Goal: Task Accomplishment & Management: Manage account settings

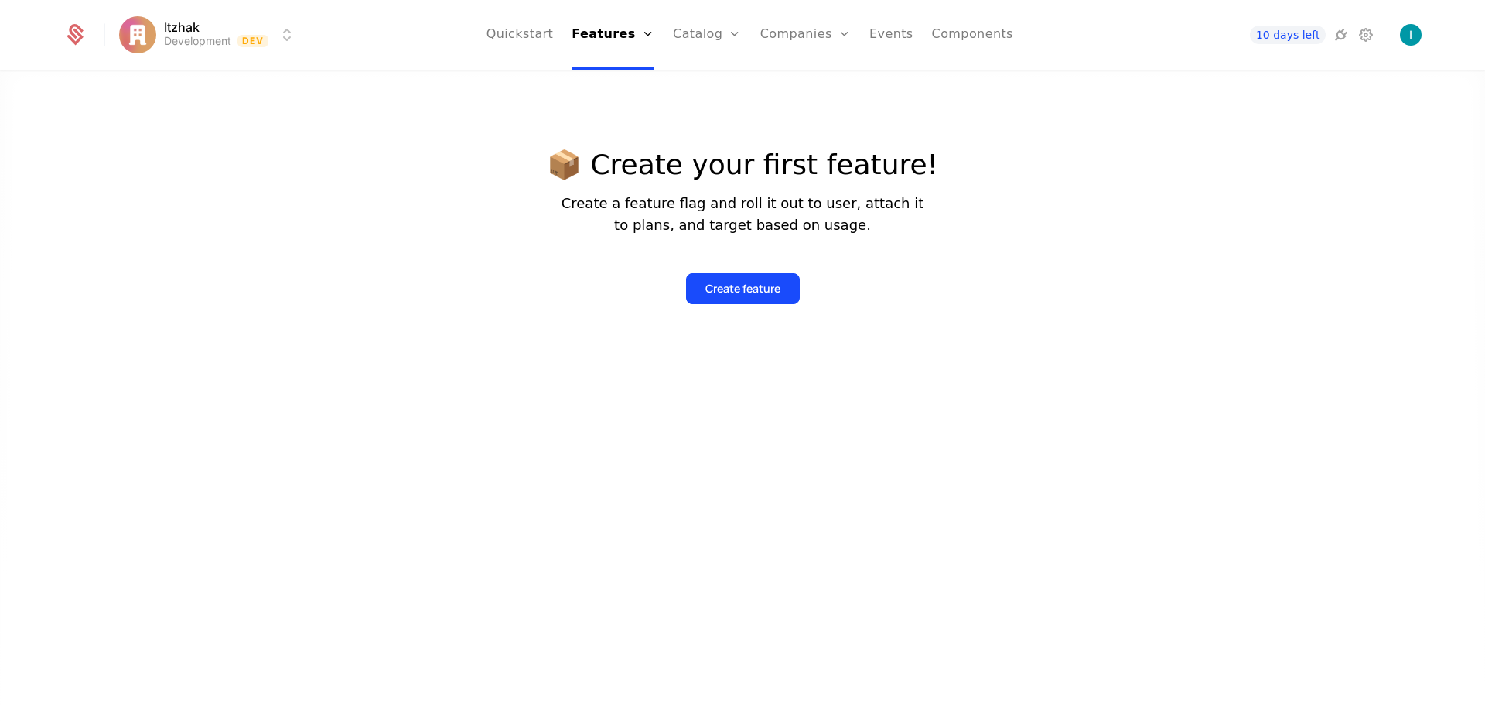
click at [601, 259] on div "Create feature" at bounding box center [742, 276] width 391 height 56
click at [838, 415] on div at bounding box center [742, 424] width 1485 height 723
click at [755, 282] on div "Create feature" at bounding box center [743, 288] width 75 height 15
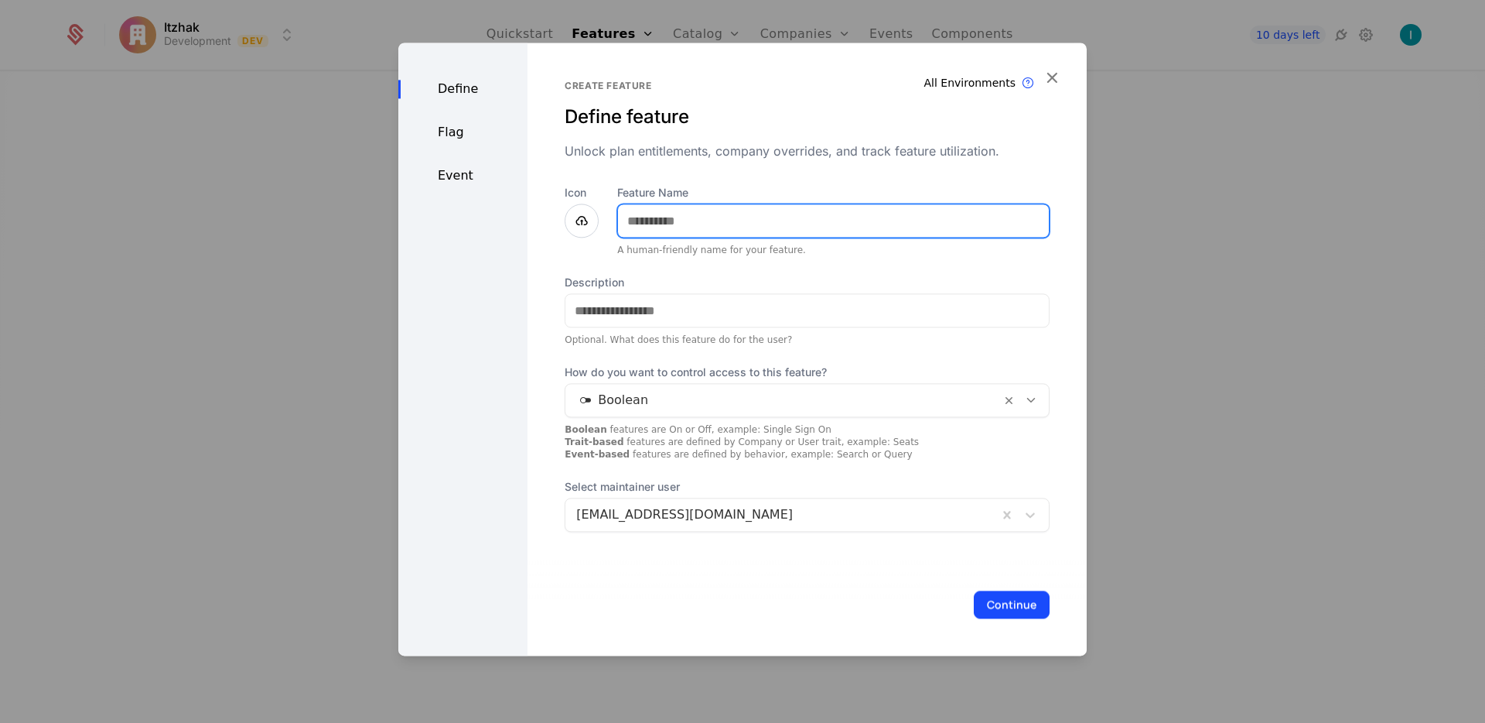
click at [722, 217] on input "Feature Name" at bounding box center [833, 220] width 431 height 32
type input "**********"
click at [581, 218] on icon at bounding box center [581, 220] width 19 height 19
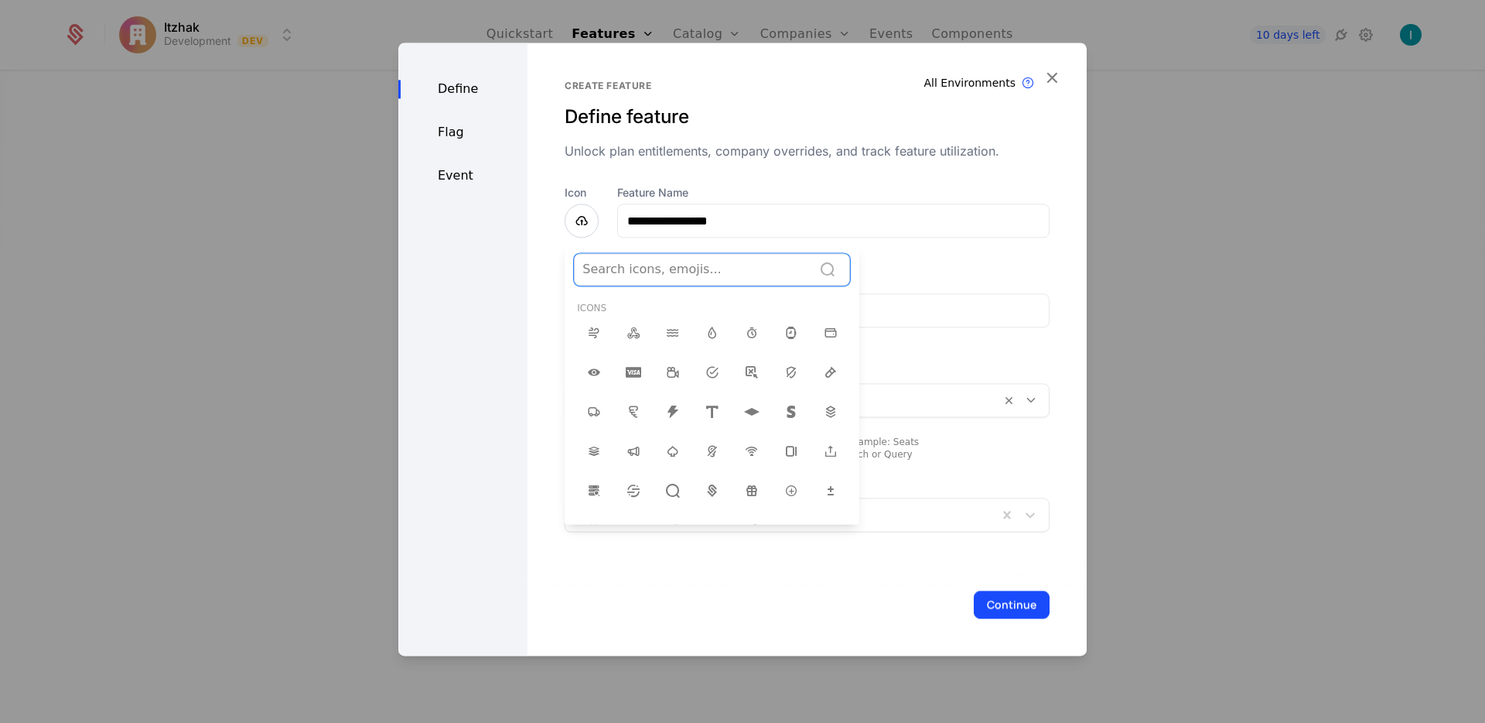
click at [651, 272] on div at bounding box center [694, 269] width 222 height 22
click at [627, 270] on div at bounding box center [694, 269] width 222 height 22
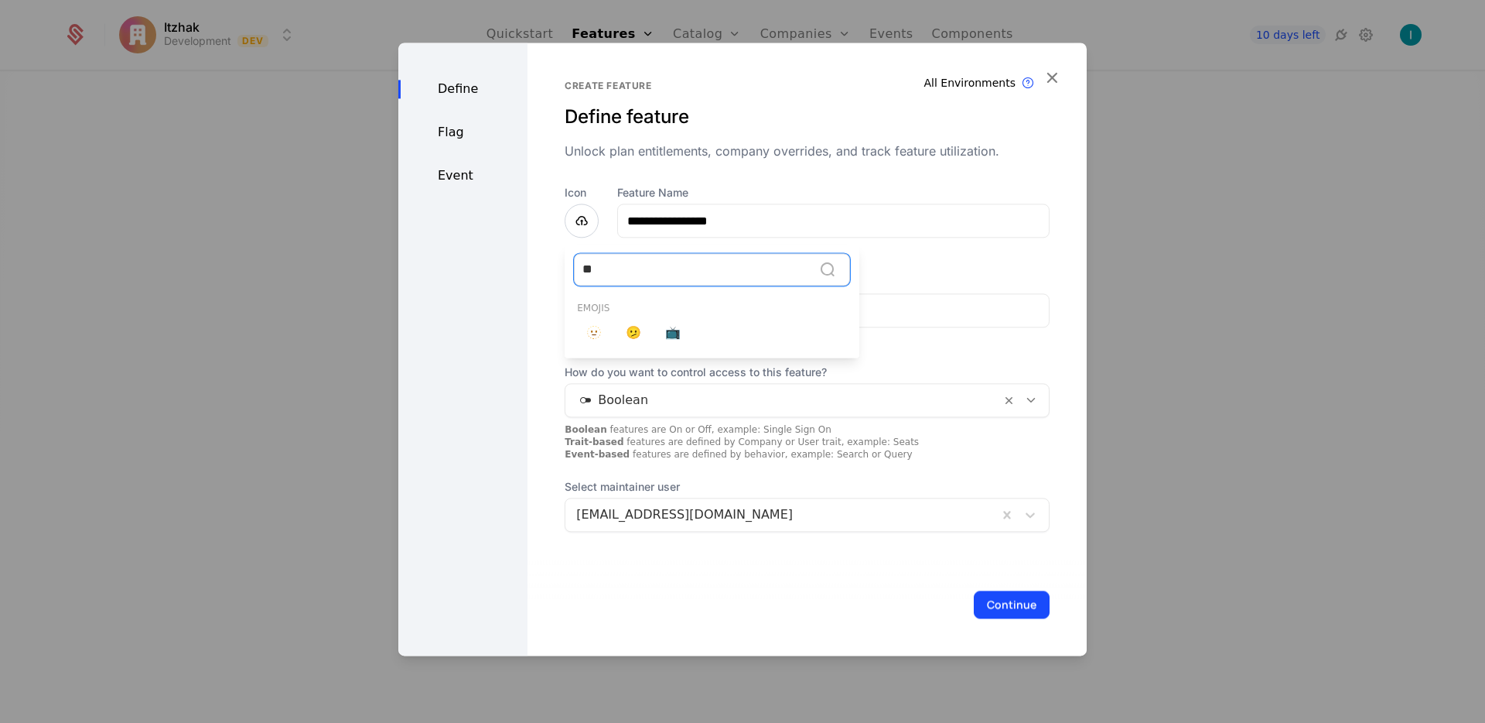
type input "*"
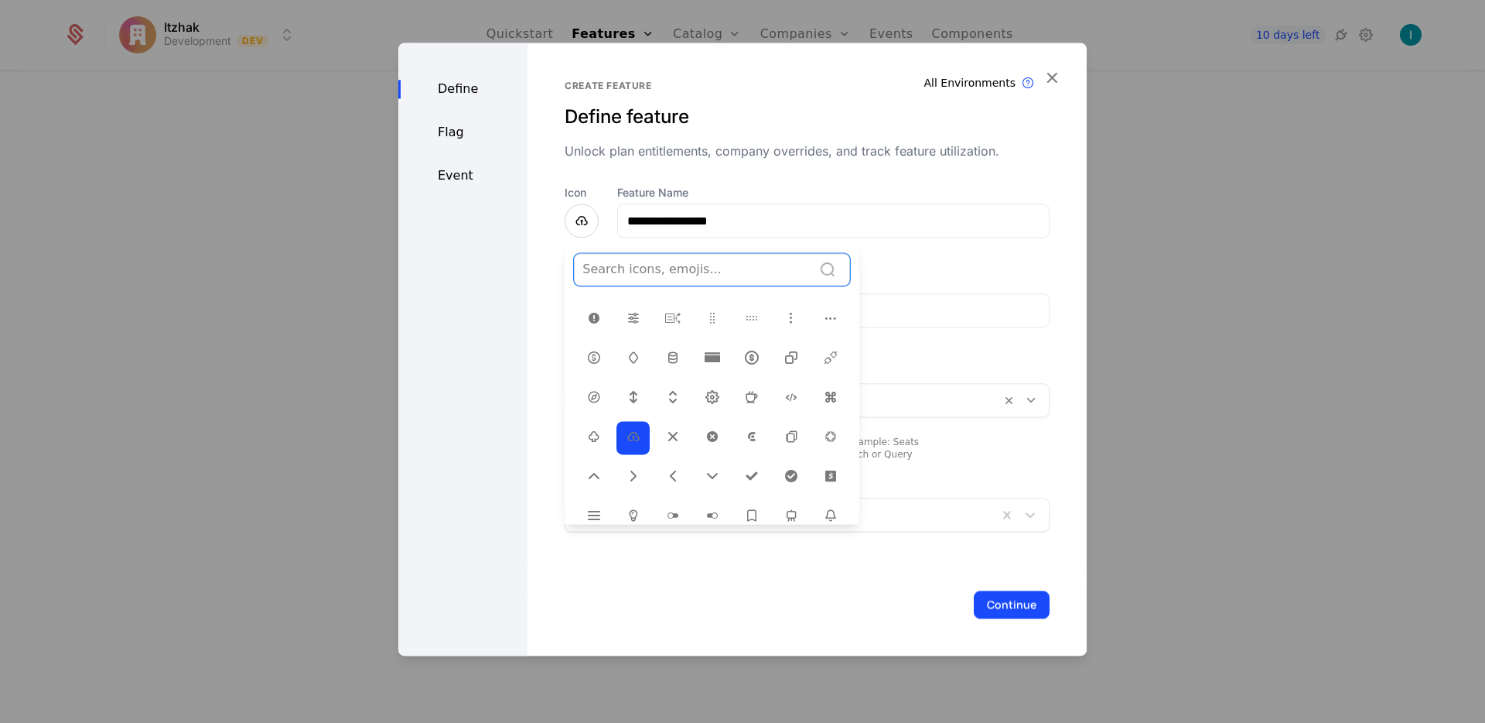
scroll to position [436, 0]
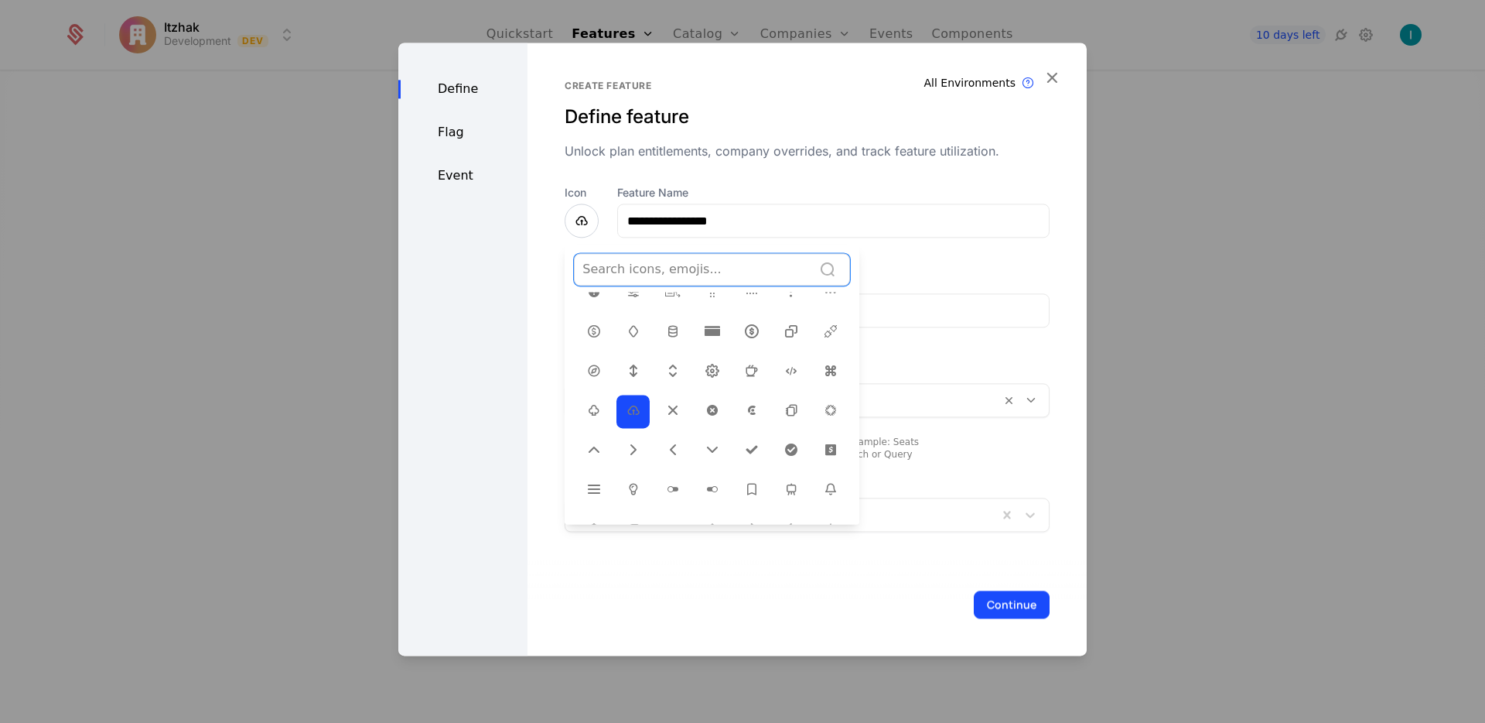
click at [788, 480] on icon at bounding box center [791, 489] width 19 height 19
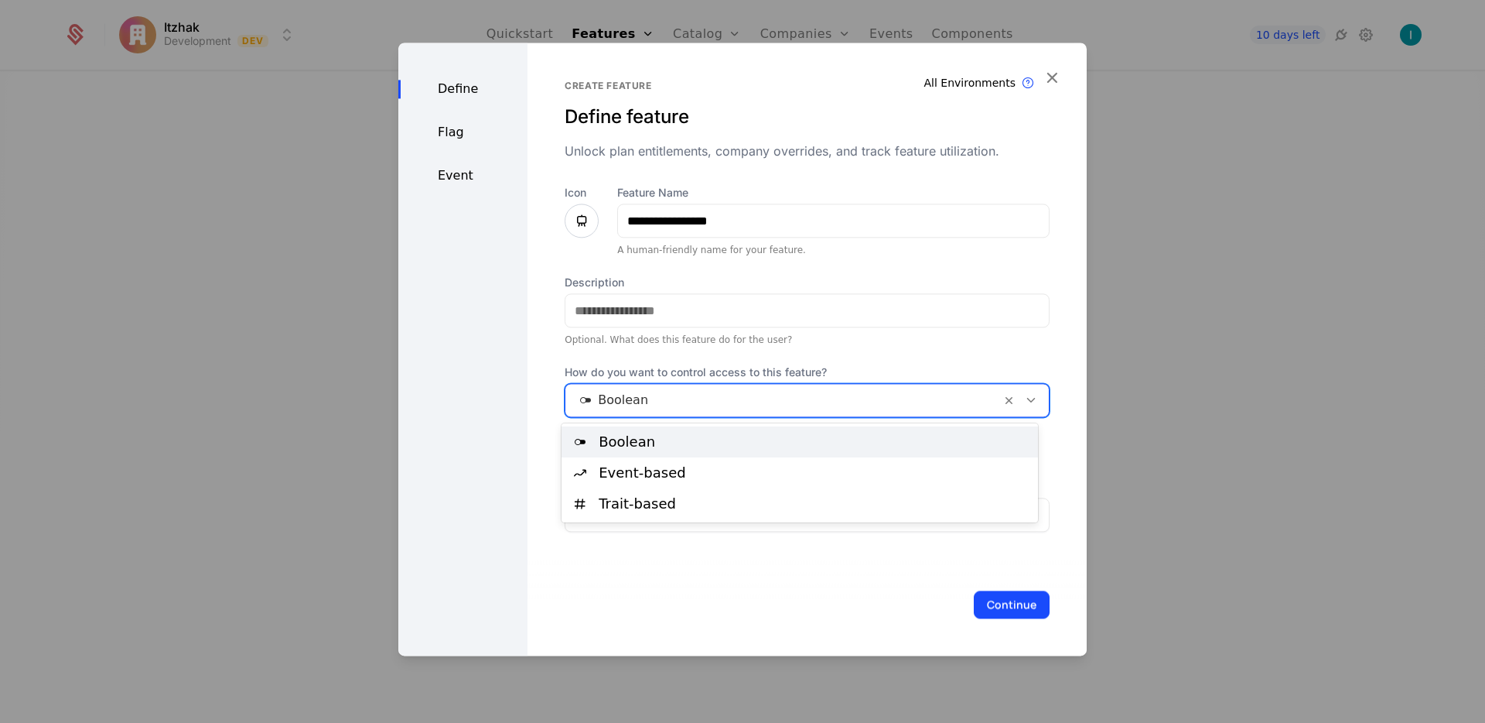
click at [599, 406] on div at bounding box center [783, 400] width 414 height 22
click at [630, 435] on div "Boolean" at bounding box center [814, 442] width 430 height 14
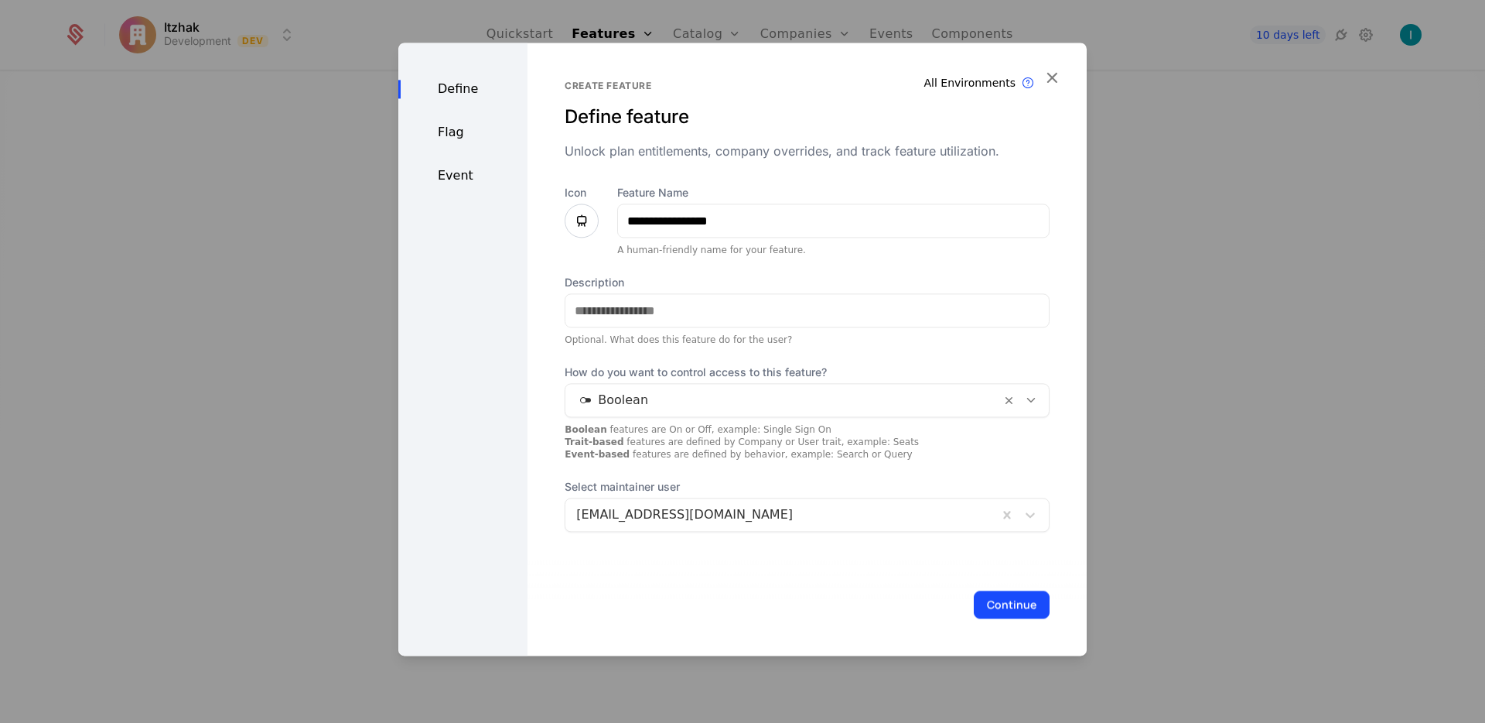
click at [1001, 607] on button "Continue" at bounding box center [1012, 604] width 76 height 28
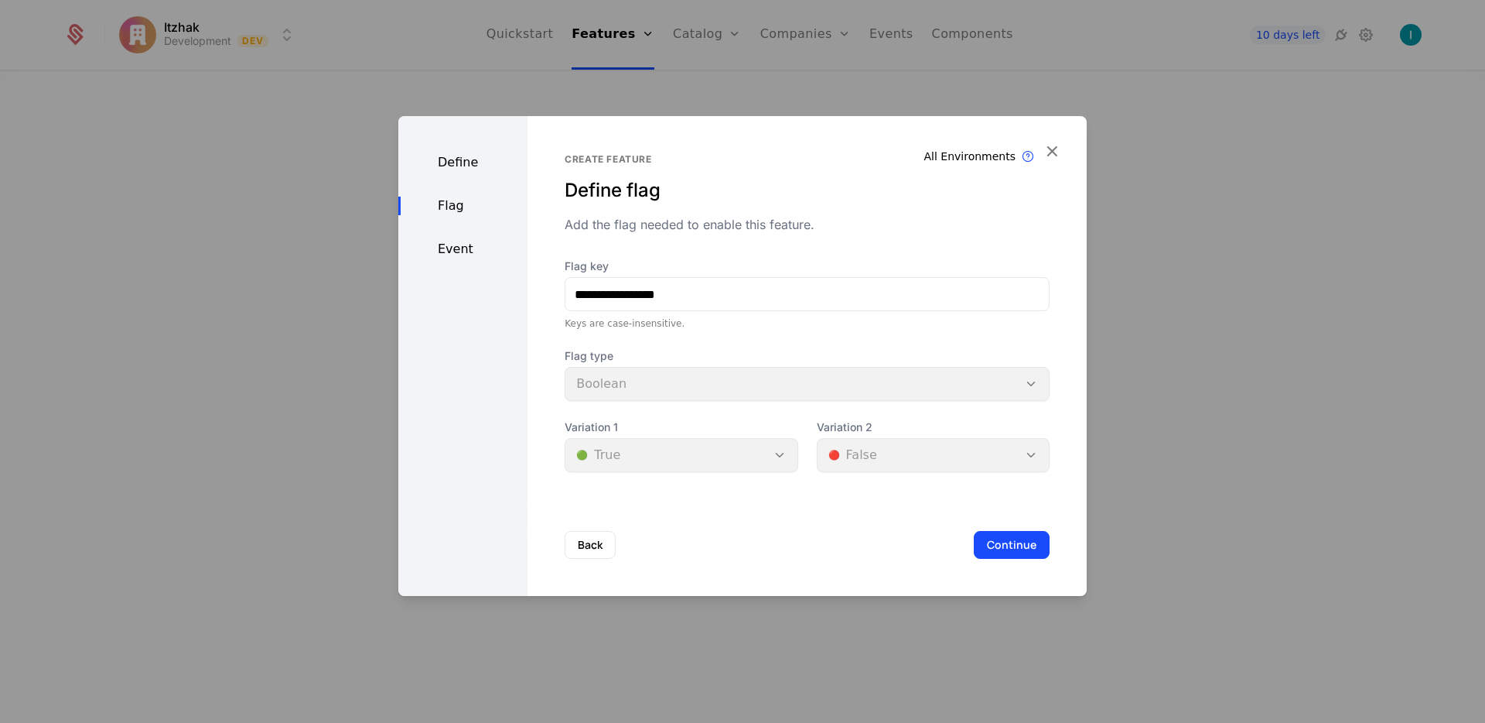
click at [999, 546] on button "Continue" at bounding box center [1012, 545] width 76 height 28
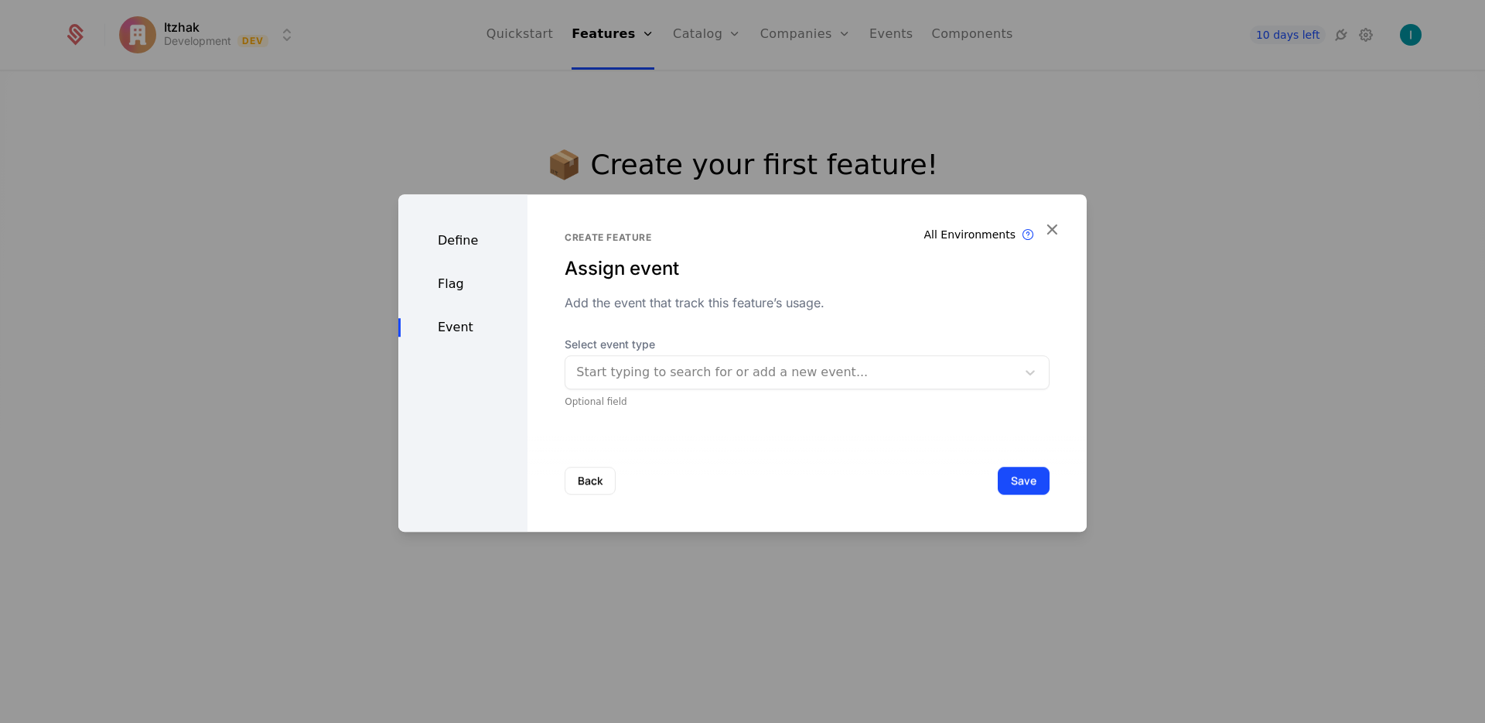
click at [998, 473] on button "Save" at bounding box center [1024, 481] width 52 height 28
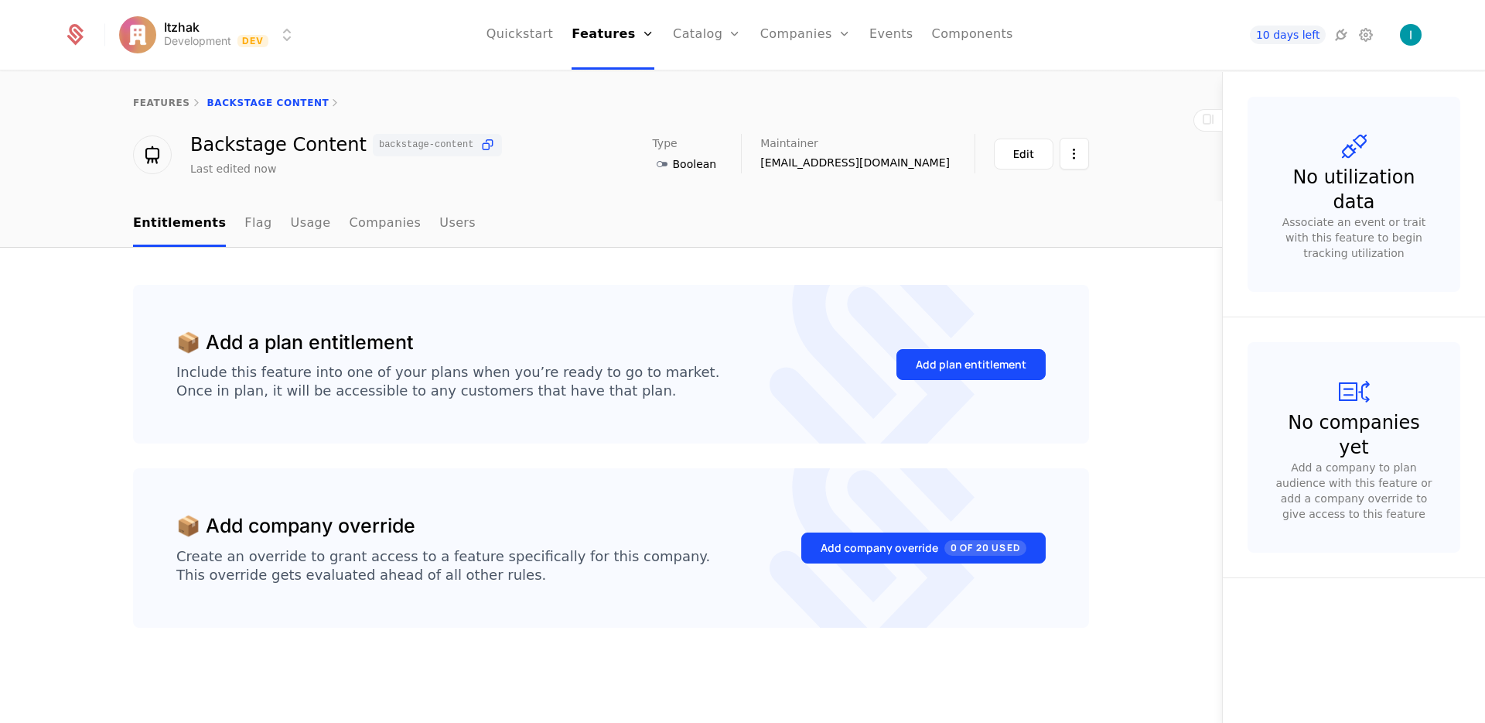
click at [983, 378] on button "Add plan entitlement" at bounding box center [971, 364] width 149 height 31
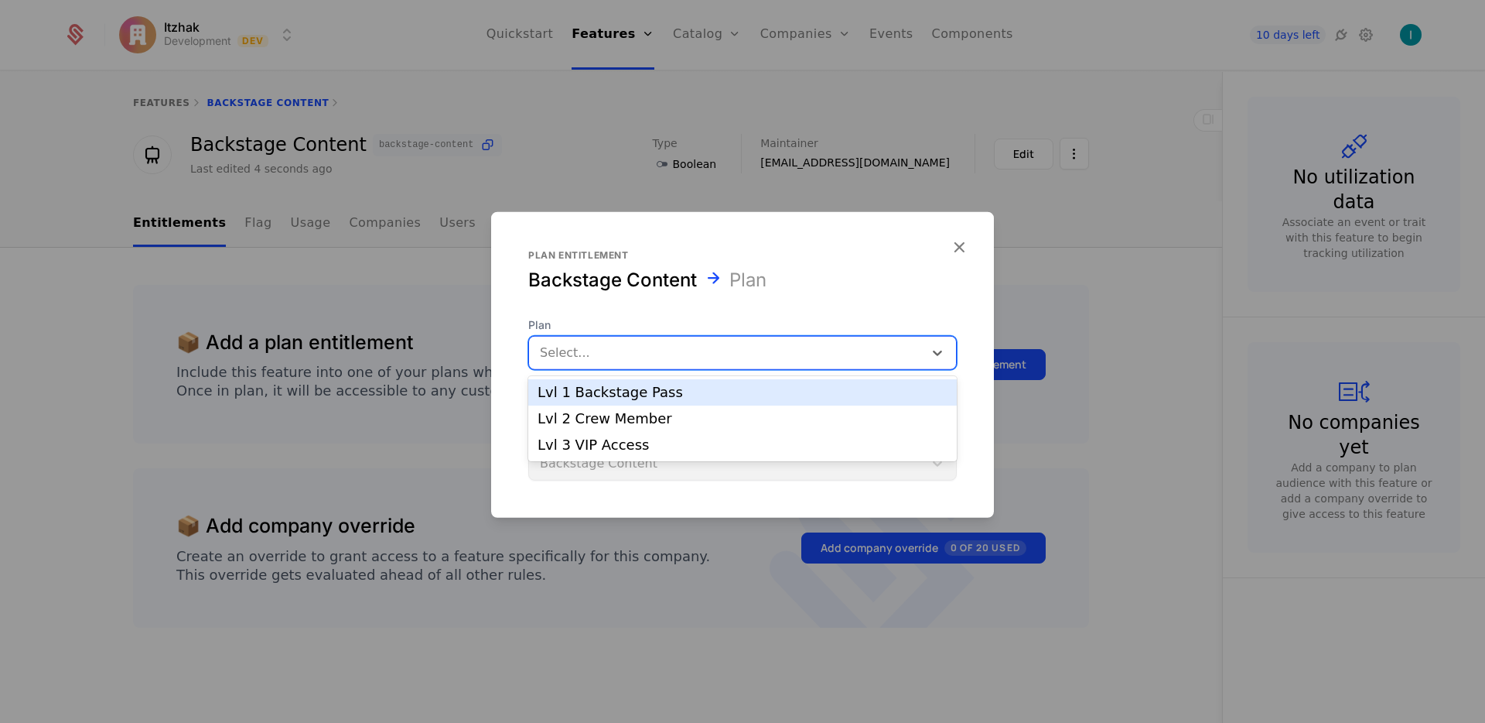
click at [600, 346] on div at bounding box center [726, 353] width 373 height 22
click at [619, 393] on div "Lvl 1 Backstage Pass" at bounding box center [743, 392] width 410 height 14
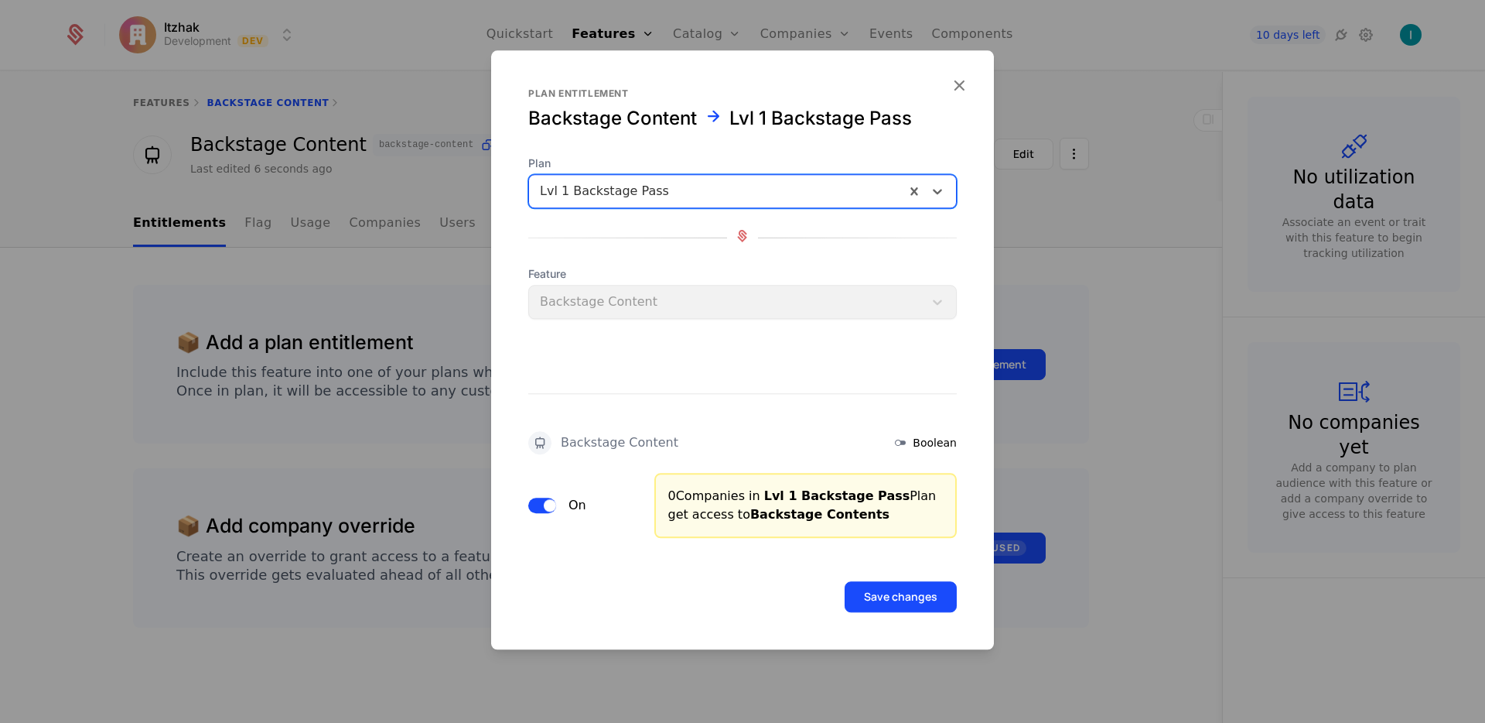
click at [903, 600] on button "Save changes" at bounding box center [901, 596] width 112 height 31
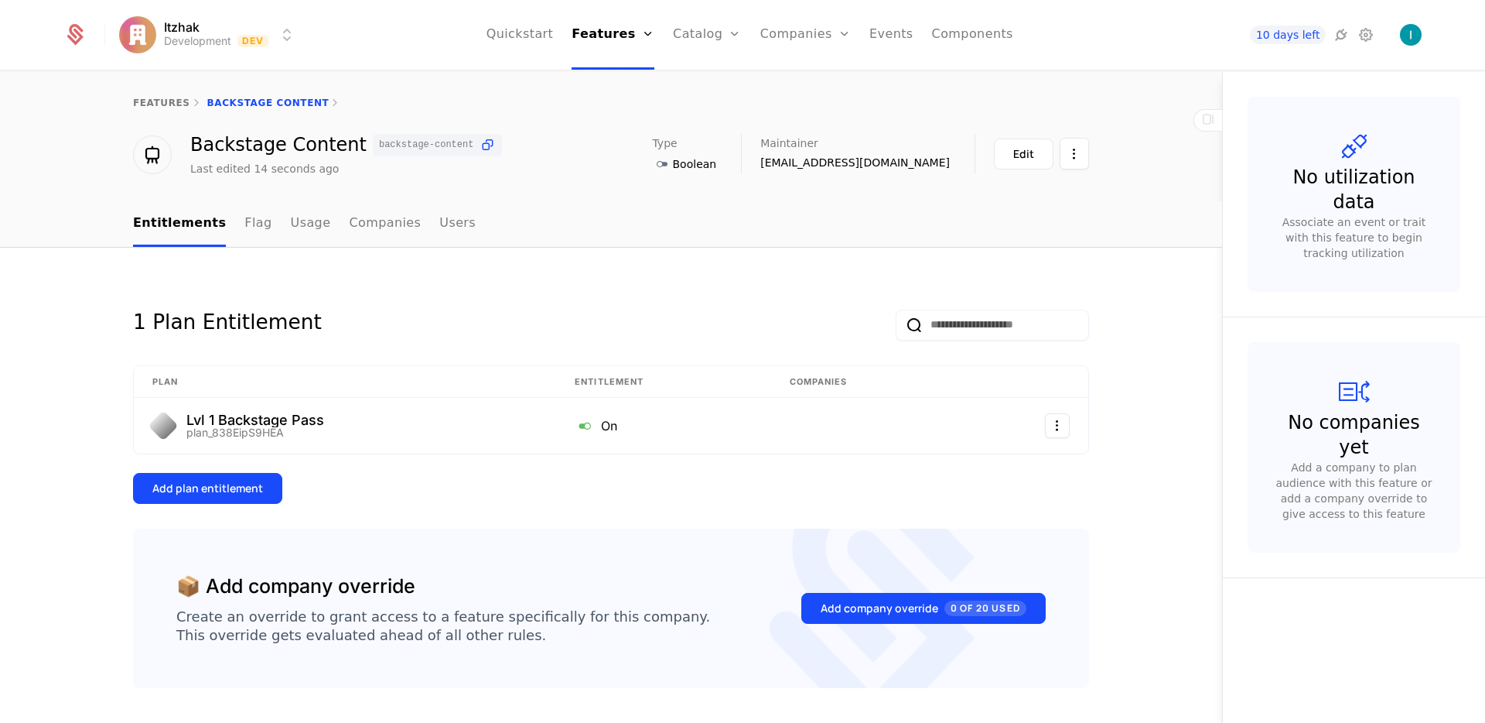
click at [161, 93] on div "features Backstage Content" at bounding box center [611, 103] width 1222 height 62
click at [161, 101] on link "features" at bounding box center [161, 102] width 57 height 11
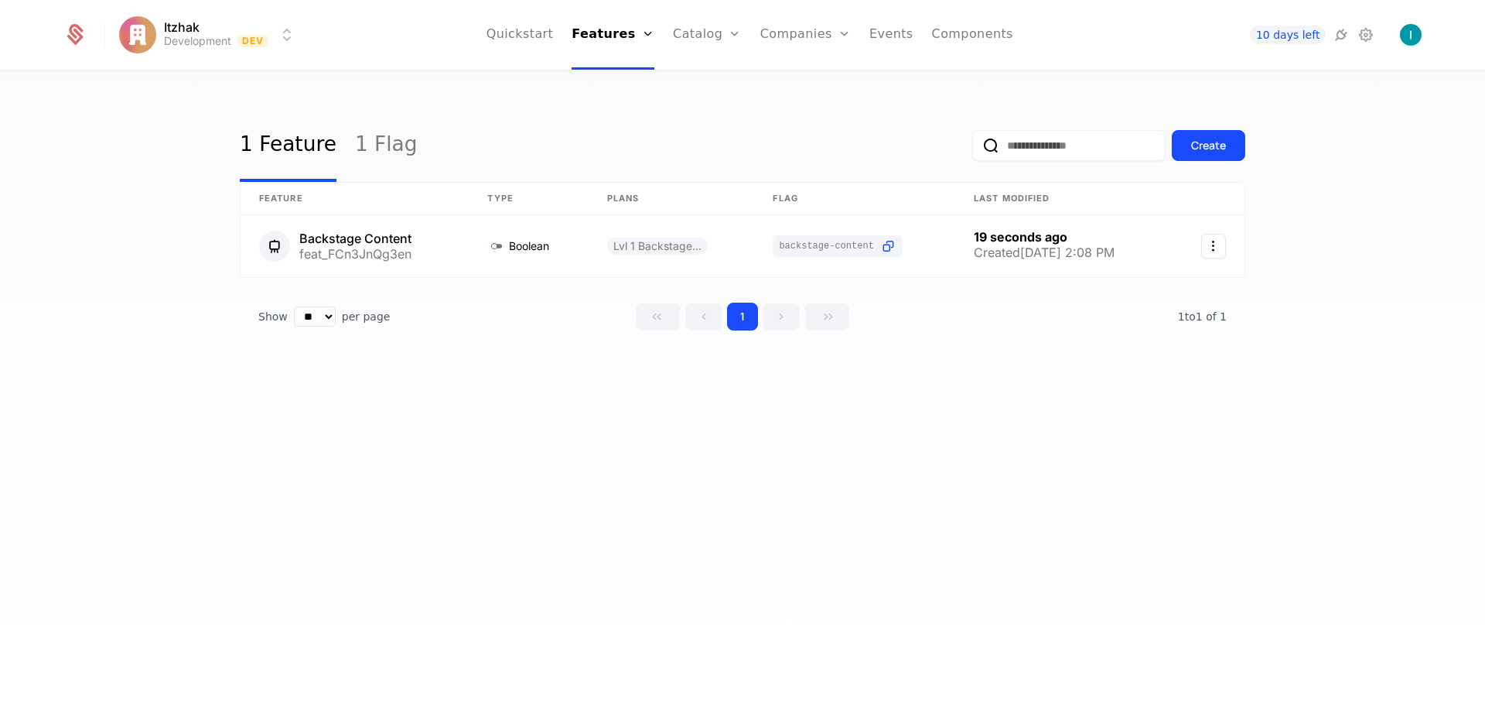
click at [1213, 147] on div "Create" at bounding box center [1208, 145] width 35 height 15
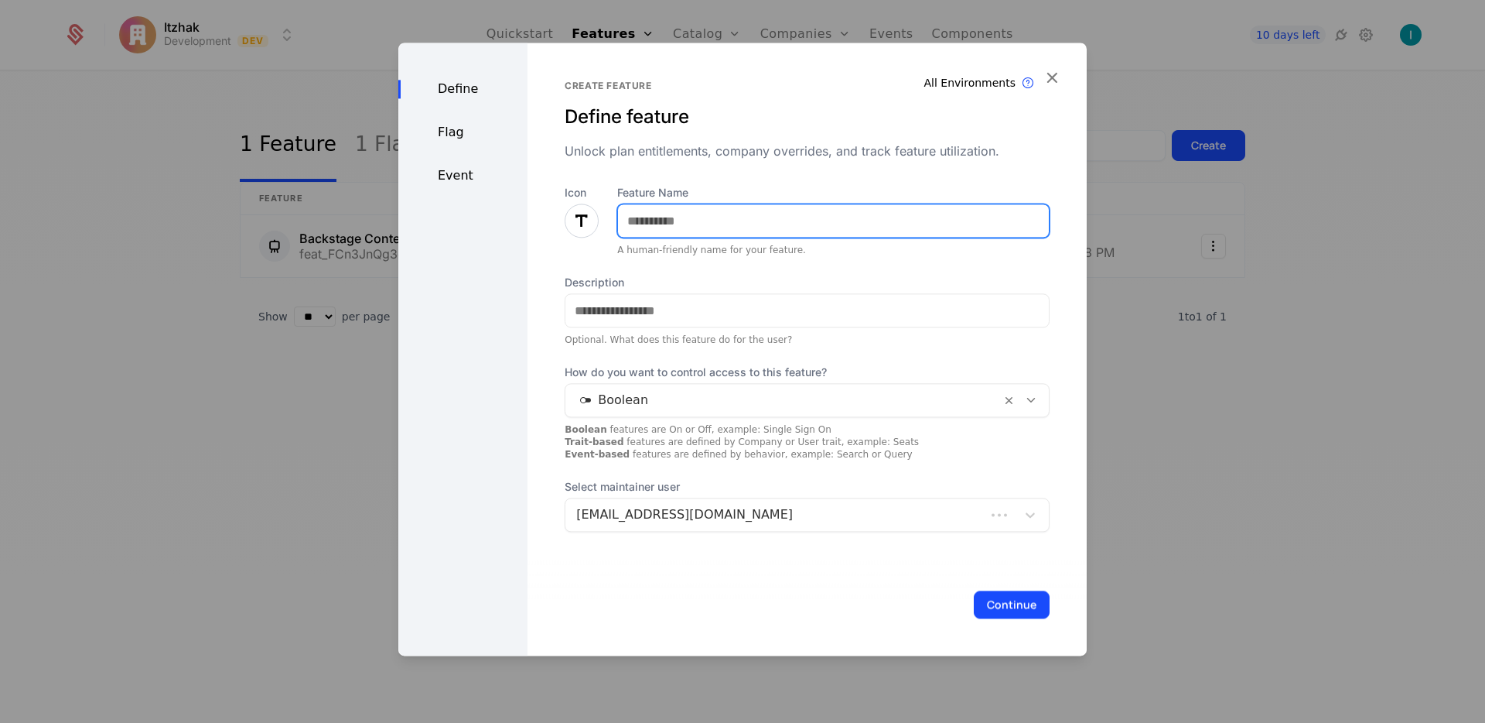
click at [739, 210] on input "Feature Name" at bounding box center [833, 220] width 431 height 32
type input "**********"
click at [576, 224] on icon at bounding box center [581, 220] width 19 height 19
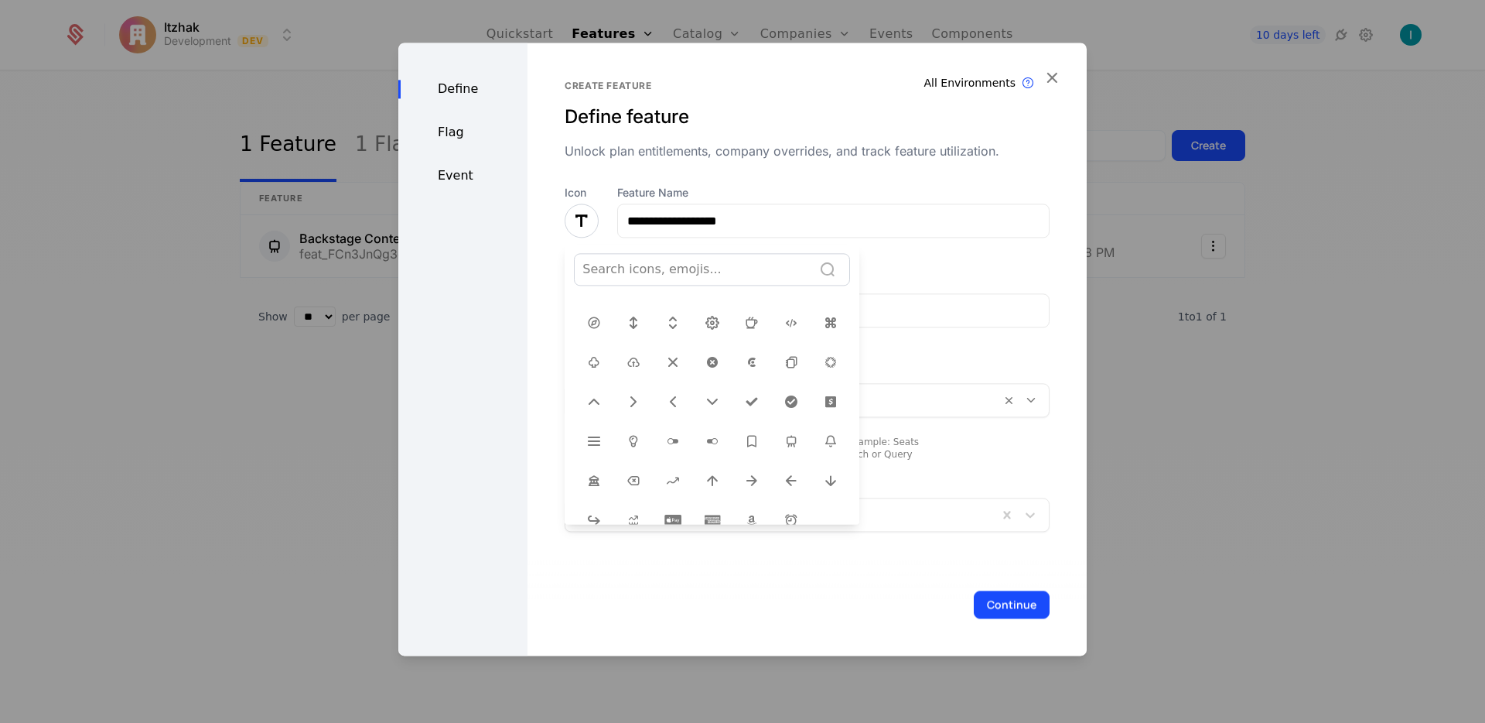
scroll to position [487, 0]
click at [782, 433] on icon at bounding box center [791, 438] width 19 height 19
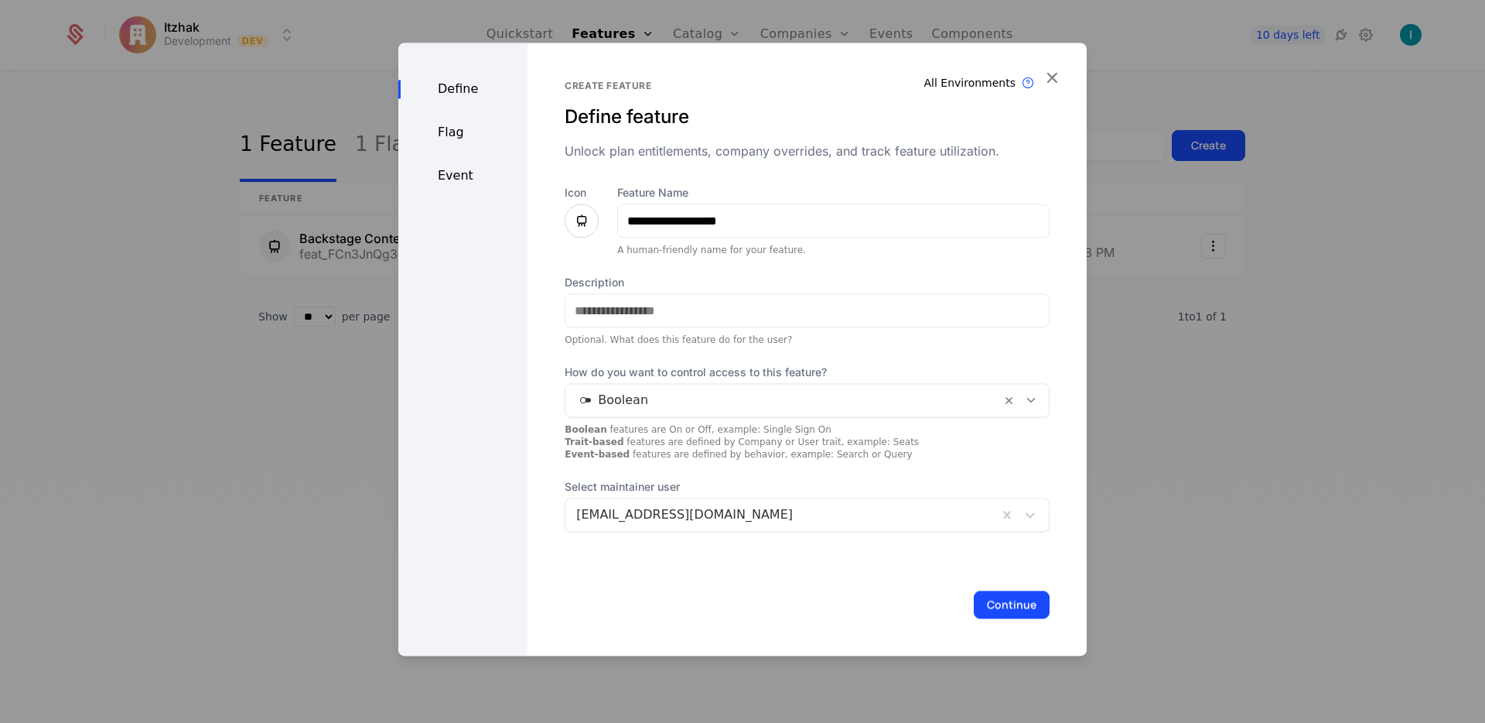
click at [982, 603] on button "Continue" at bounding box center [1012, 604] width 76 height 28
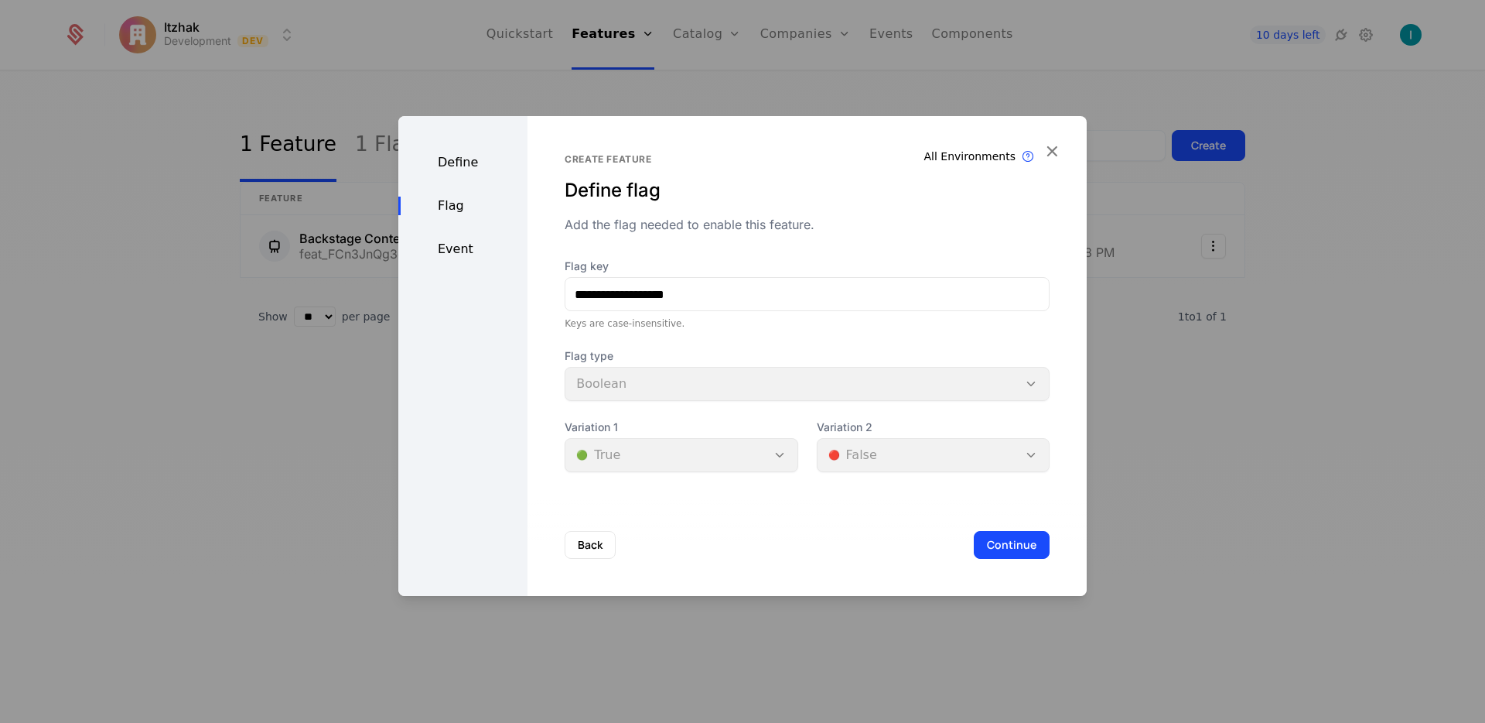
click at [1000, 545] on button "Continue" at bounding box center [1012, 545] width 76 height 28
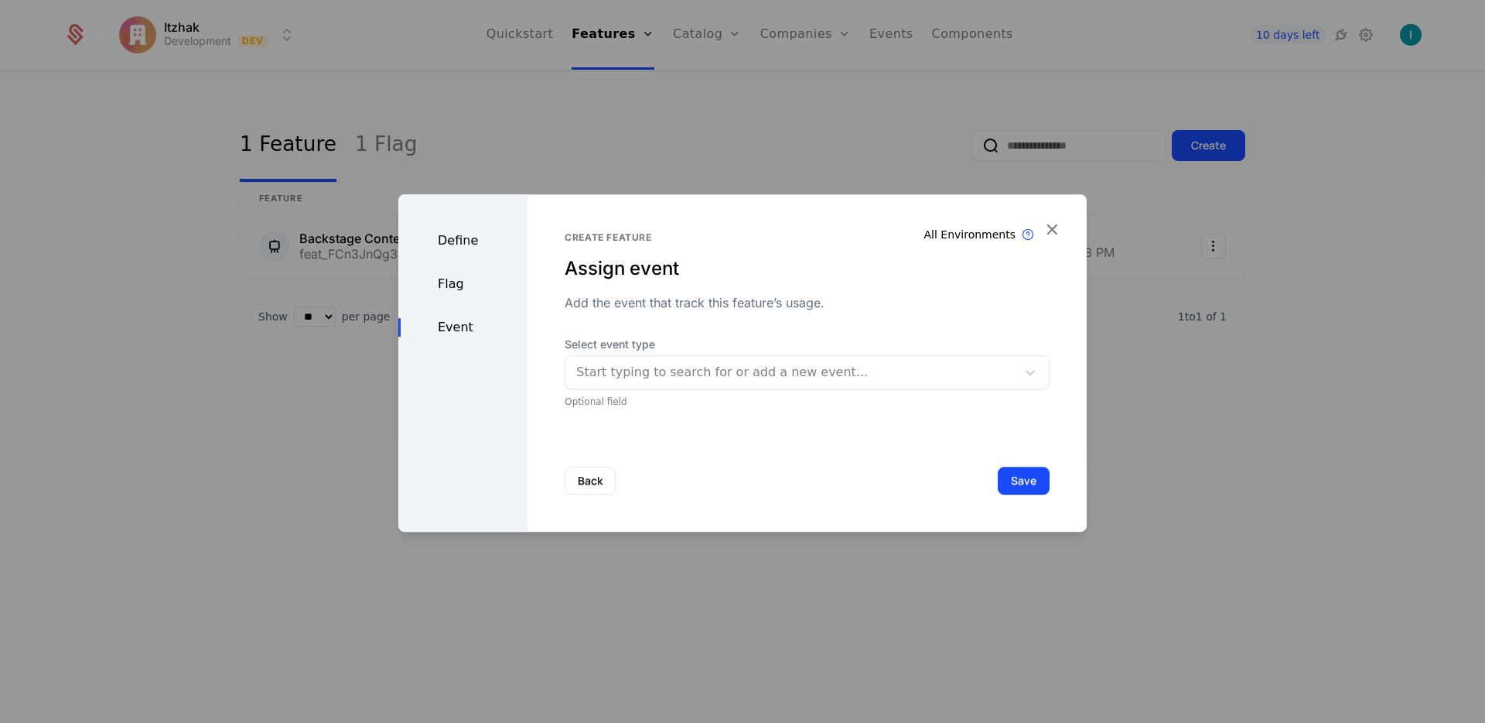
click at [747, 372] on div at bounding box center [790, 372] width 429 height 22
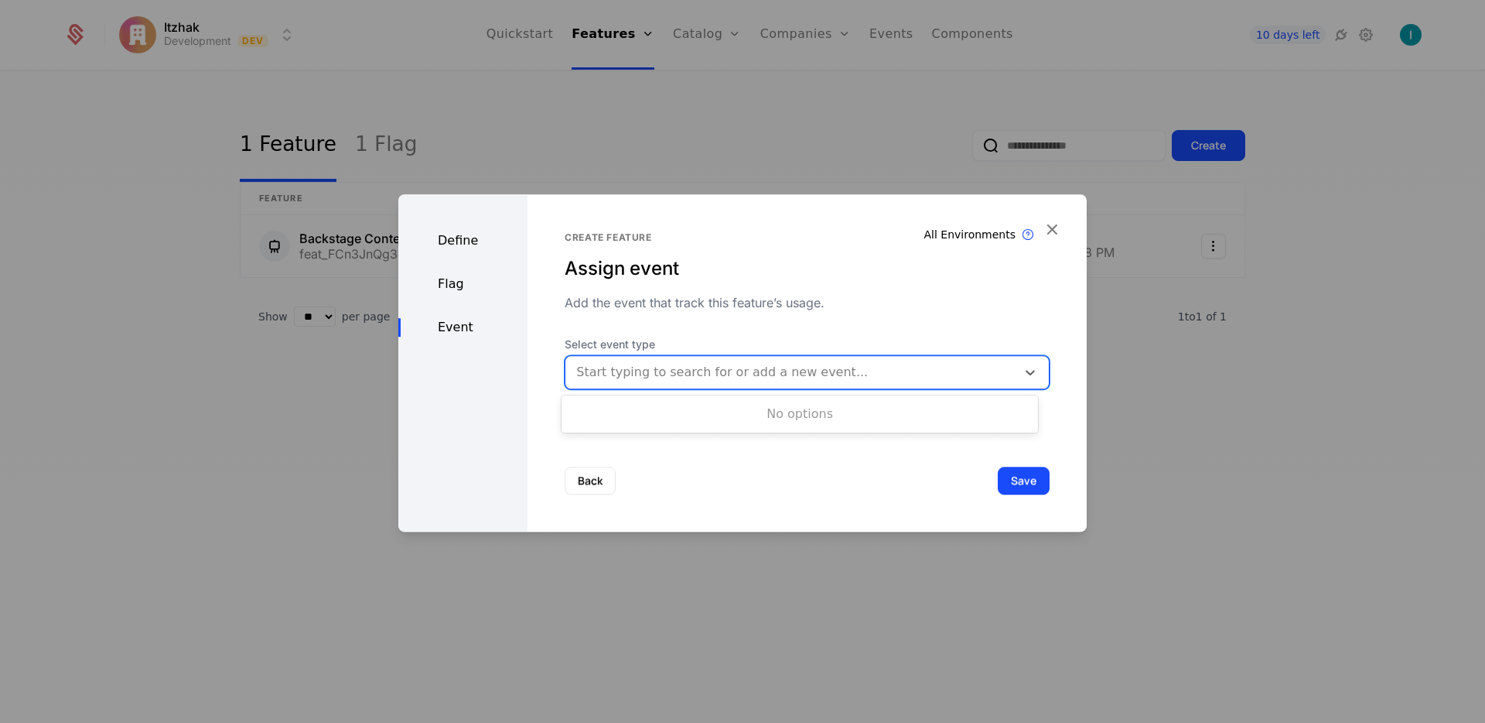
click at [655, 524] on div "Back Save" at bounding box center [807, 480] width 559 height 102
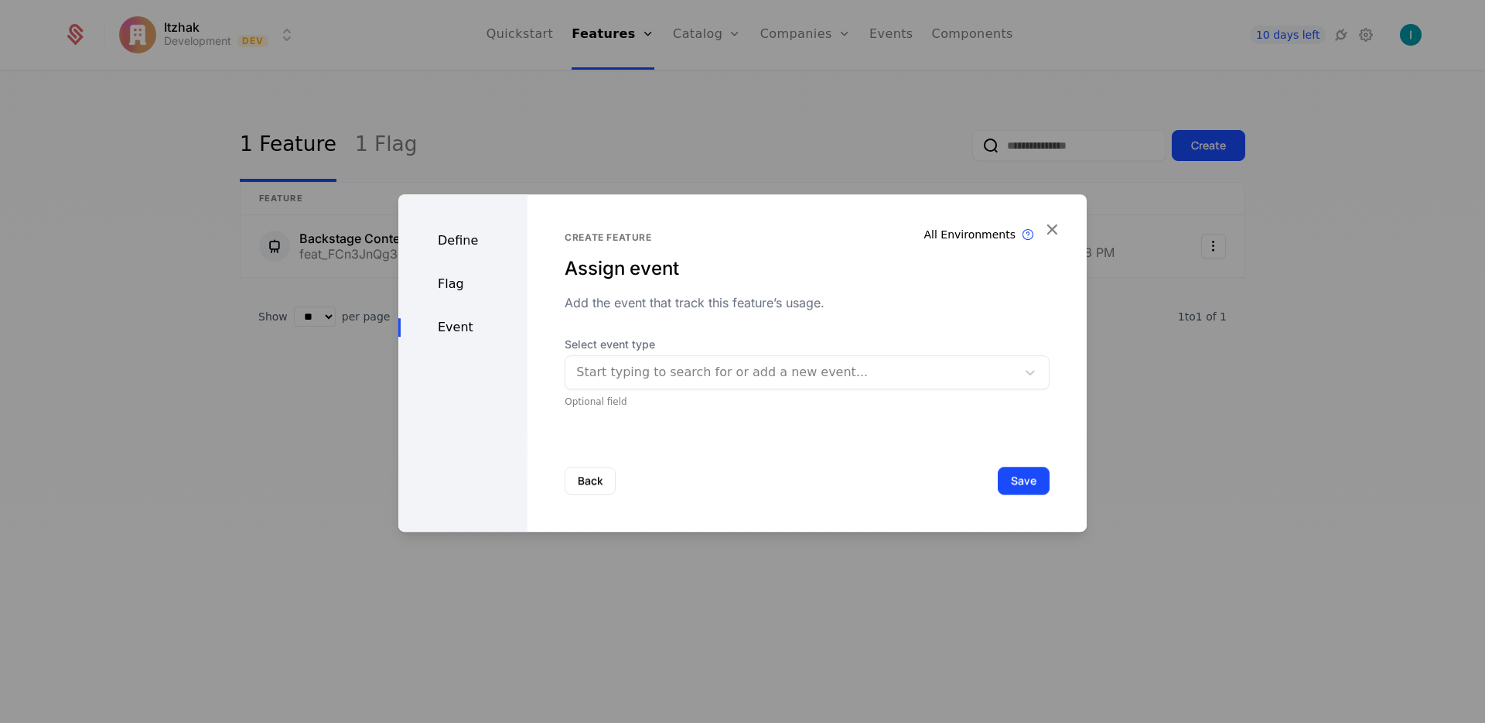
click at [599, 477] on button "Back" at bounding box center [590, 481] width 51 height 28
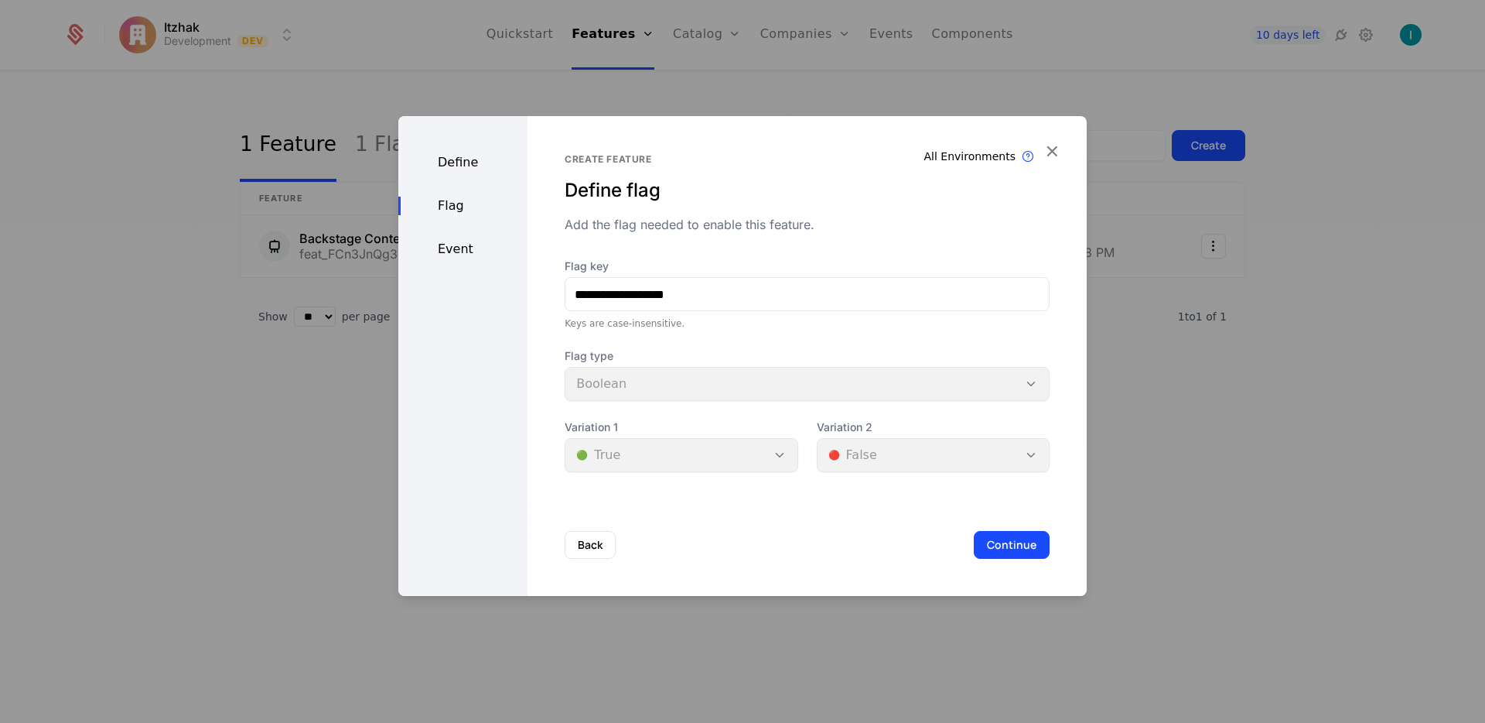
click at [989, 541] on button "Continue" at bounding box center [1012, 545] width 76 height 28
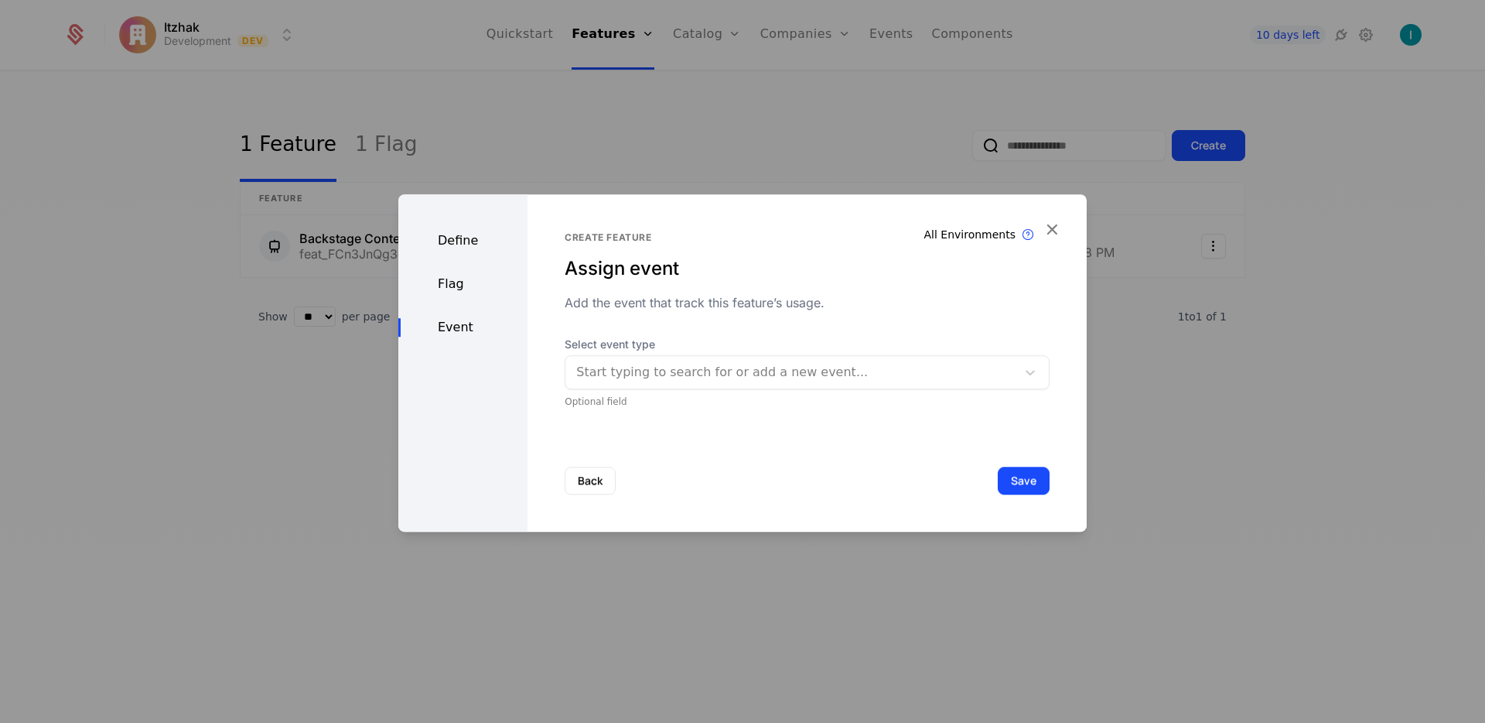
click at [998, 486] on button "Save" at bounding box center [1024, 481] width 52 height 28
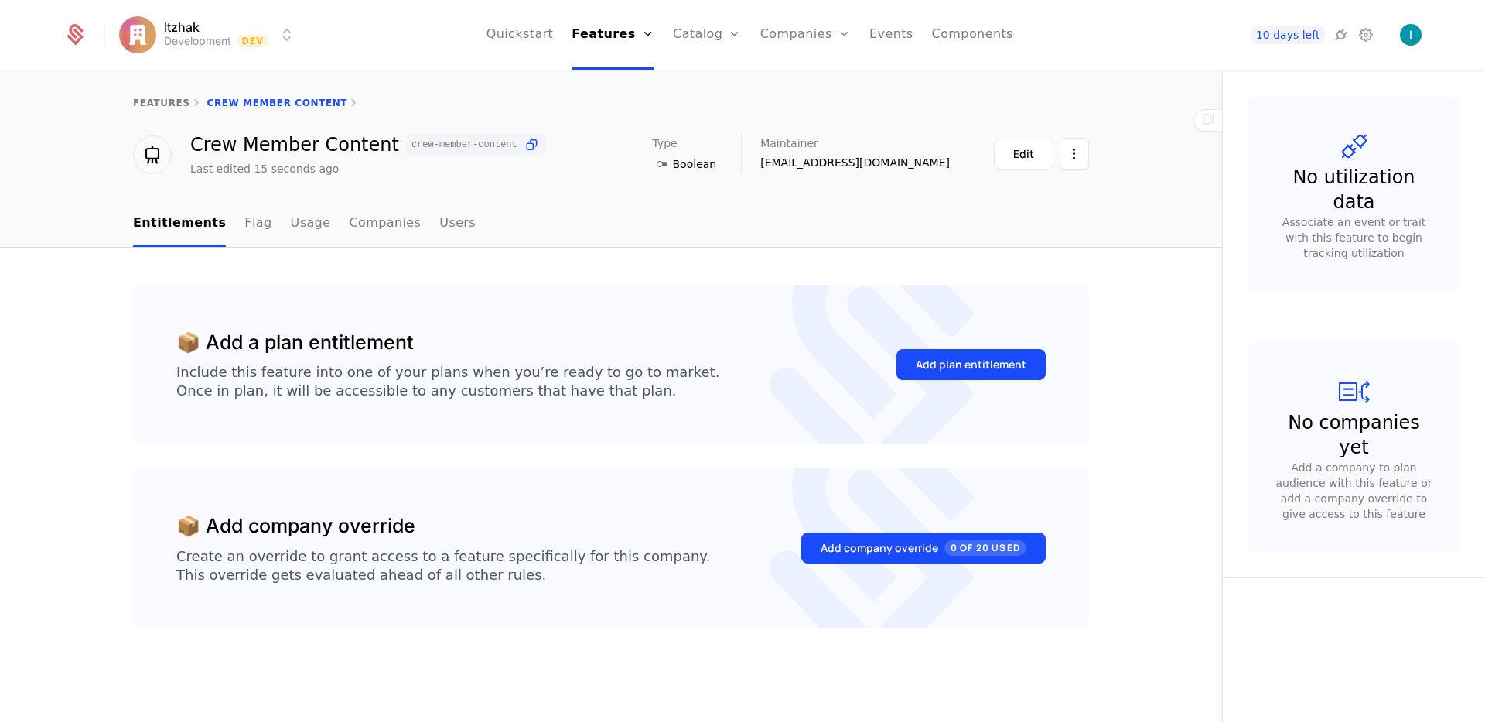
click at [918, 374] on button "Add plan entitlement" at bounding box center [971, 364] width 149 height 31
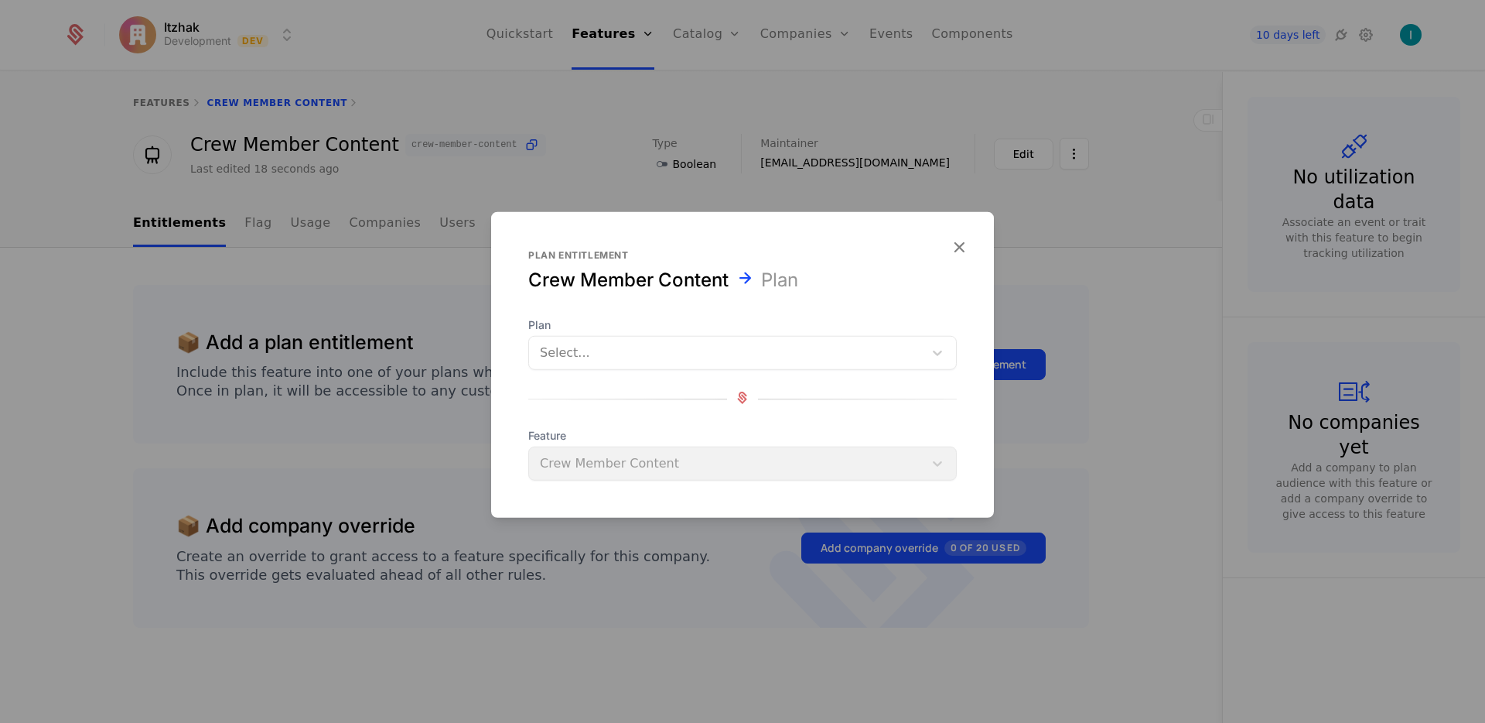
click at [706, 354] on div at bounding box center [726, 353] width 373 height 22
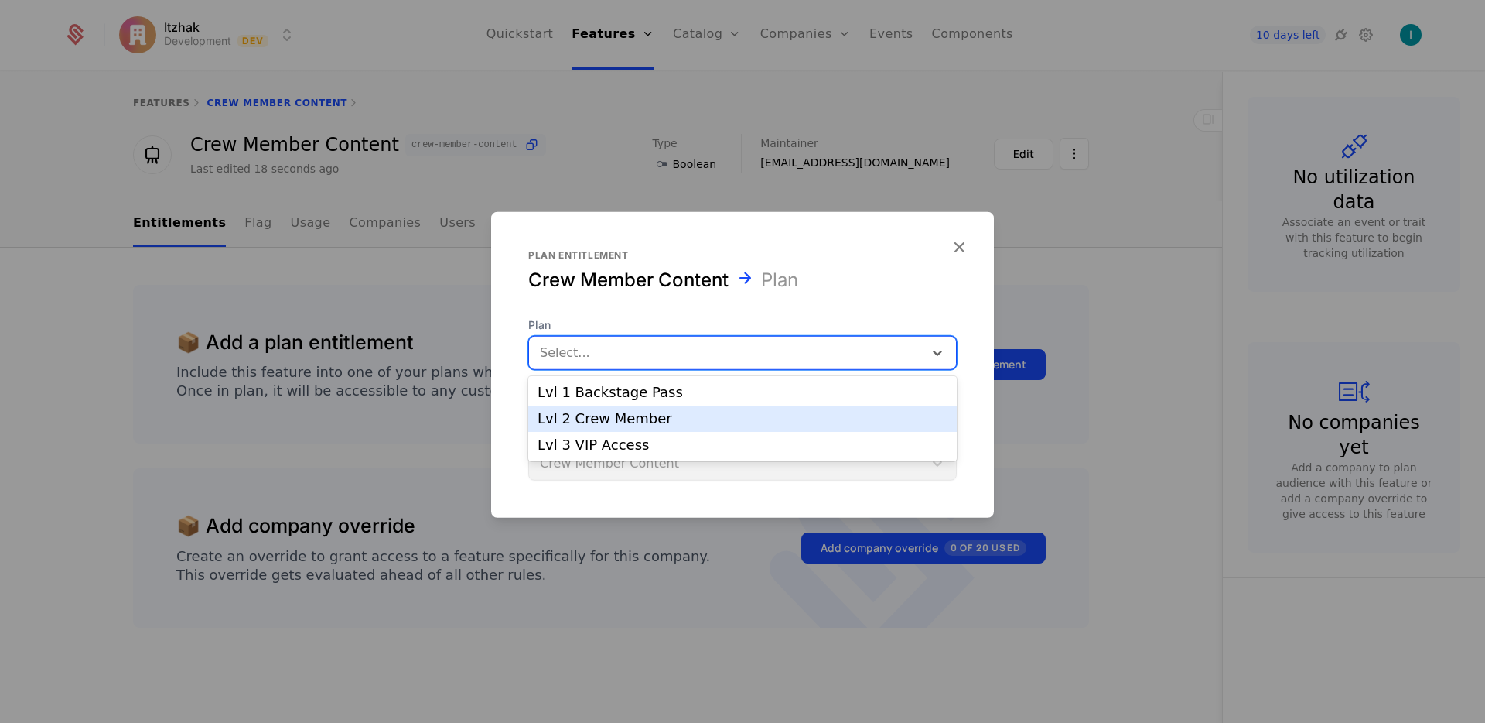
click at [707, 417] on div "Lvl 2 Crew Member" at bounding box center [743, 419] width 410 height 14
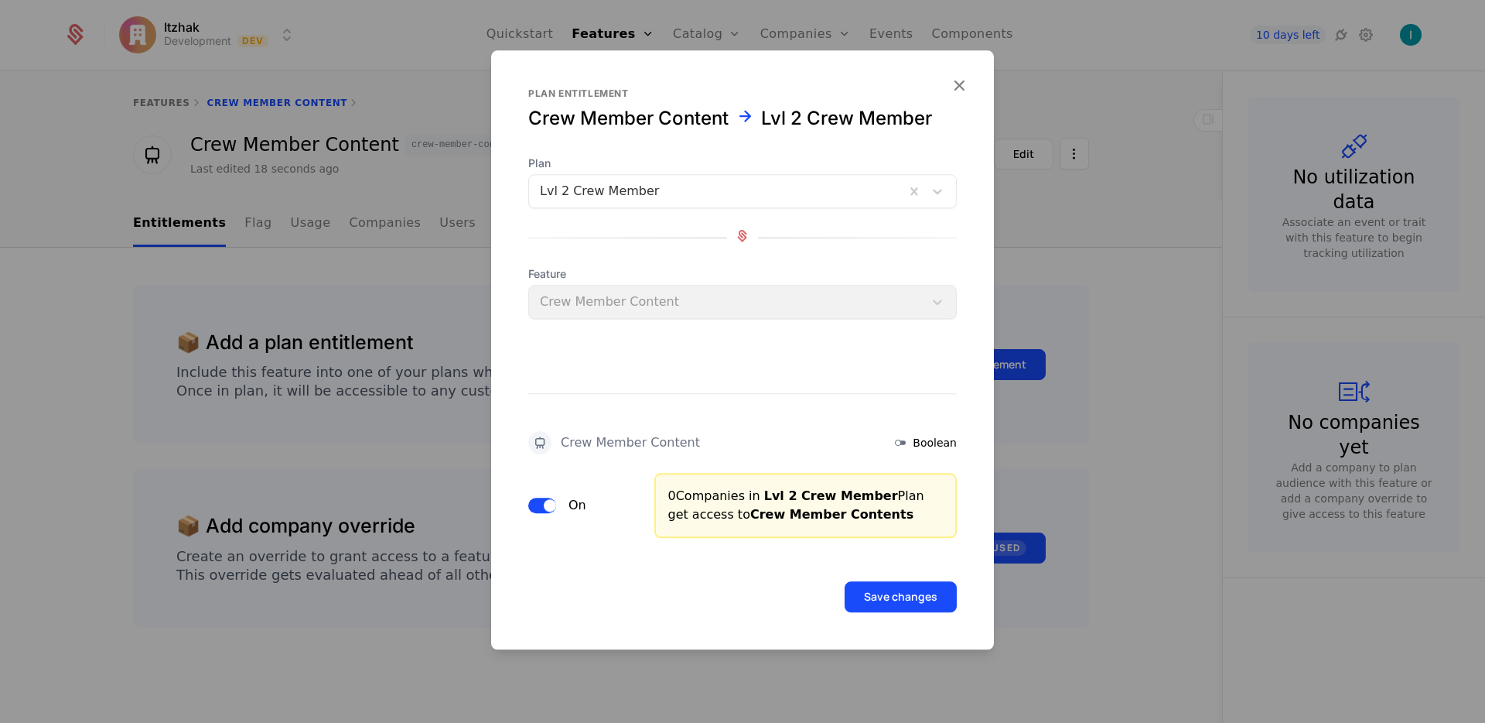
click at [903, 604] on button "Save changes" at bounding box center [901, 596] width 112 height 31
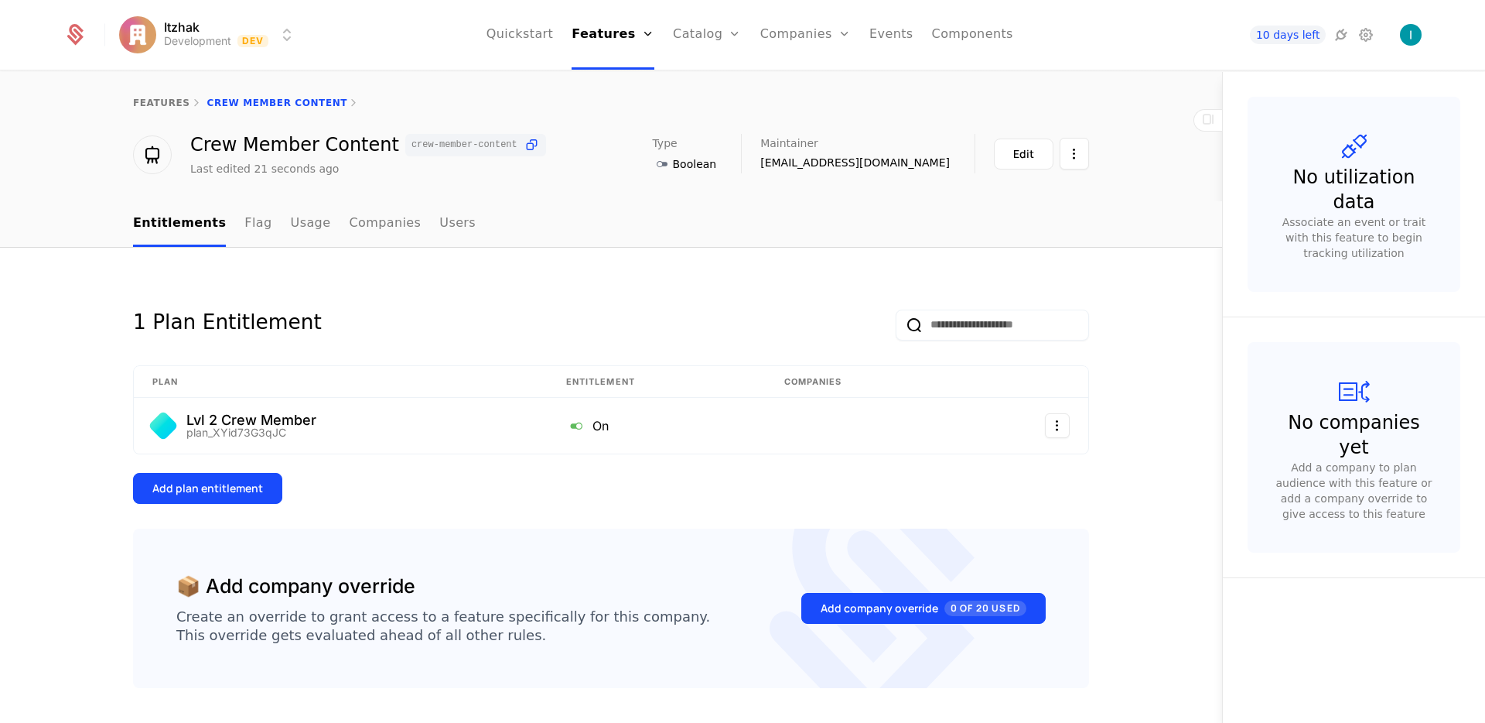
click at [153, 107] on link "features" at bounding box center [161, 102] width 57 height 11
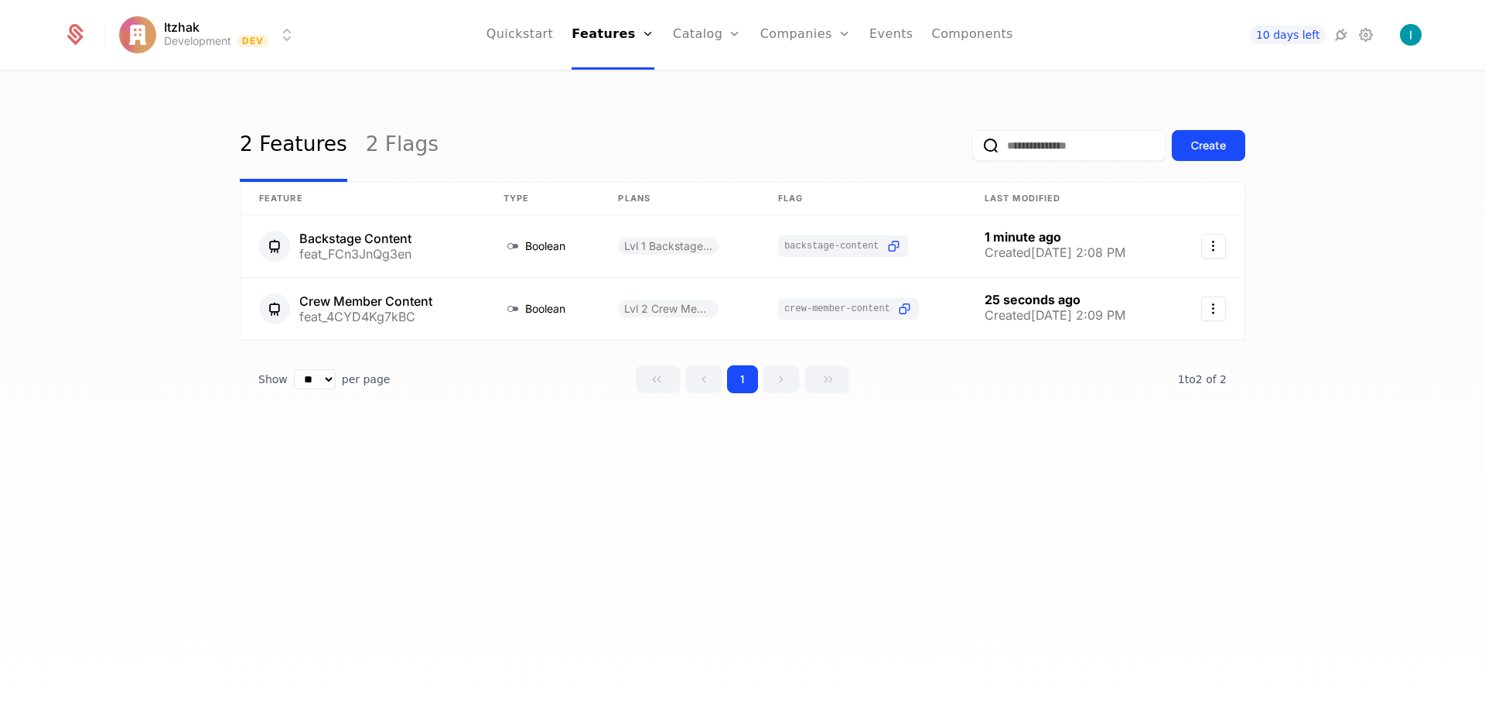
click at [1208, 143] on div "Create" at bounding box center [1208, 145] width 35 height 15
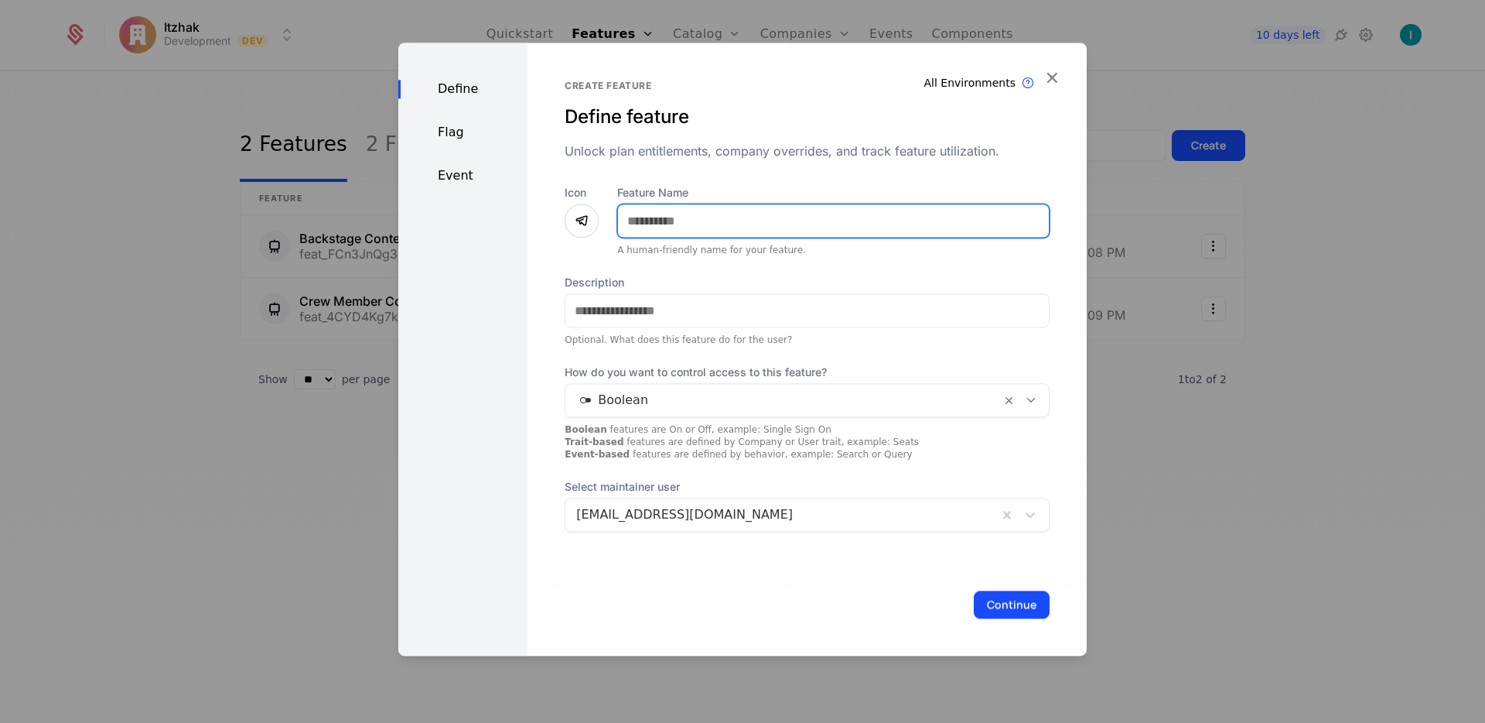
click at [681, 215] on input "Feature Name" at bounding box center [833, 220] width 431 height 32
type input "**********"
click at [1001, 601] on button "Continue" at bounding box center [1012, 604] width 76 height 28
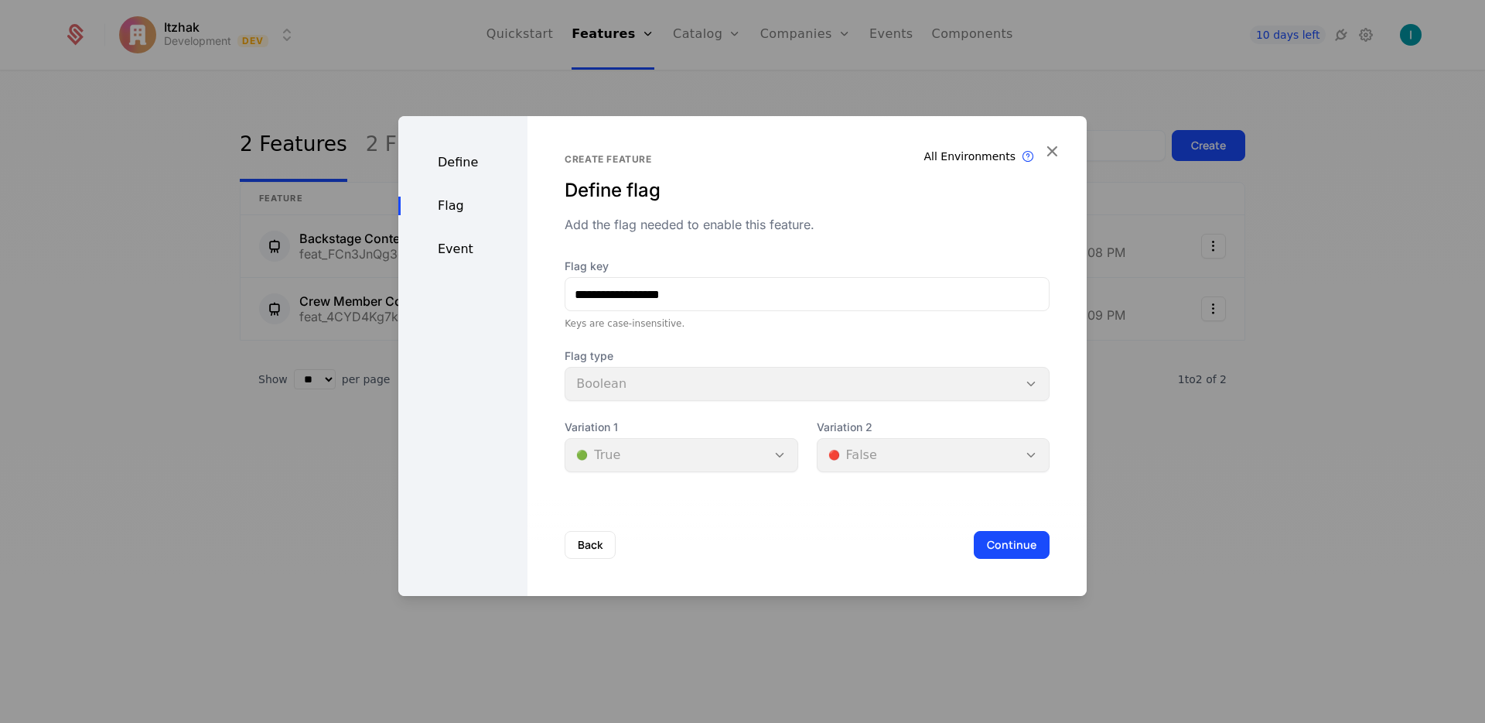
click at [993, 547] on button "Continue" at bounding box center [1012, 545] width 76 height 28
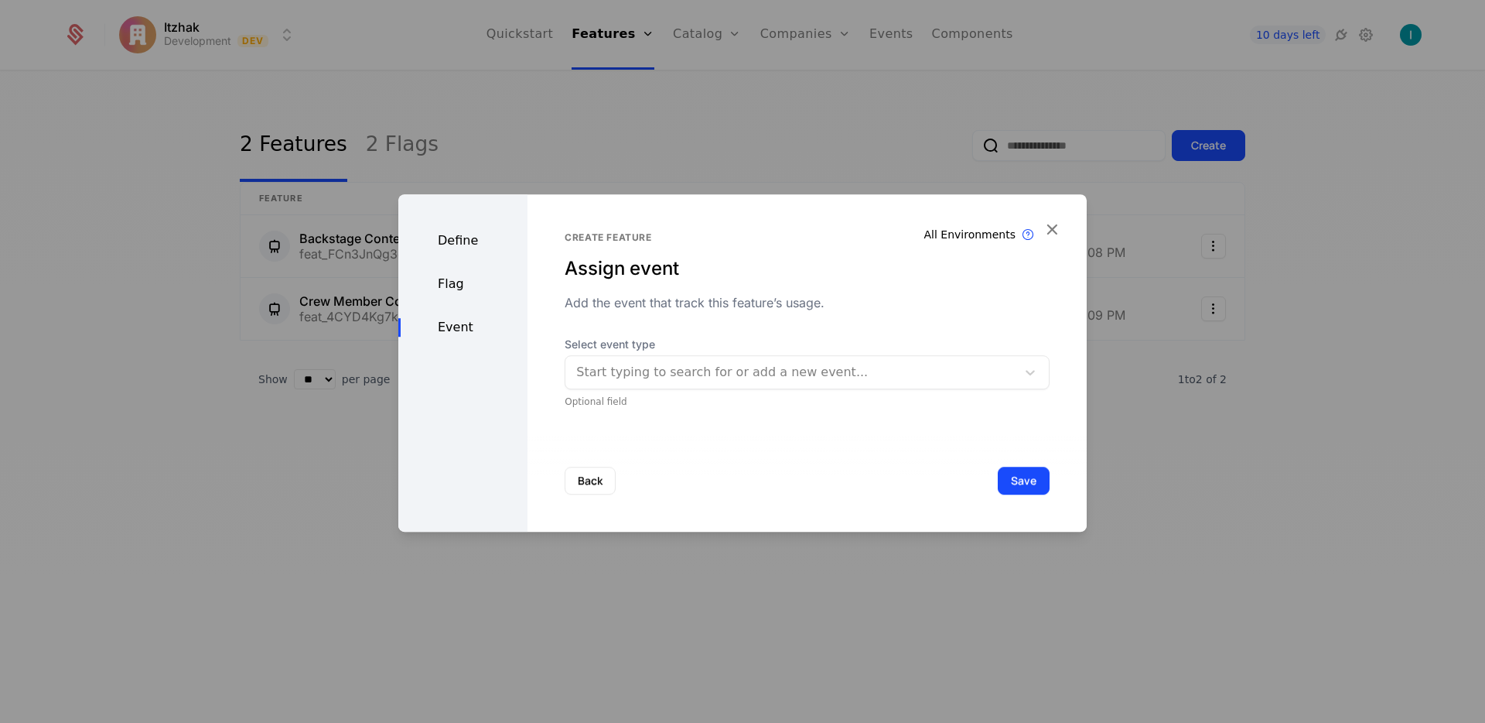
click at [1010, 488] on button "Save" at bounding box center [1024, 481] width 52 height 28
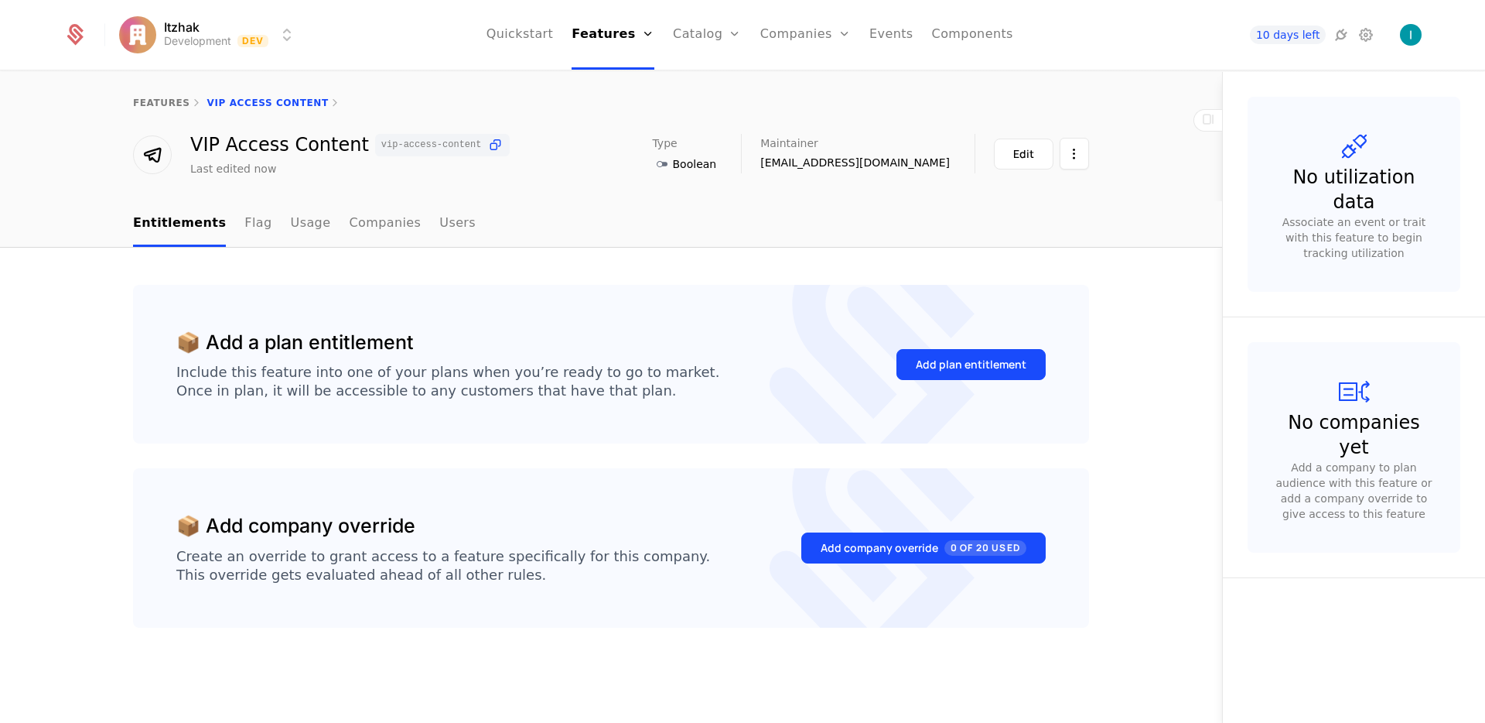
click at [955, 369] on div "Add plan entitlement" at bounding box center [971, 364] width 111 height 15
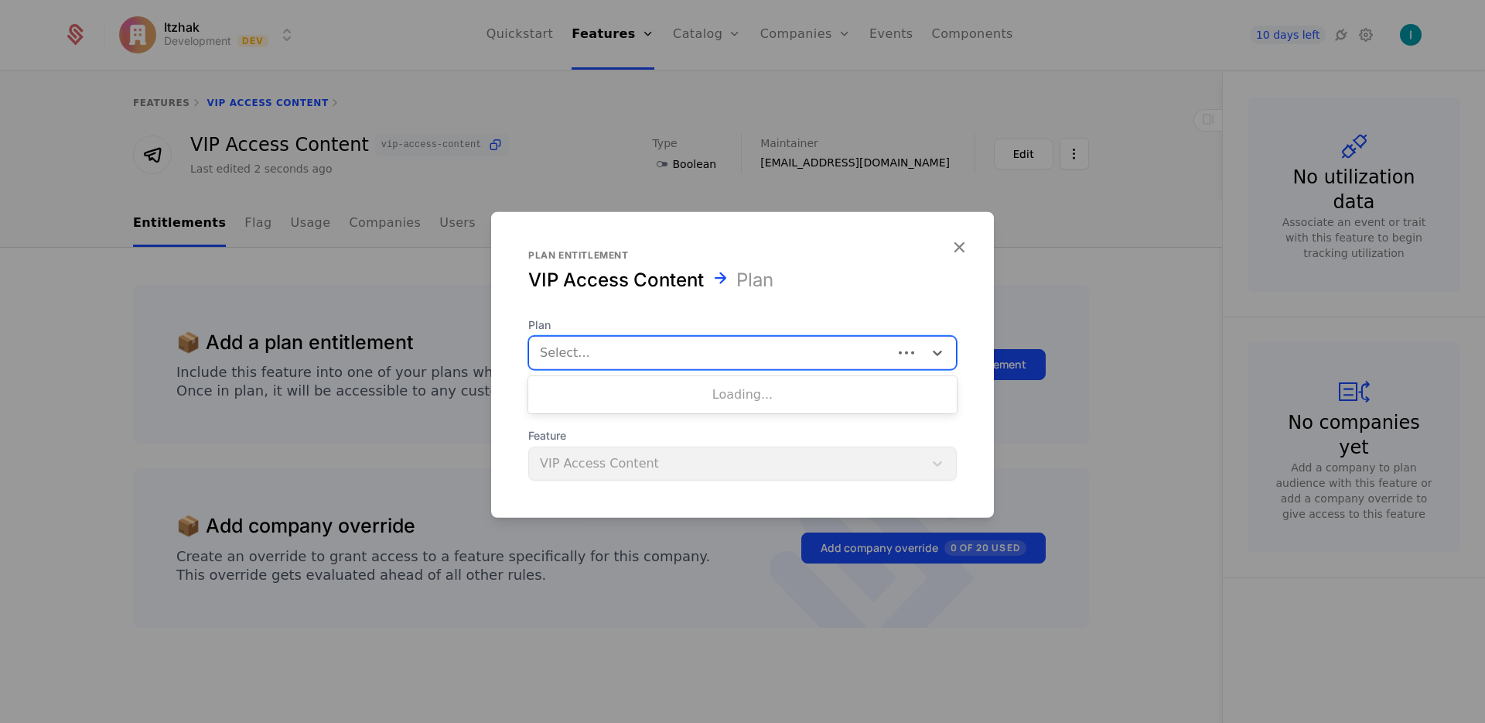
click at [673, 350] on div at bounding box center [711, 353] width 342 height 22
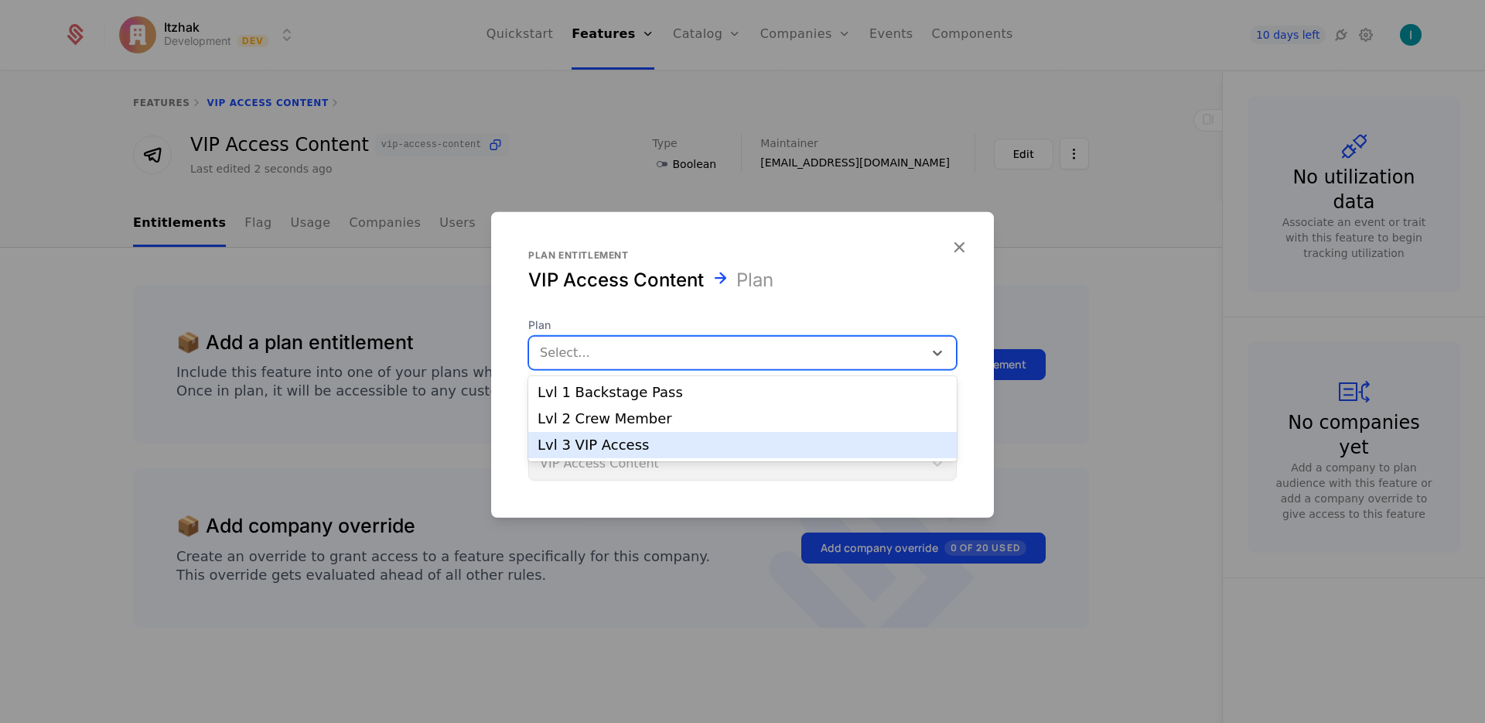
click at [678, 437] on div "Lvl 3 VIP Access" at bounding box center [742, 445] width 429 height 26
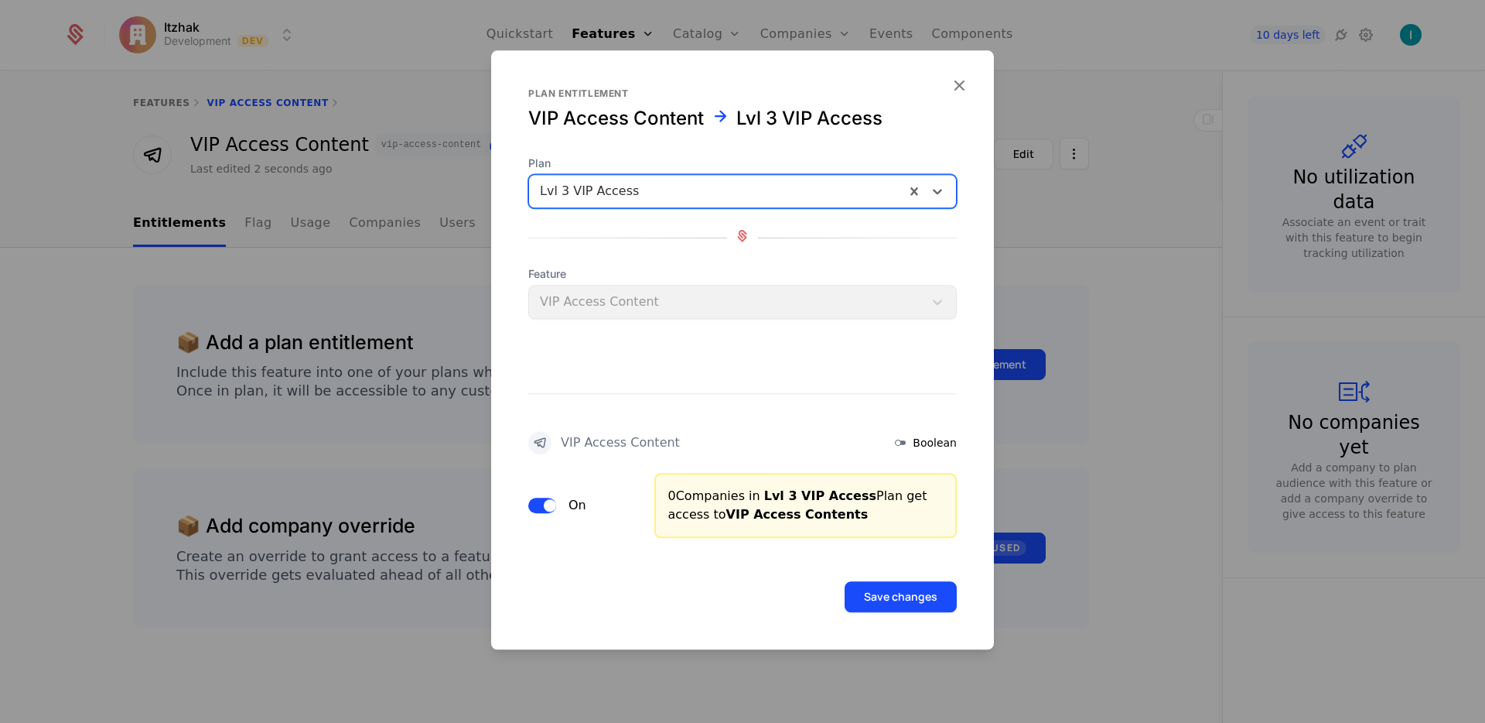
click at [928, 593] on button "Save changes" at bounding box center [901, 596] width 112 height 31
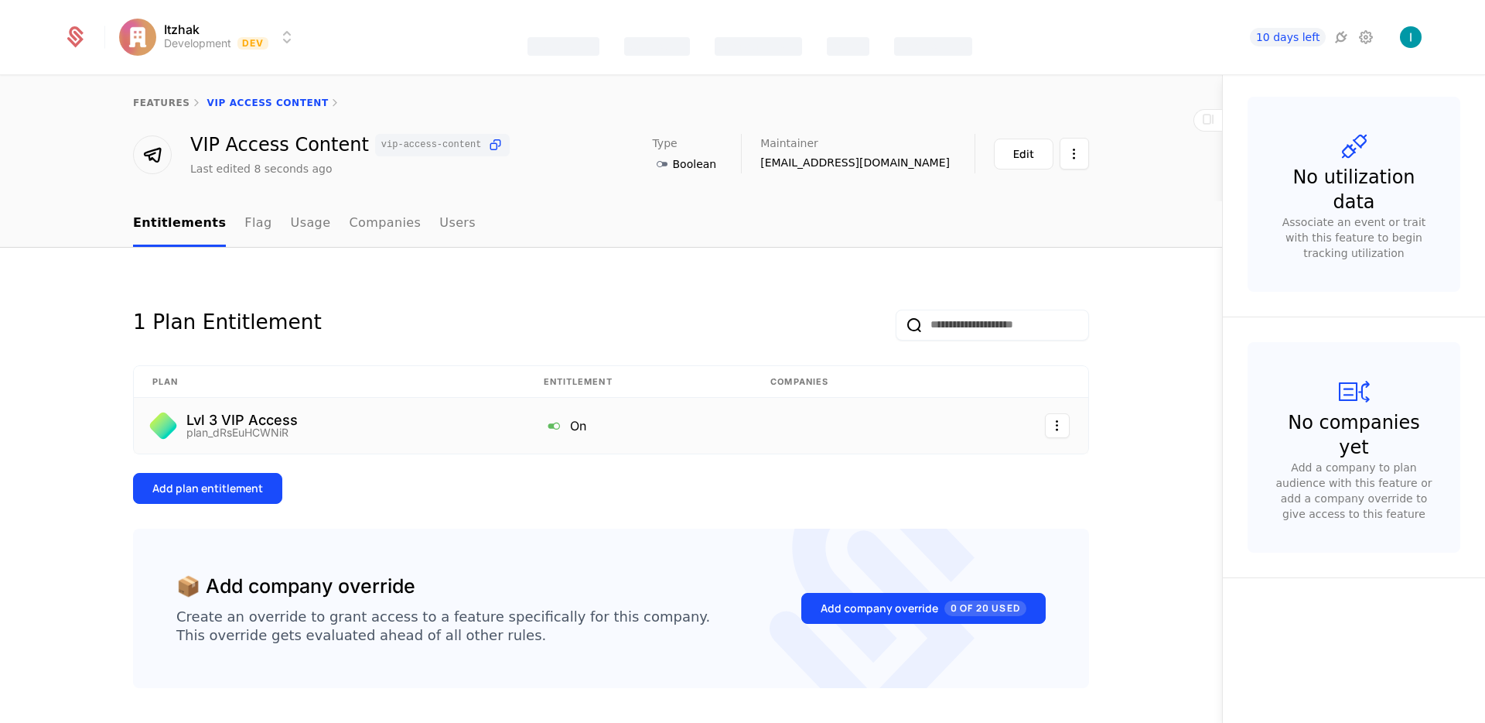
click at [262, 427] on div "plan_dRsEuHCWNiR" at bounding box center [241, 432] width 111 height 11
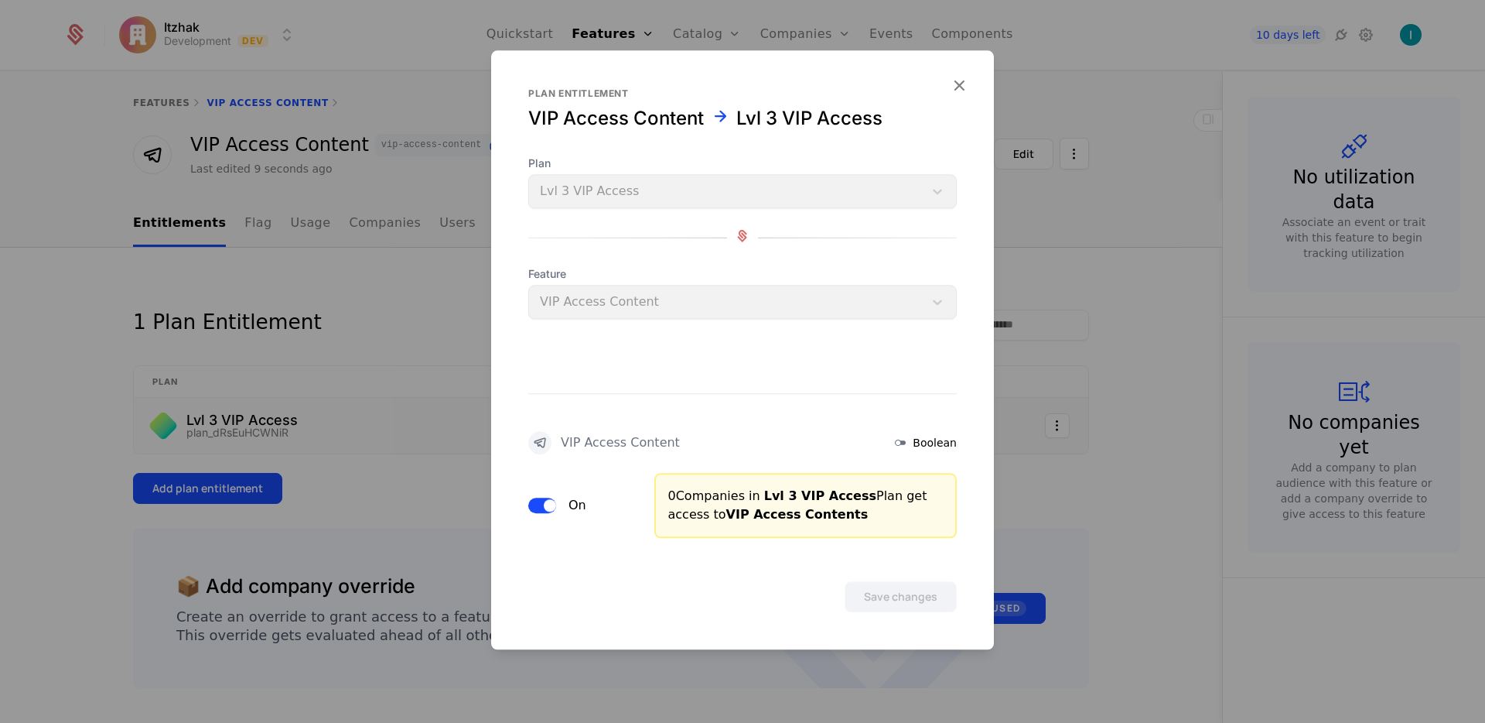
click at [321, 352] on div at bounding box center [742, 361] width 1485 height 723
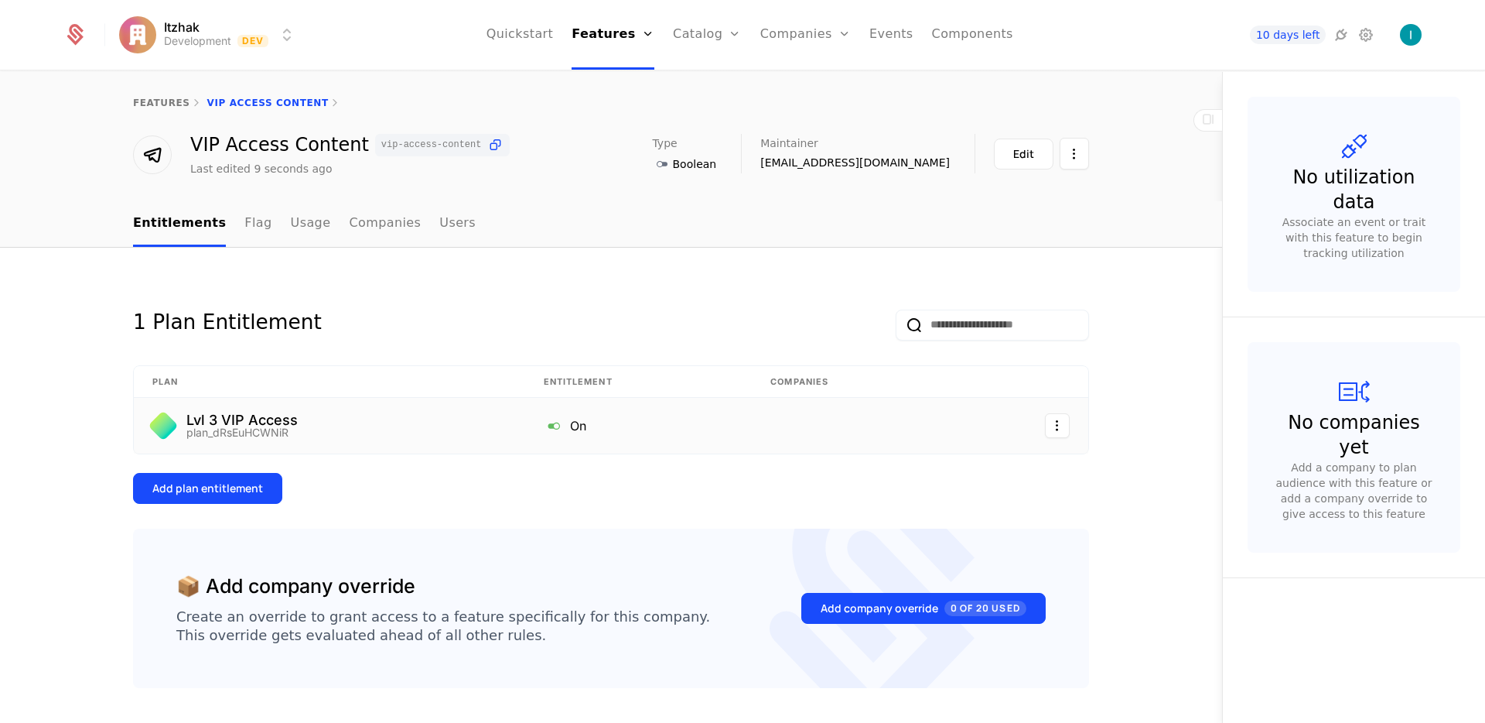
click at [244, 229] on link "Flag" at bounding box center [257, 224] width 27 height 46
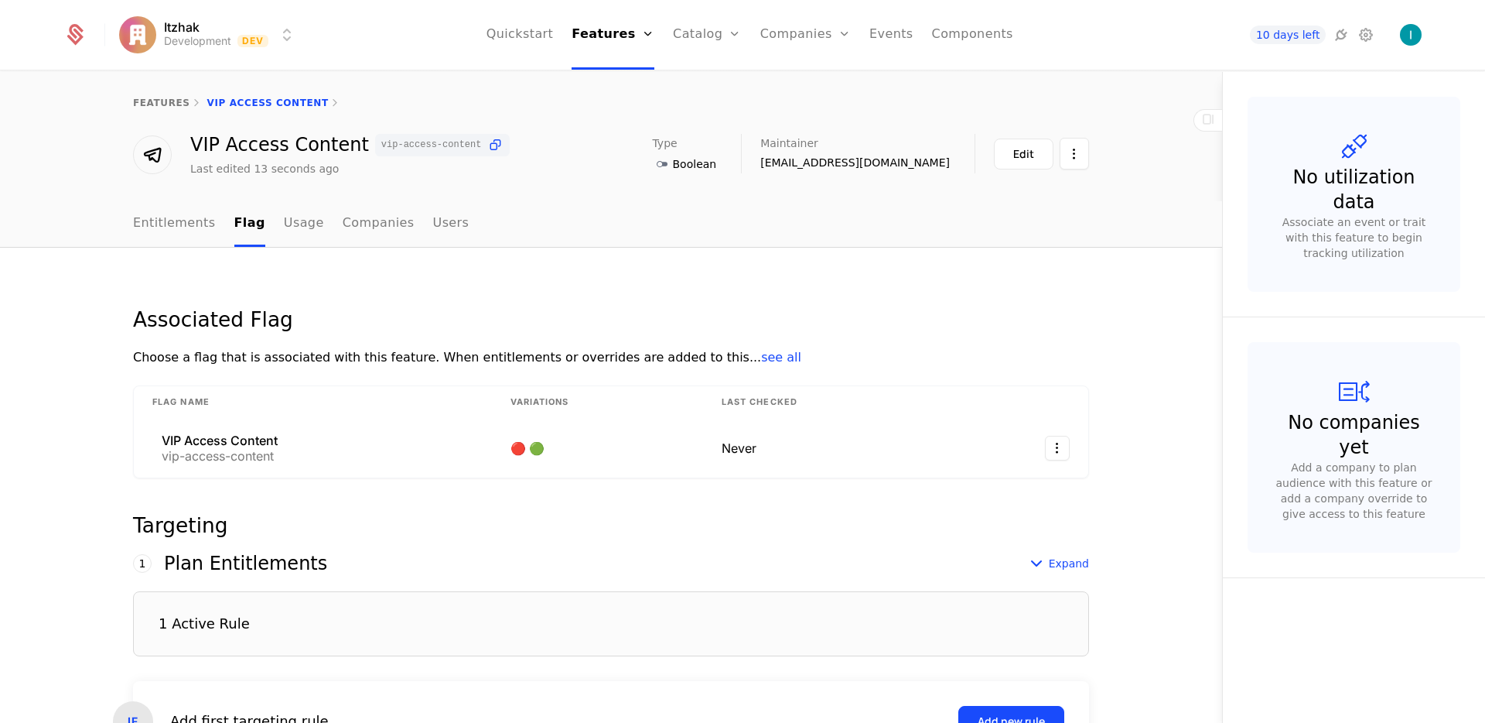
click at [152, 218] on link "Entitlements" at bounding box center [174, 224] width 83 height 46
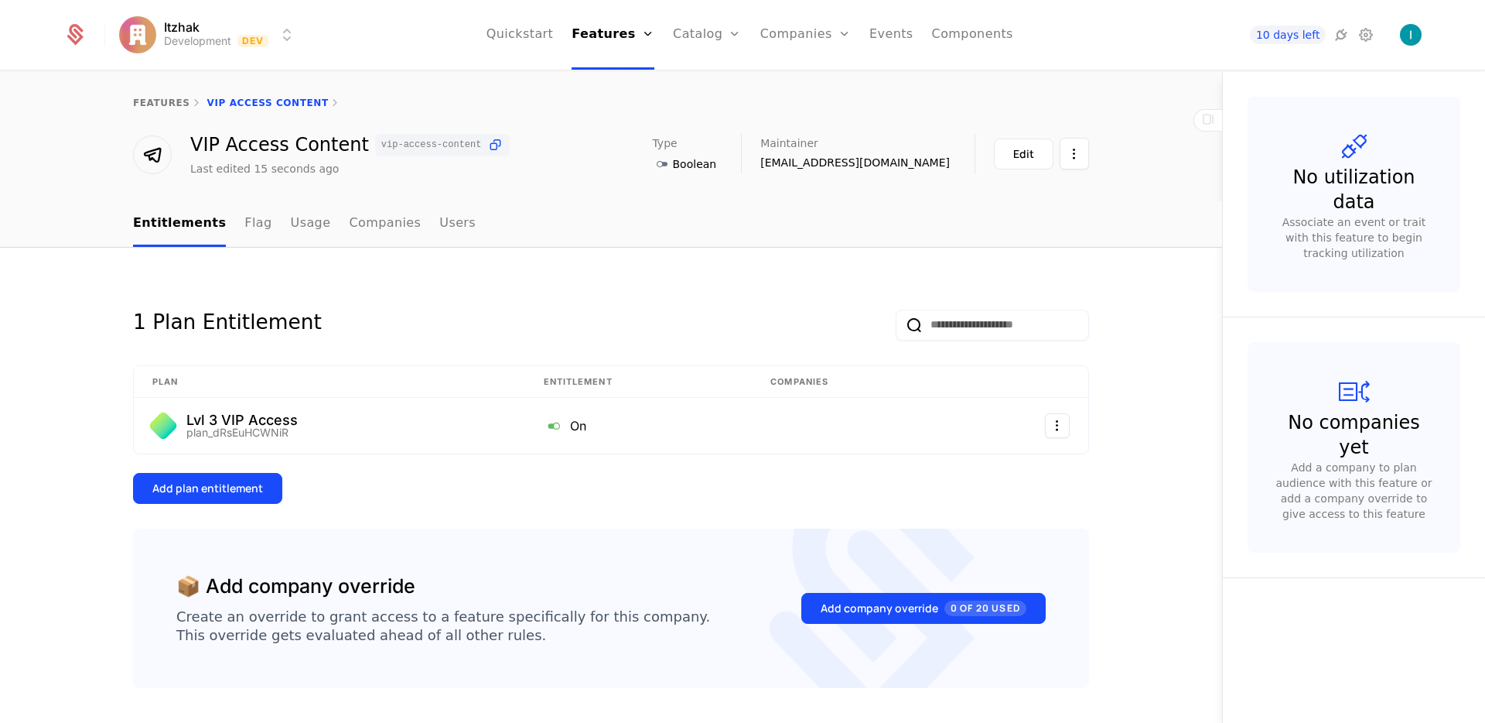
click at [152, 151] on icon at bounding box center [152, 155] width 28 height 28
click at [1020, 161] on div "Edit" at bounding box center [1023, 153] width 21 height 15
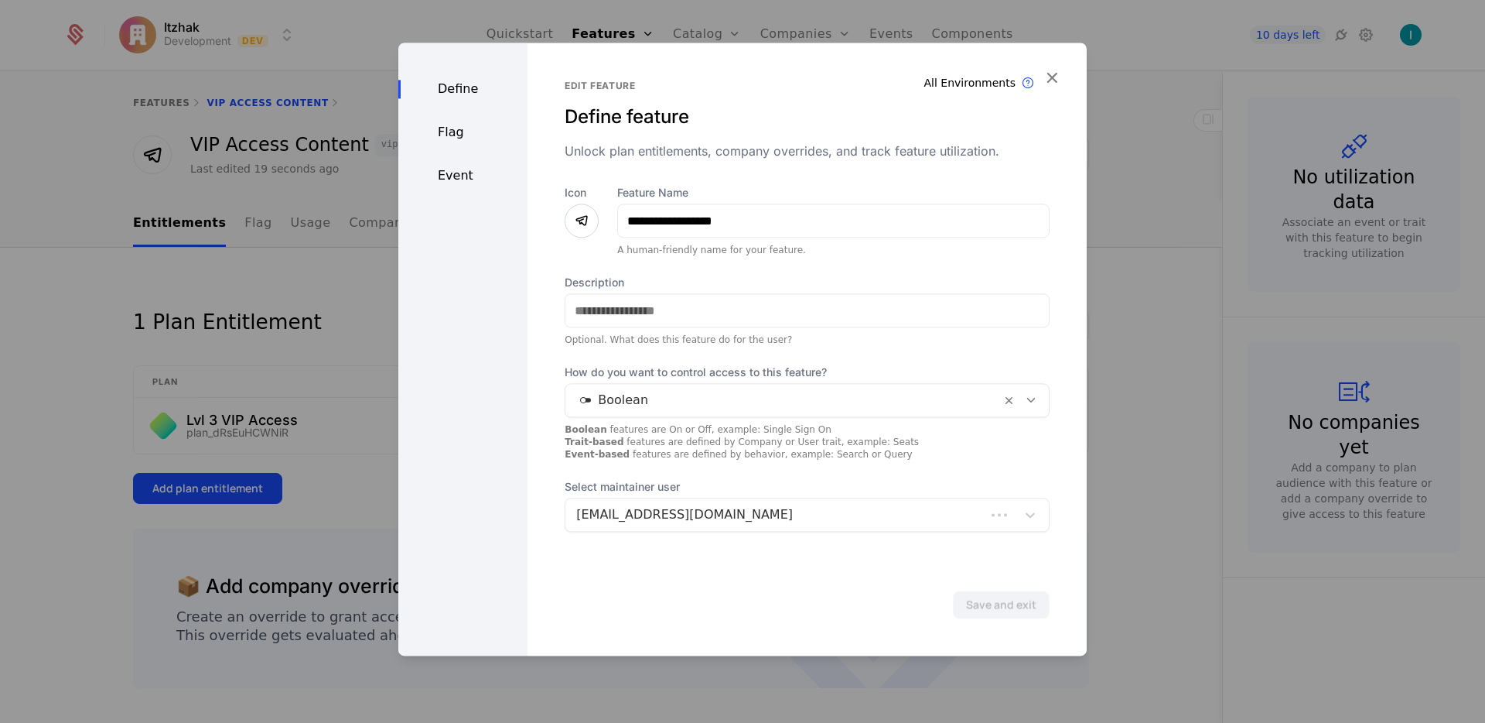
click at [586, 224] on icon at bounding box center [581, 220] width 19 height 19
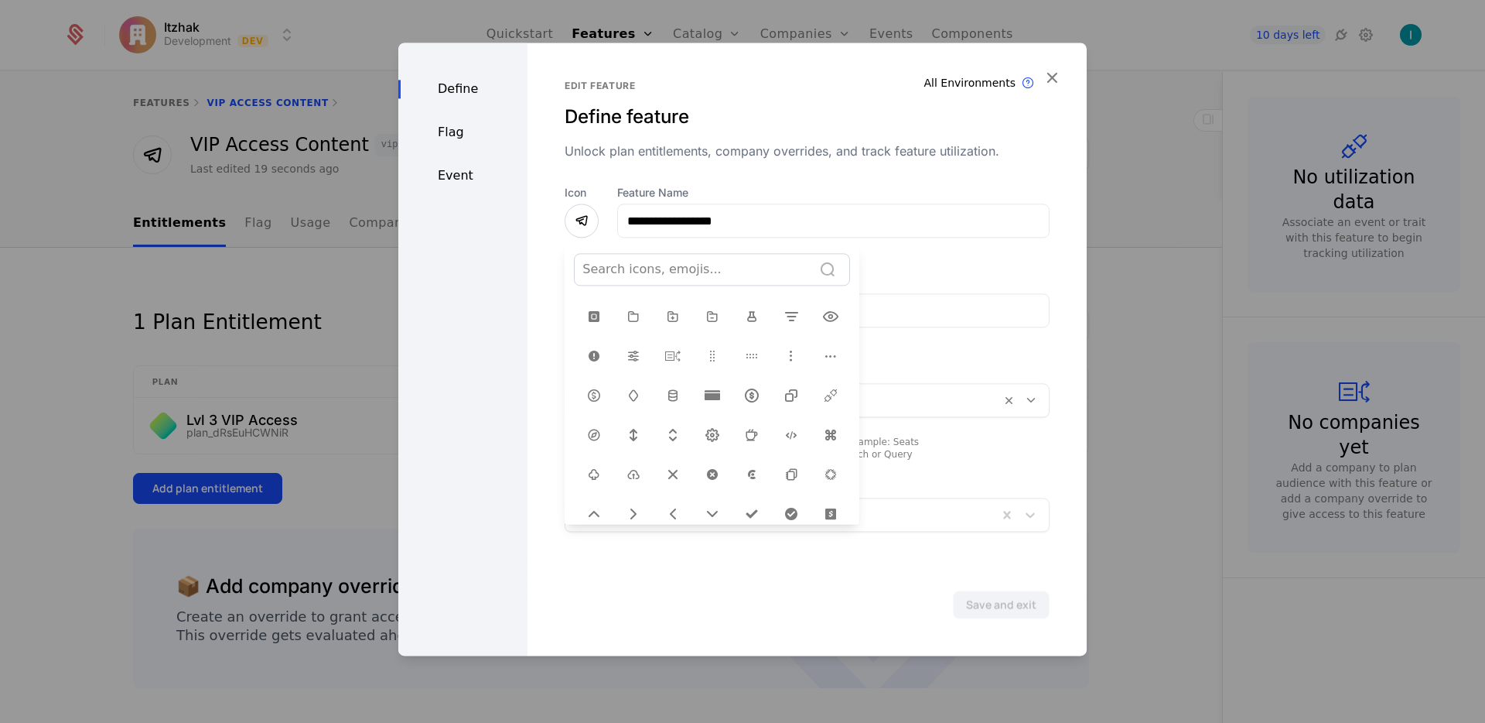
scroll to position [439, 0]
click at [782, 476] on icon at bounding box center [791, 485] width 19 height 19
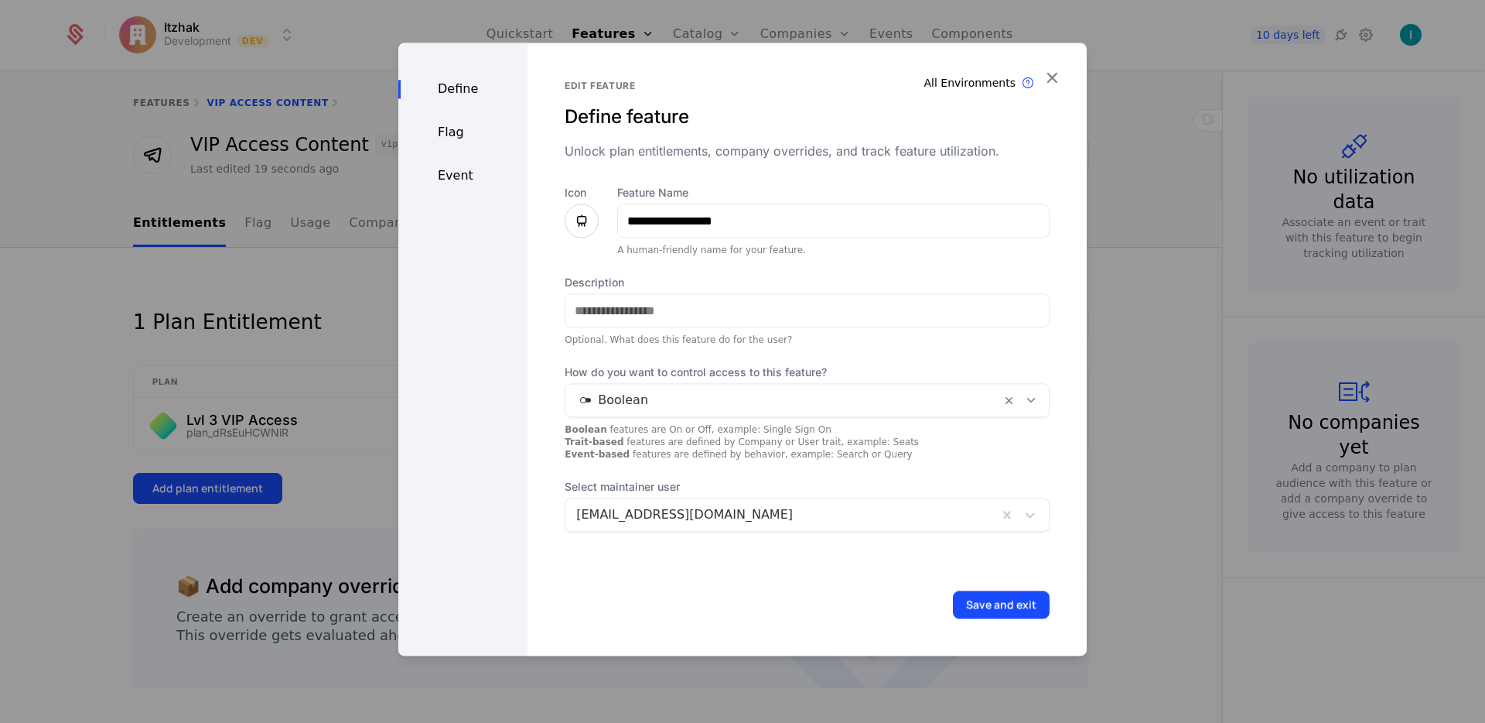
click at [1001, 613] on button "Save and exit" at bounding box center [1001, 604] width 97 height 28
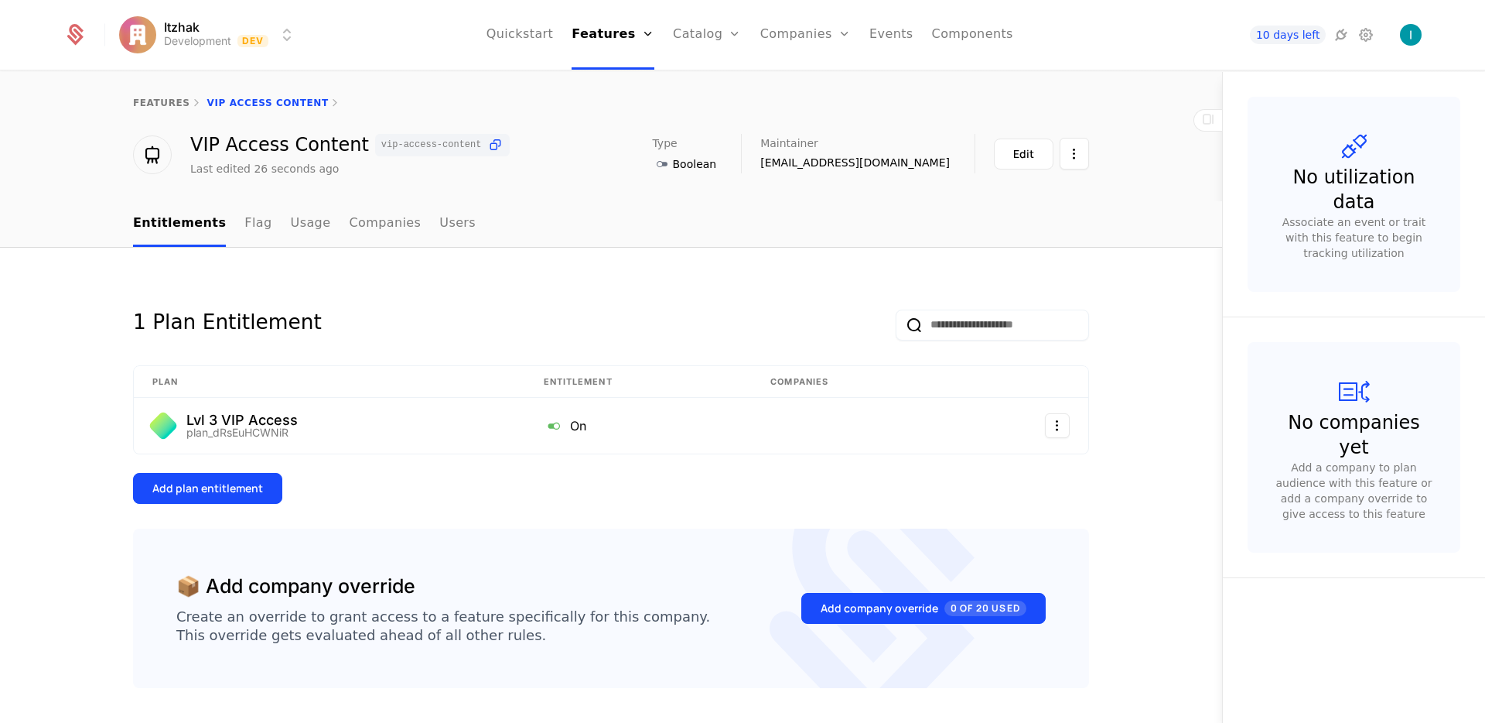
click at [161, 103] on link "features" at bounding box center [161, 102] width 57 height 11
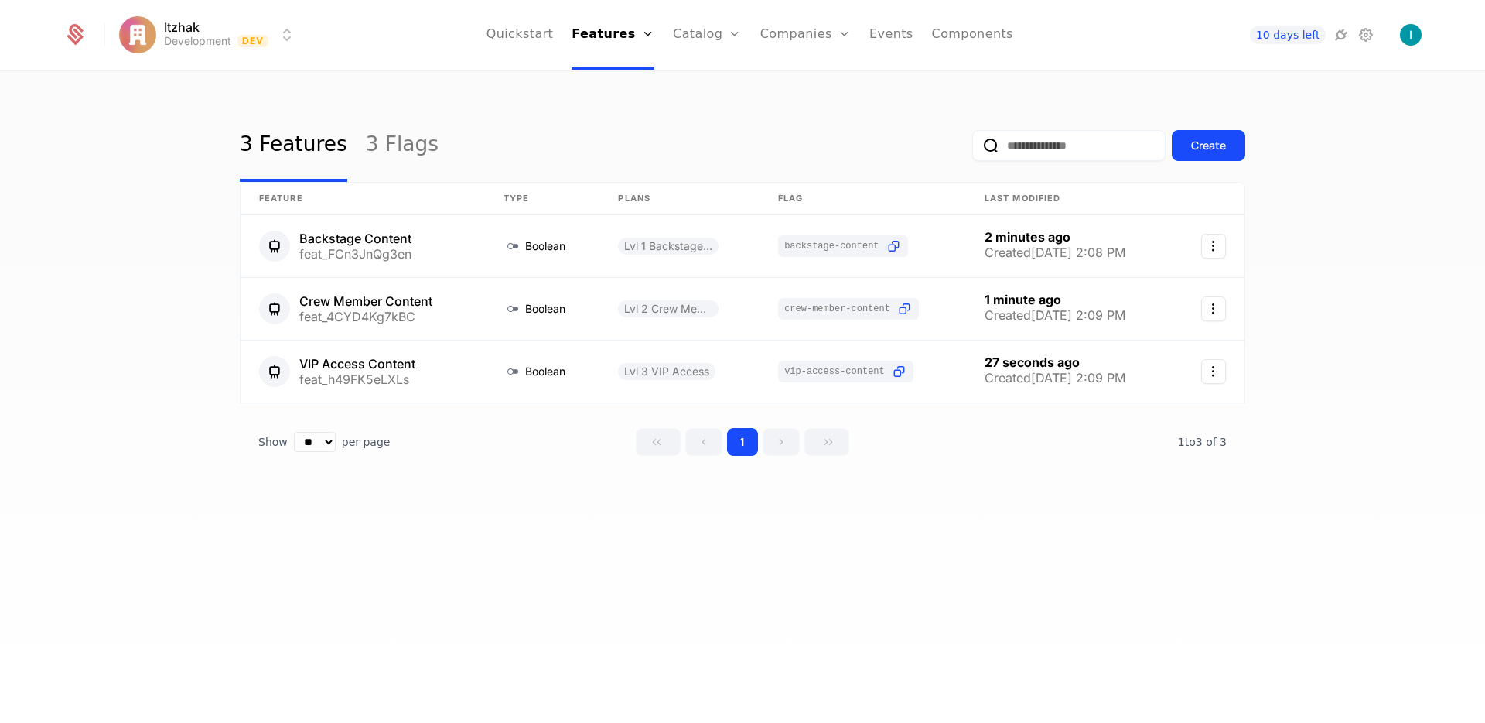
click at [1232, 150] on button "Create" at bounding box center [1208, 145] width 73 height 31
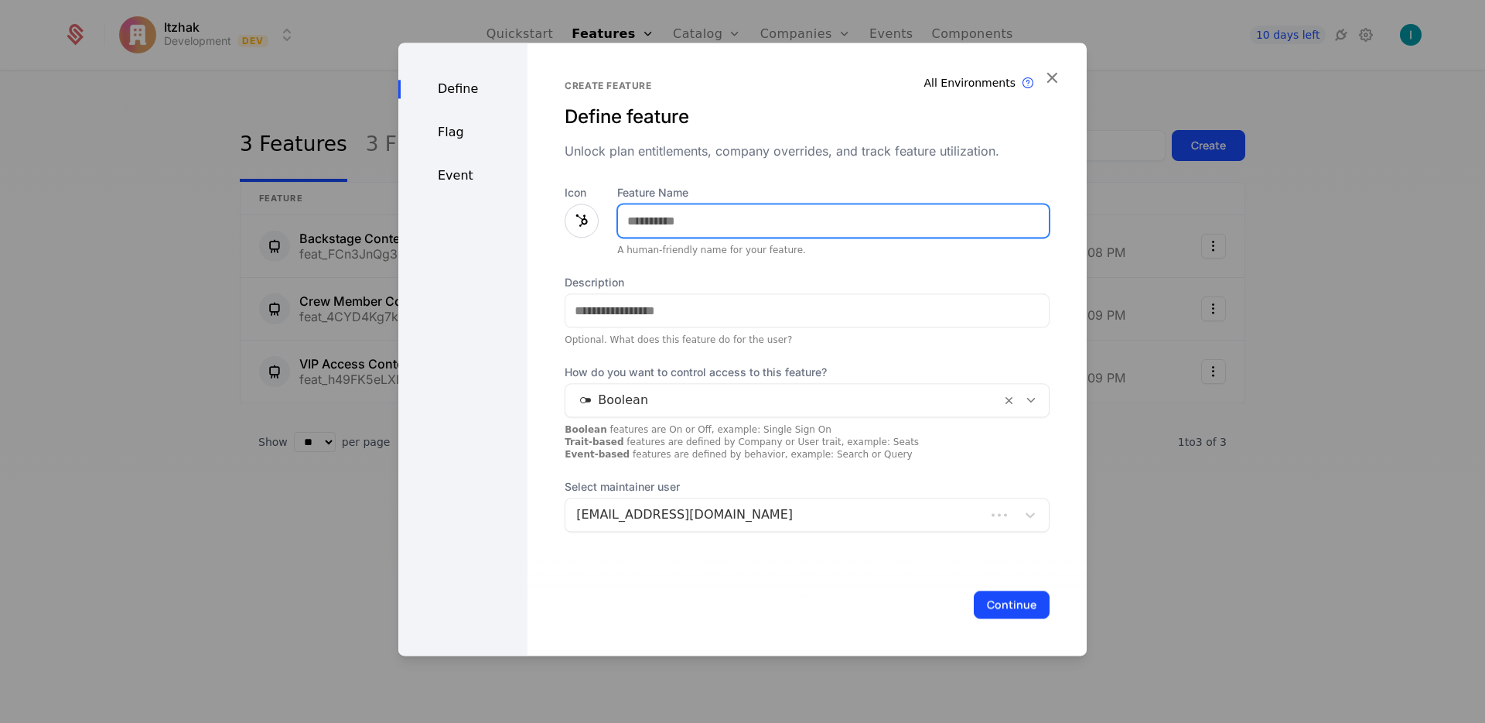
click at [729, 233] on input "Feature Name" at bounding box center [833, 220] width 431 height 32
type input "*******"
click at [584, 219] on icon at bounding box center [581, 220] width 19 height 19
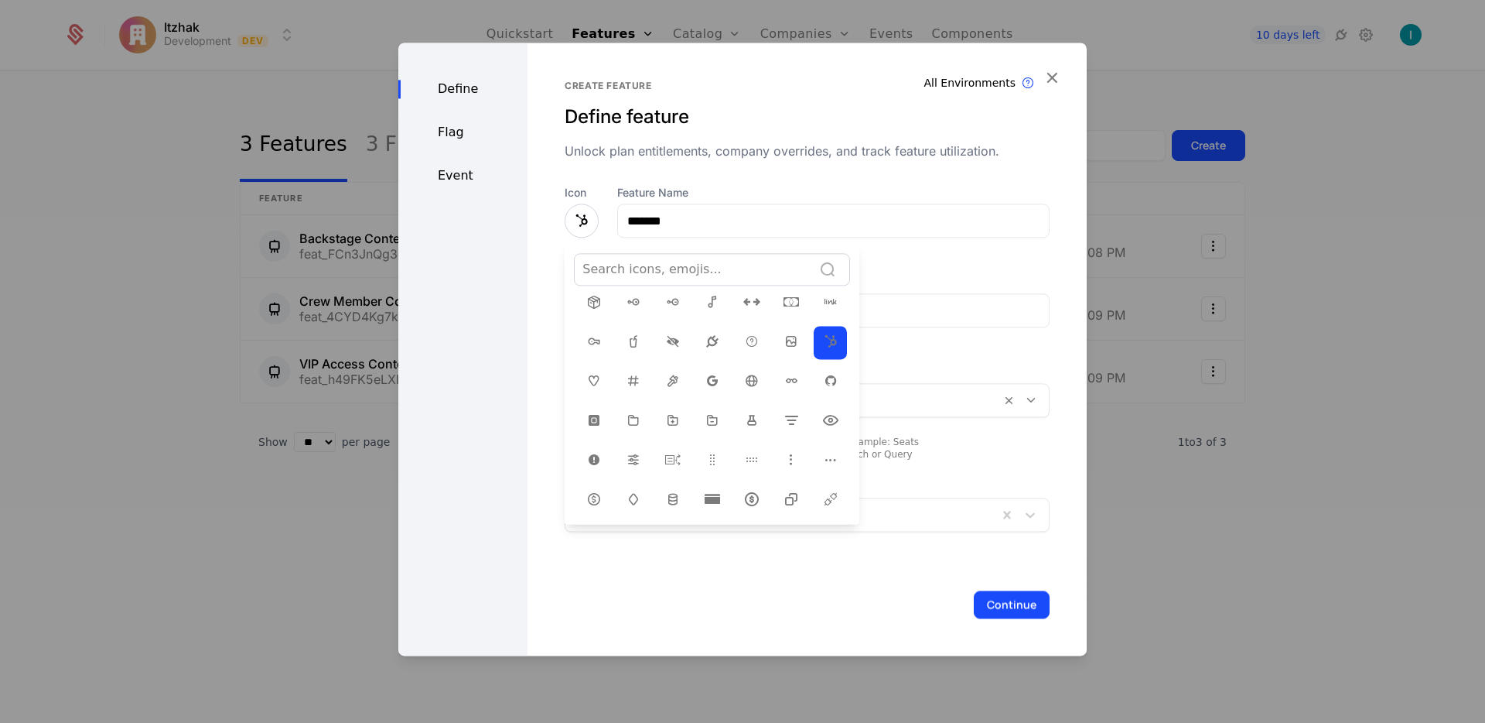
scroll to position [285, 0]
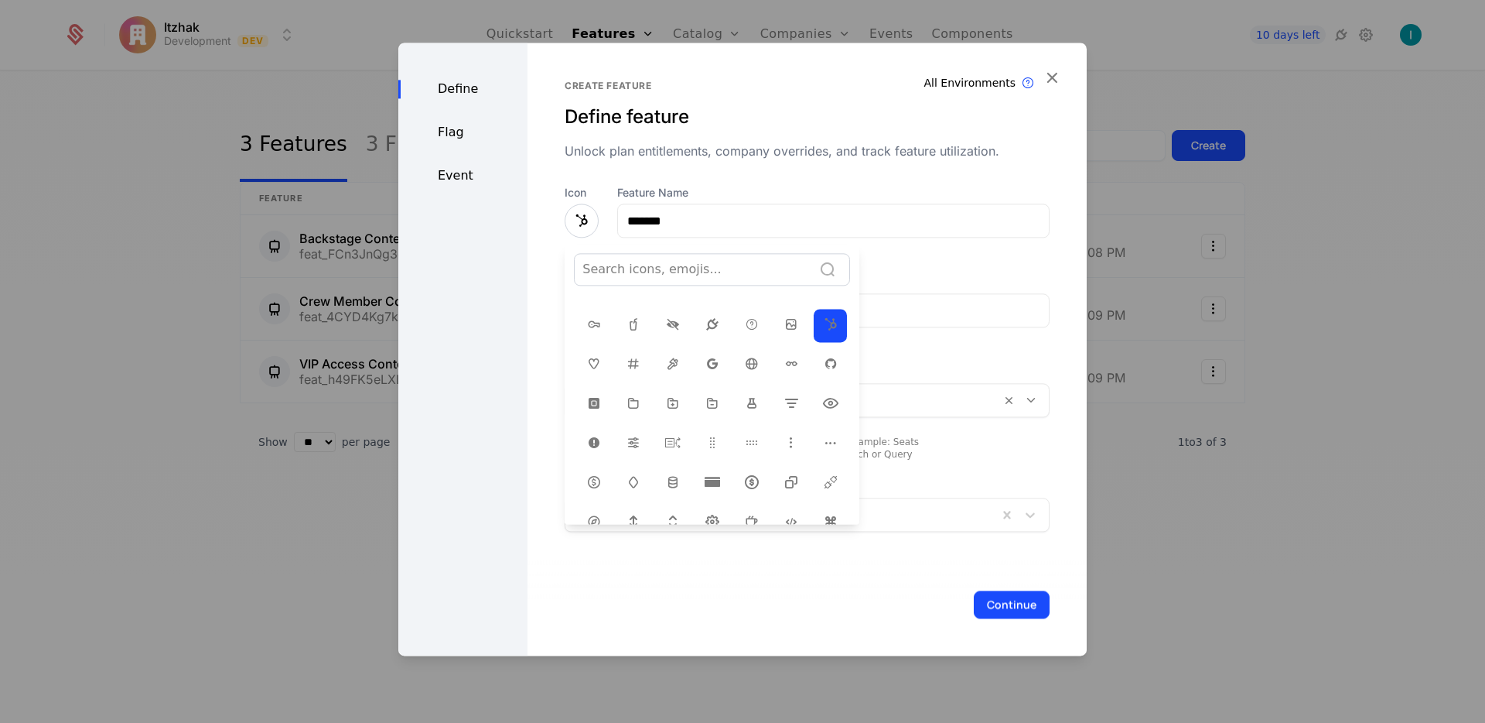
click at [585, 357] on icon at bounding box center [594, 363] width 19 height 19
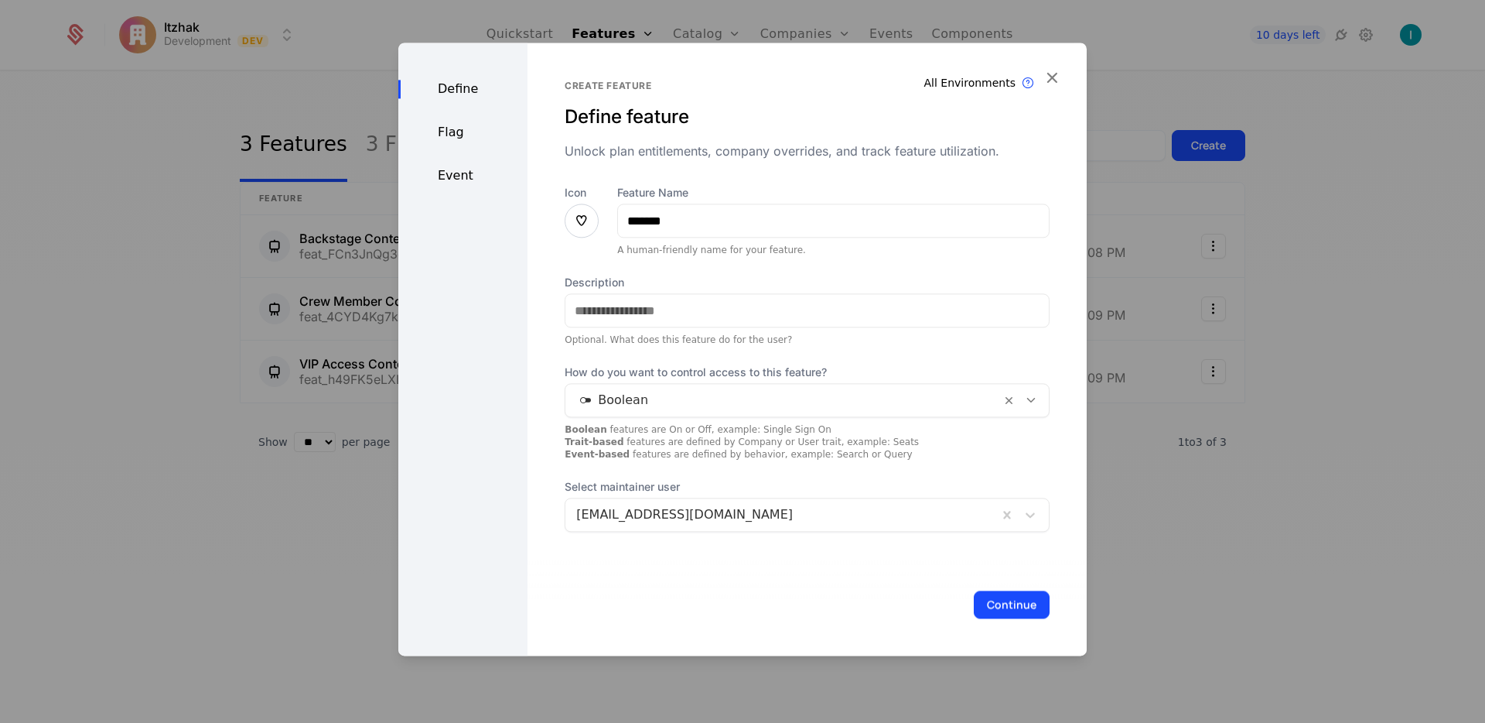
click at [1009, 603] on button "Continue" at bounding box center [1012, 604] width 76 height 28
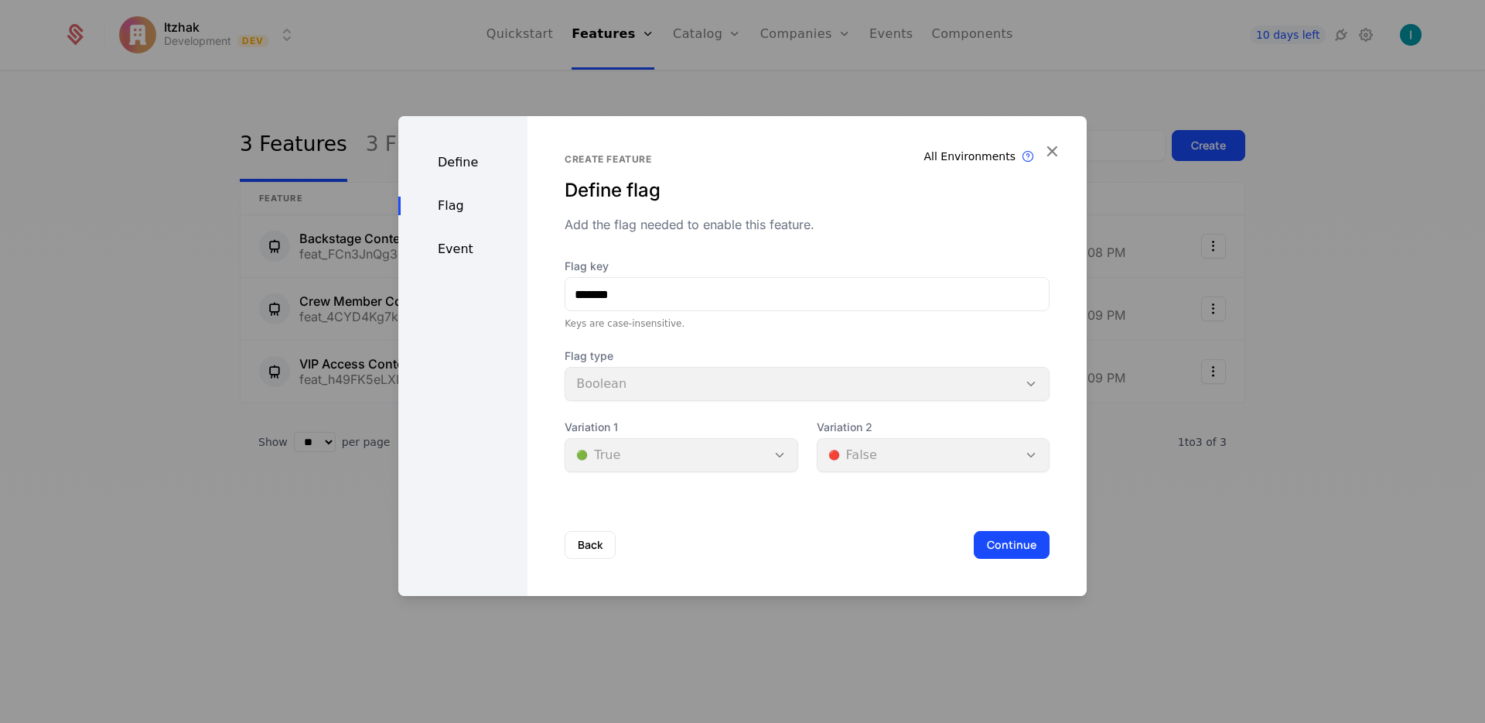
click at [984, 519] on div "Back Continue" at bounding box center [807, 545] width 559 height 102
click at [993, 543] on button "Continue" at bounding box center [1012, 545] width 76 height 28
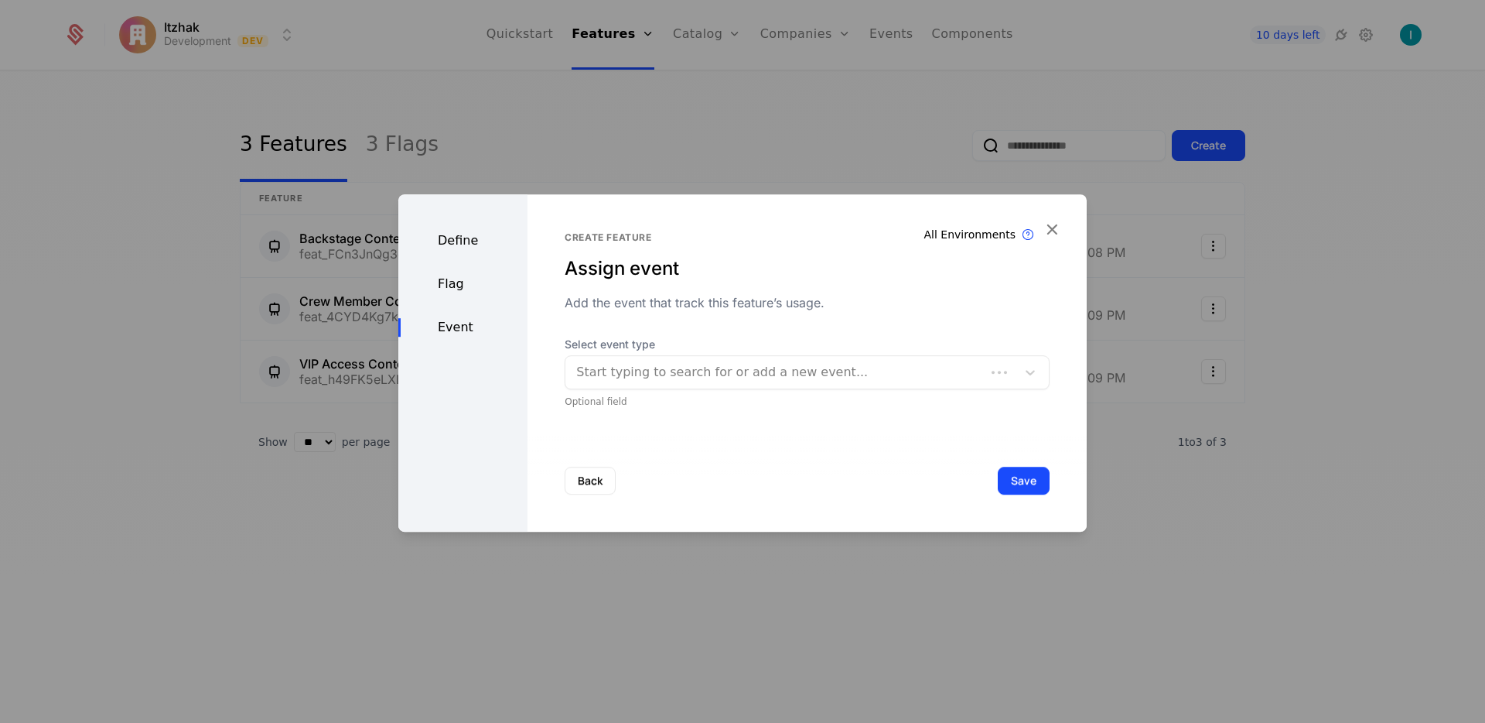
click at [1006, 477] on button "Save" at bounding box center [1024, 481] width 52 height 28
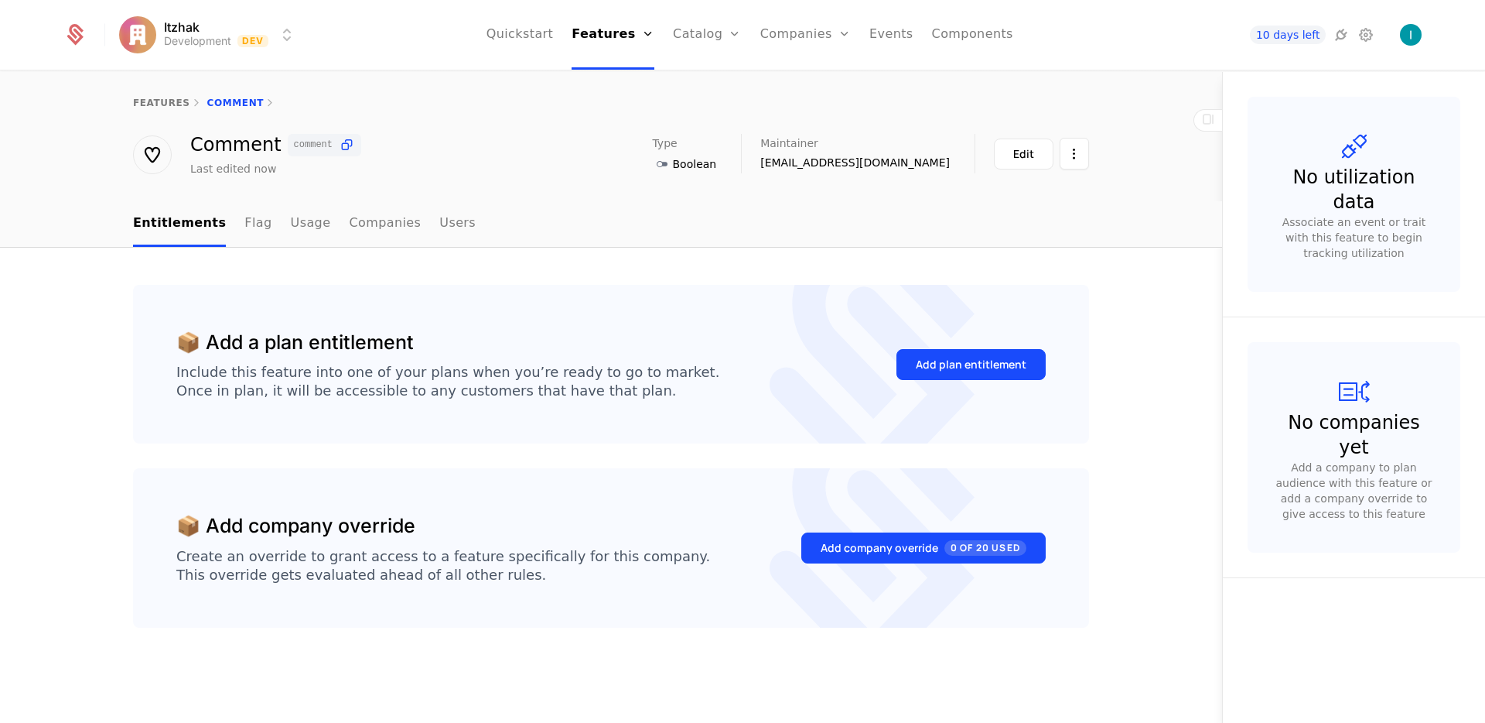
click at [959, 361] on div "Add plan entitlement" at bounding box center [971, 364] width 111 height 15
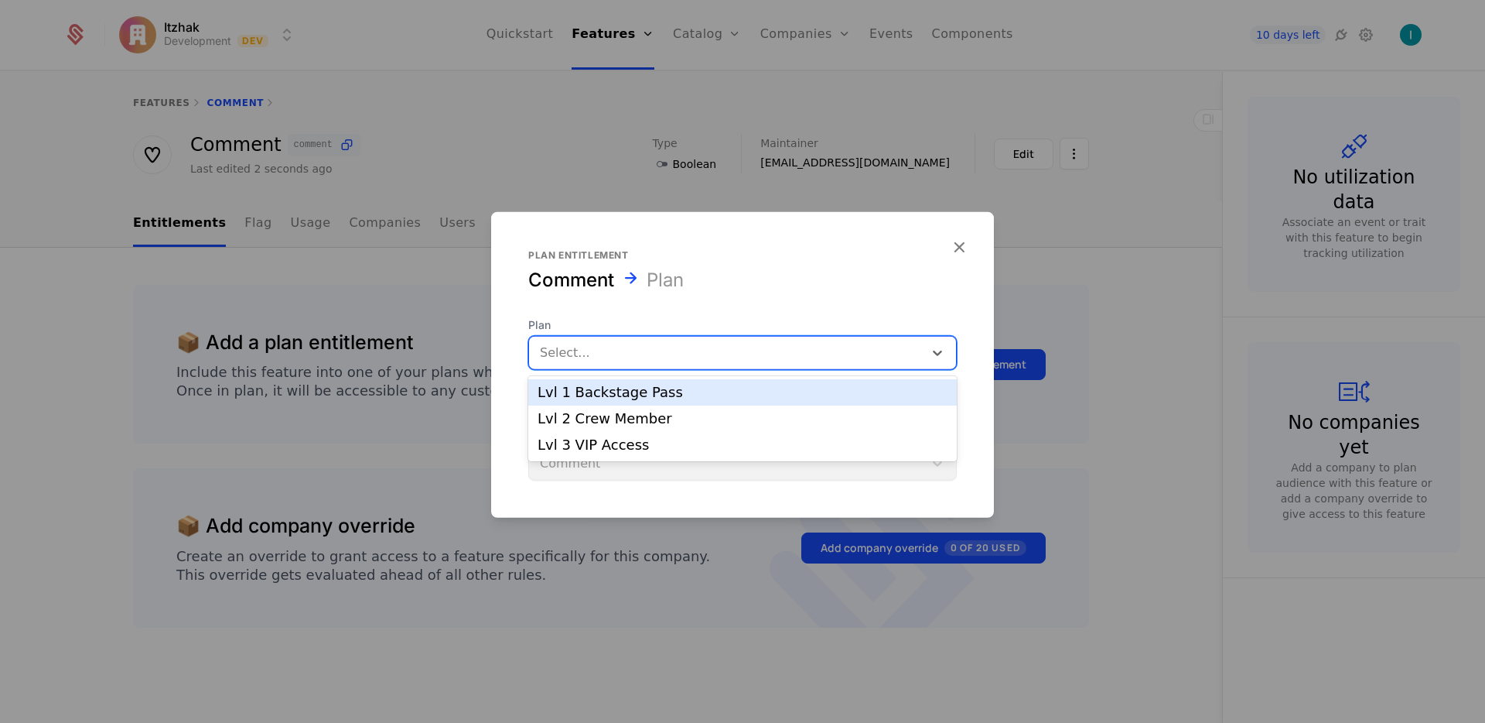
click at [598, 350] on div at bounding box center [726, 353] width 373 height 22
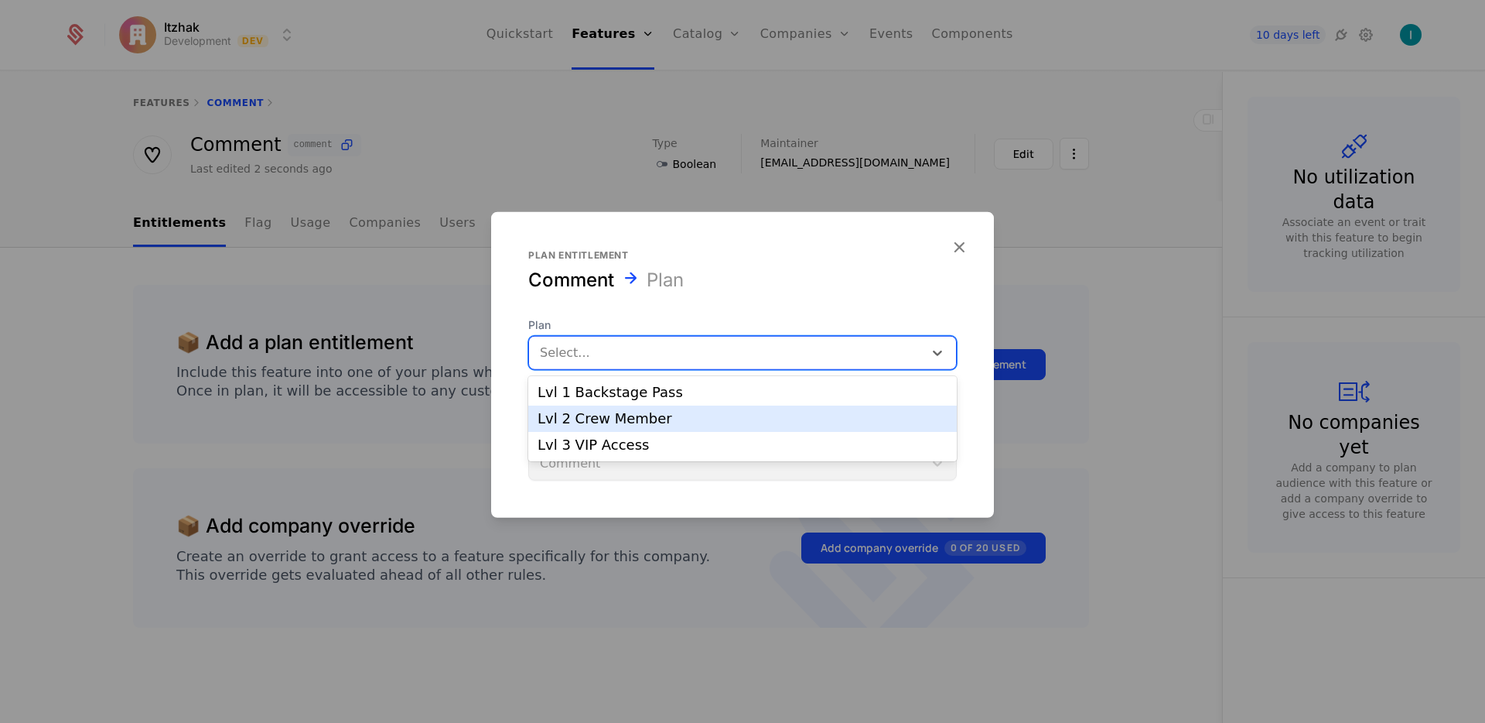
click at [584, 421] on div "Lvl 2 Crew Member" at bounding box center [743, 419] width 410 height 14
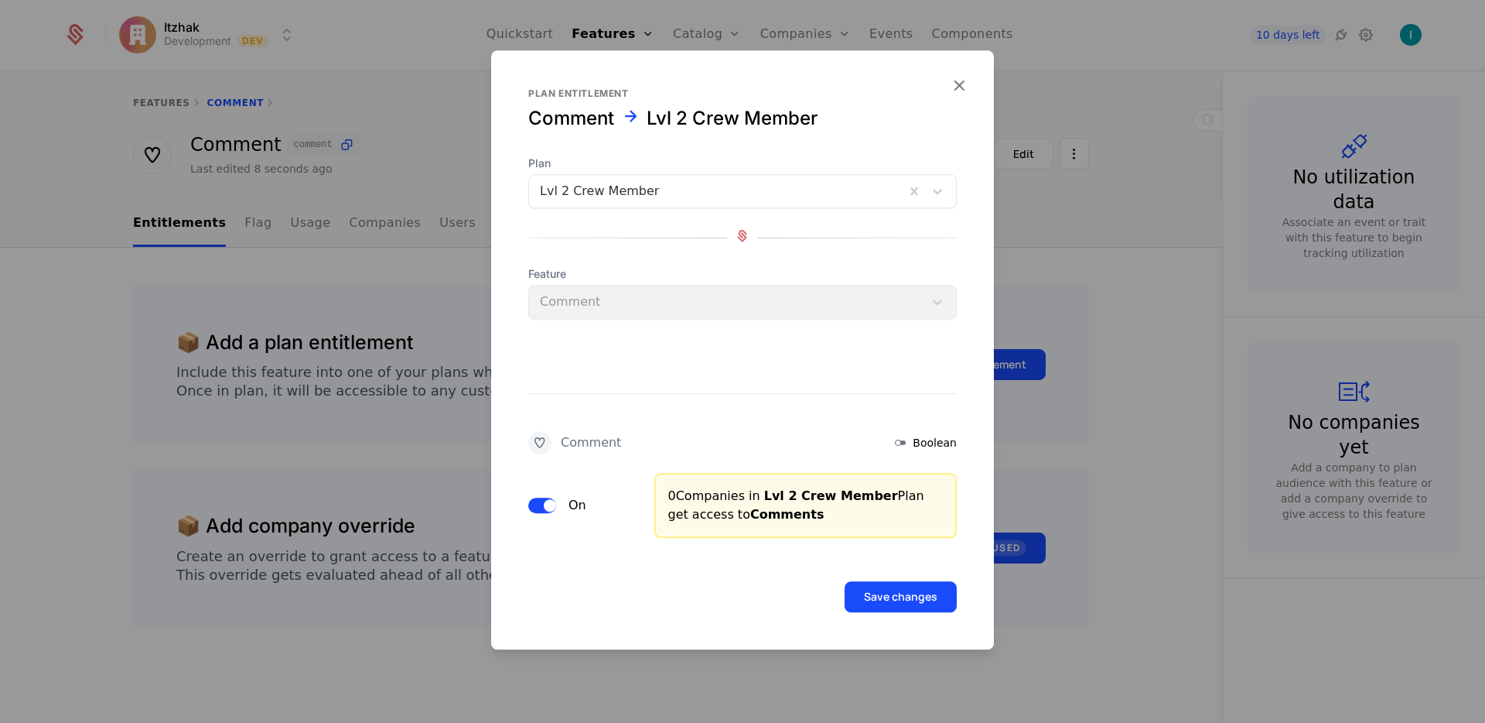
click at [895, 603] on button "Save changes" at bounding box center [901, 596] width 112 height 31
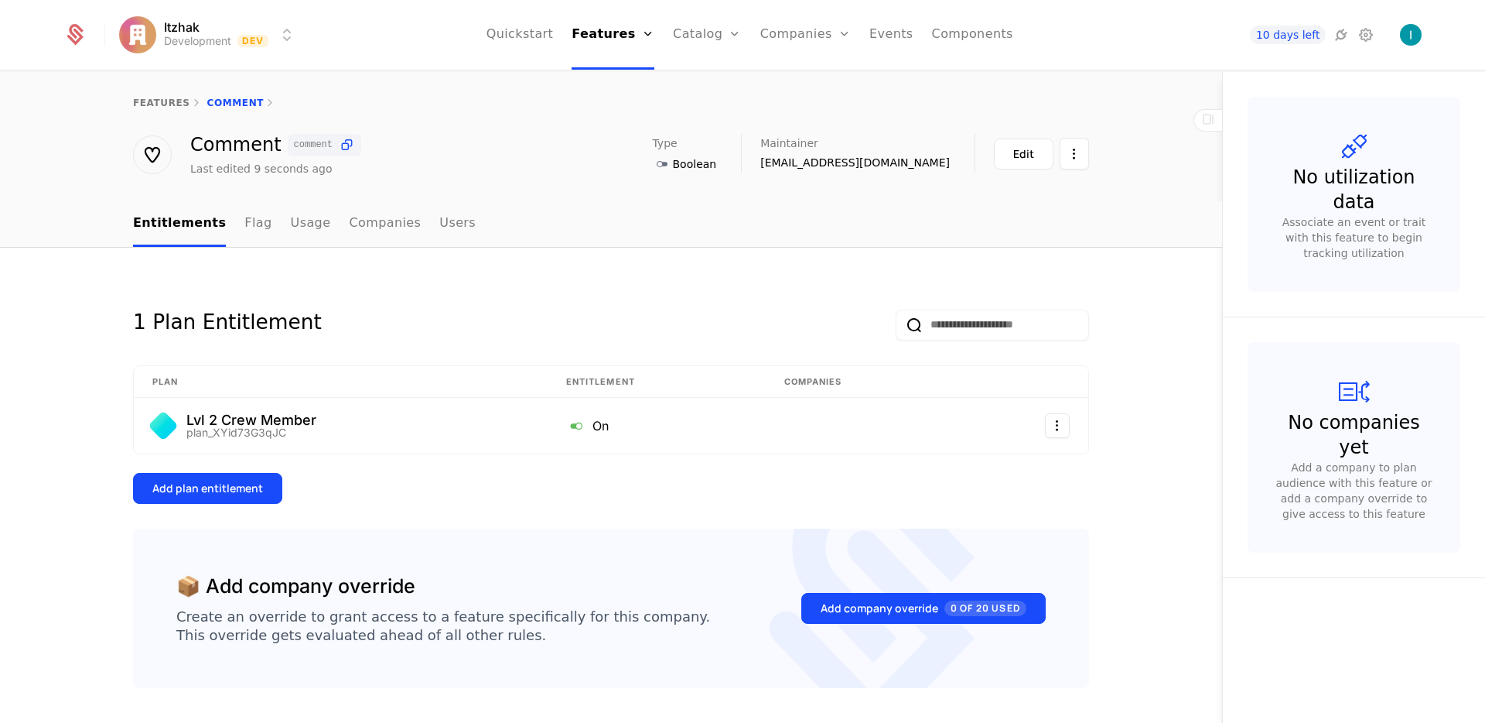
click at [185, 489] on div "Add plan entitlement" at bounding box center [207, 487] width 111 height 15
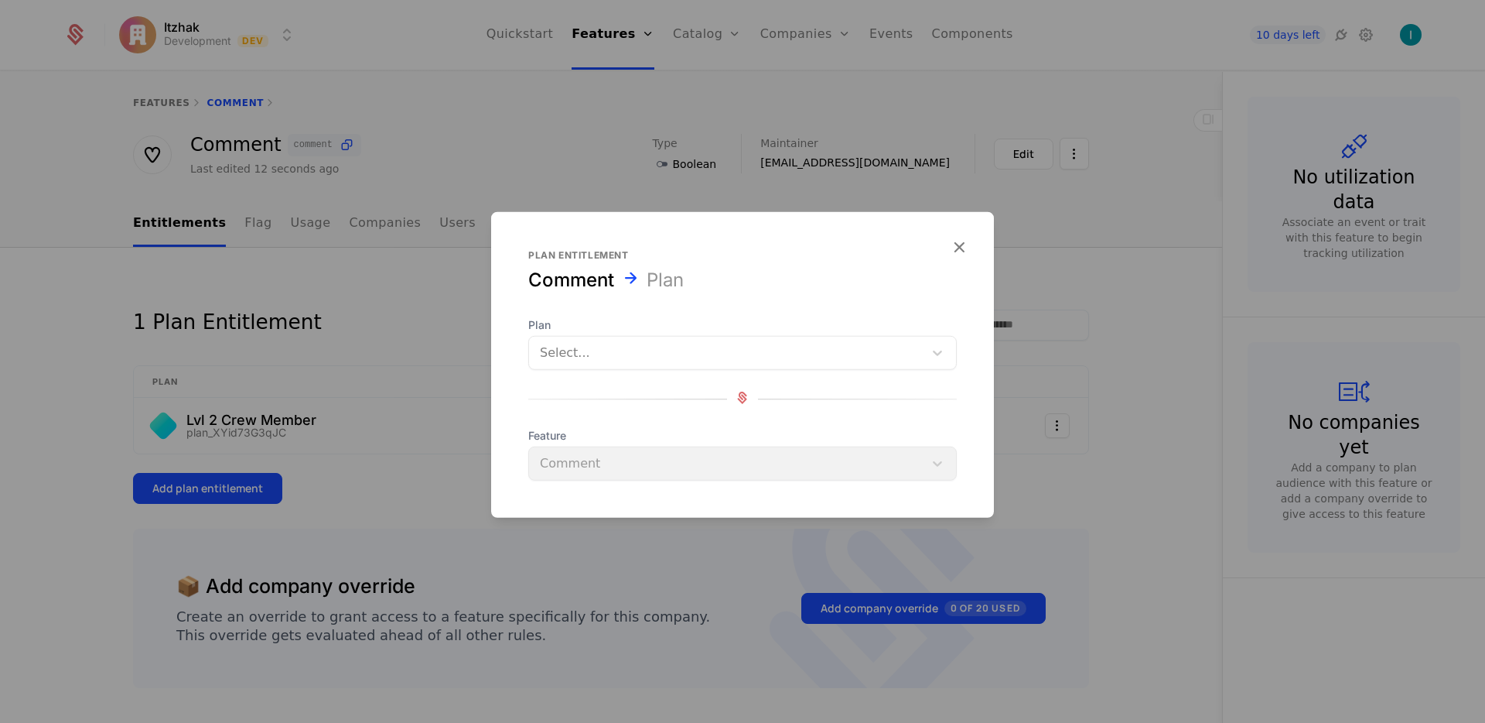
click at [598, 350] on div at bounding box center [726, 353] width 373 height 22
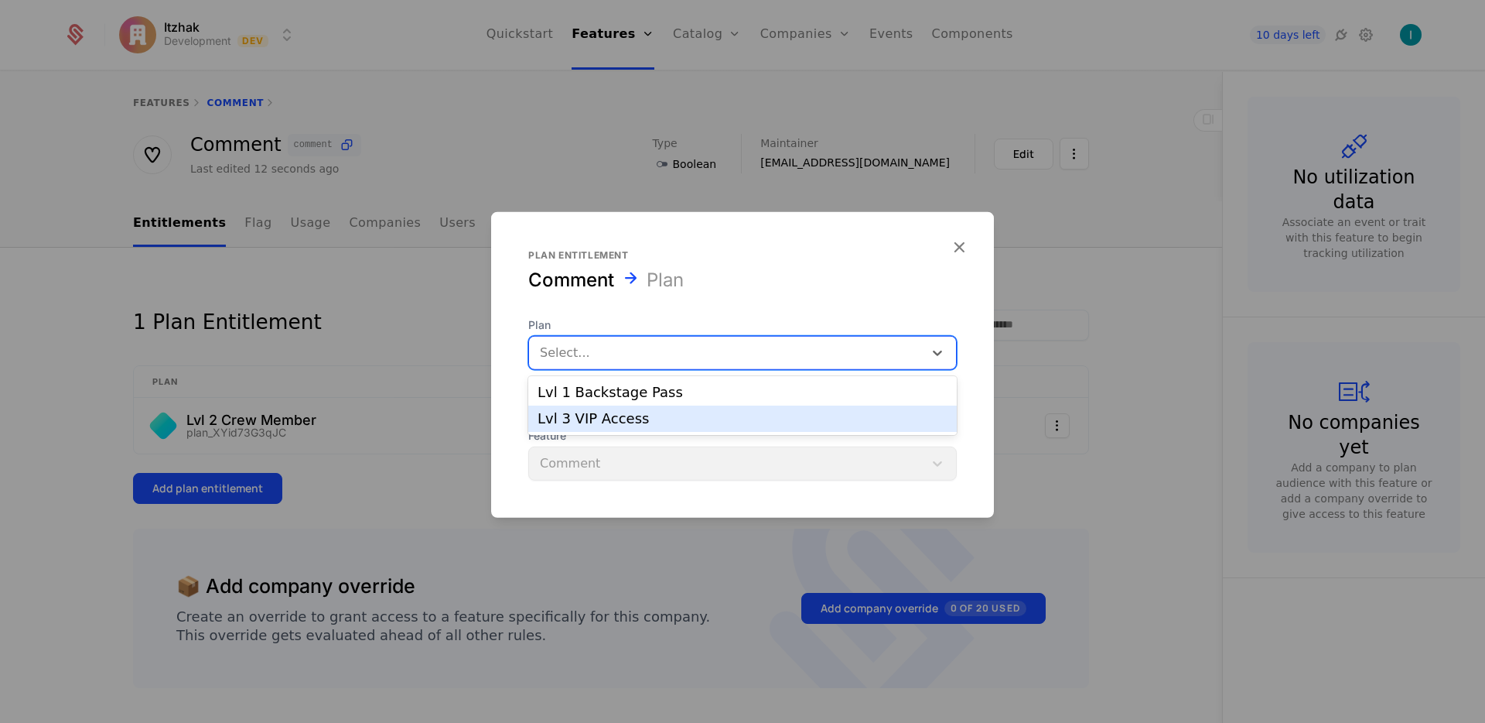
click at [620, 414] on div "Lvl 3 VIP Access" at bounding box center [743, 419] width 410 height 14
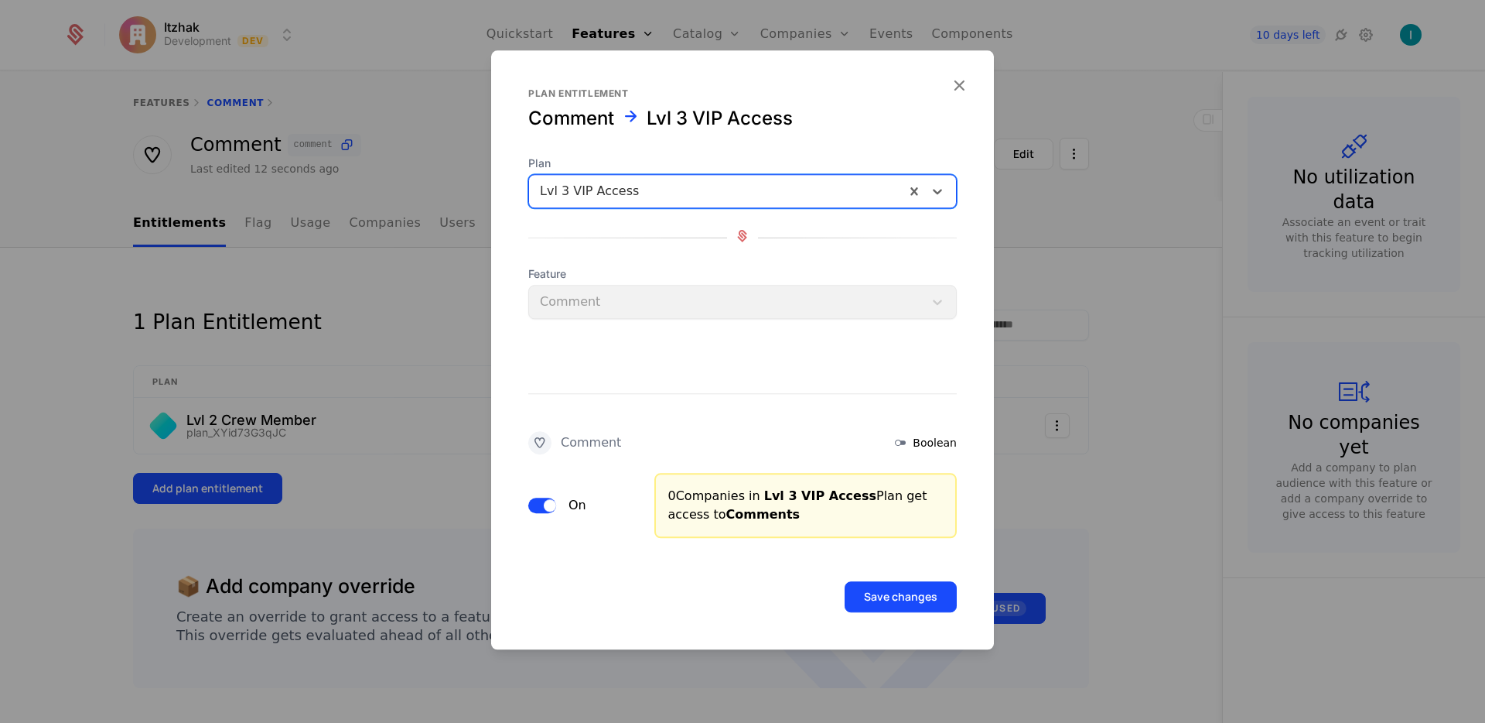
click at [904, 603] on button "Save changes" at bounding box center [901, 596] width 112 height 31
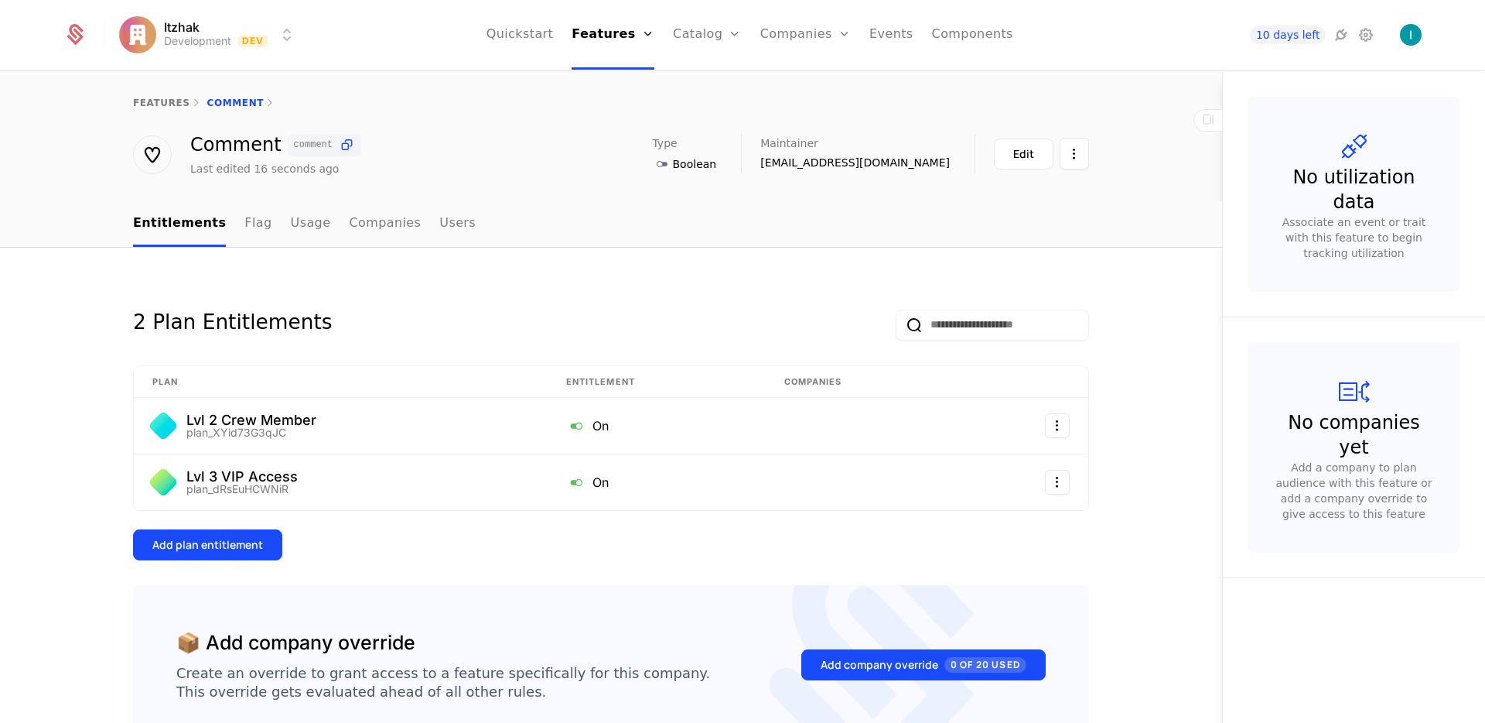
click at [144, 101] on link "features" at bounding box center [161, 102] width 57 height 11
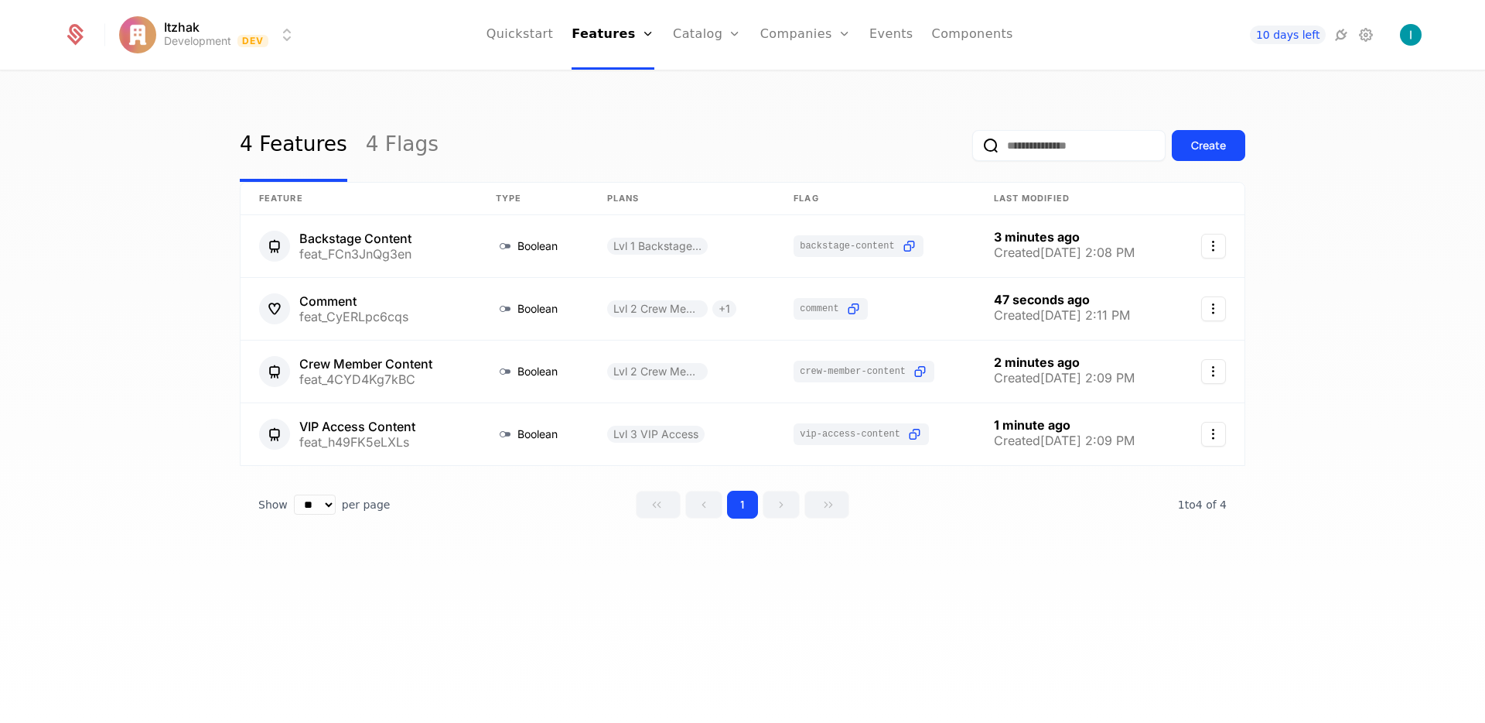
click at [1212, 144] on div "Create" at bounding box center [1208, 145] width 35 height 15
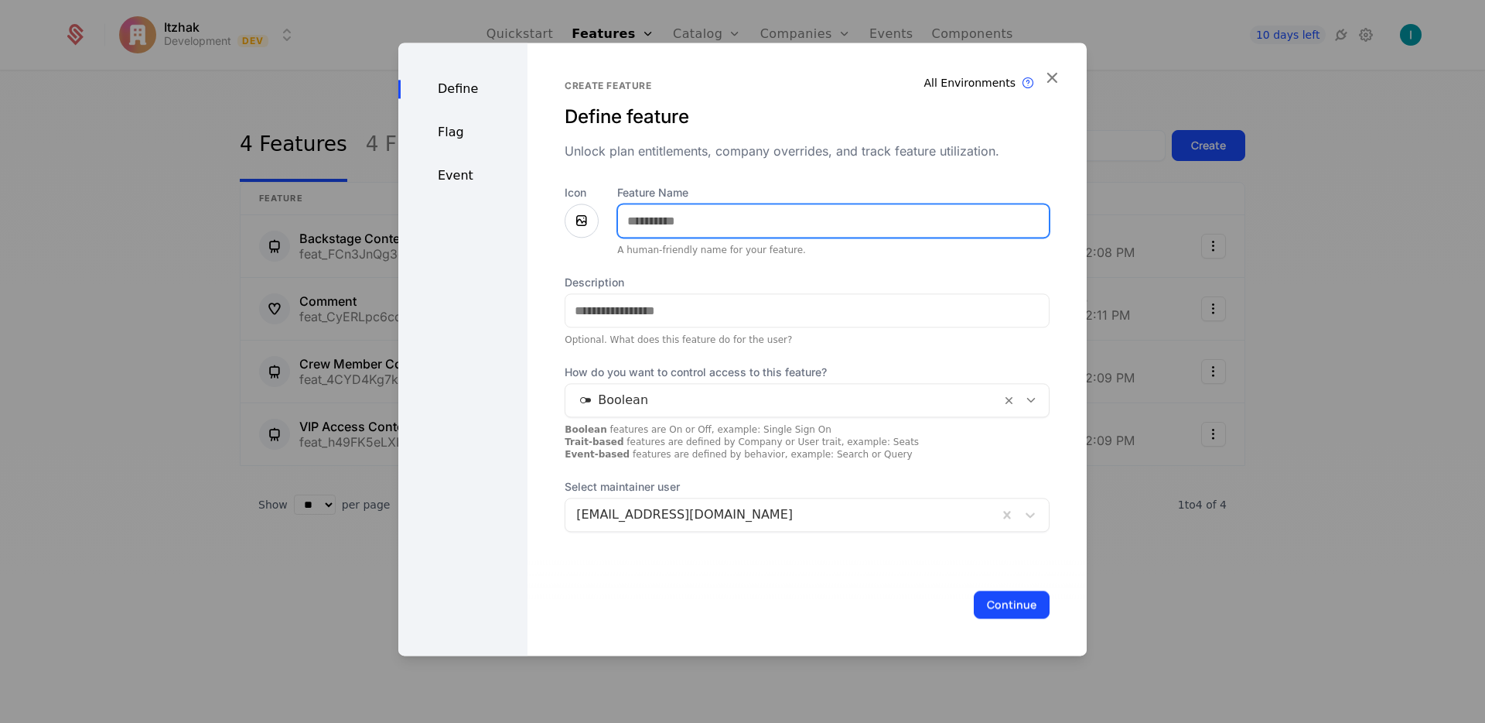
click at [717, 231] on input "Feature Name" at bounding box center [833, 220] width 431 height 32
type input "**********"
click at [581, 222] on icon at bounding box center [581, 220] width 19 height 19
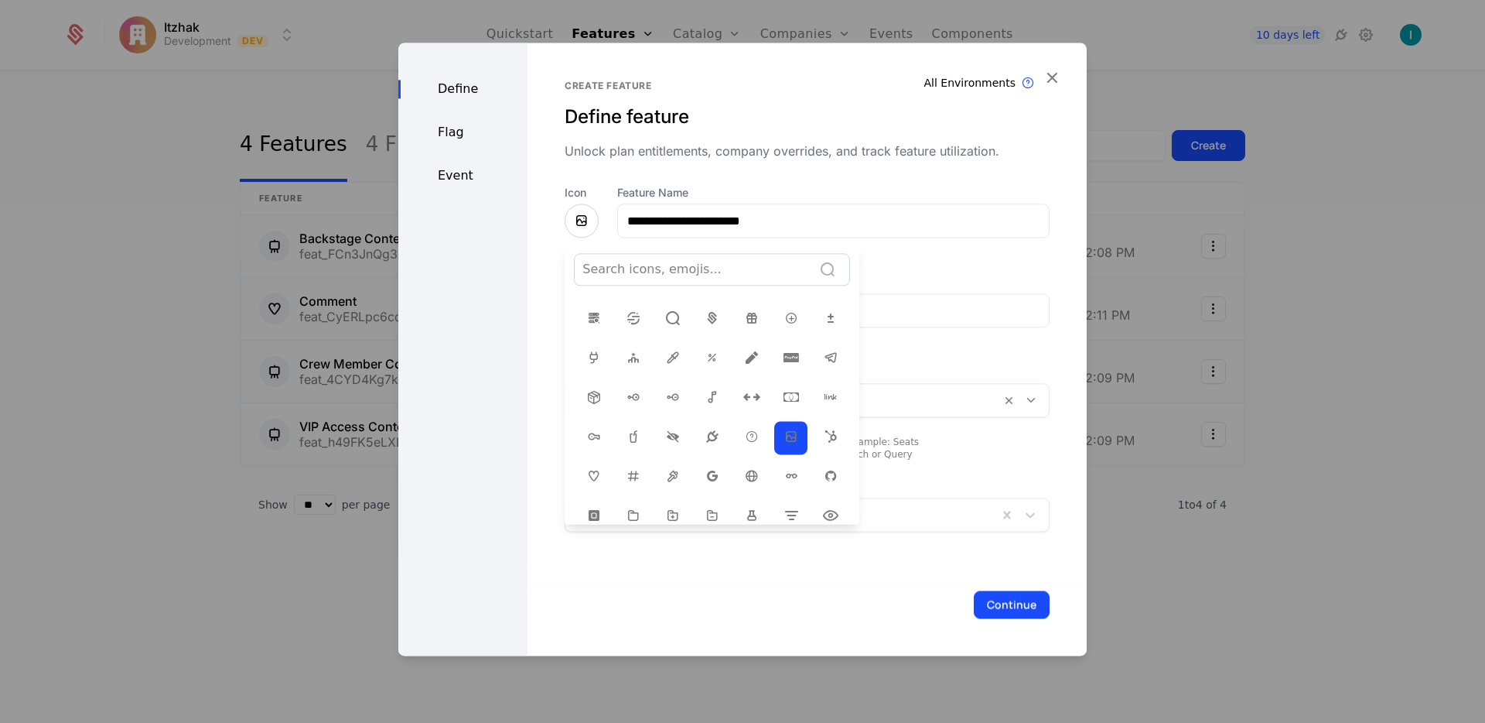
scroll to position [214, 0]
click at [824, 313] on icon at bounding box center [831, 316] width 19 height 19
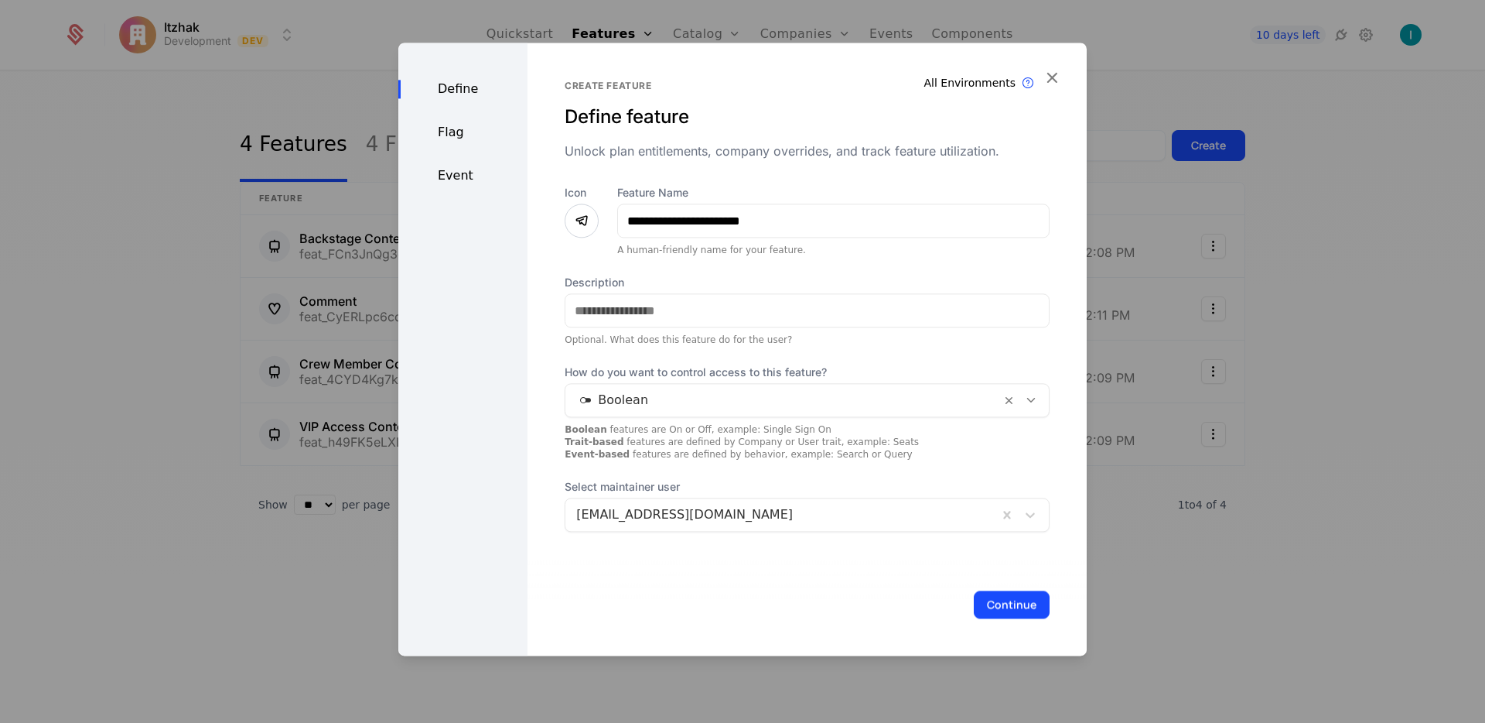
drag, startPoint x: 490, startPoint y: 426, endPoint x: 641, endPoint y: 415, distance: 151.3
click at [518, 420] on div "Define Flag Event" at bounding box center [462, 349] width 129 height 613
click at [646, 399] on div at bounding box center [783, 400] width 414 height 22
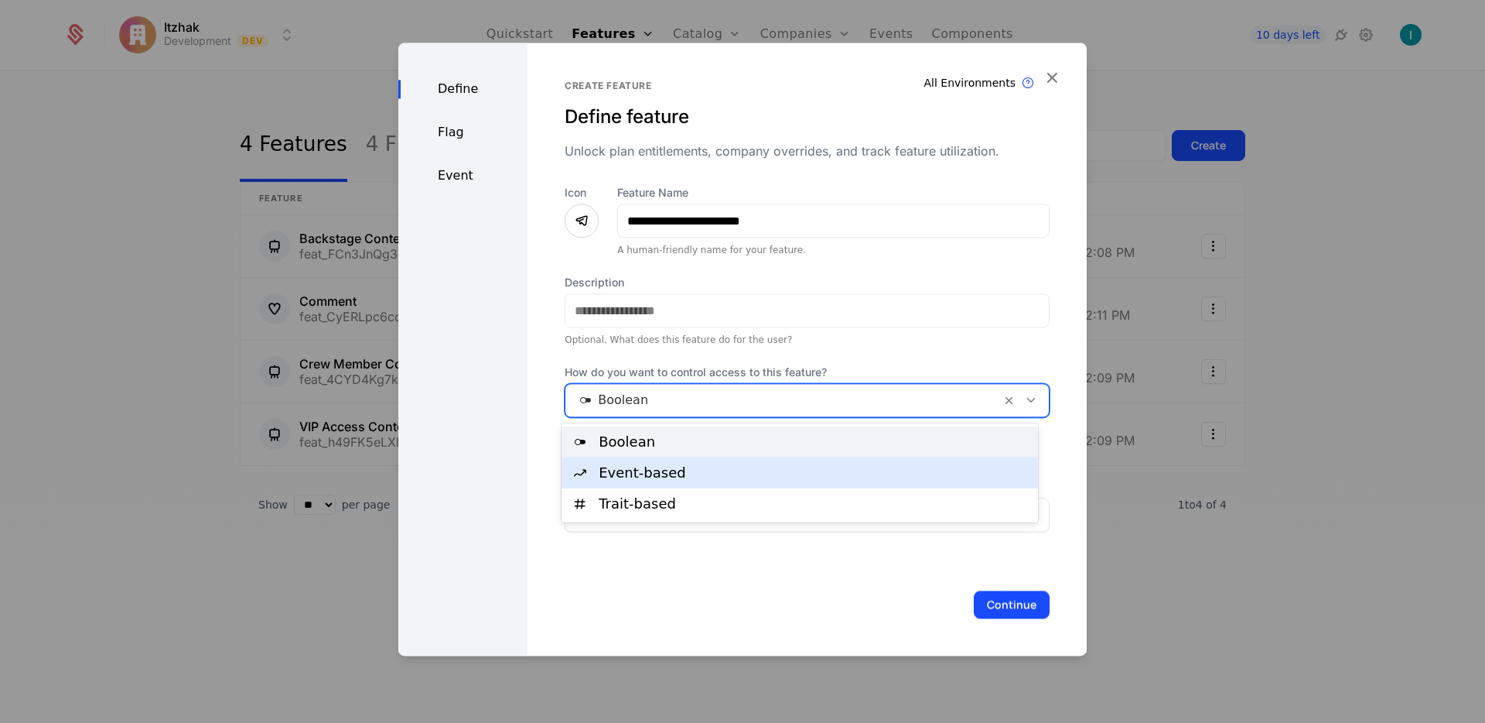
click at [675, 463] on div "Event-based" at bounding box center [800, 472] width 477 height 31
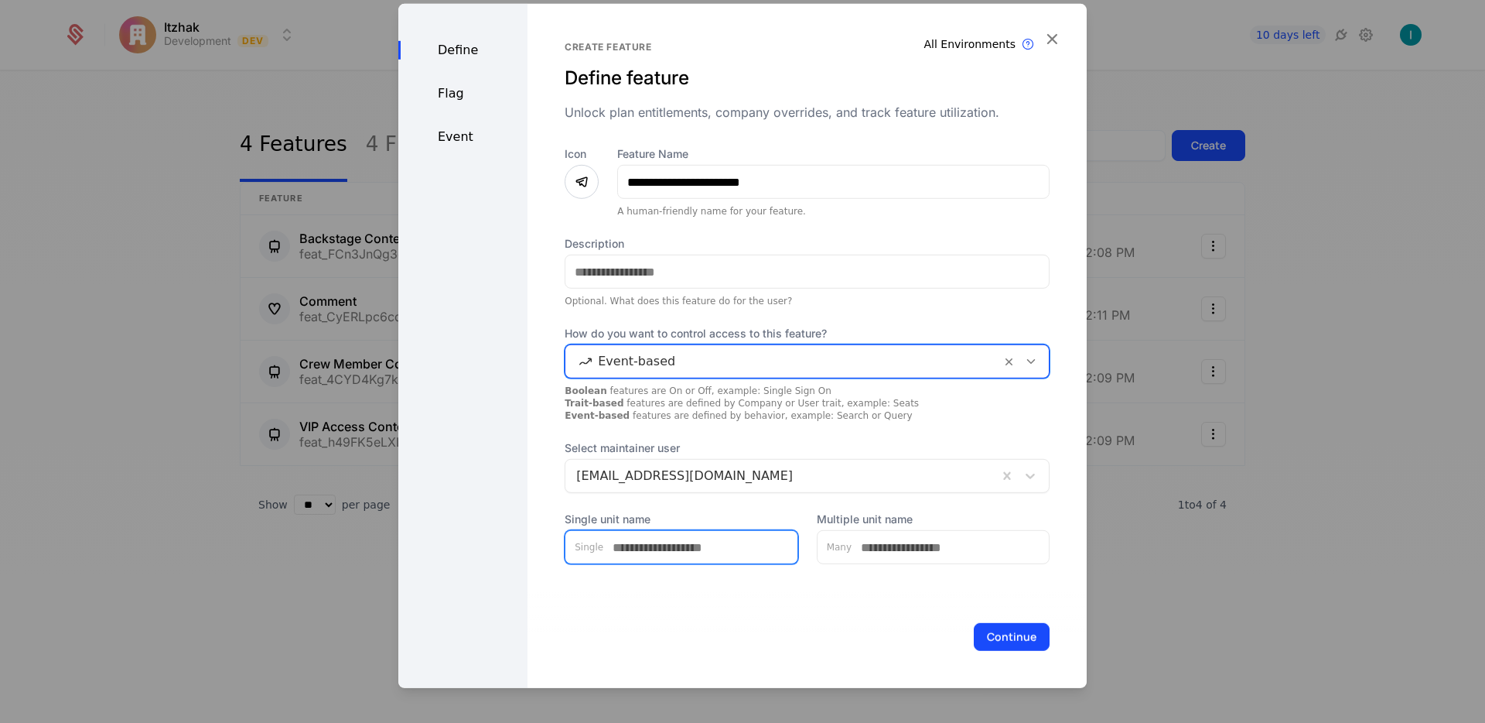
click at [678, 544] on input "Single unit name" at bounding box center [700, 547] width 194 height 32
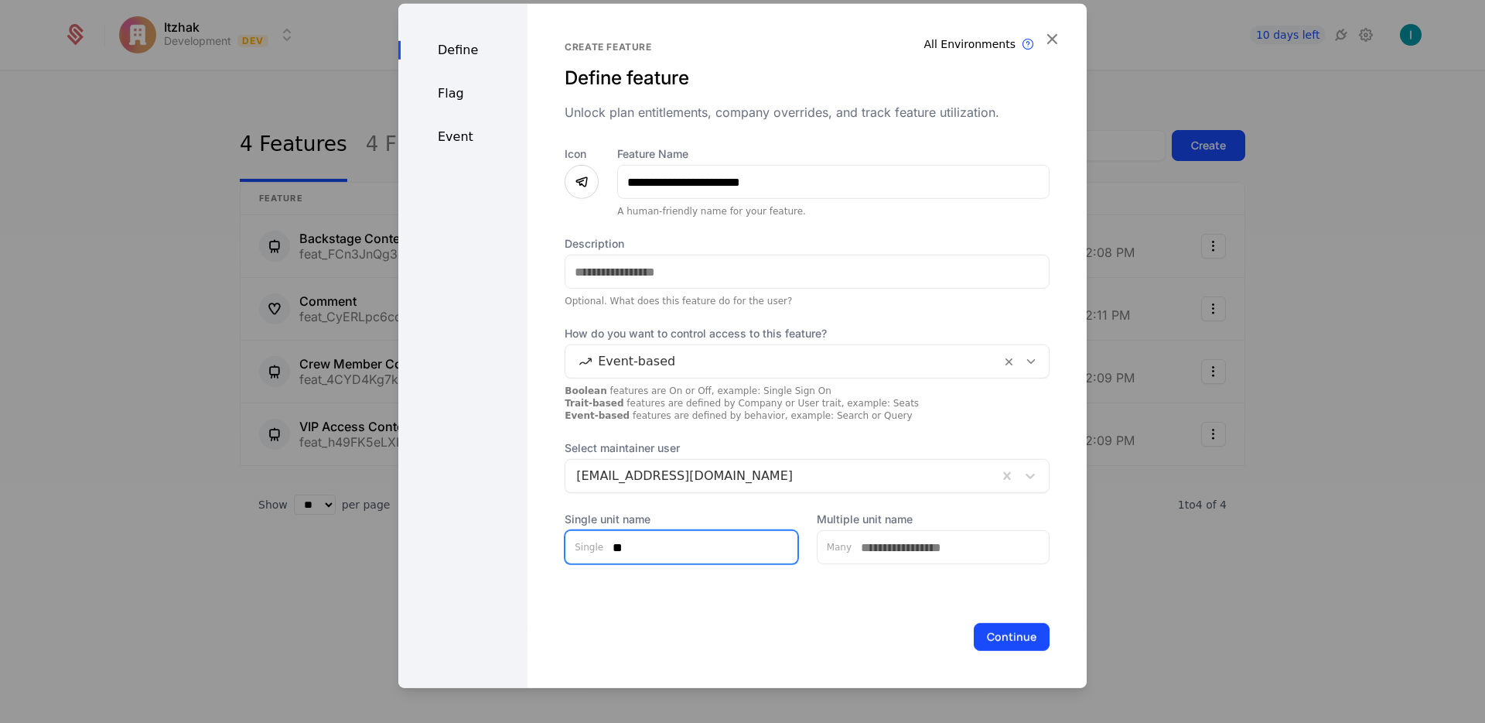
type input "**"
click at [879, 542] on input "Multiple unit name" at bounding box center [950, 547] width 197 height 32
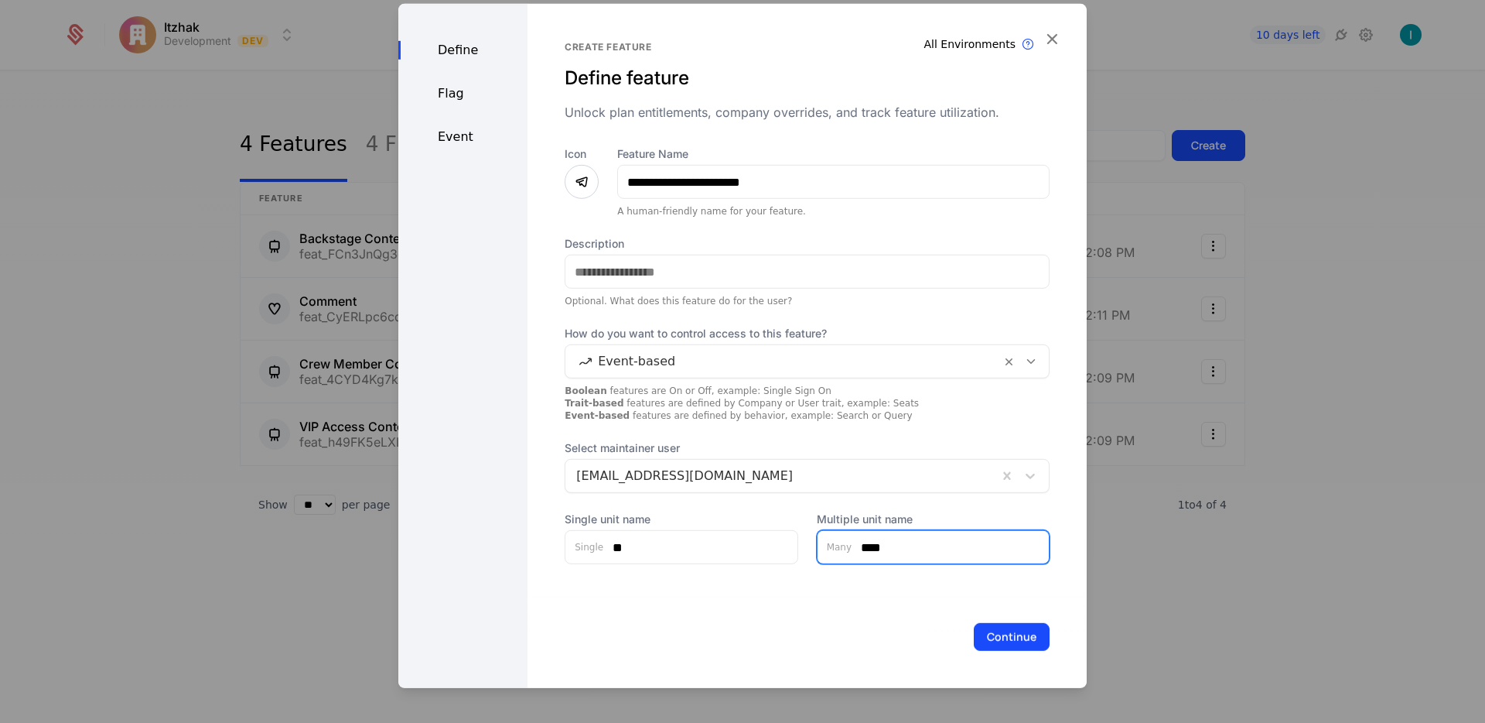
click at [864, 552] on input "****" at bounding box center [950, 547] width 197 height 32
type input "****"
click at [976, 641] on button "Continue" at bounding box center [1012, 637] width 76 height 28
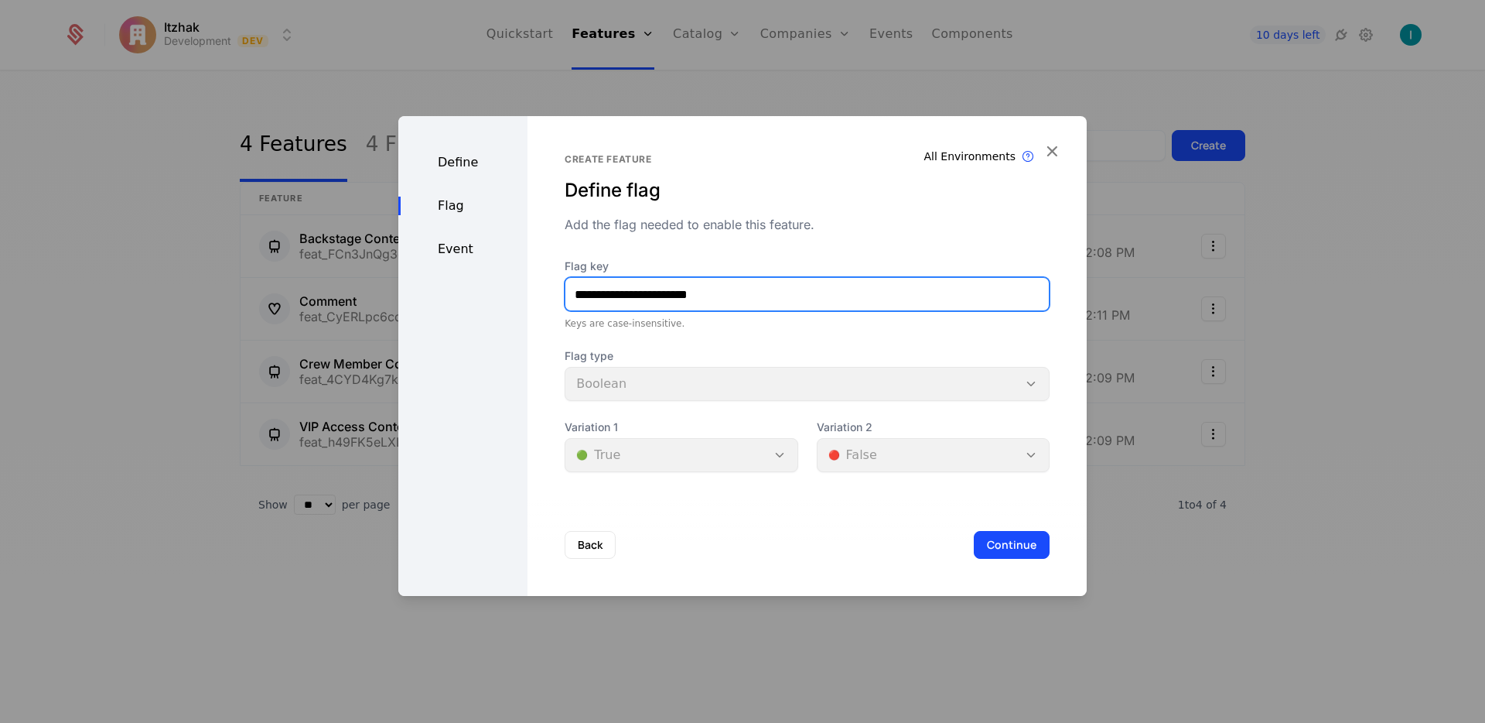
drag, startPoint x: 768, startPoint y: 307, endPoint x: 762, endPoint y: 296, distance: 12.5
click at [768, 306] on input "**********" at bounding box center [808, 294] width 484 height 32
type input "*******"
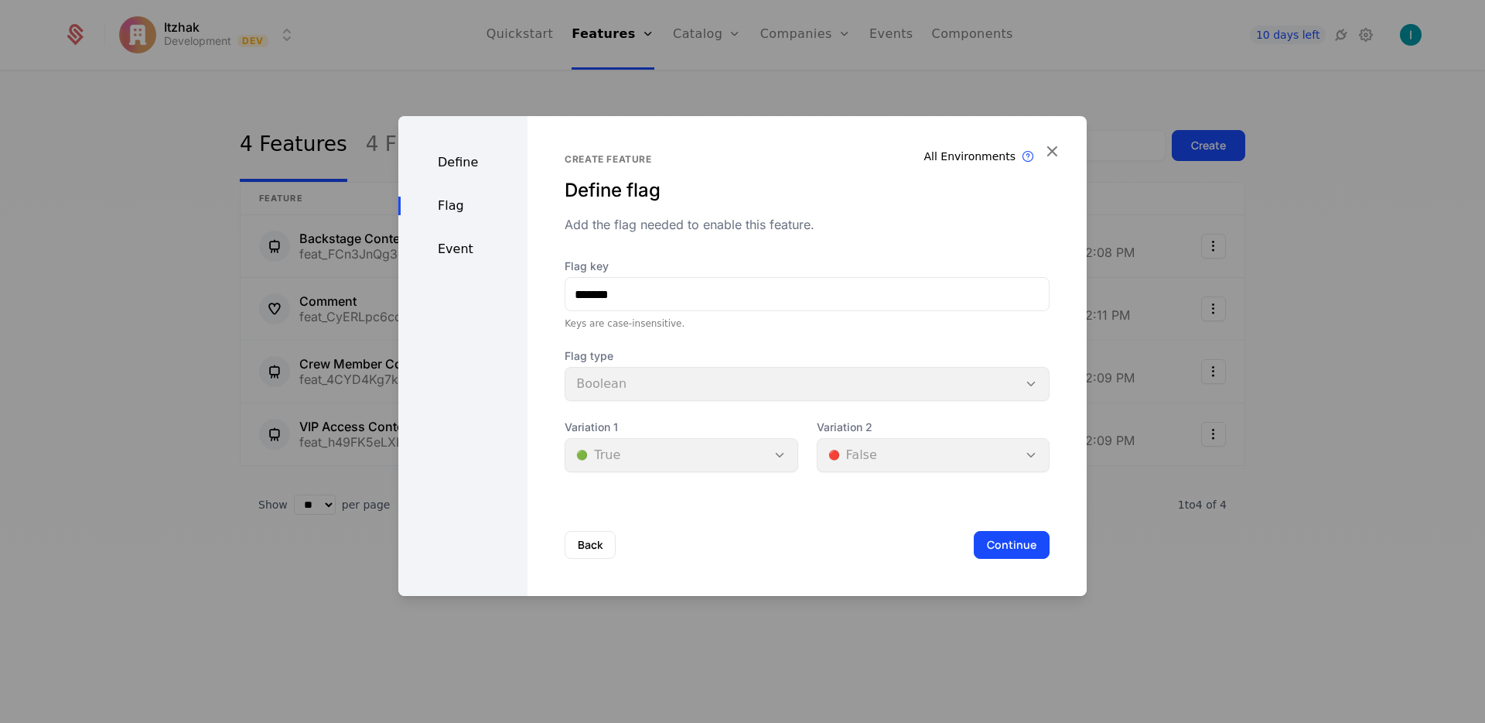
click at [982, 547] on button "Continue" at bounding box center [1012, 545] width 76 height 28
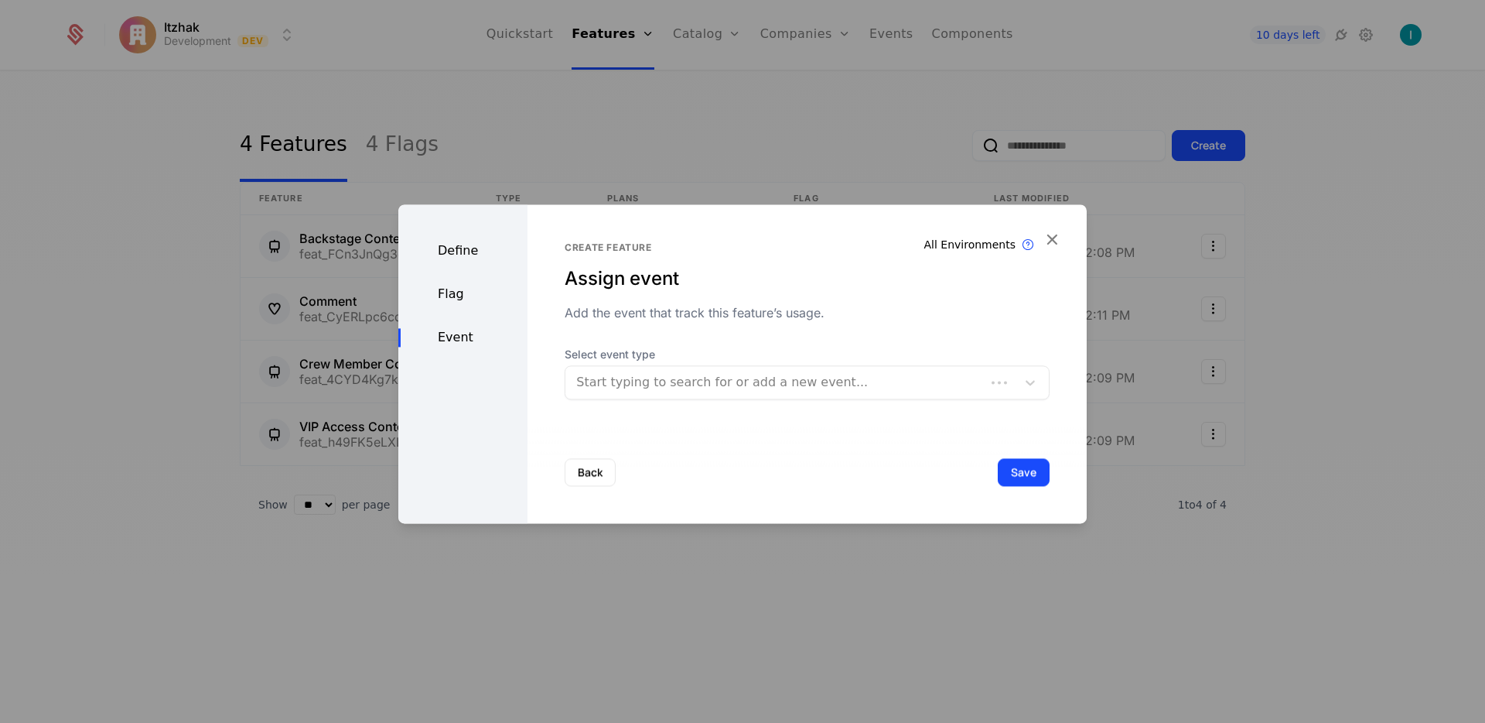
click at [732, 372] on div at bounding box center [775, 382] width 398 height 22
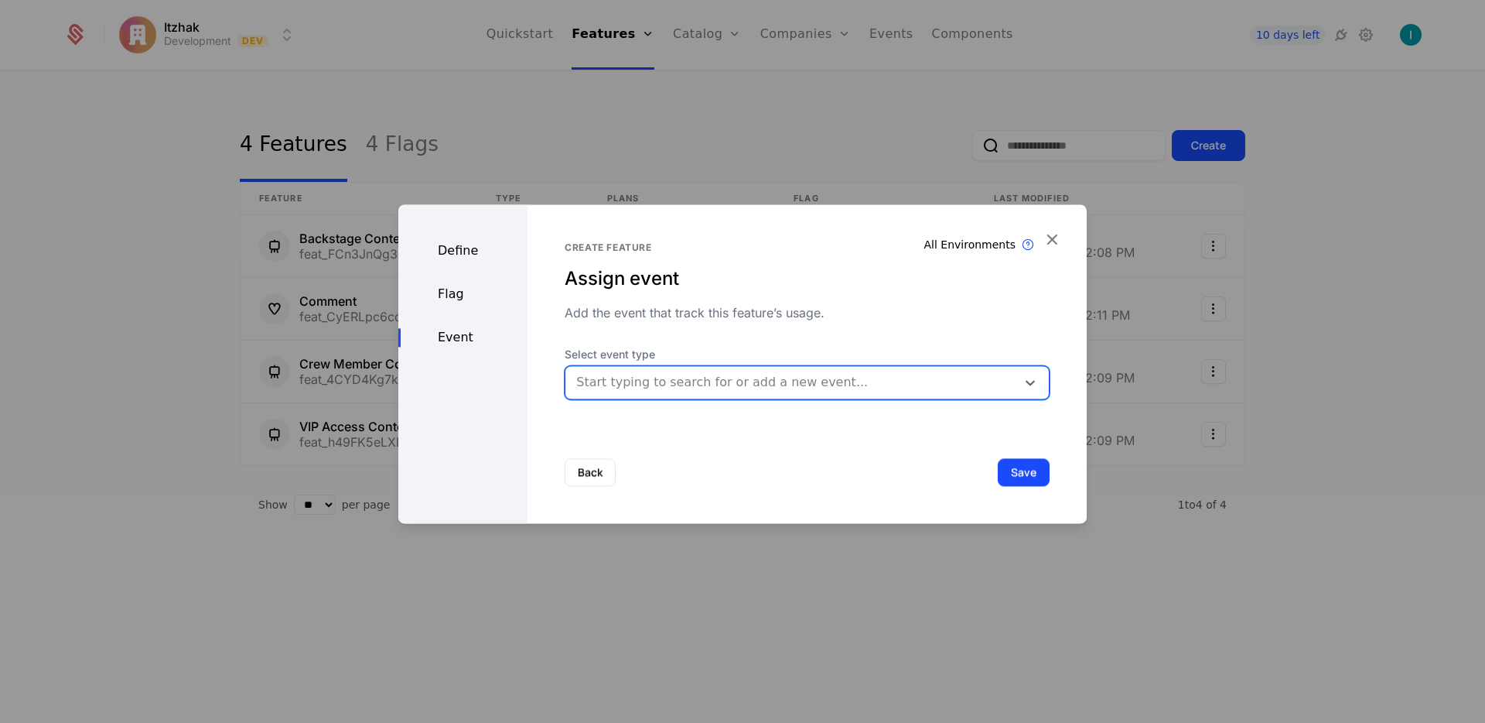
click at [738, 384] on div at bounding box center [790, 382] width 429 height 22
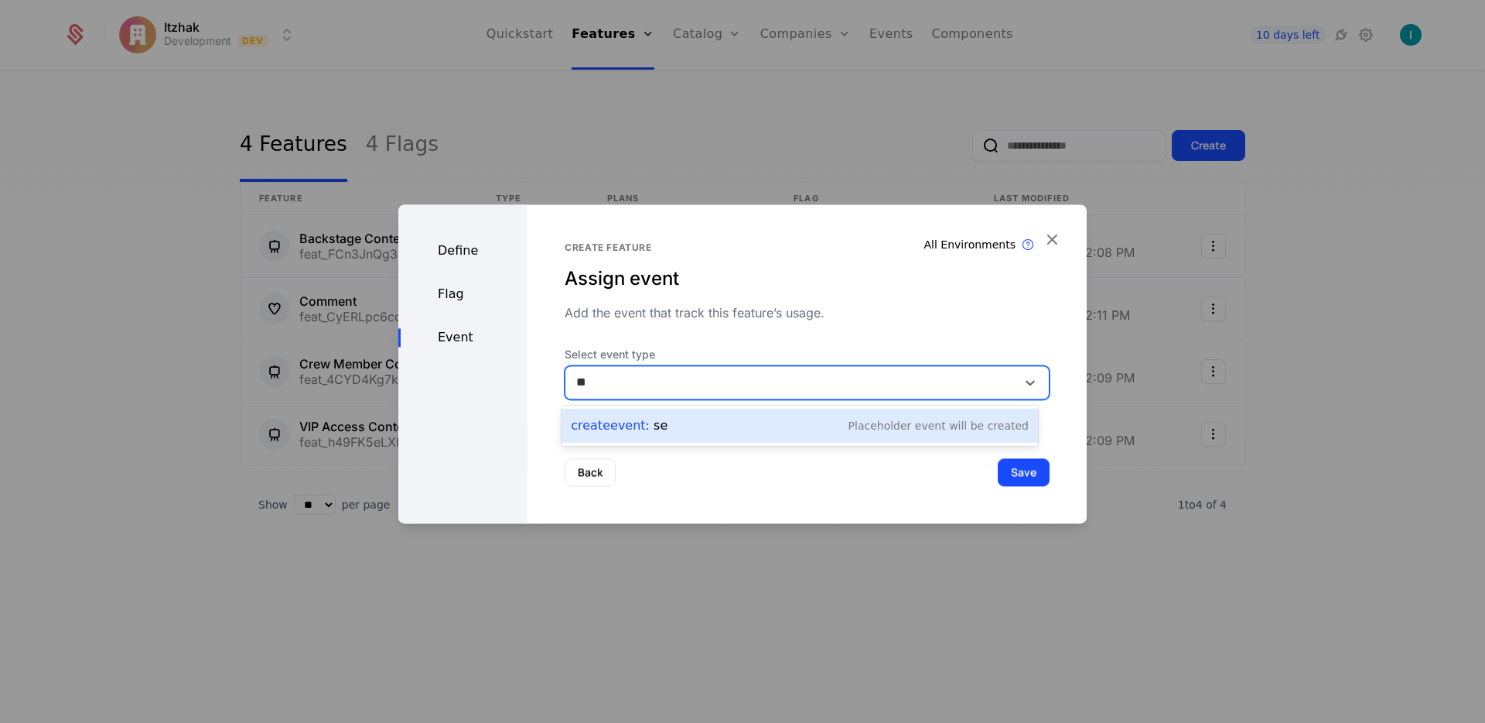
type input "**"
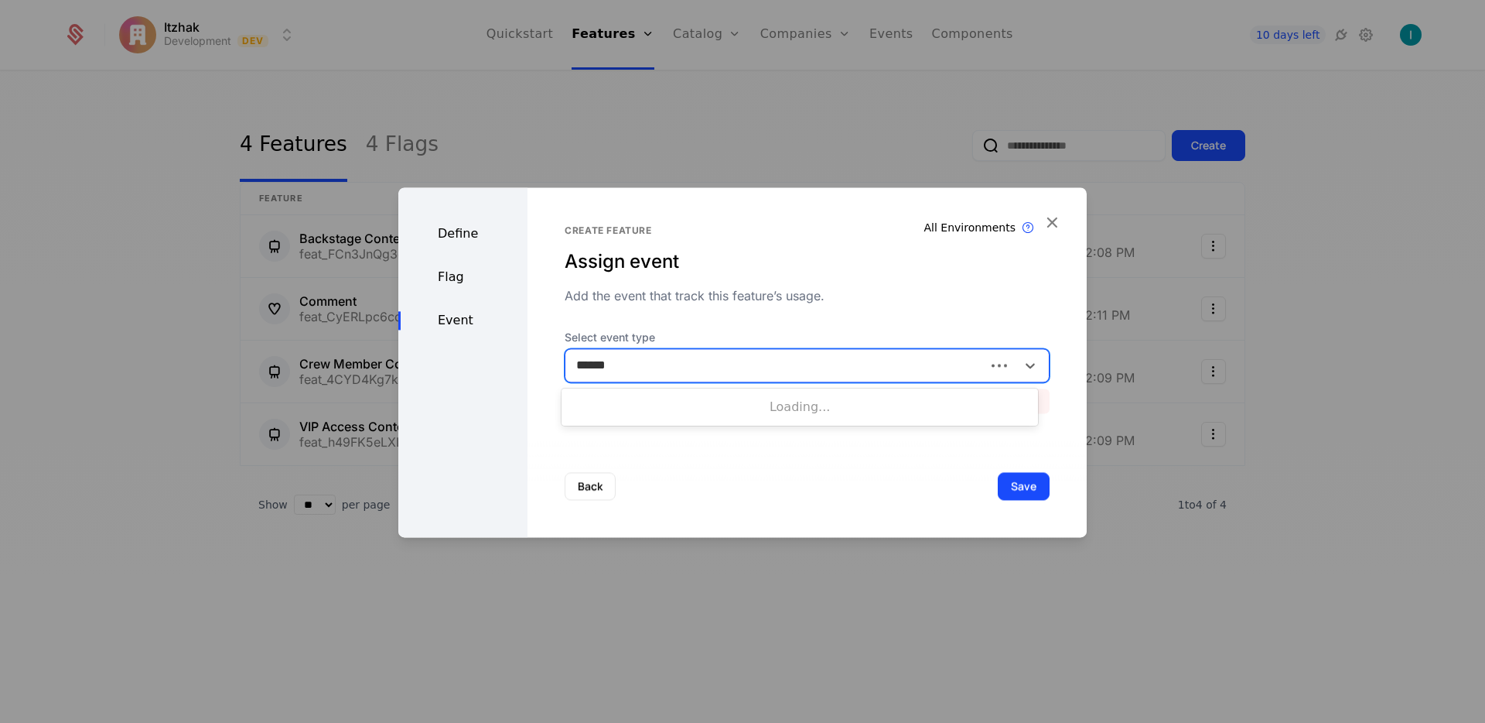
type input "*******"
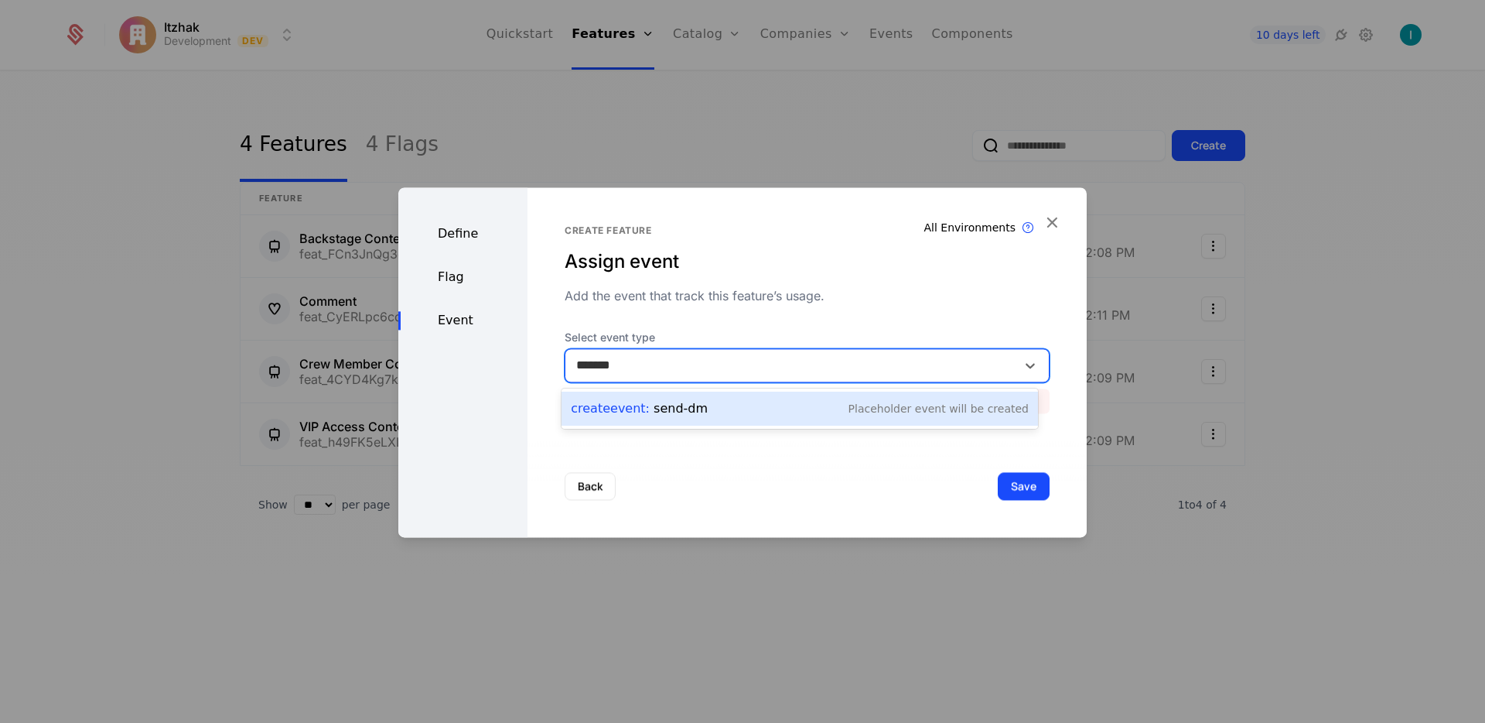
click at [685, 416] on div "Create Event : send-dm" at bounding box center [639, 408] width 137 height 19
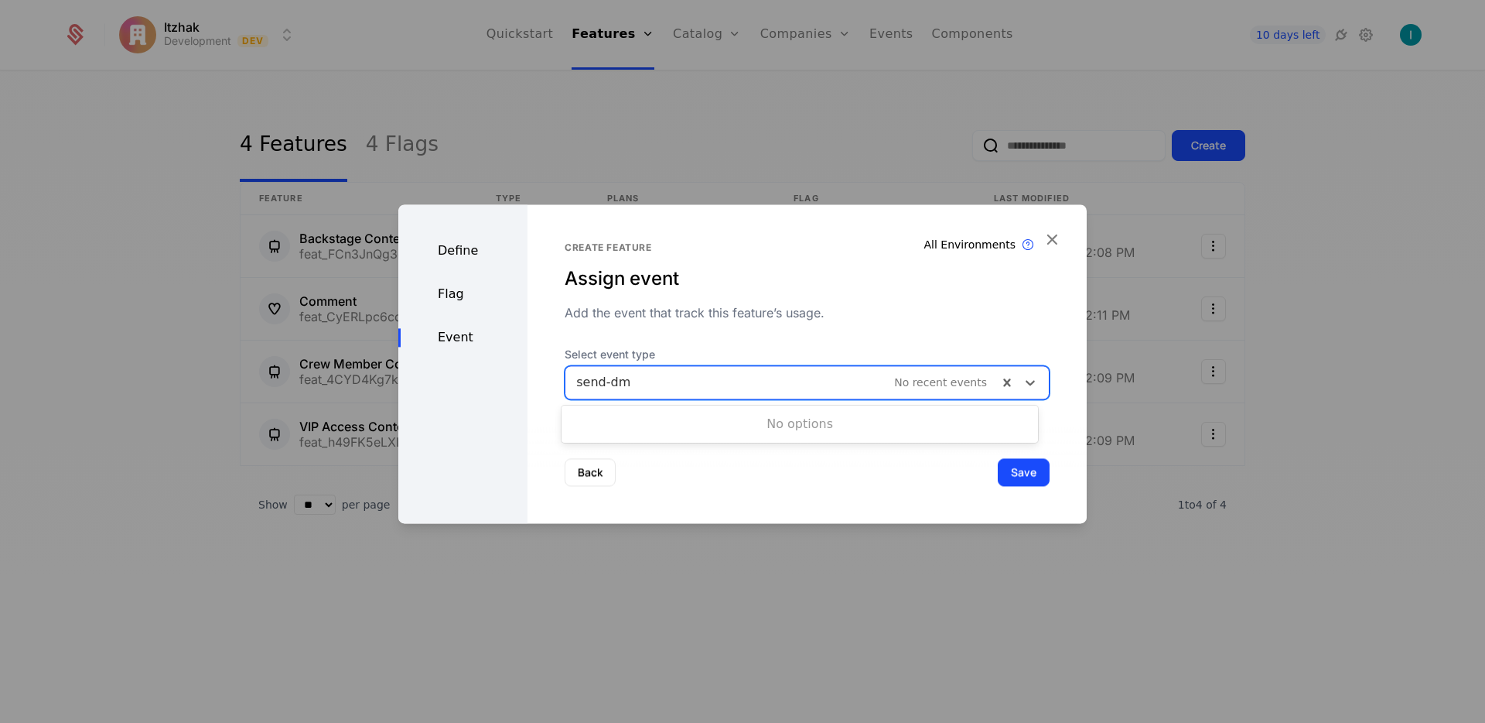
click at [679, 391] on div at bounding box center [781, 382] width 411 height 22
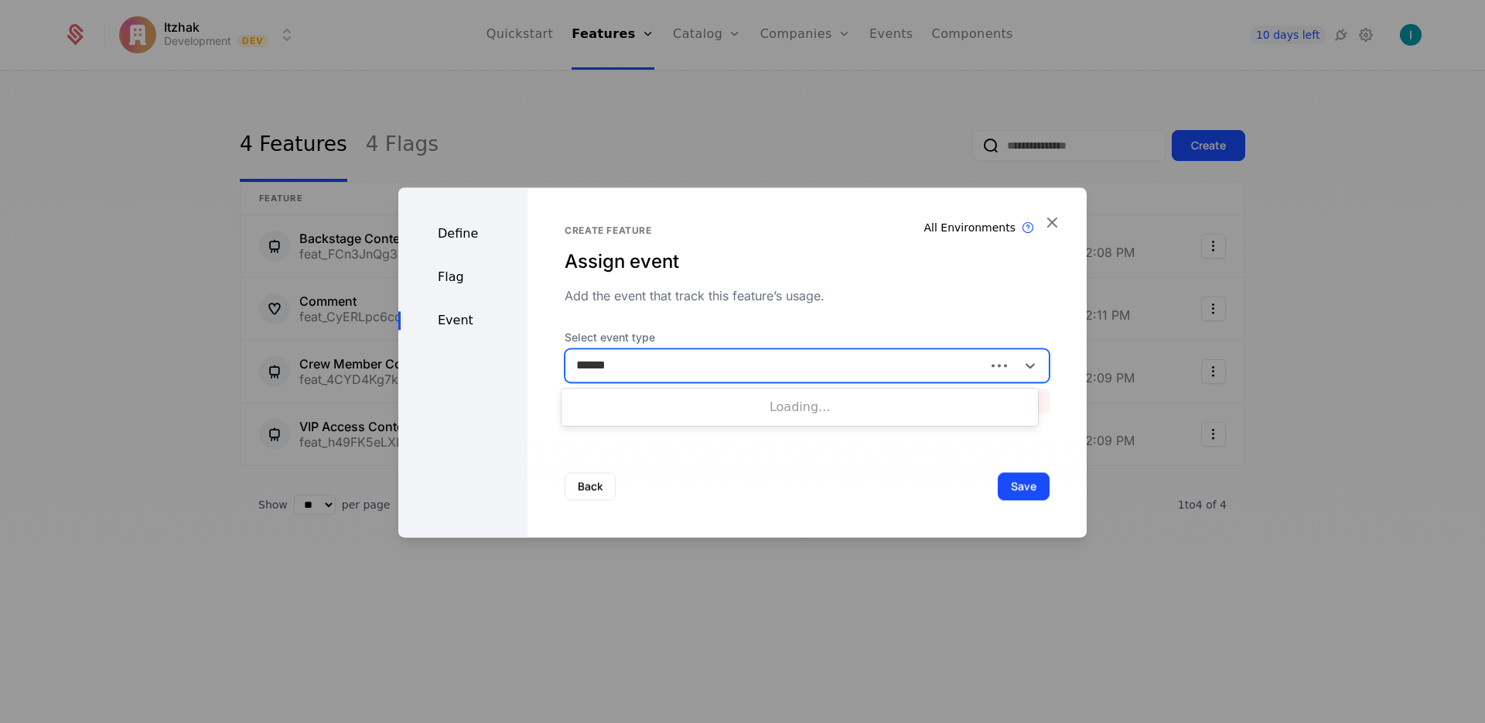
type input "*******"
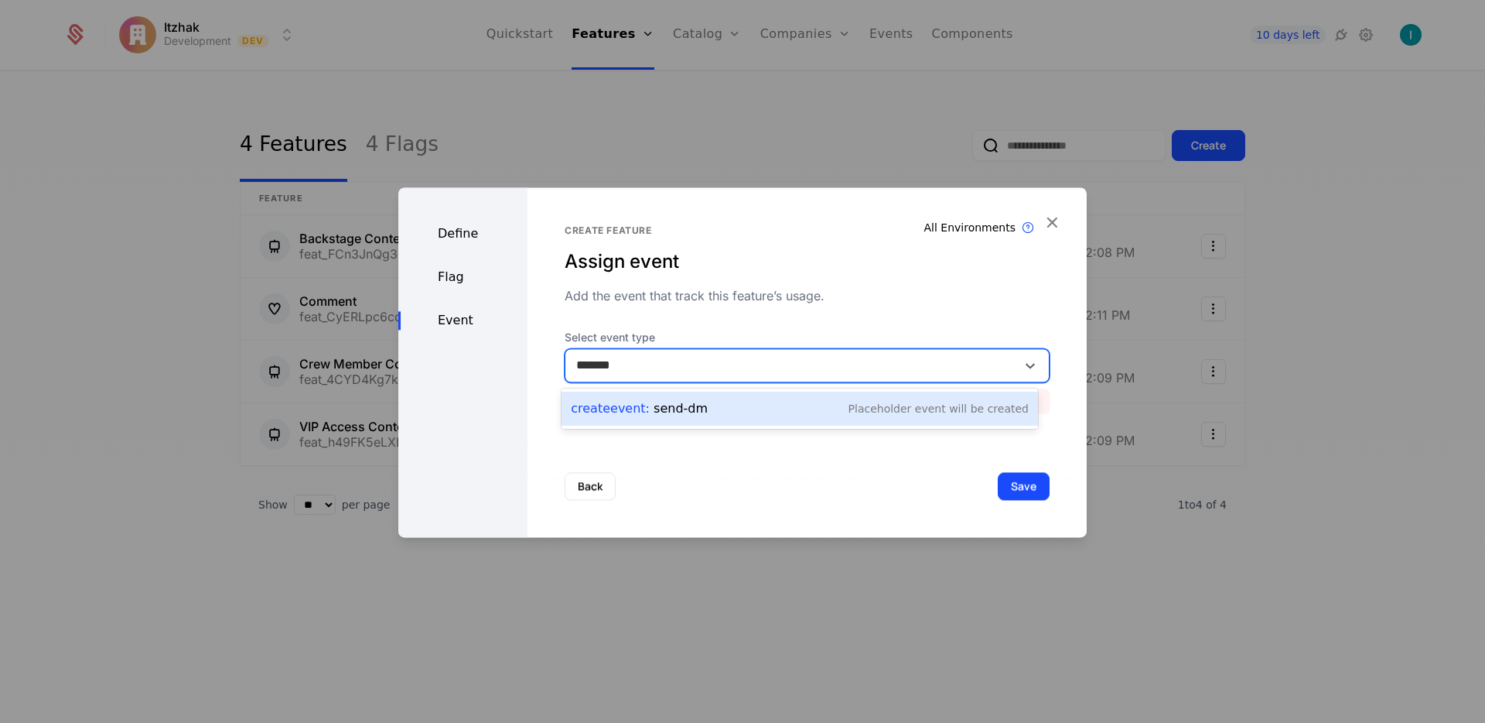
click at [664, 418] on div "Create Event : send-dm" at bounding box center [639, 408] width 137 height 19
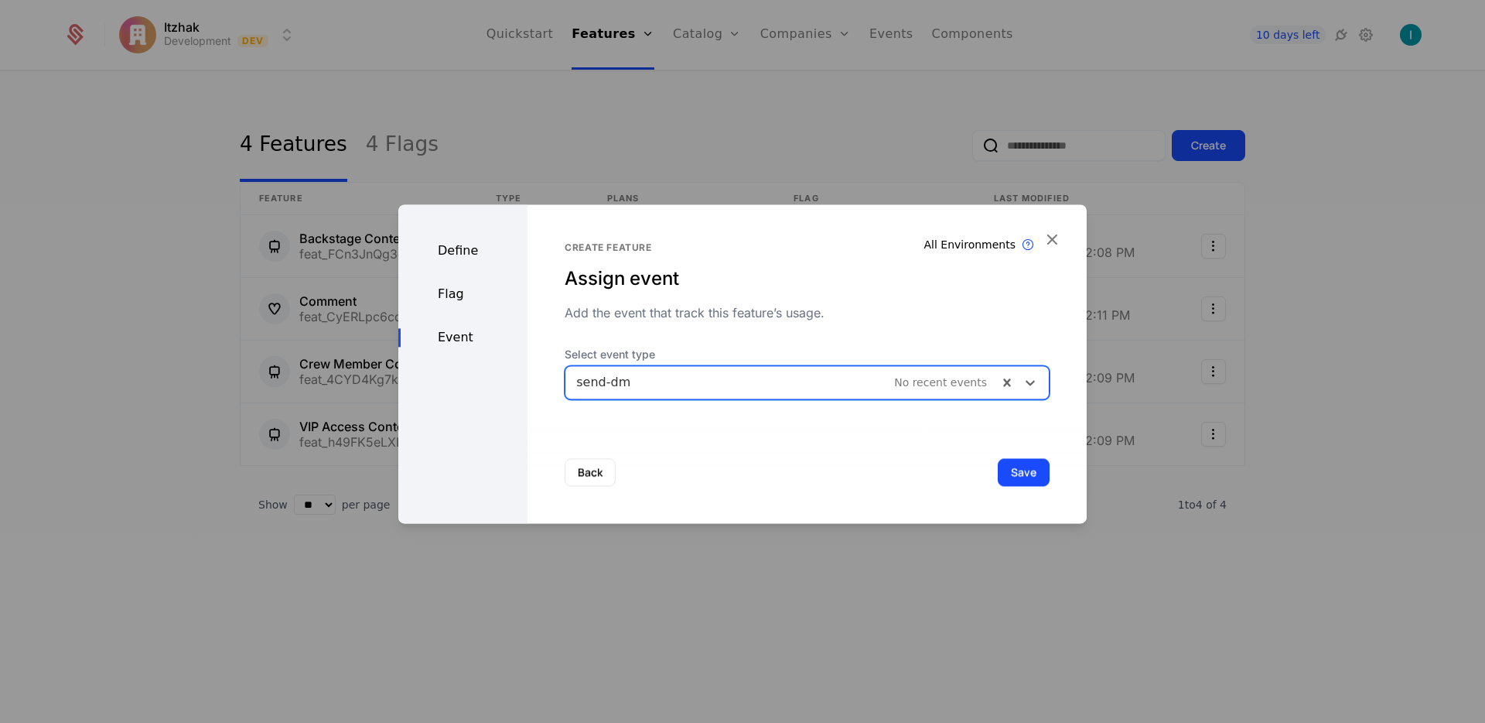
click at [1030, 487] on div "Back Save" at bounding box center [807, 472] width 559 height 102
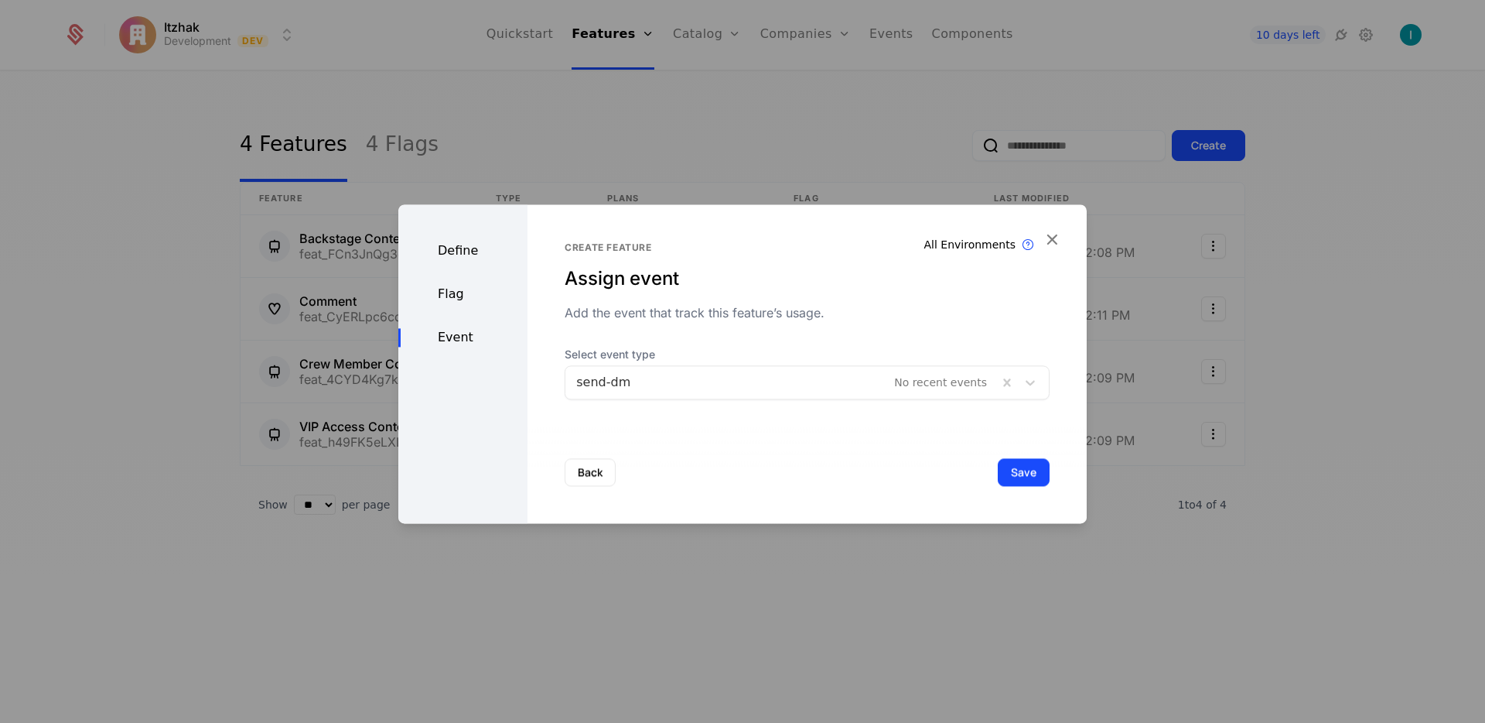
click at [1019, 477] on button "Save" at bounding box center [1024, 472] width 52 height 28
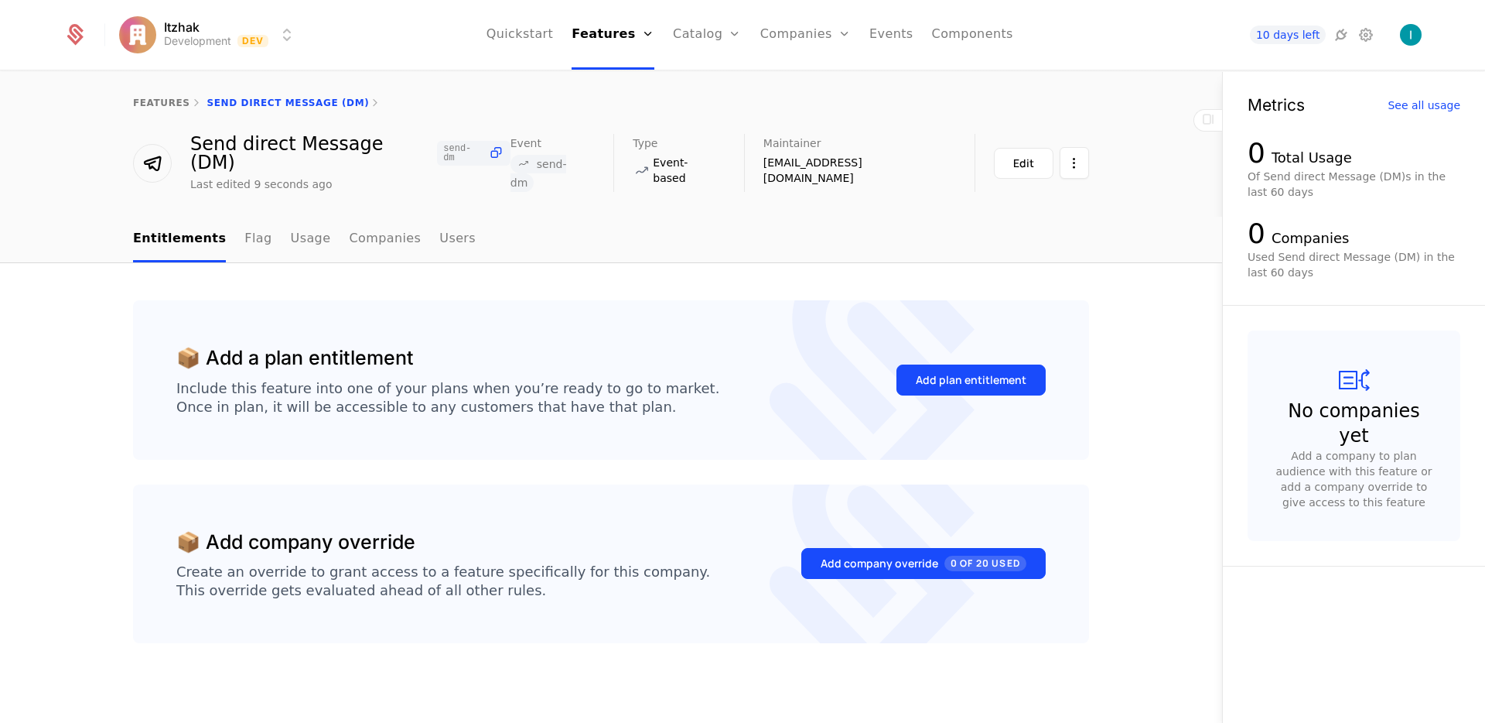
click at [1024, 158] on button "Edit" at bounding box center [1024, 163] width 60 height 31
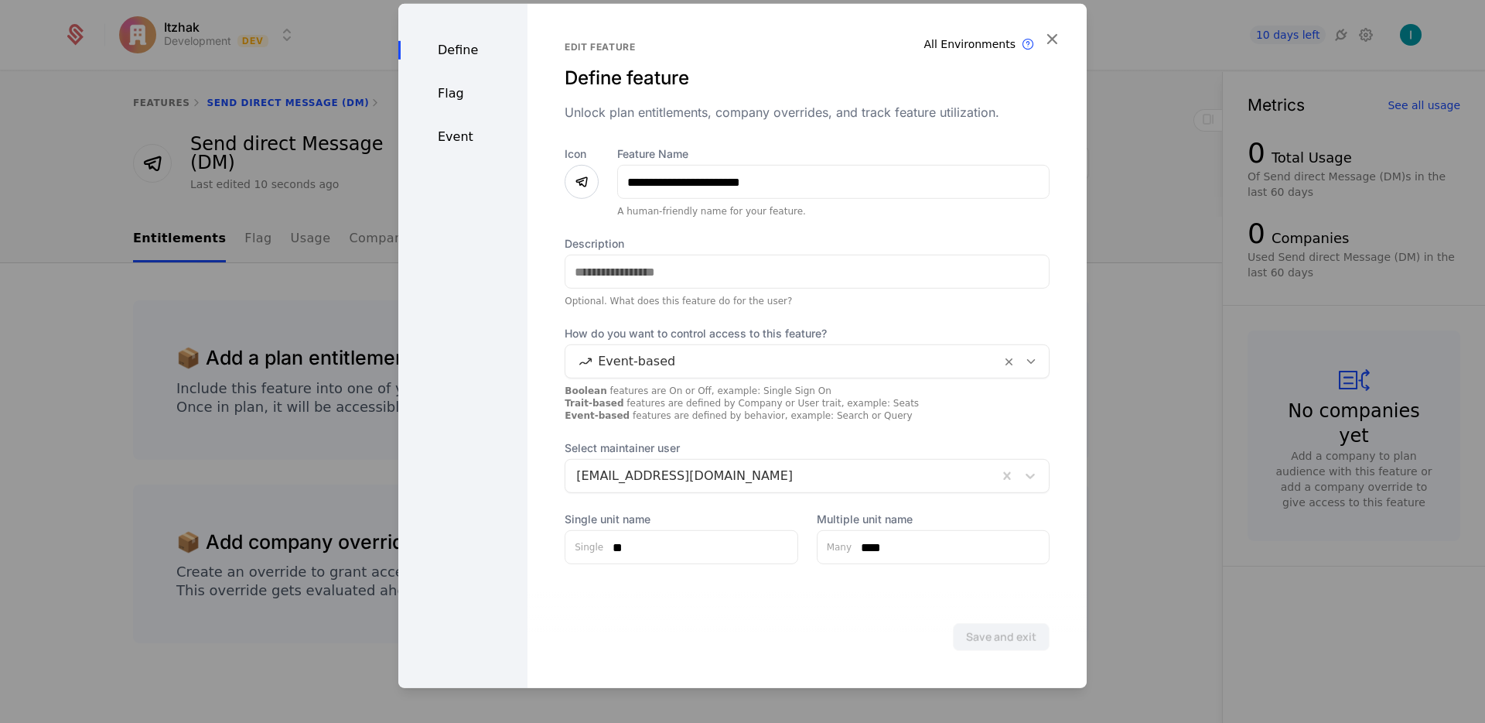
click at [453, 91] on div "Flag" at bounding box center [462, 93] width 129 height 19
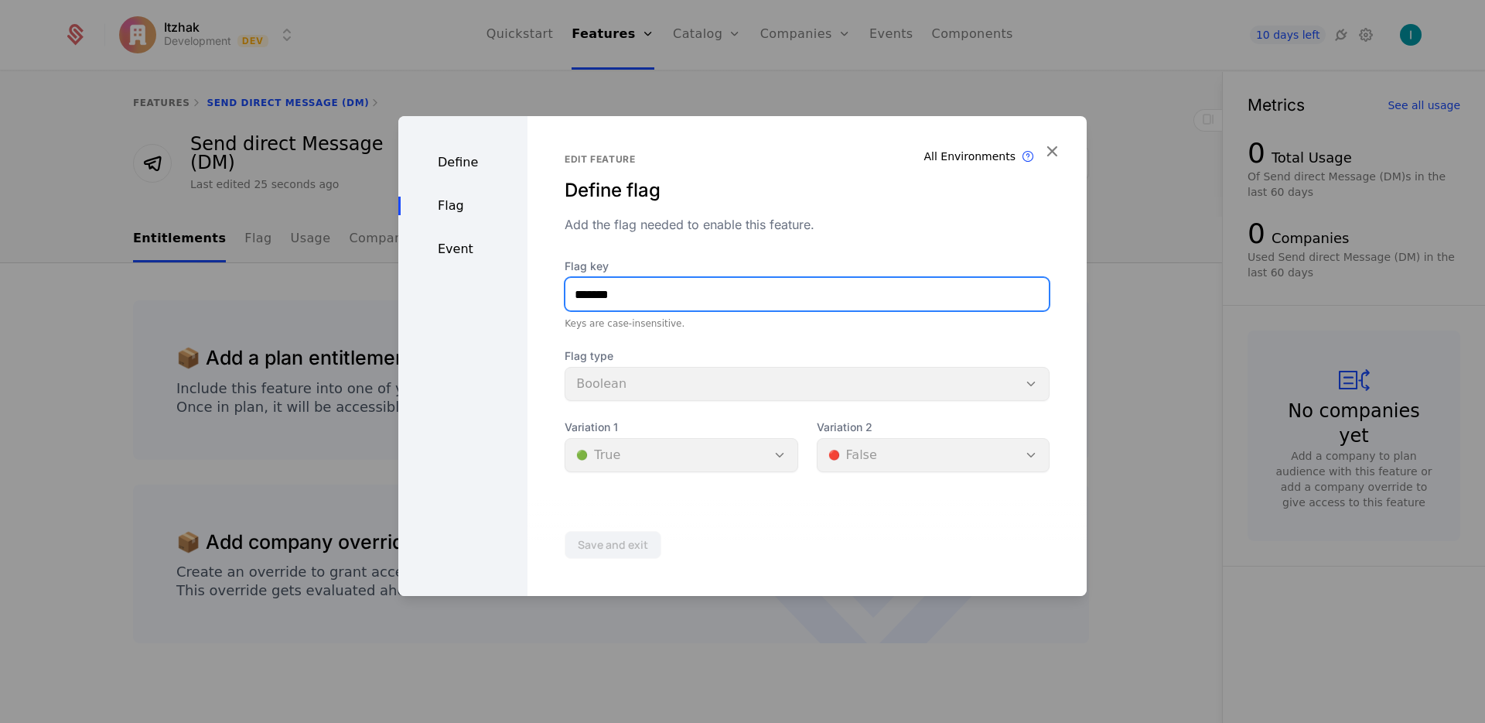
click at [619, 300] on input "*******" at bounding box center [808, 294] width 484 height 32
type input "**********"
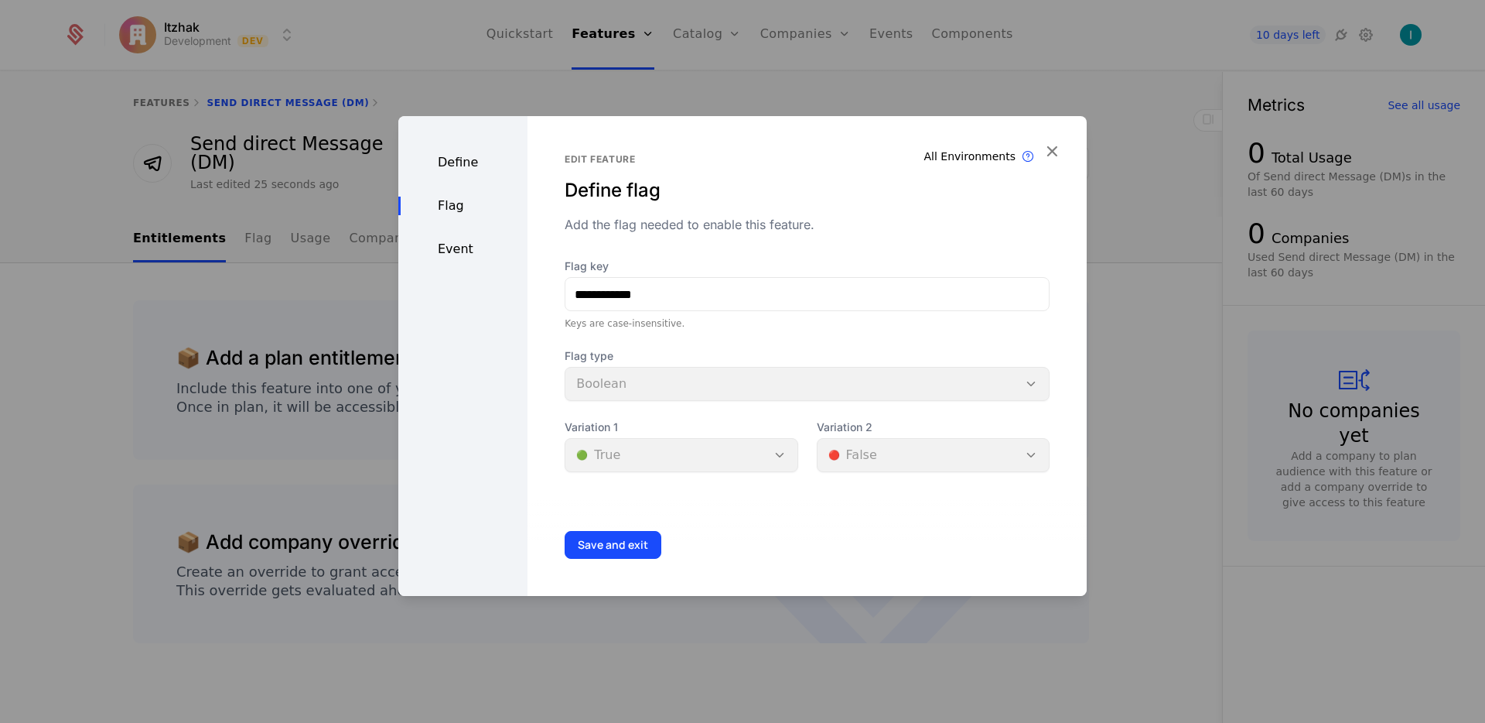
click at [609, 555] on button "Save and exit" at bounding box center [613, 545] width 97 height 28
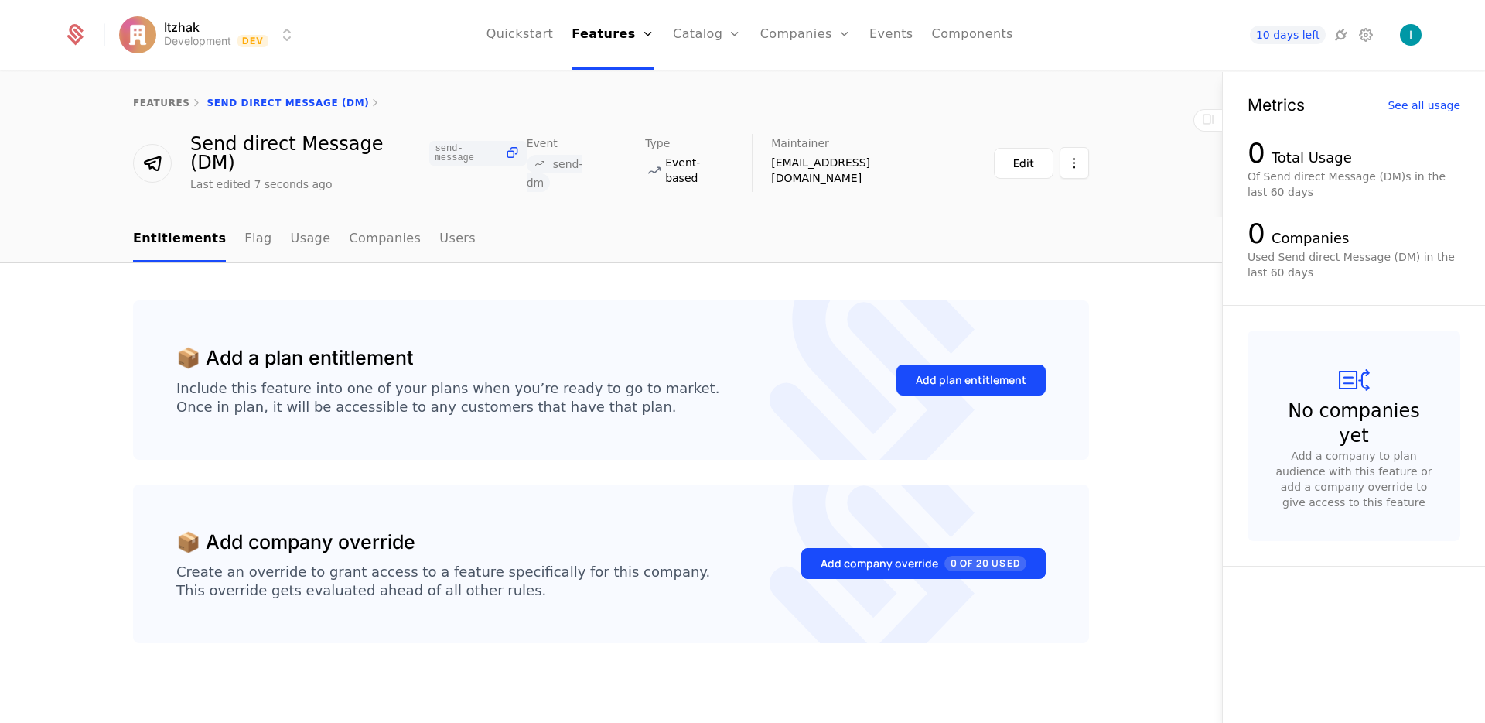
click at [997, 372] on div "Add plan entitlement" at bounding box center [971, 379] width 111 height 15
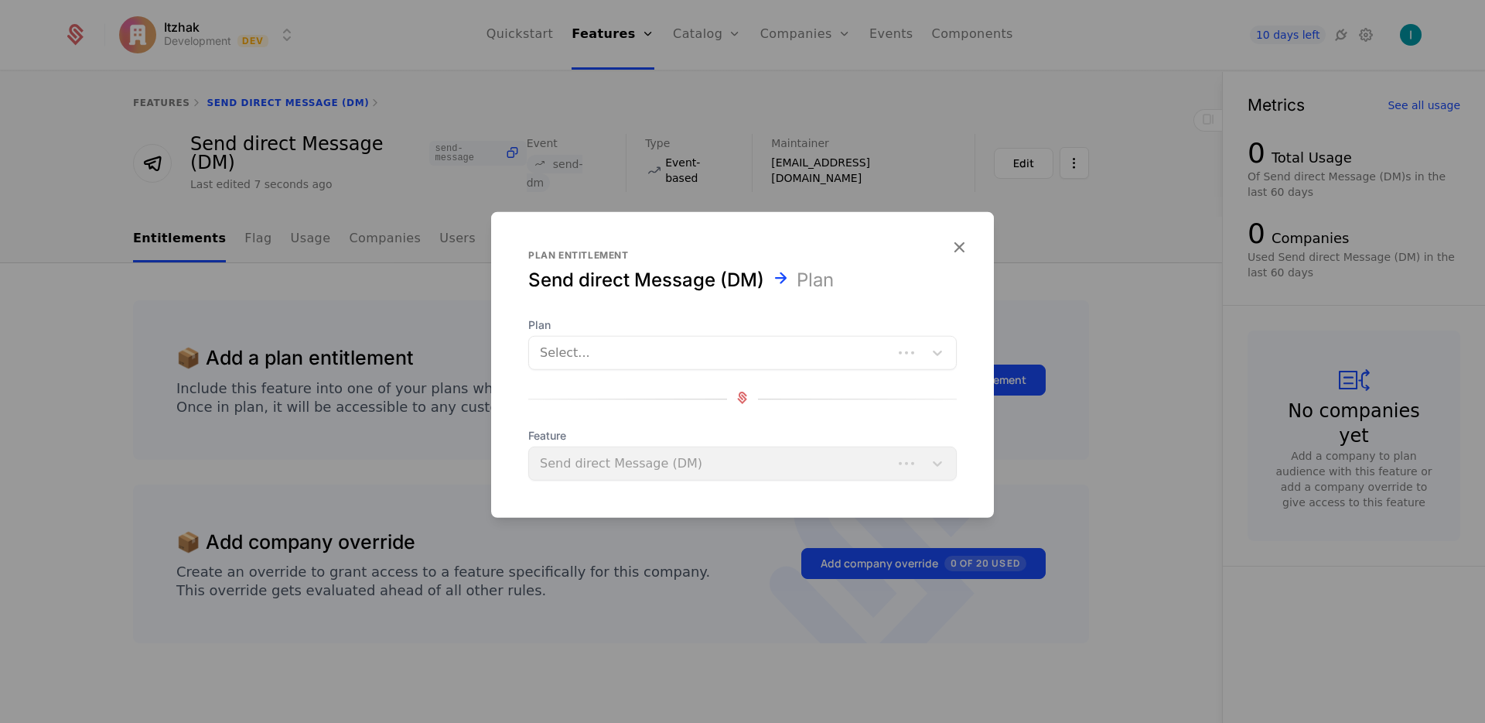
click at [658, 349] on div at bounding box center [711, 353] width 342 height 22
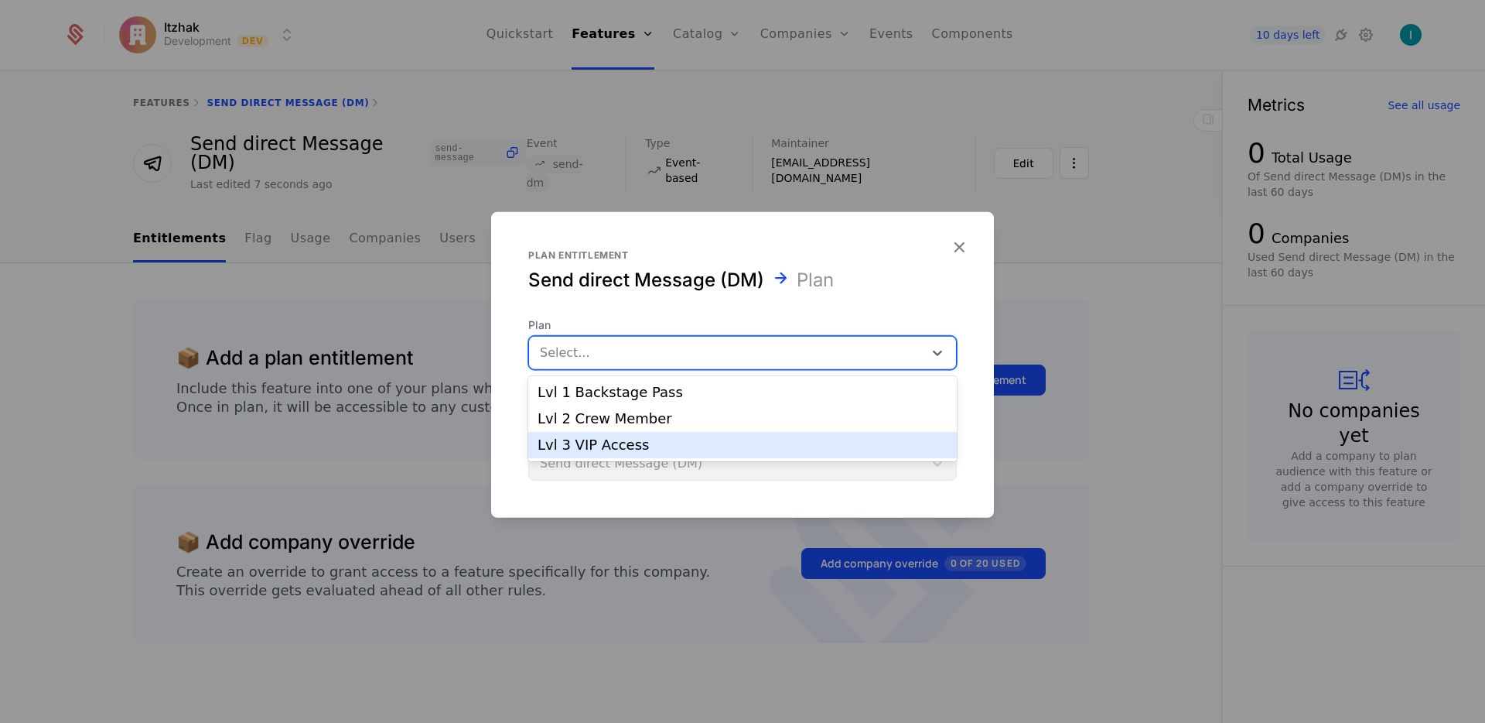
click at [616, 442] on div "Lvl 3 VIP Access" at bounding box center [743, 445] width 410 height 14
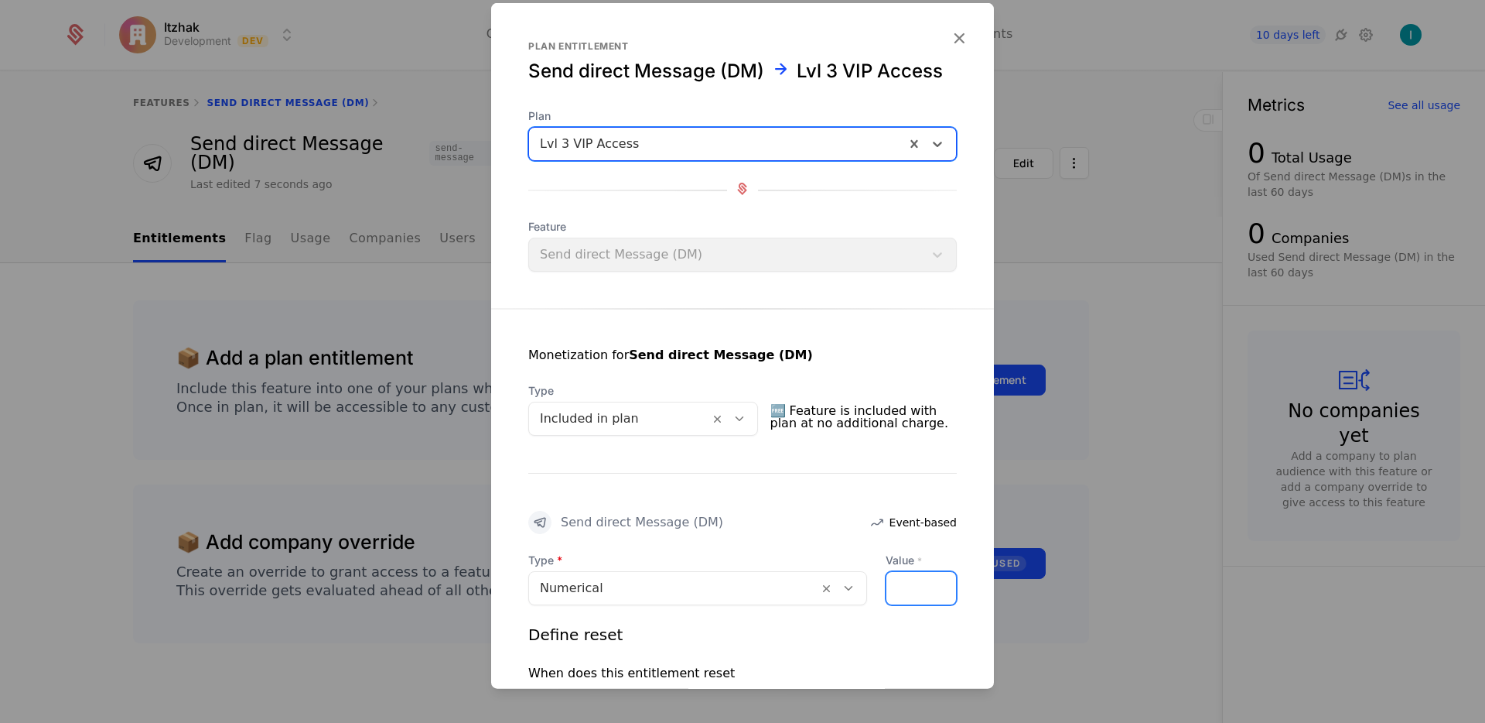
click at [893, 586] on input "**" at bounding box center [896, 588] width 19 height 32
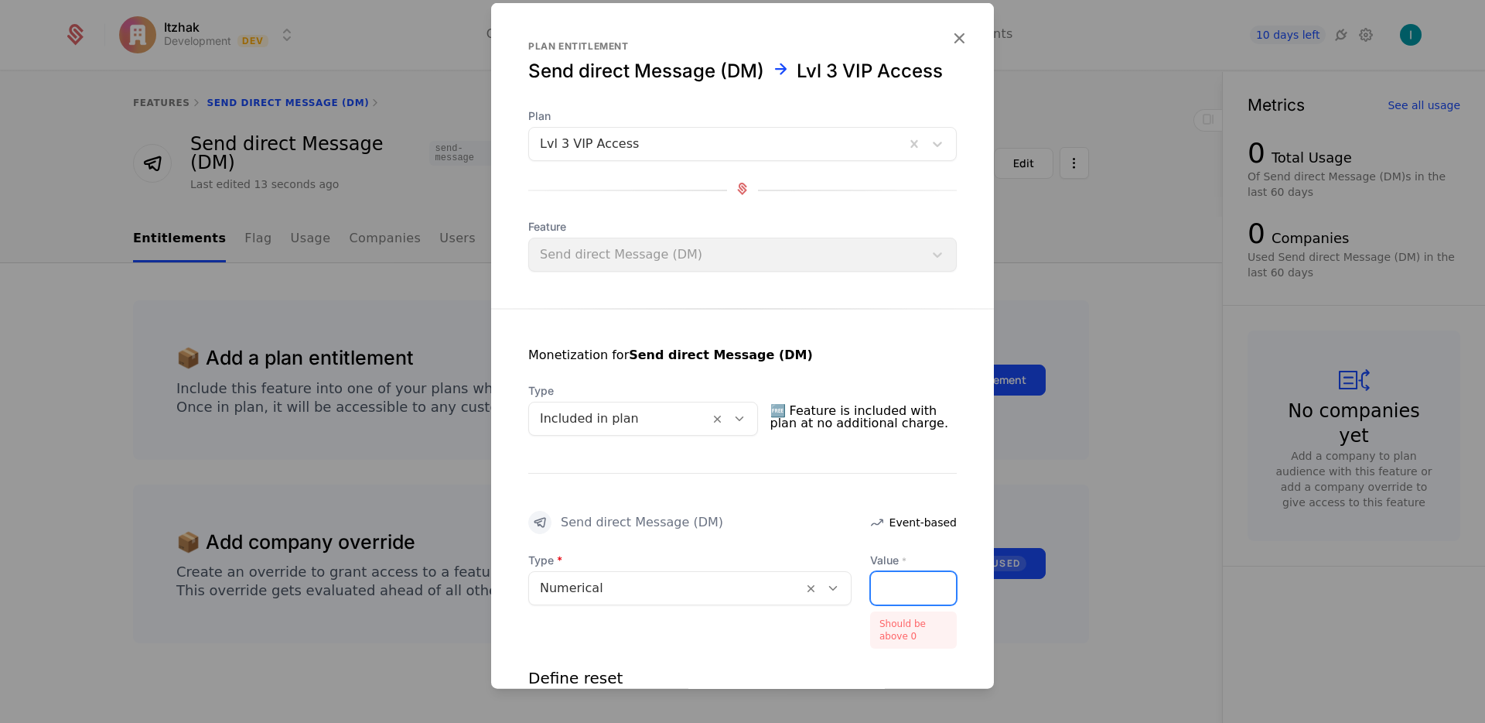
click at [873, 583] on input "****" at bounding box center [880, 588] width 19 height 32
click at [887, 592] on div "****" at bounding box center [913, 588] width 87 height 34
click at [890, 600] on div "*****" at bounding box center [913, 588] width 87 height 34
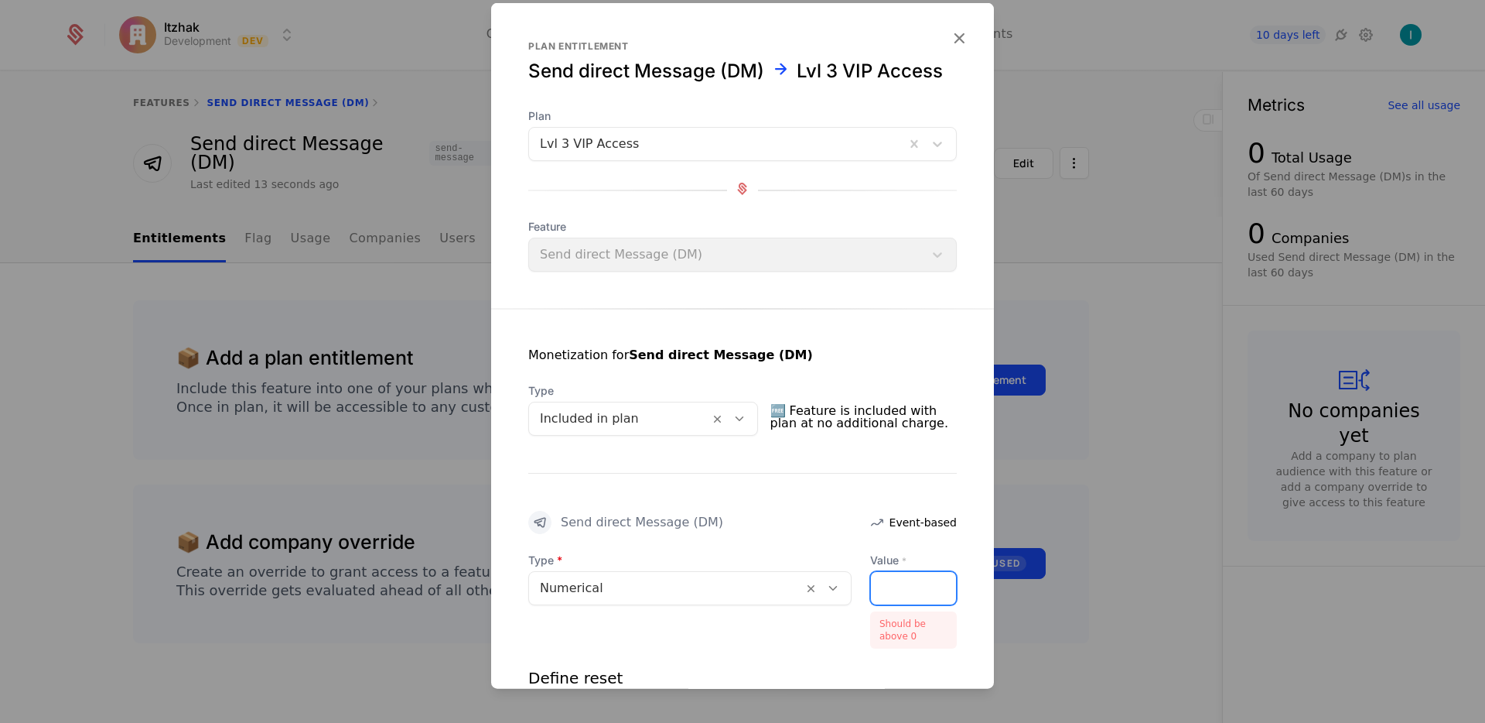
click at [873, 588] on input "*****" at bounding box center [880, 588] width 19 height 32
click at [711, 586] on div at bounding box center [666, 588] width 252 height 22
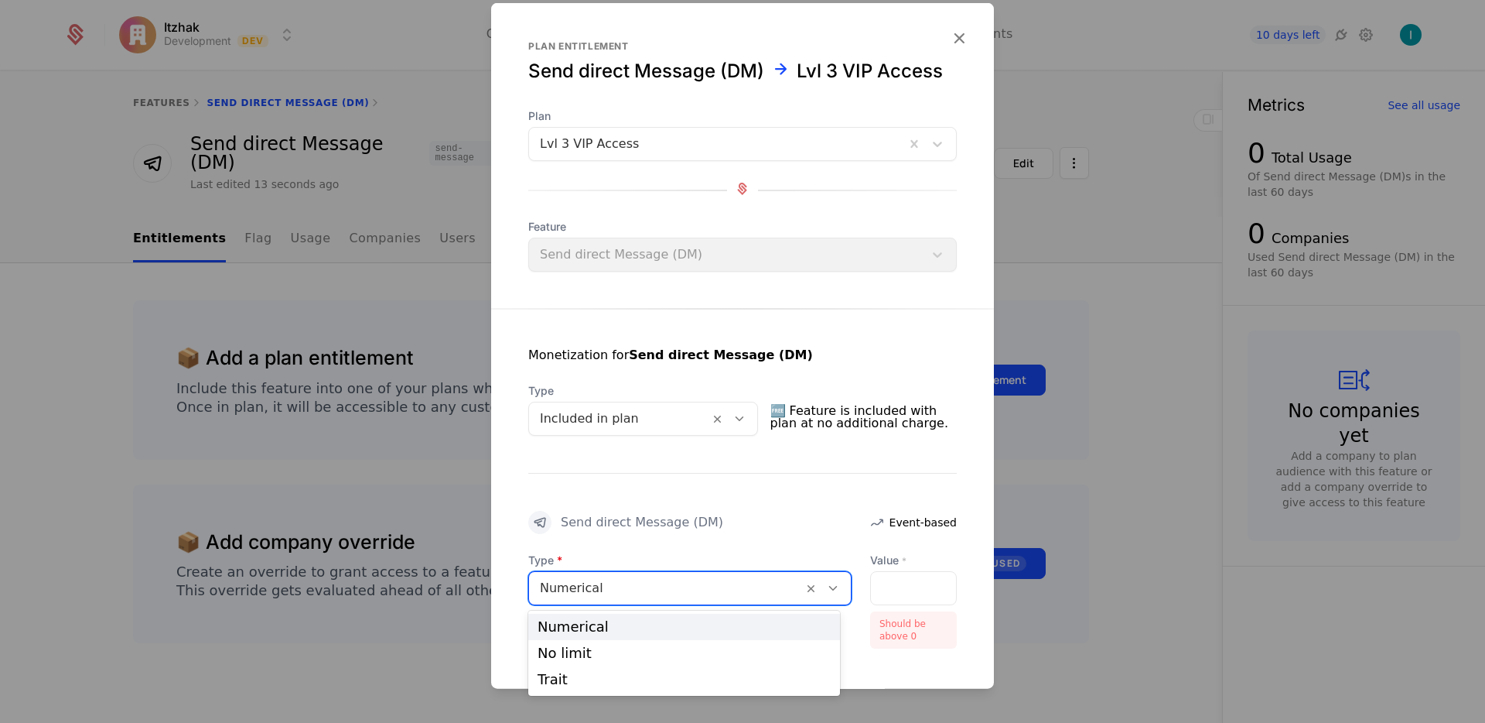
click at [711, 631] on div "Numerical" at bounding box center [684, 627] width 293 height 14
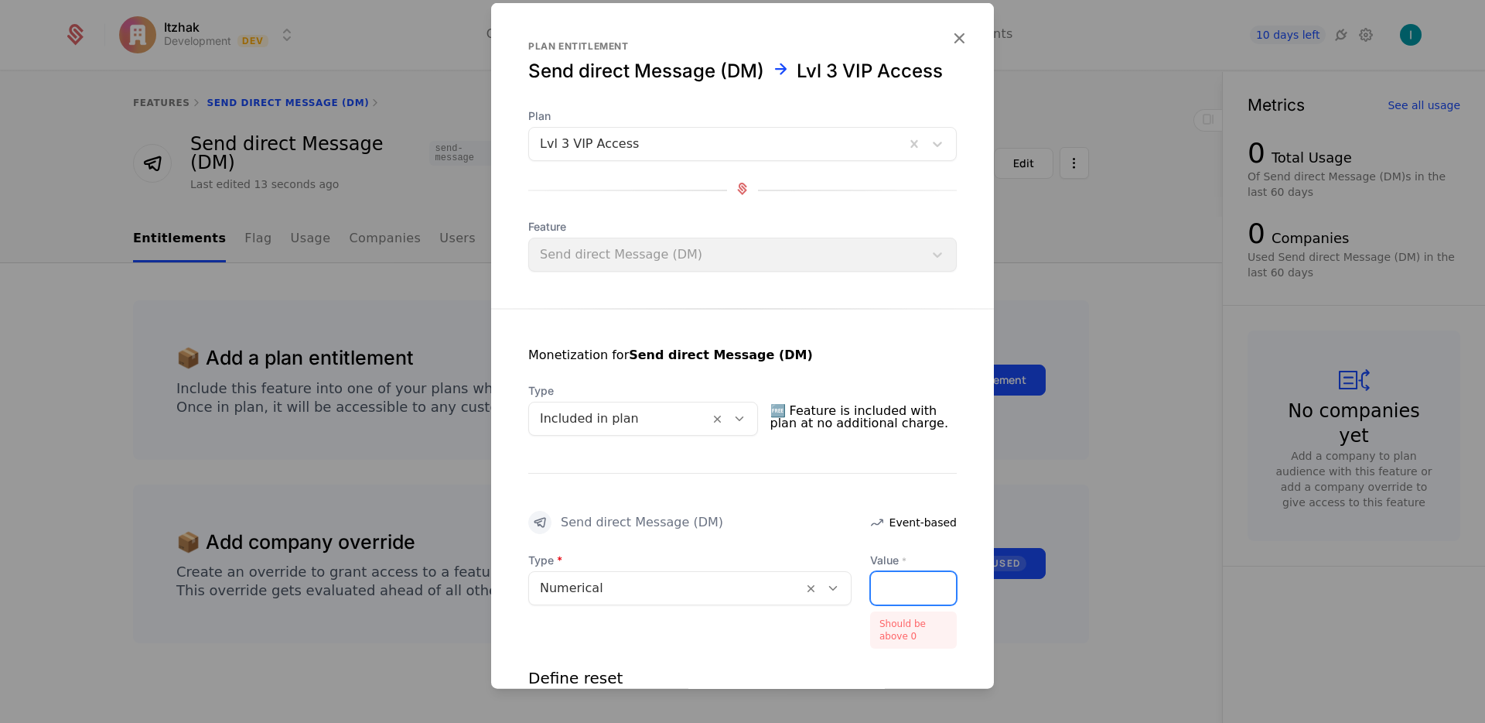
click at [874, 583] on input "*****" at bounding box center [880, 588] width 19 height 32
click at [910, 588] on div "*******" at bounding box center [913, 588] width 87 height 34
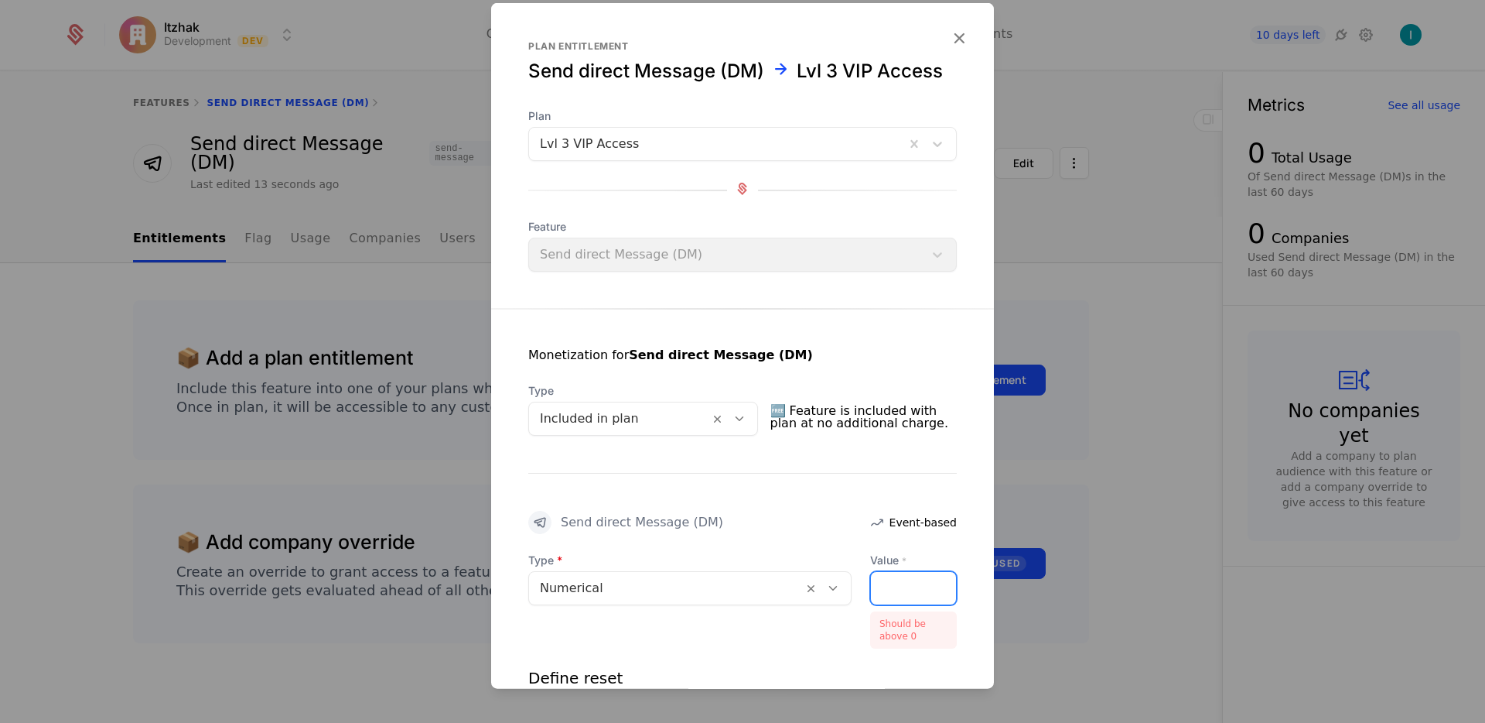
click at [910, 588] on div "*******" at bounding box center [913, 588] width 87 height 34
click at [904, 593] on div "****" at bounding box center [921, 588] width 71 height 34
type input "****"
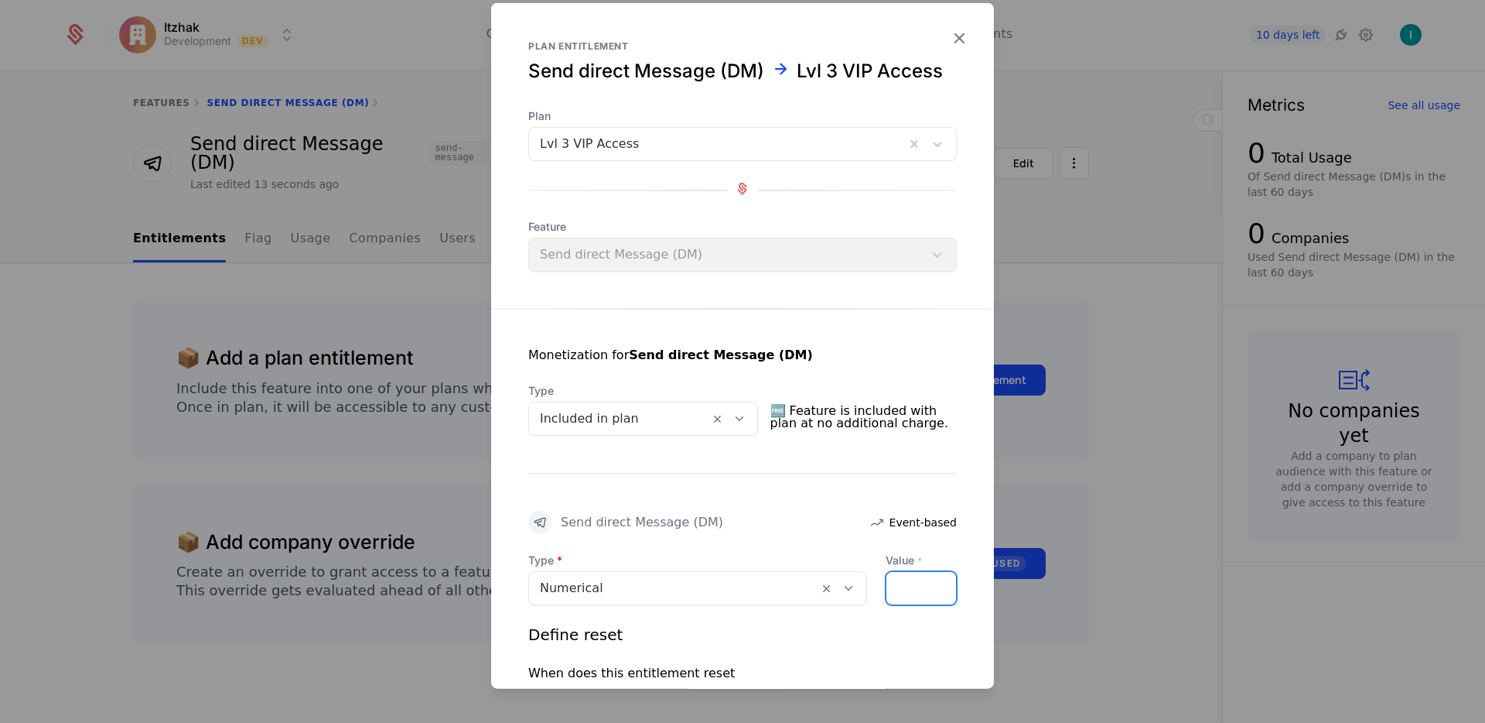
click at [887, 593] on input "****" at bounding box center [896, 588] width 19 height 32
click at [949, 29] on icon "button" at bounding box center [959, 38] width 20 height 20
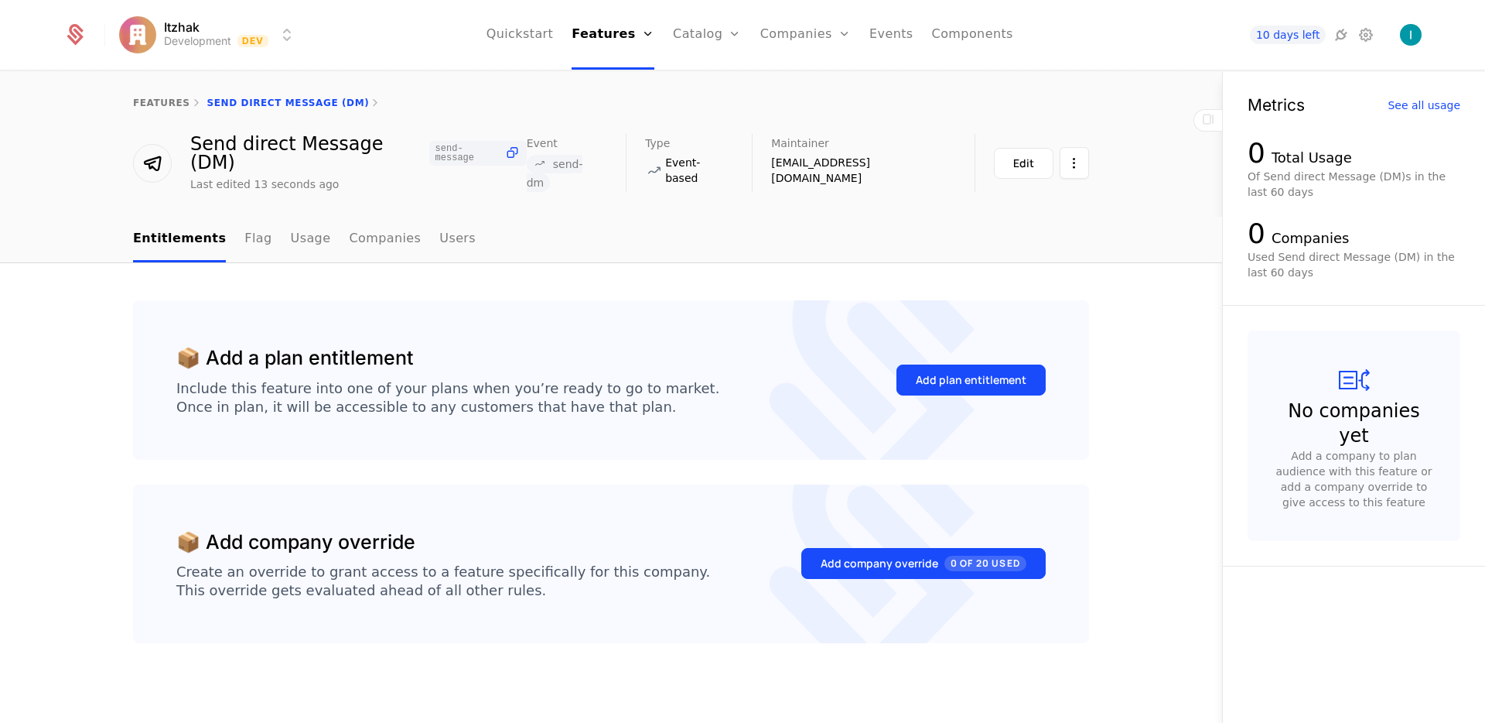
click at [978, 375] on button "Add plan entitlement" at bounding box center [971, 379] width 149 height 31
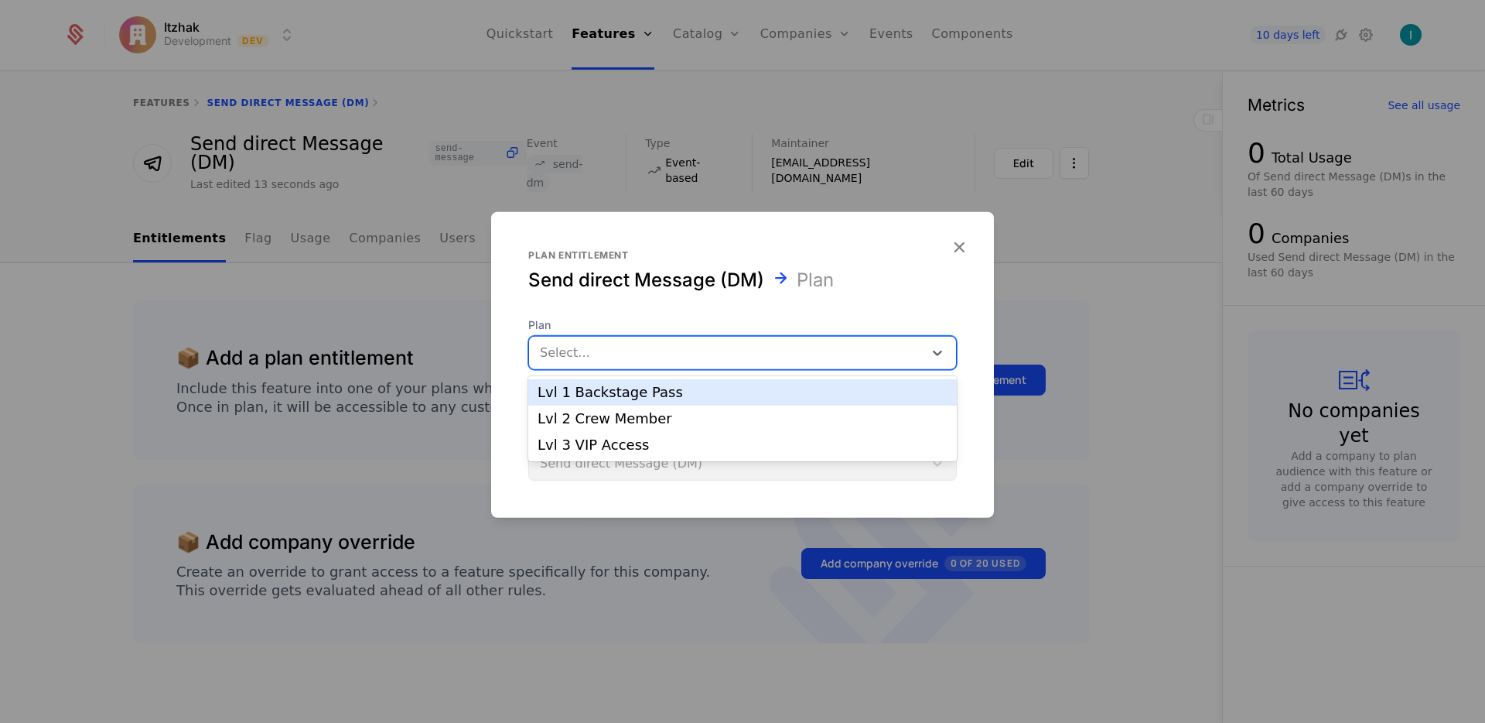
click at [684, 351] on div at bounding box center [726, 353] width 373 height 22
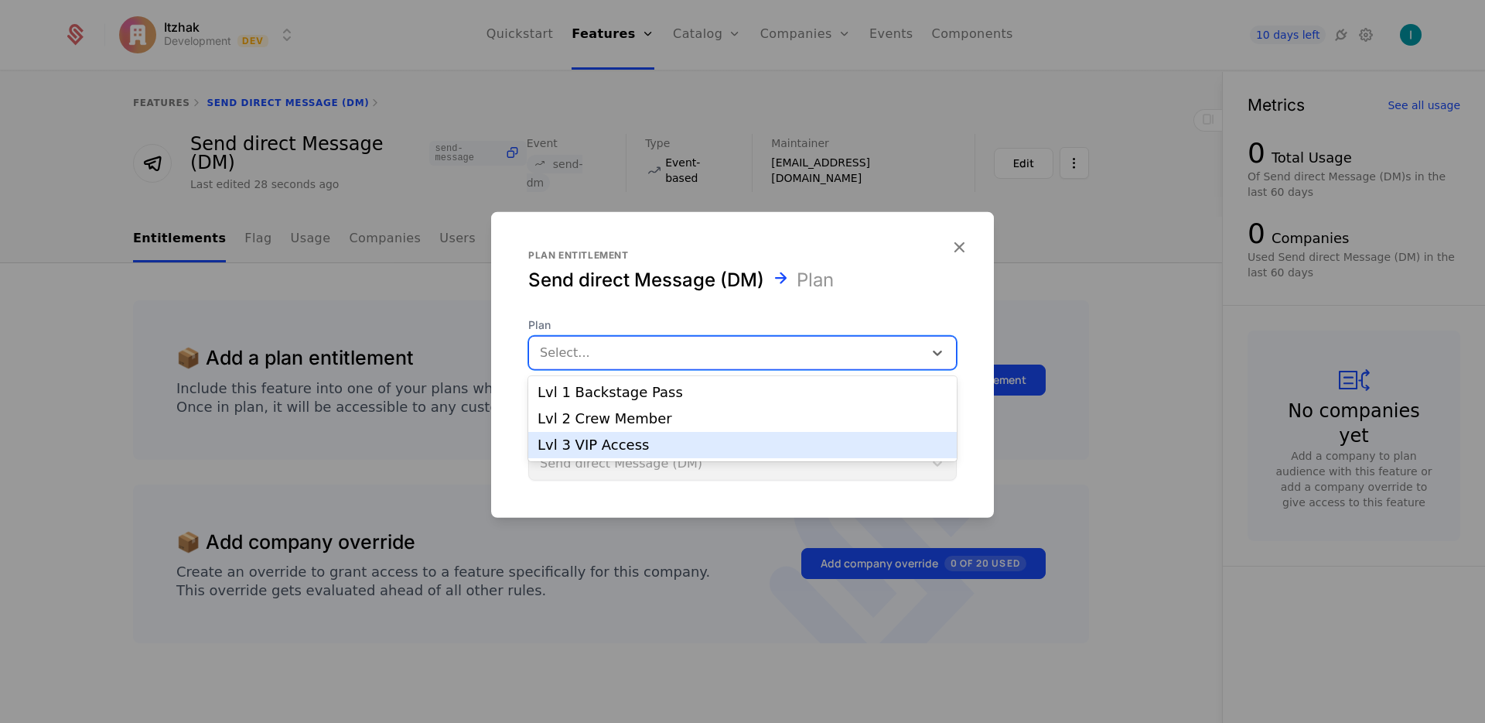
click at [678, 437] on div "Lvl 3 VIP Access" at bounding box center [742, 445] width 429 height 26
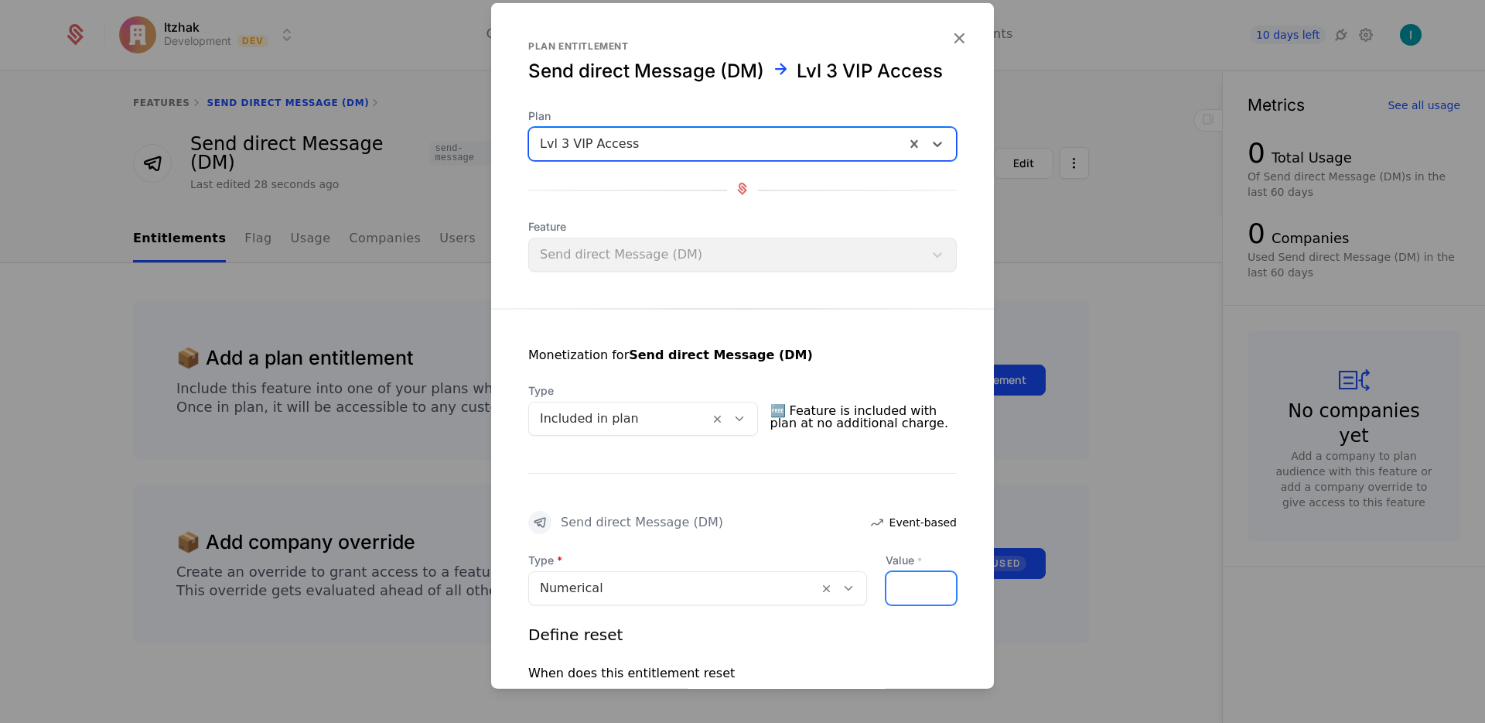
click at [890, 584] on input "*" at bounding box center [896, 588] width 19 height 32
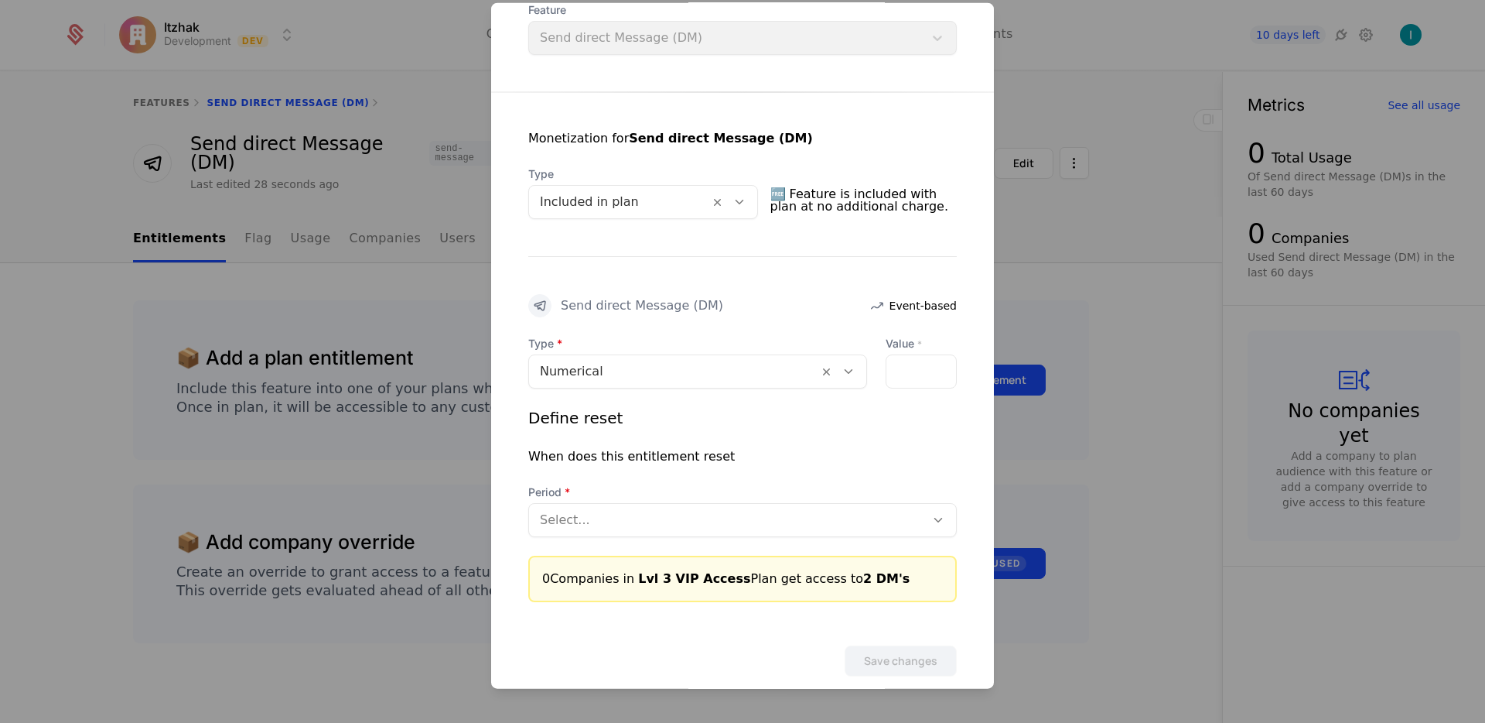
scroll to position [234, 0]
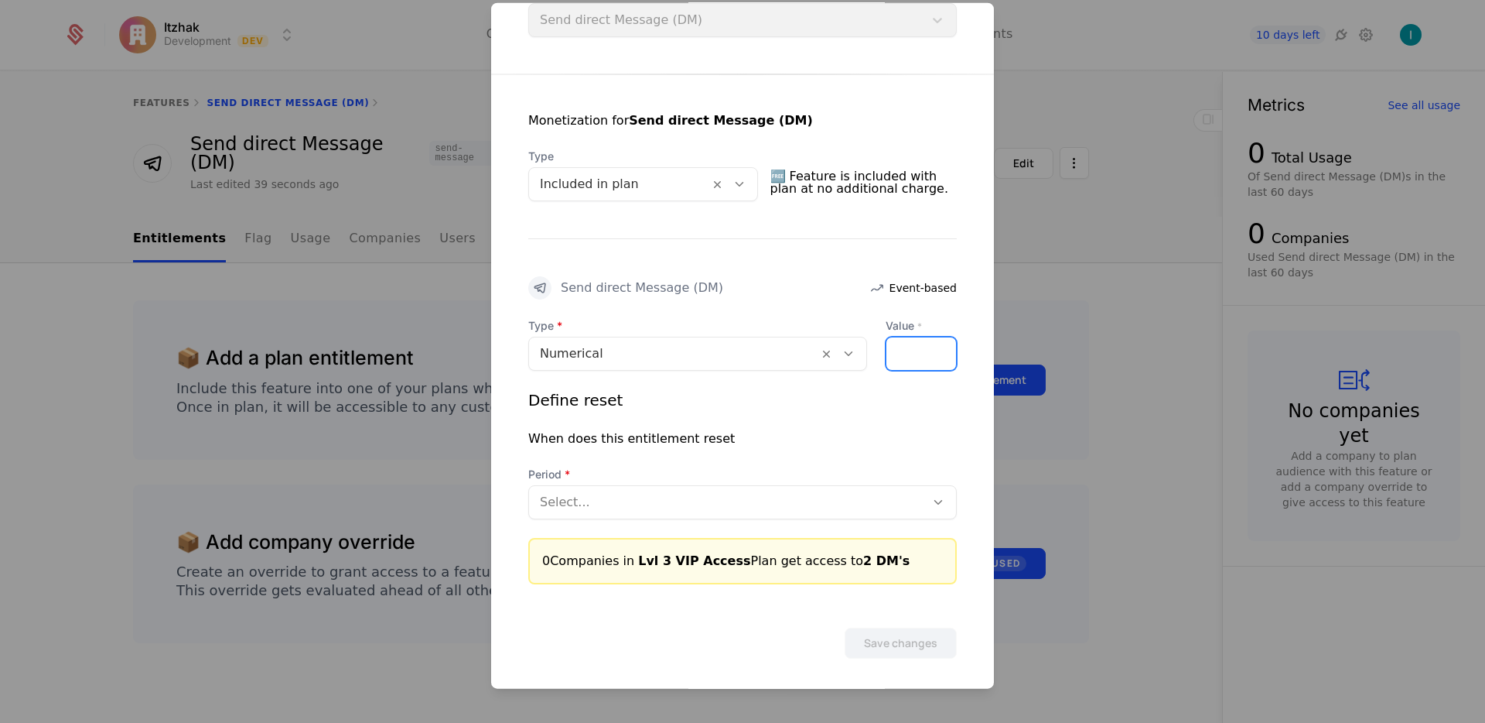
click at [902, 359] on div "*" at bounding box center [921, 354] width 71 height 34
click at [904, 351] on div "*" at bounding box center [921, 354] width 71 height 34
type input "*"
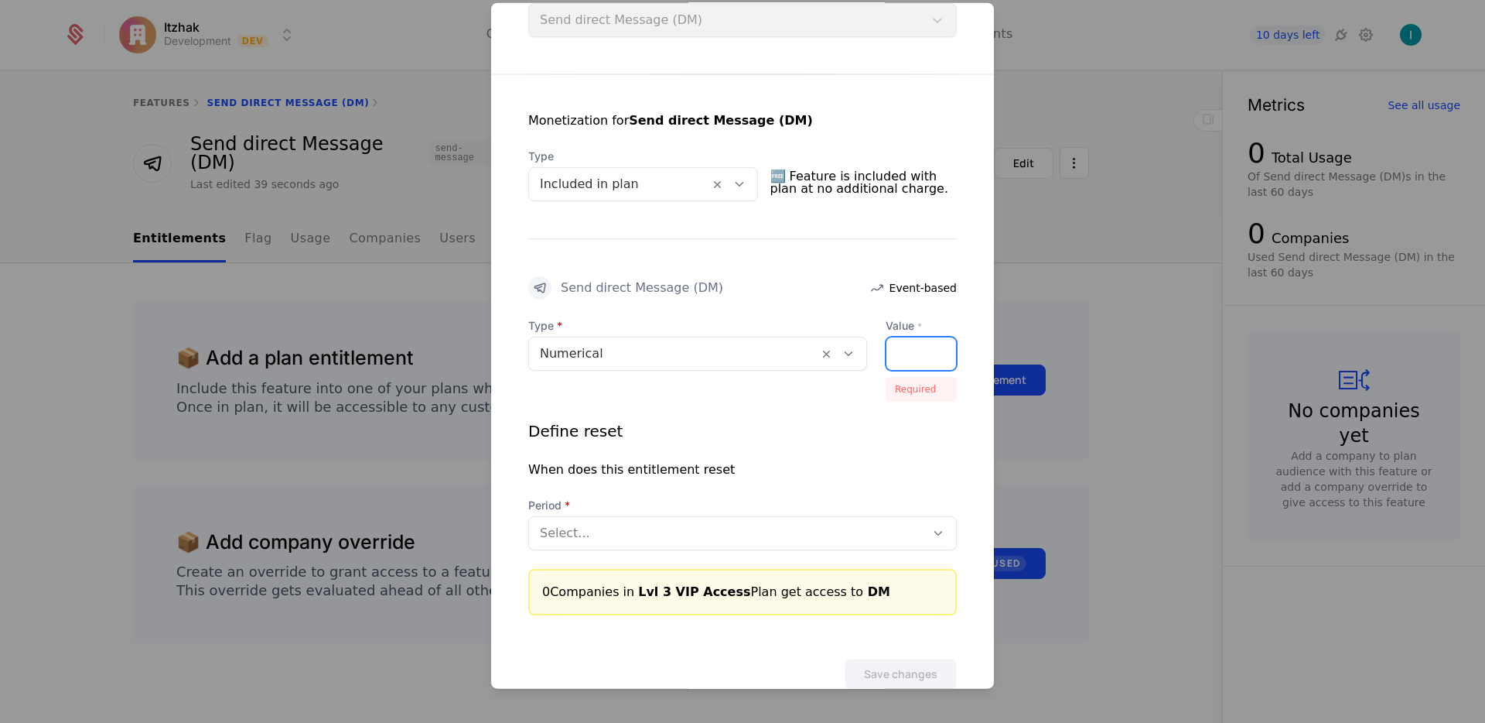
scroll to position [0, 6]
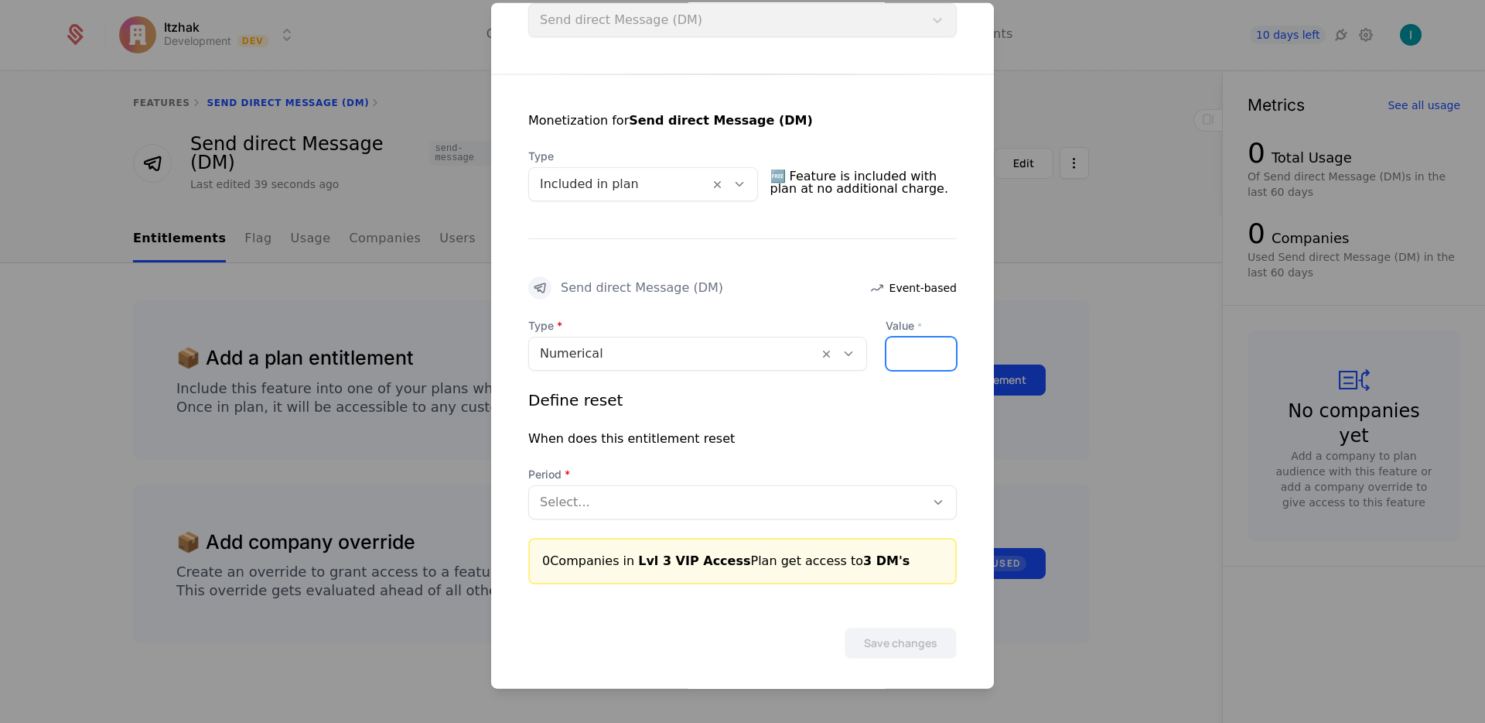
type input "*"
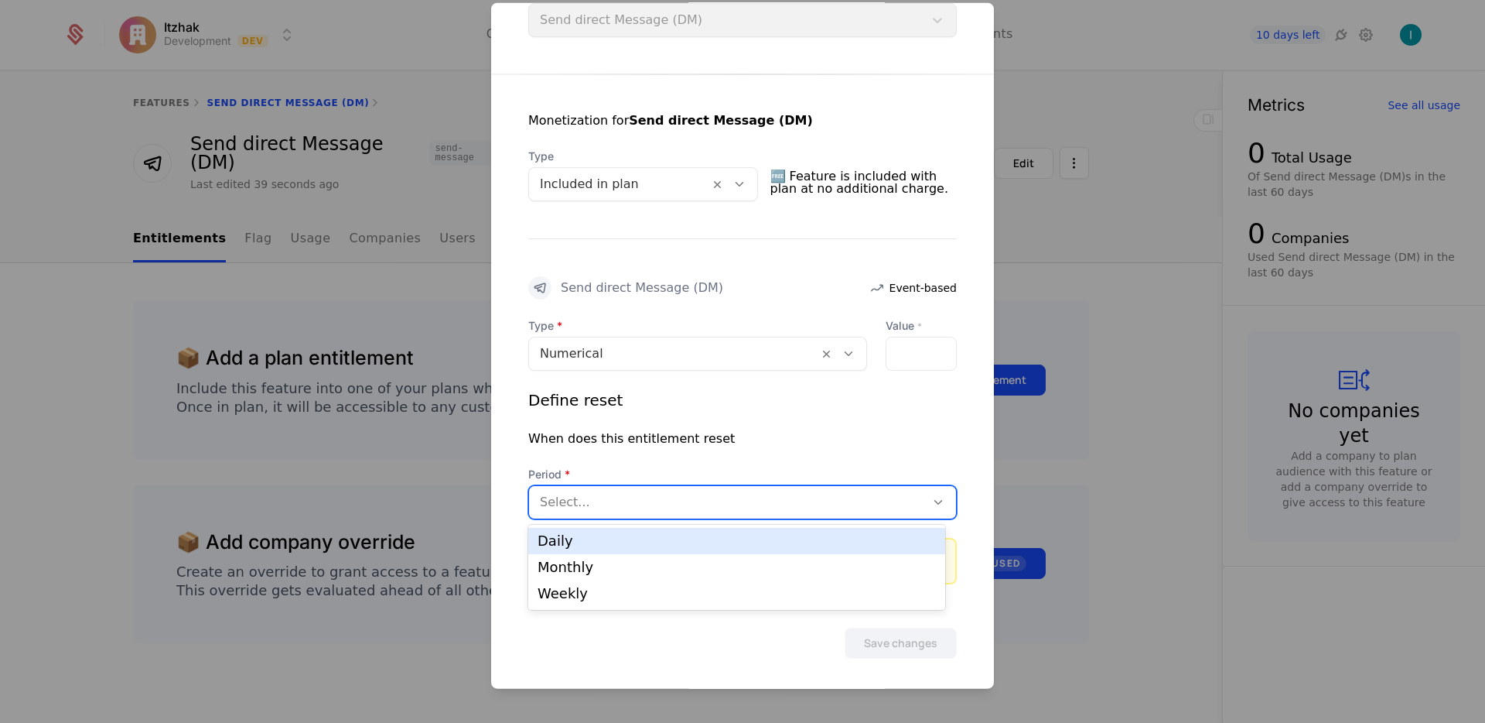
click at [686, 497] on div at bounding box center [727, 502] width 374 height 22
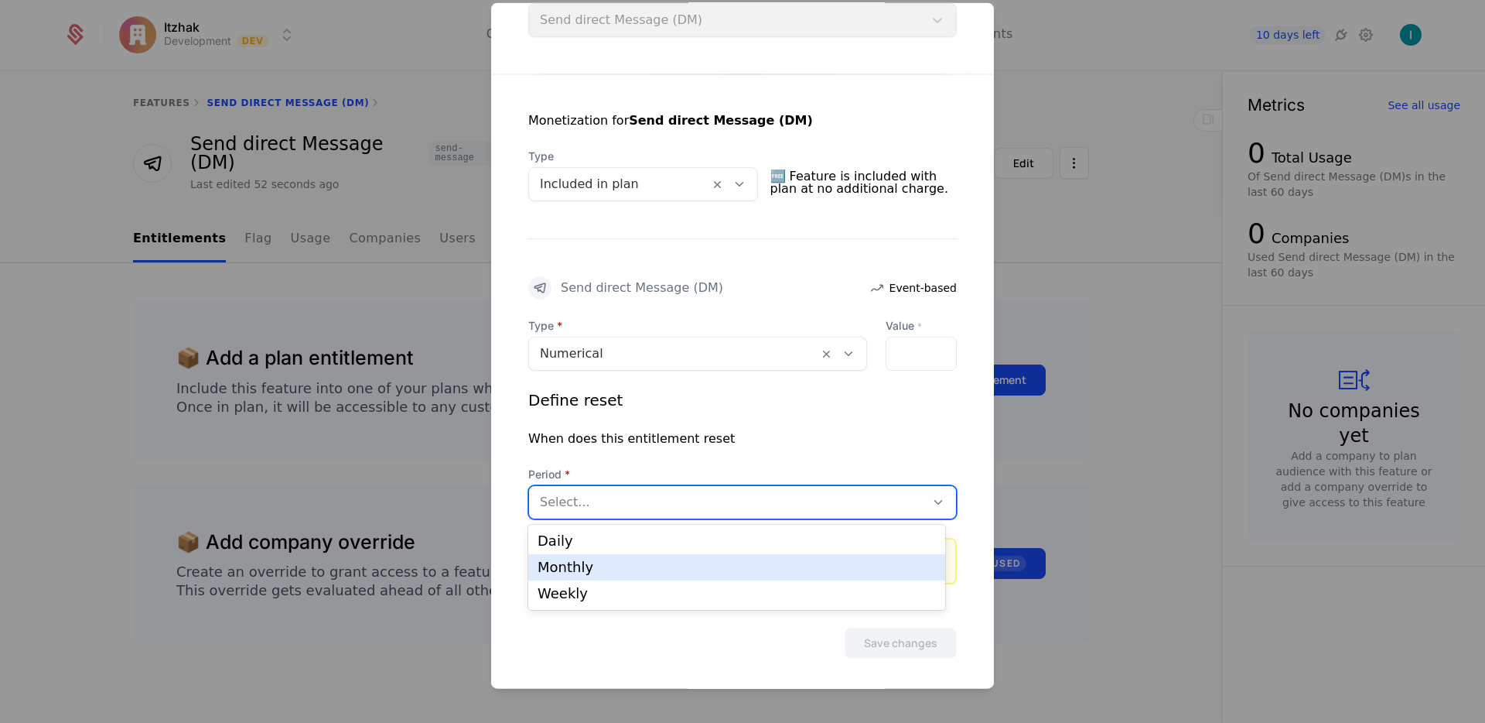
click at [644, 565] on div "Monthly" at bounding box center [737, 567] width 398 height 14
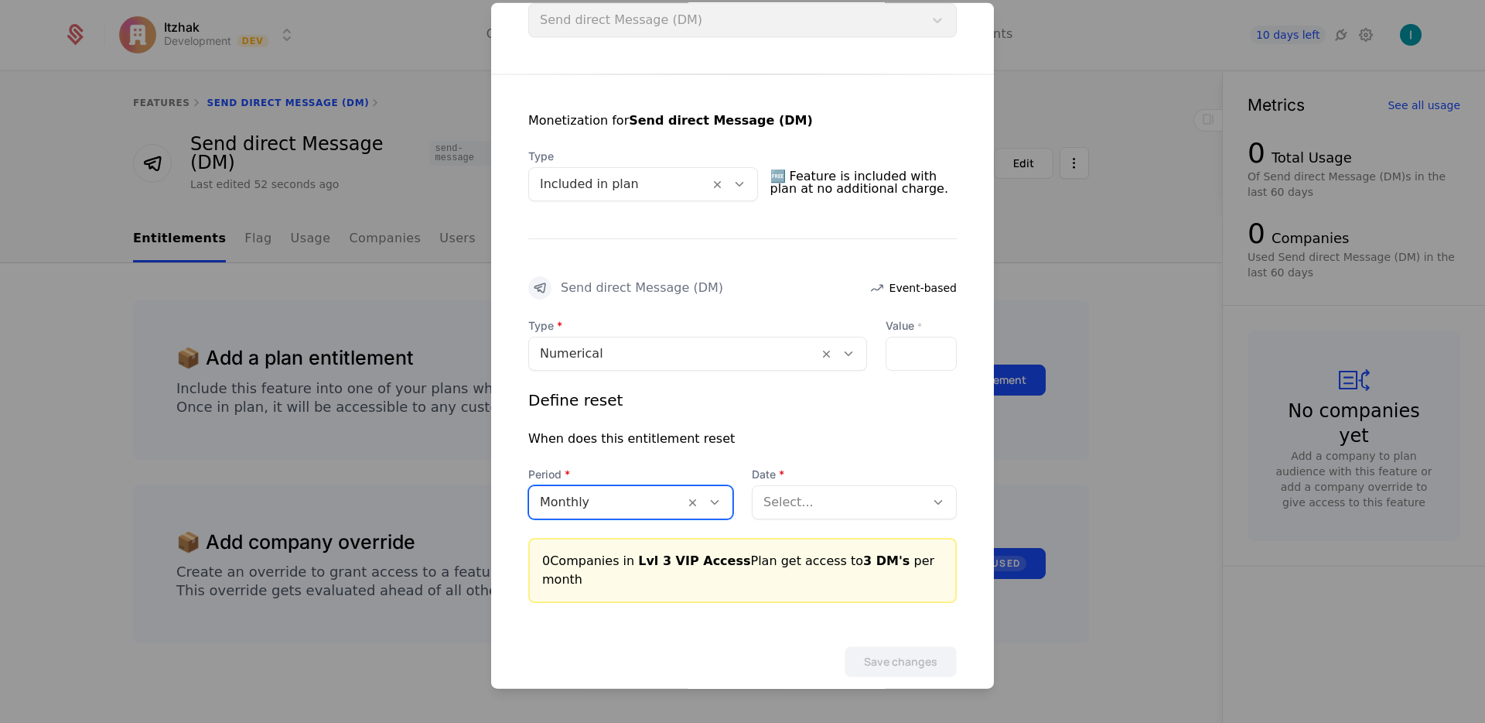
click at [824, 508] on div at bounding box center [839, 502] width 151 height 22
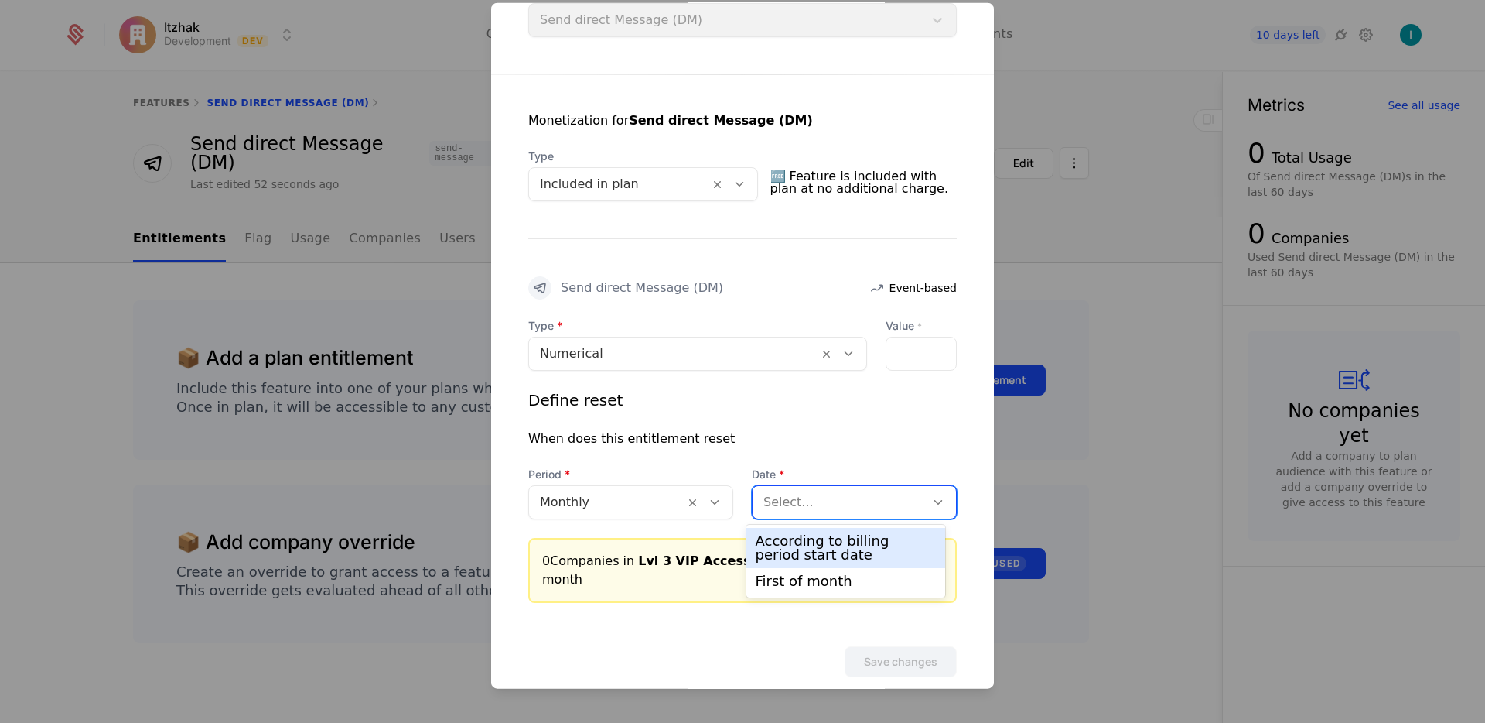
click at [832, 542] on div "According to billing period start date" at bounding box center [846, 548] width 181 height 28
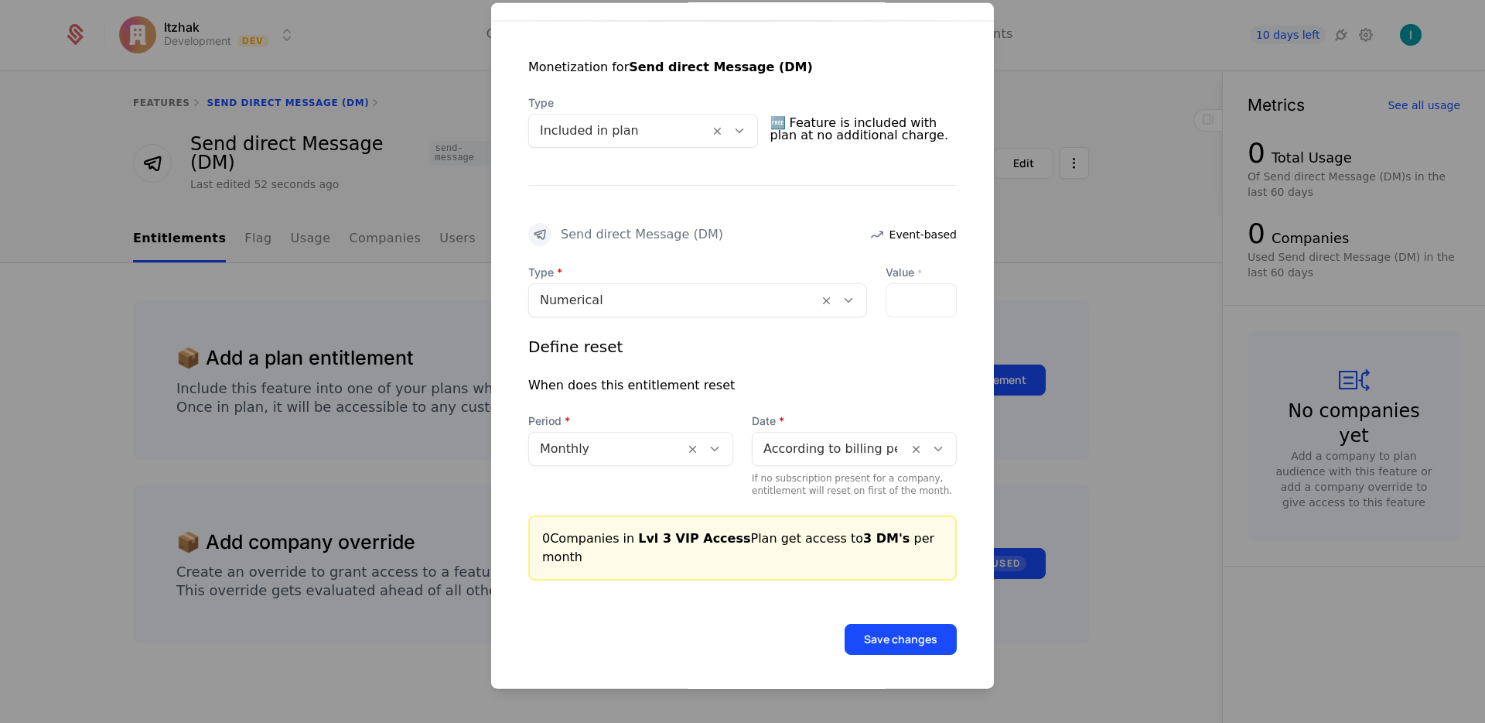
scroll to position [290, 0]
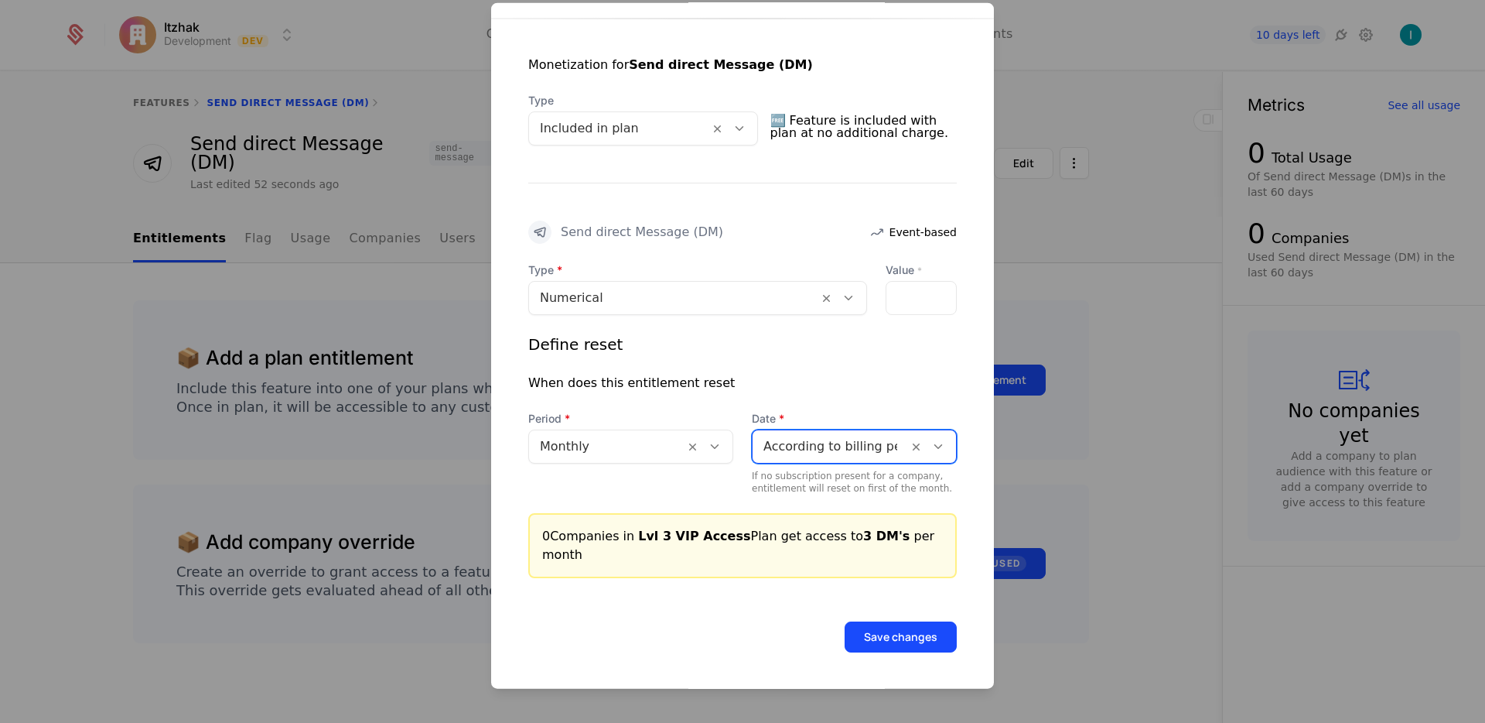
click at [865, 641] on button "Save changes" at bounding box center [901, 636] width 112 height 31
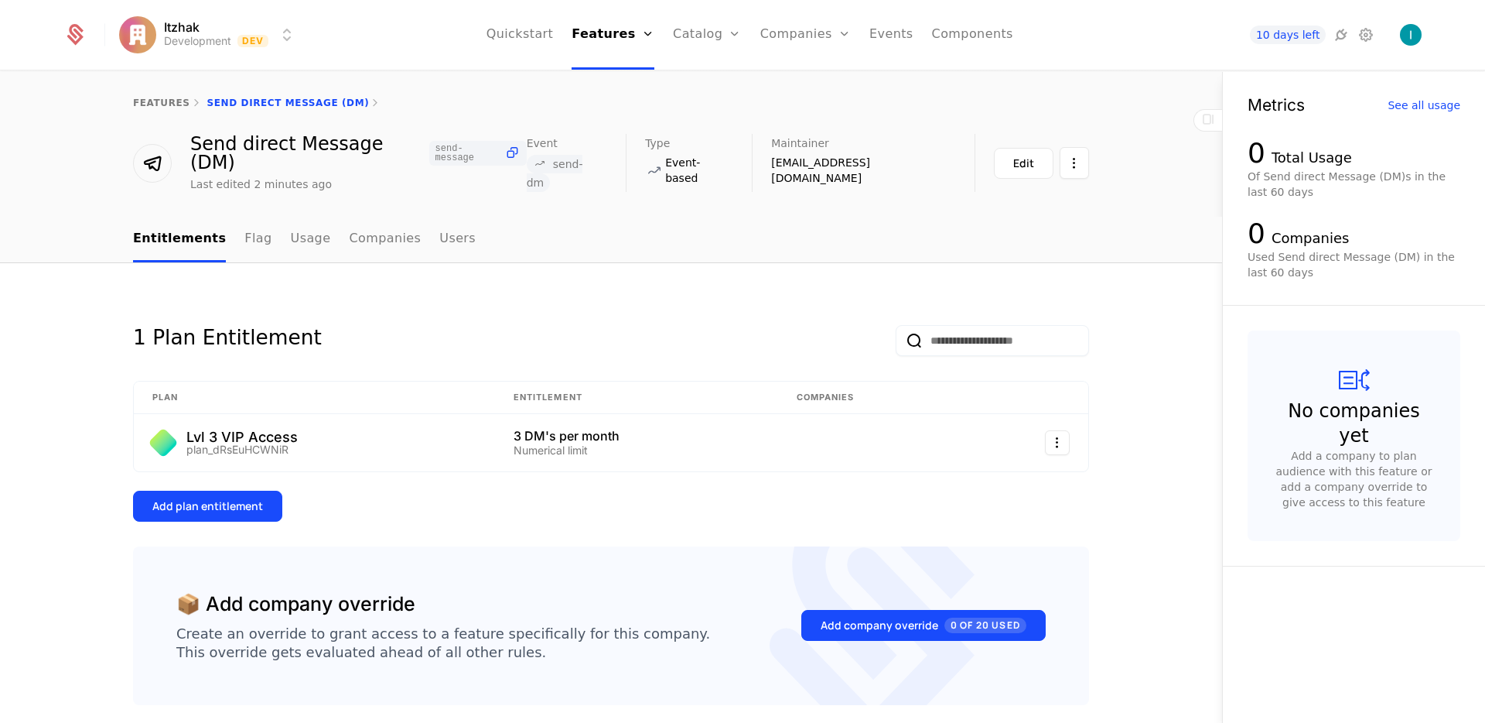
click at [617, 72] on div "Features Flags" at bounding box center [626, 88] width 108 height 74
click at [618, 80] on link "Features" at bounding box center [625, 76] width 71 height 12
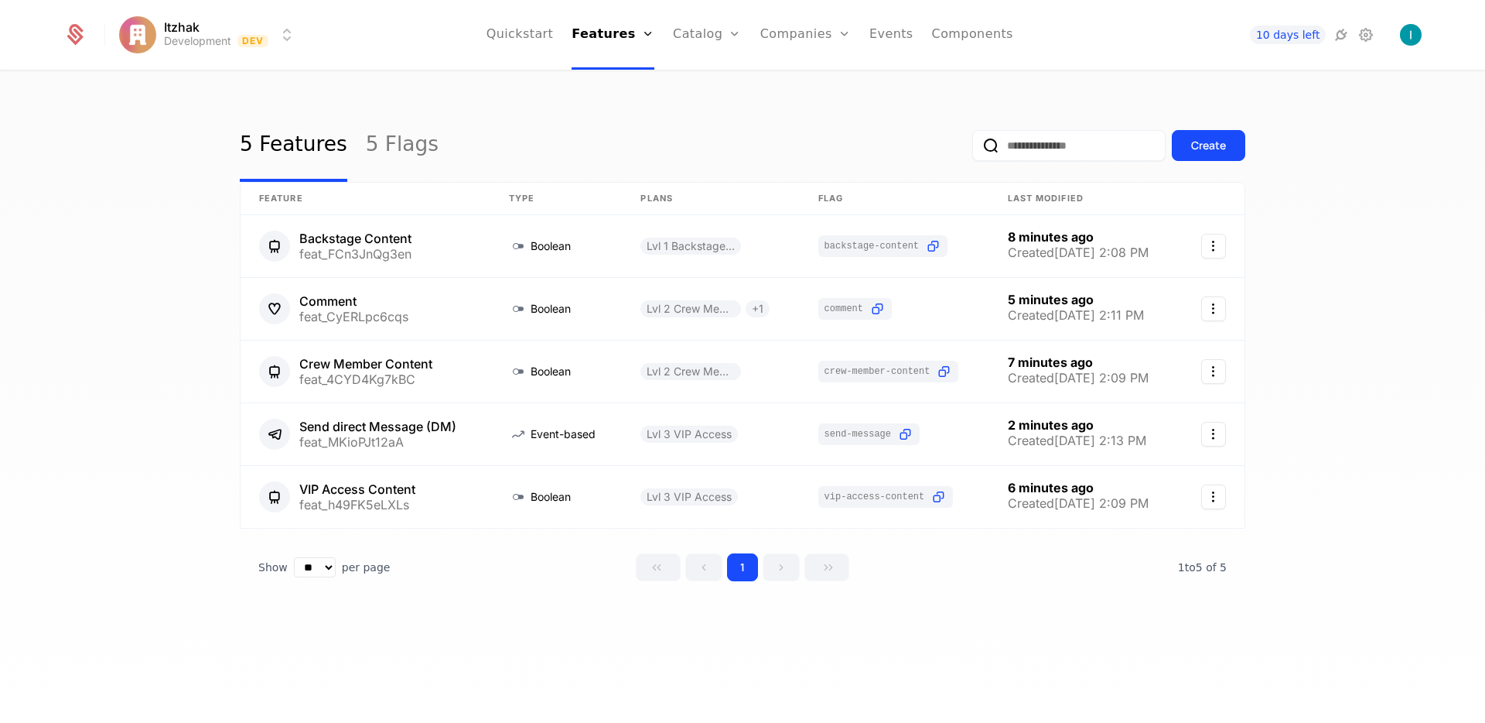
click at [715, 107] on link "Add Ons" at bounding box center [732, 100] width 80 height 12
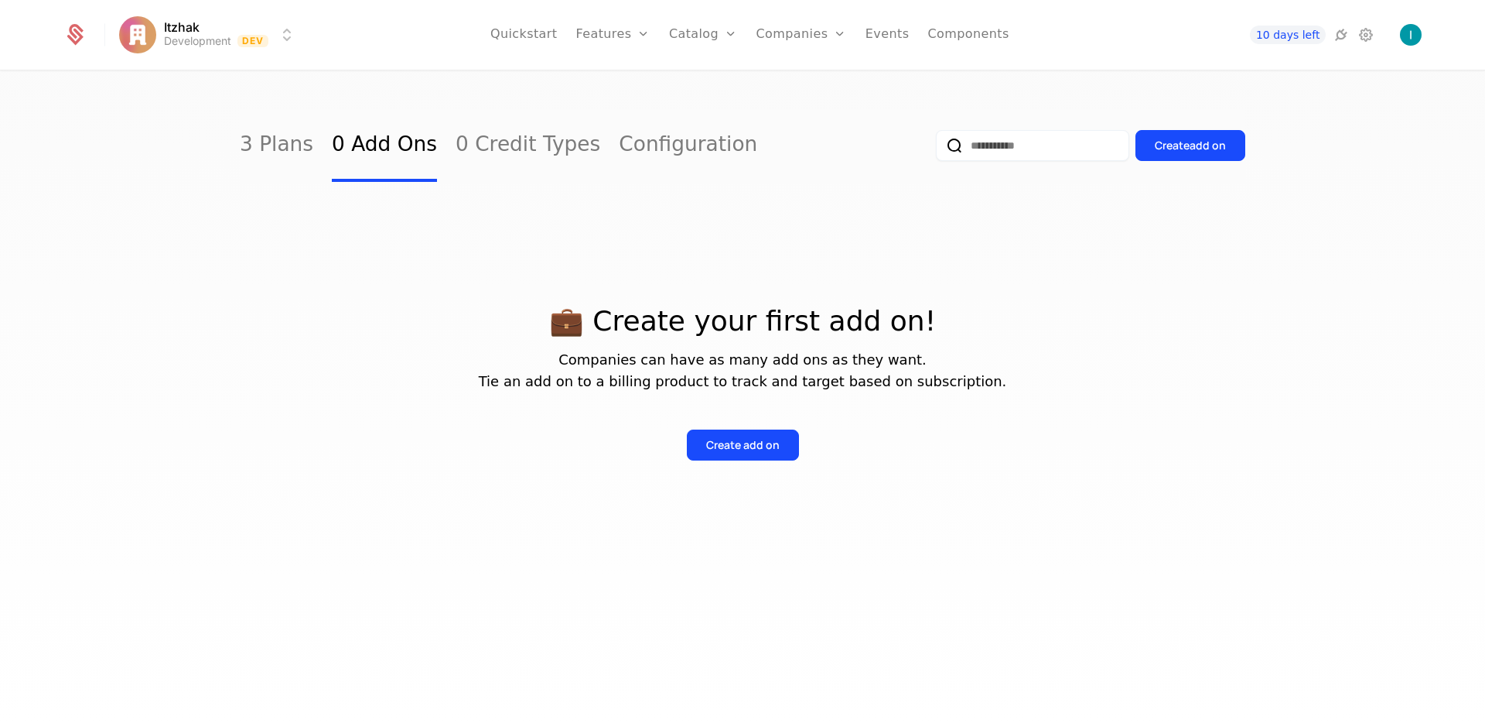
click at [754, 446] on div "Create add on" at bounding box center [742, 444] width 73 height 15
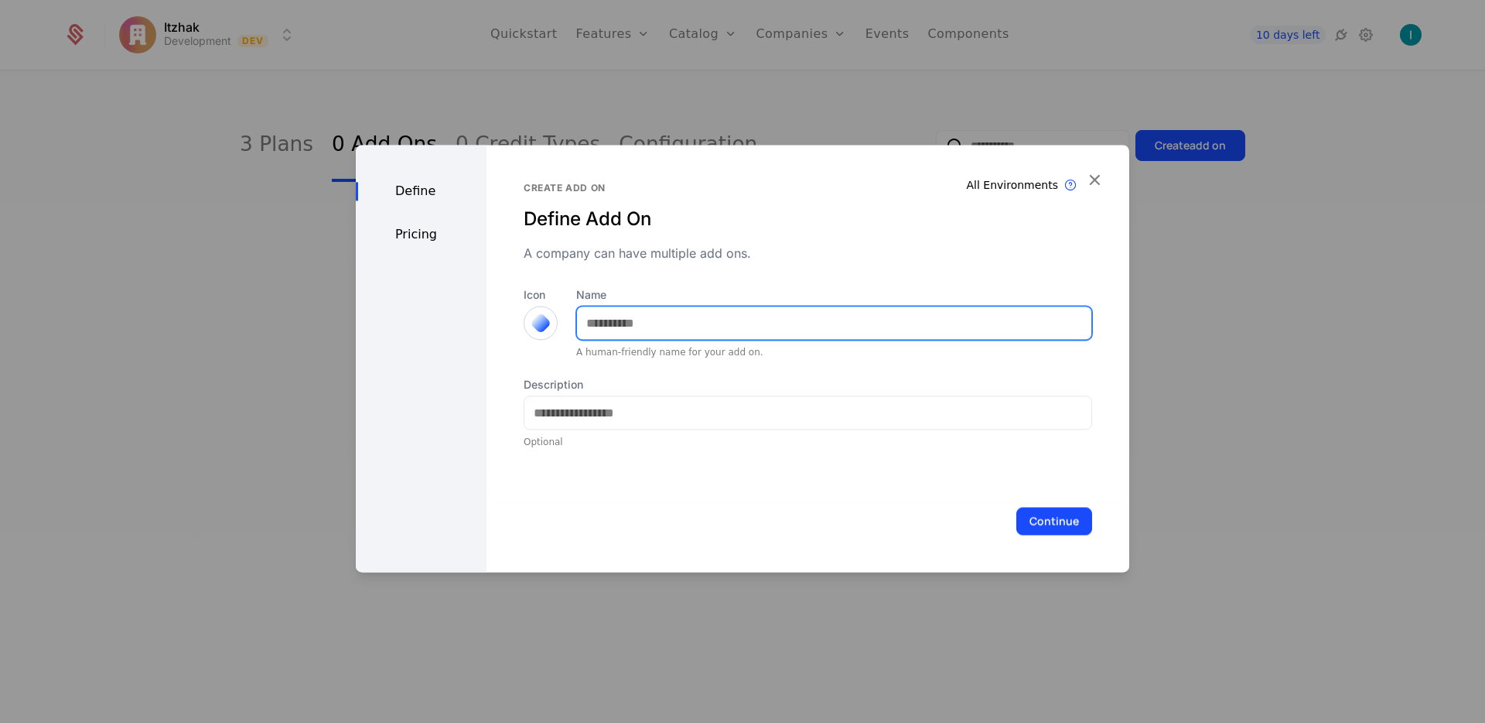
click at [659, 330] on input "Name" at bounding box center [834, 322] width 514 height 32
type input "**********"
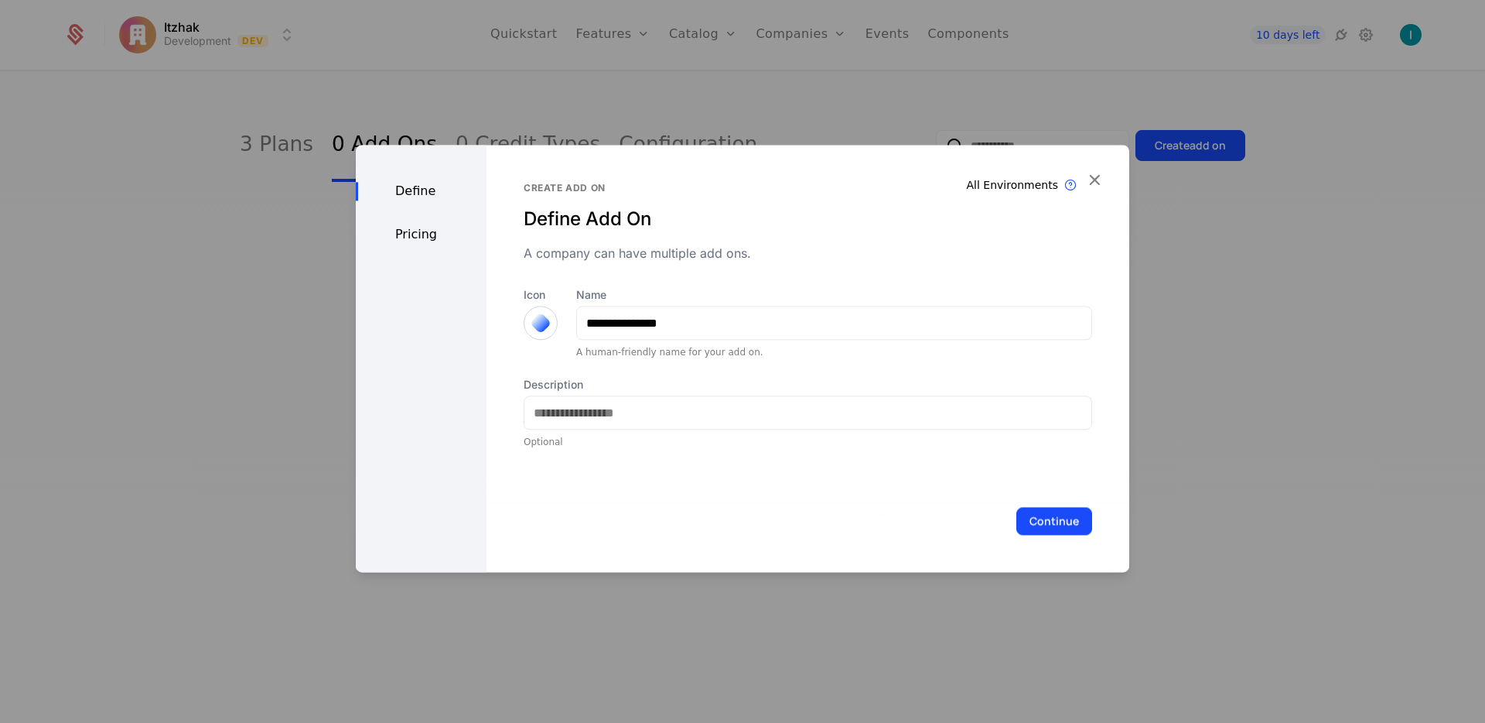
click at [1034, 526] on button "Continue" at bounding box center [1055, 521] width 76 height 28
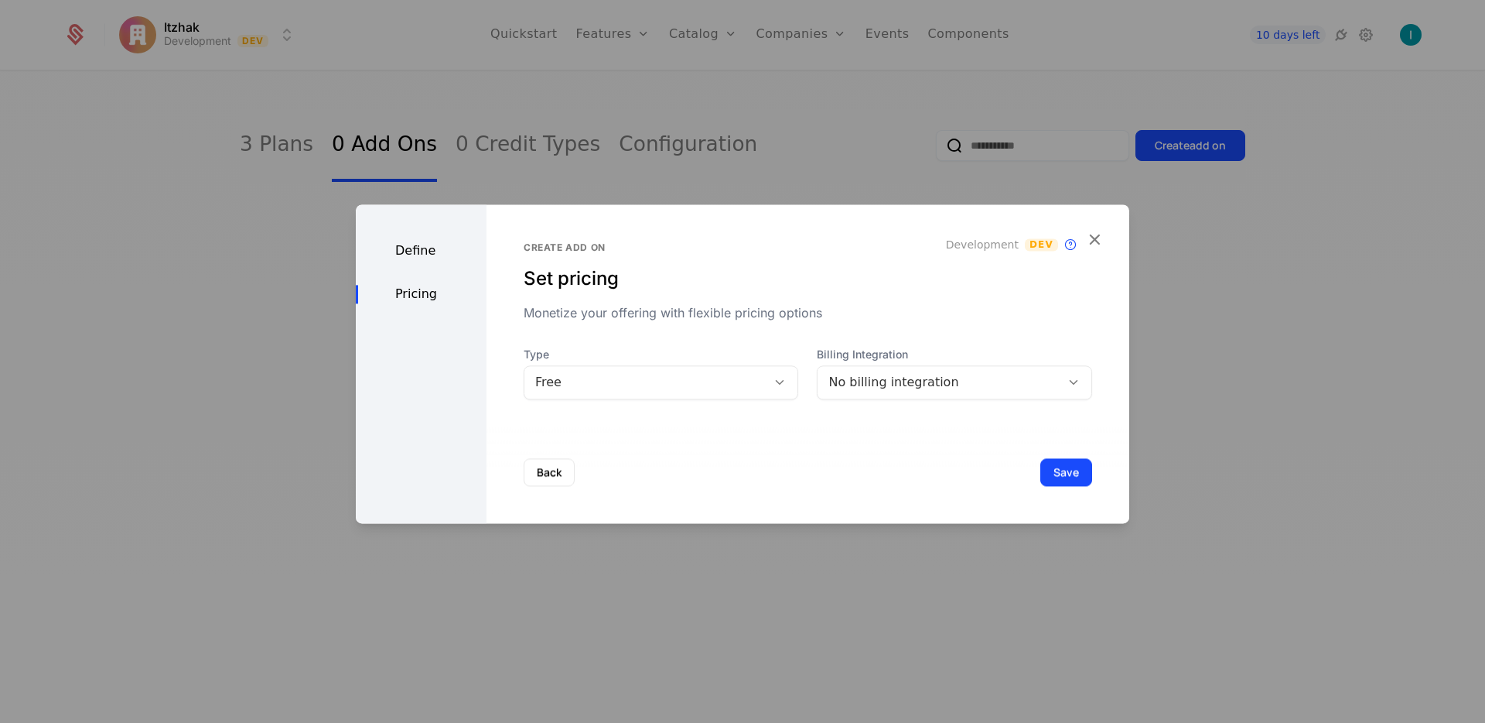
click at [641, 384] on div "Free" at bounding box center [645, 382] width 221 height 19
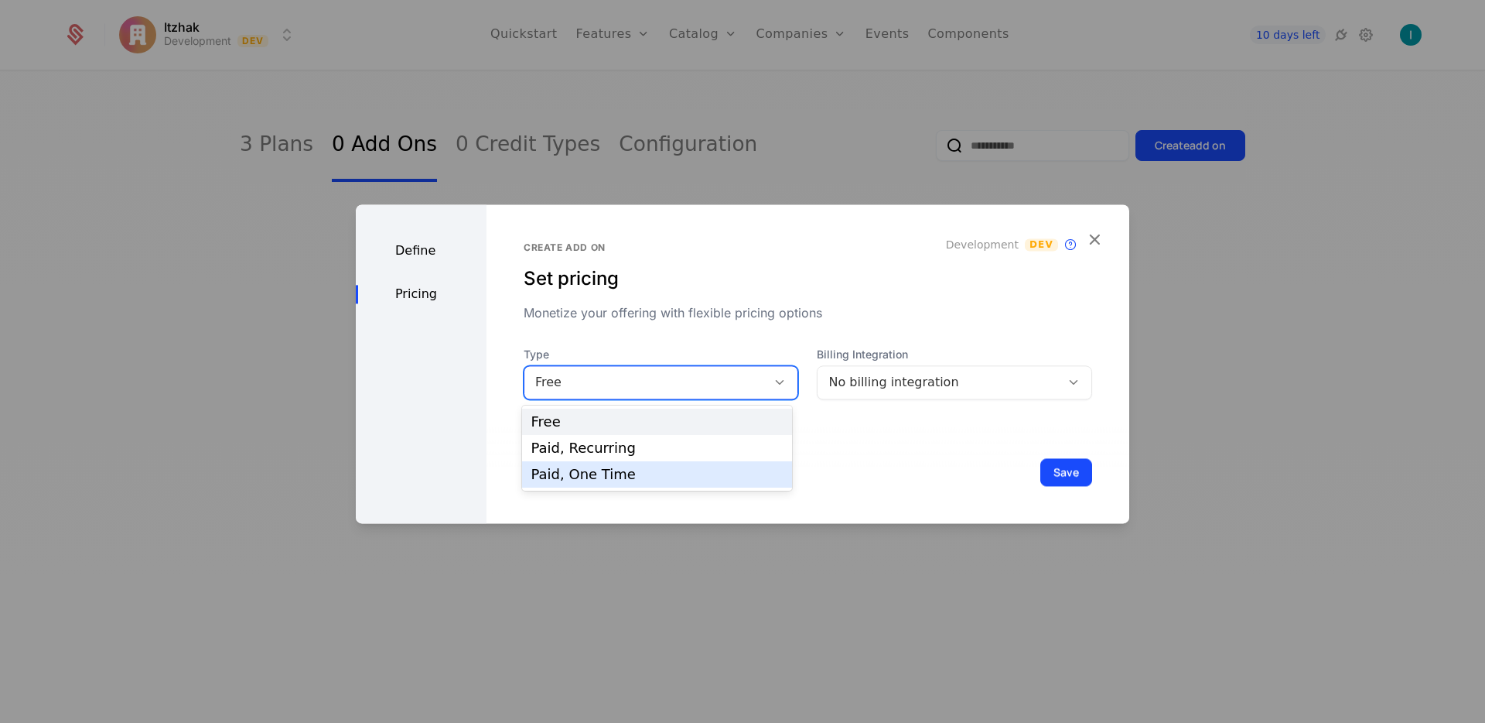
click at [629, 474] on div "Paid, One Time" at bounding box center [656, 474] width 251 height 14
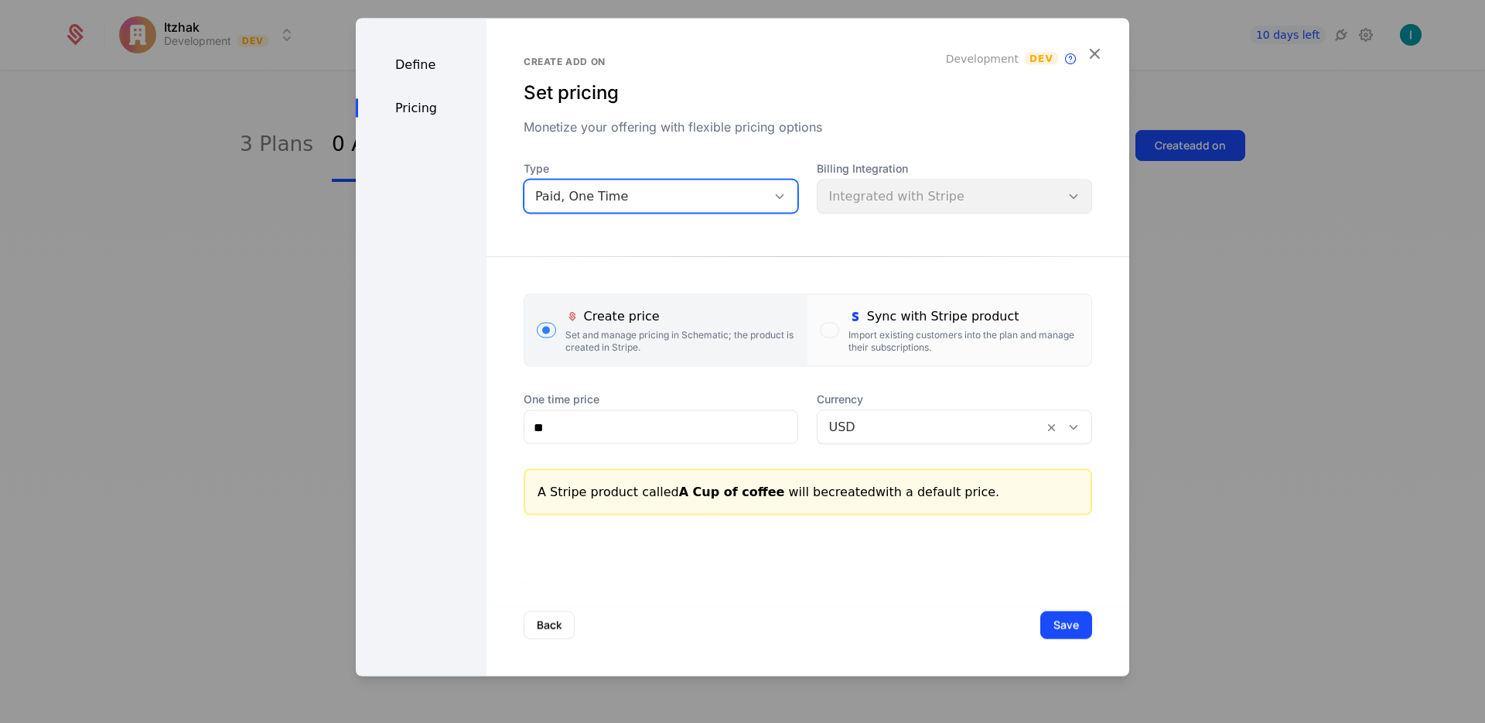
click at [825, 333] on div "button" at bounding box center [829, 330] width 19 height 15
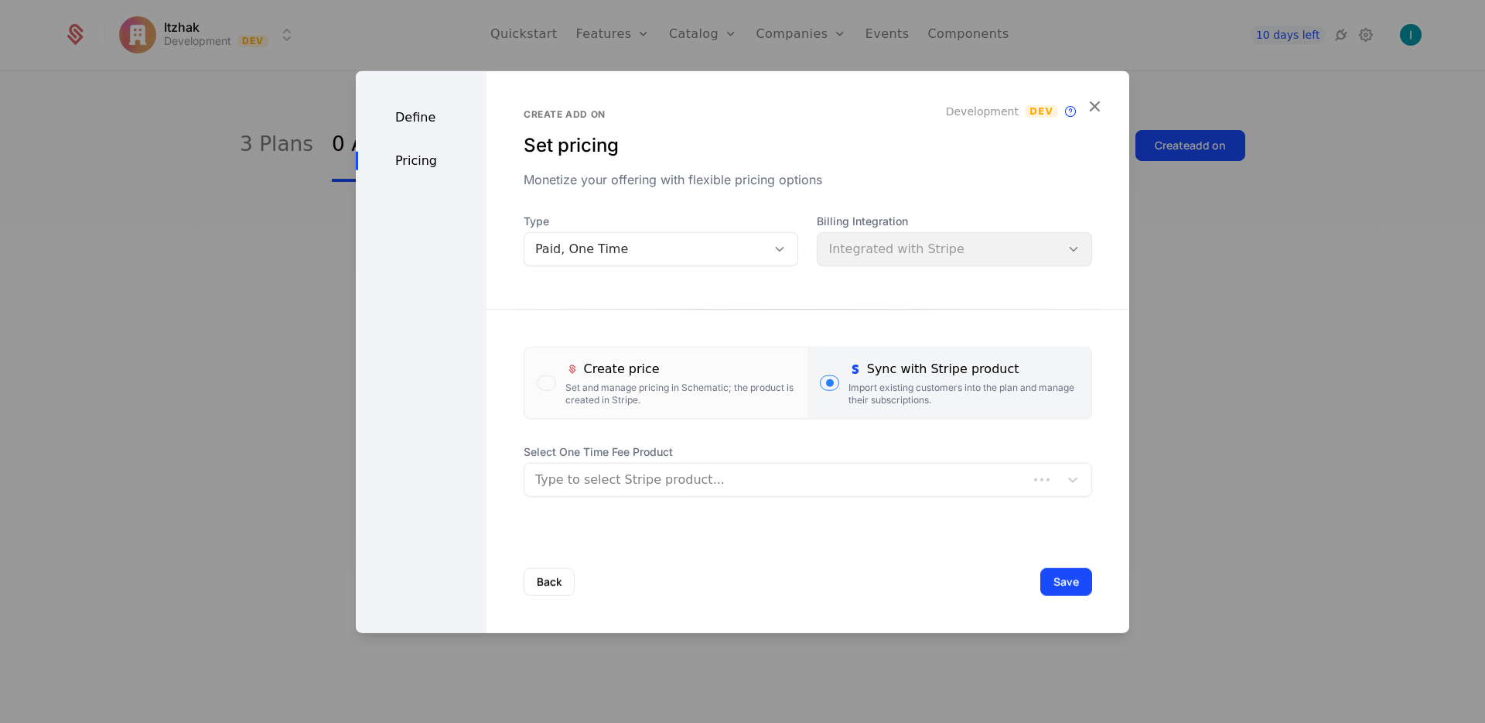
click at [646, 473] on div at bounding box center [776, 480] width 482 height 22
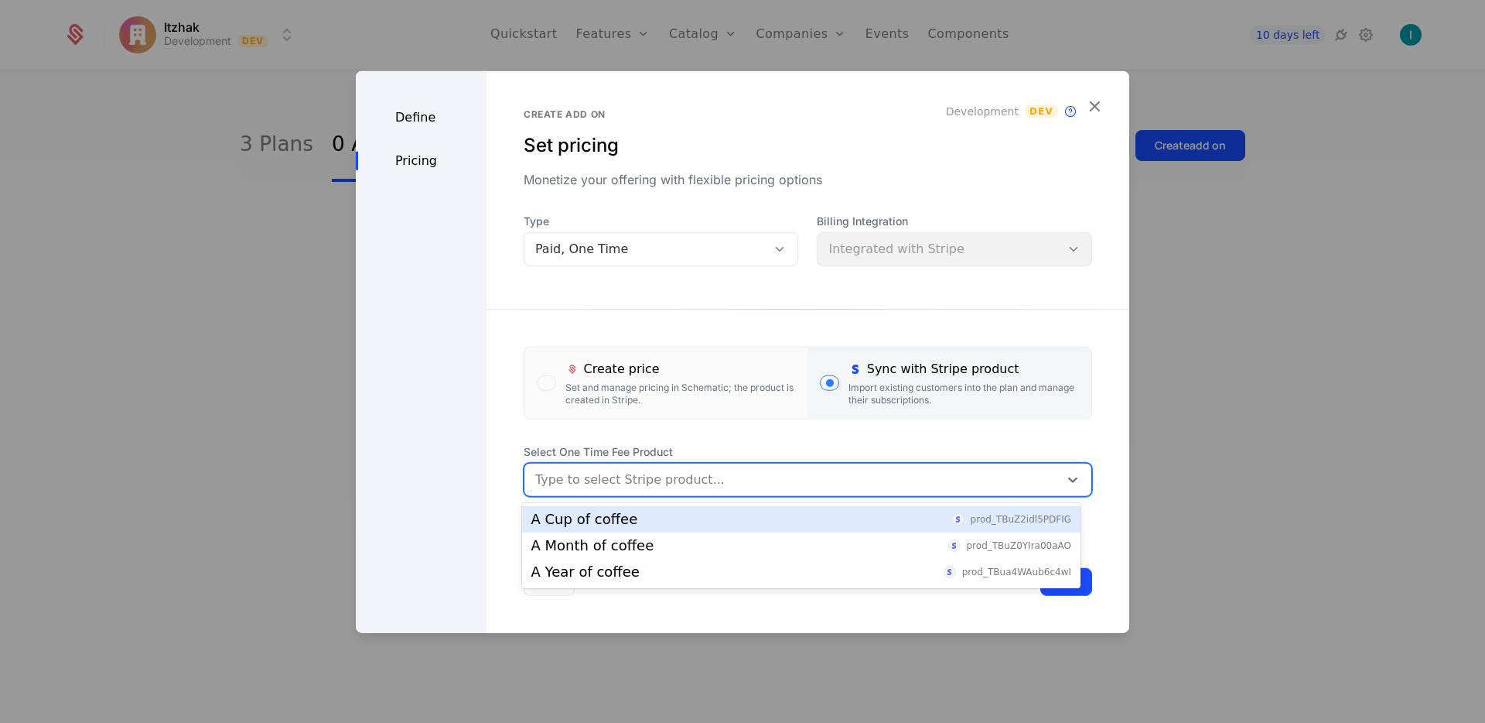
click at [658, 521] on div "A Cup of coffee prod_TBuZ2idl5PDFIG" at bounding box center [801, 519] width 540 height 14
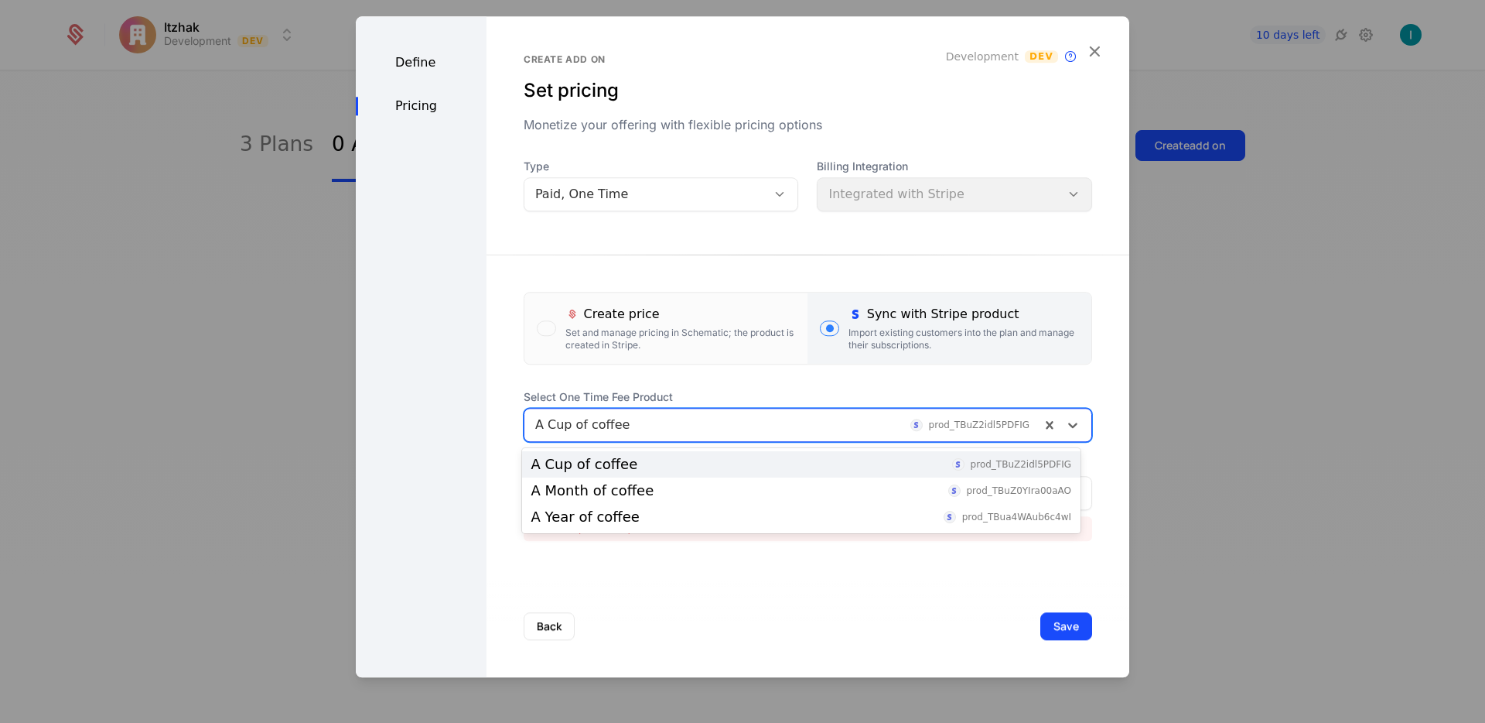
click at [640, 435] on div "A Cup of coffee prod_TBuZ2idl5PDFIG" at bounding box center [783, 425] width 516 height 28
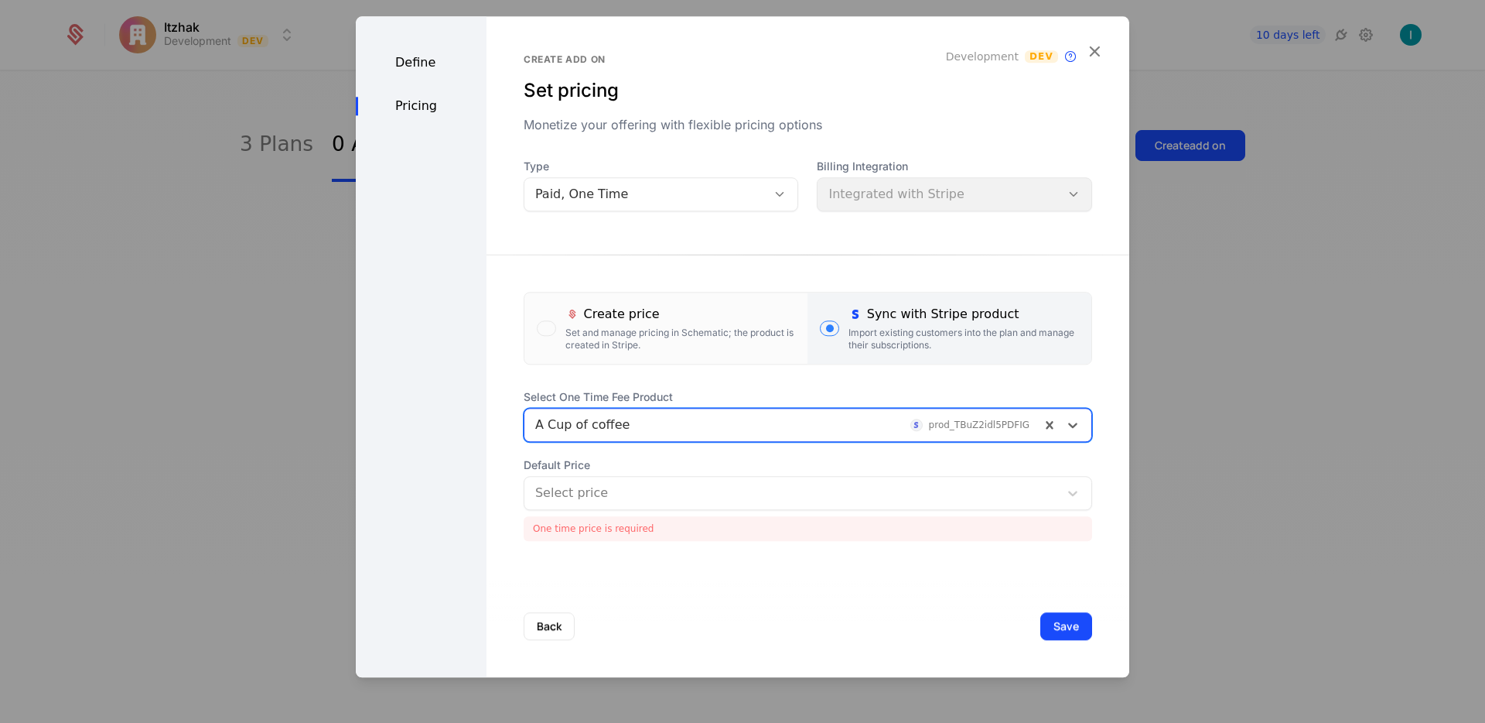
click at [641, 435] on div at bounding box center [782, 425] width 494 height 22
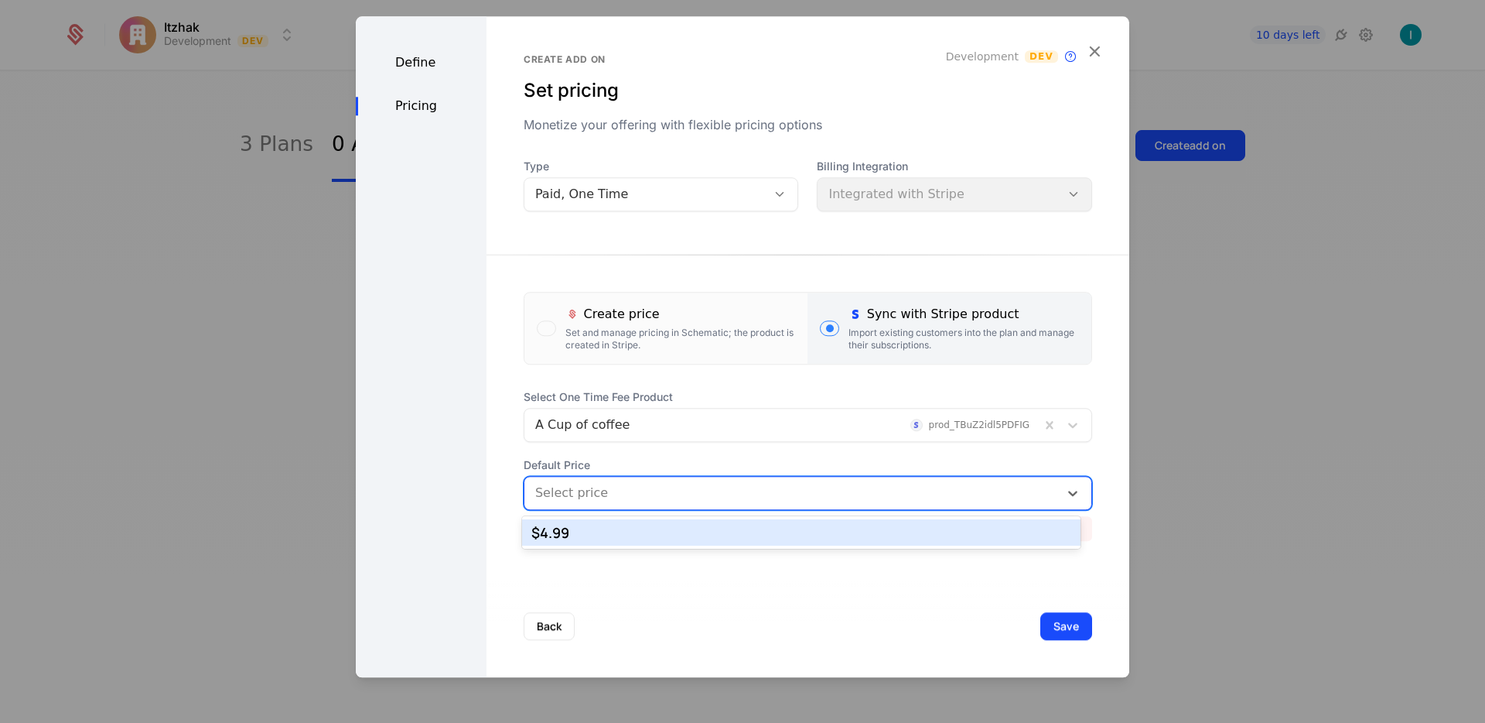
click at [641, 483] on div at bounding box center [791, 493] width 513 height 22
click at [626, 533] on div "$4.99" at bounding box center [801, 532] width 540 height 14
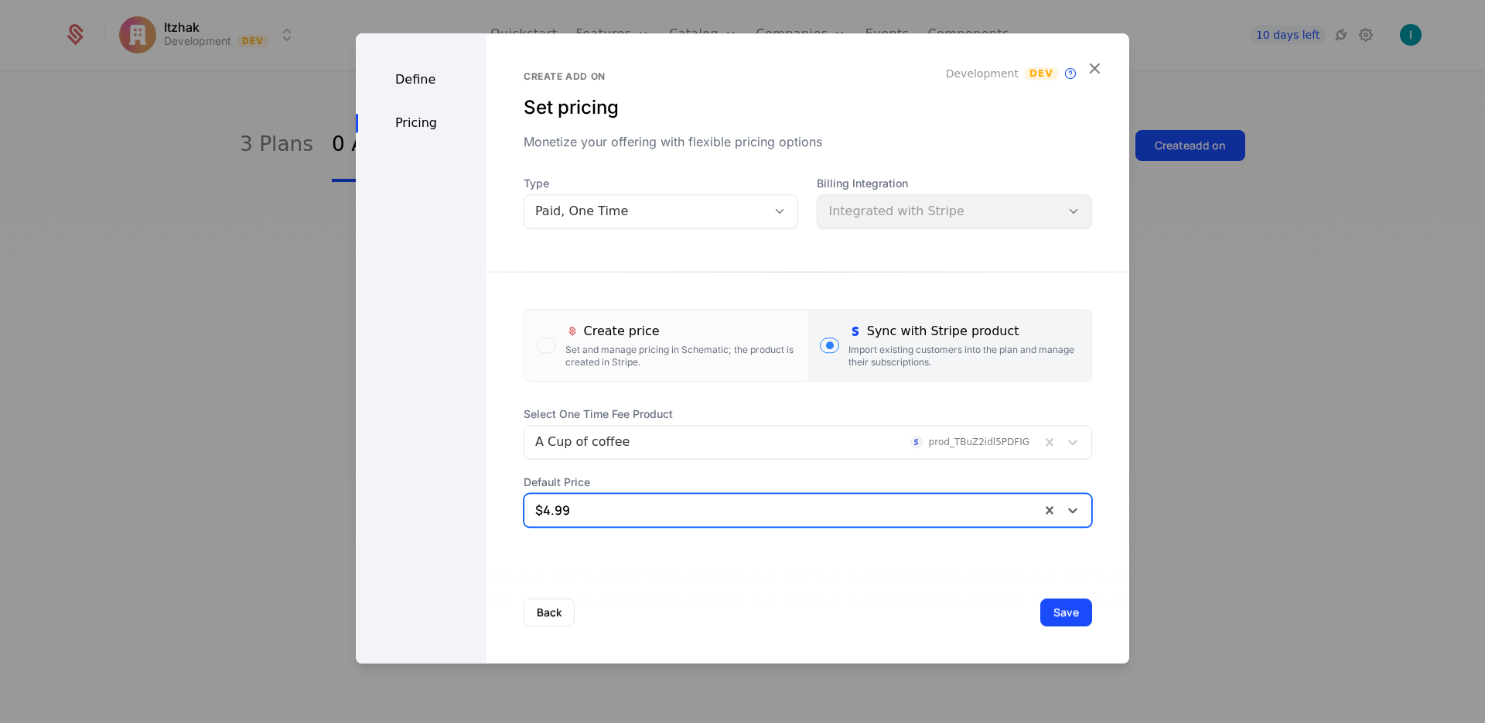
click at [1041, 617] on button "Save" at bounding box center [1067, 612] width 52 height 28
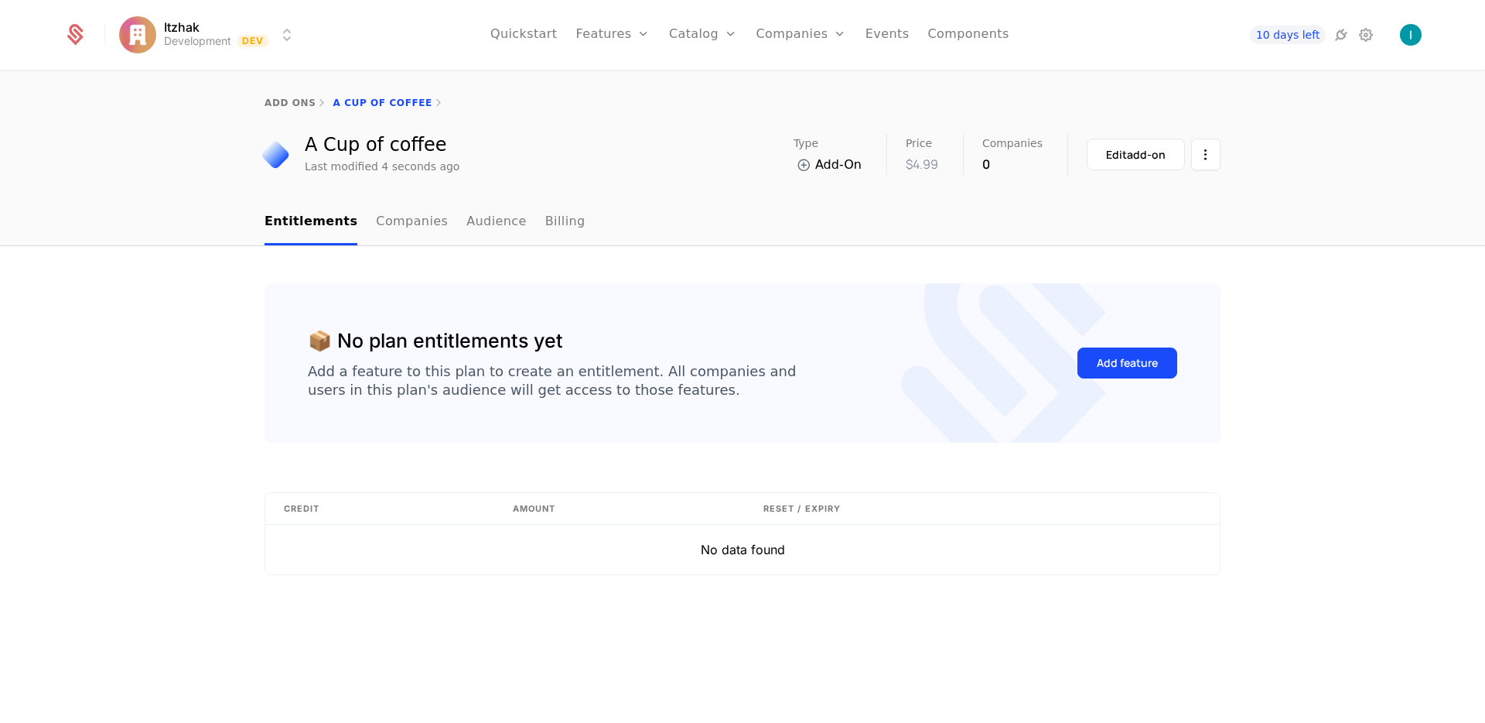
click at [289, 103] on link "add ons" at bounding box center [290, 102] width 51 height 11
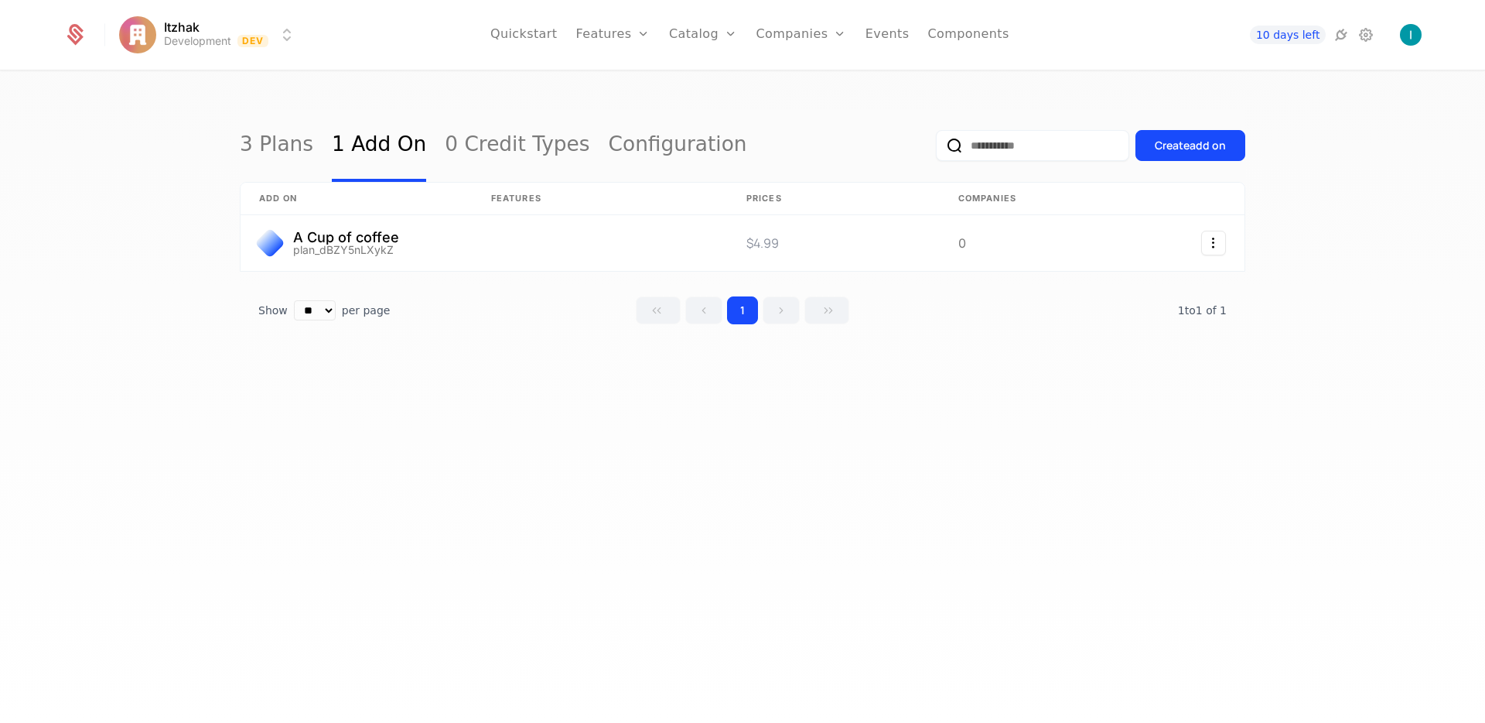
click at [1186, 142] on div "Create add on" at bounding box center [1190, 145] width 71 height 15
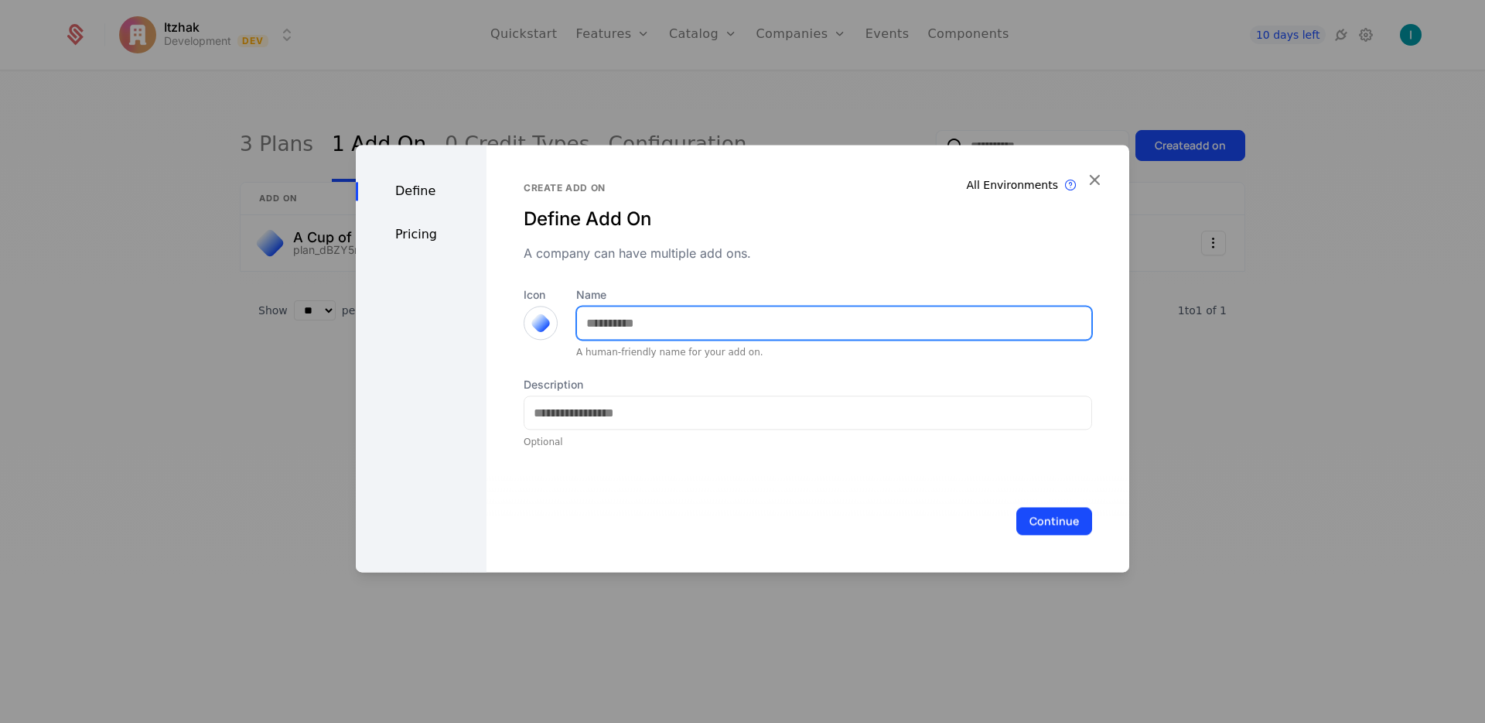
click at [645, 329] on input "Name" at bounding box center [834, 322] width 514 height 32
type input "**********"
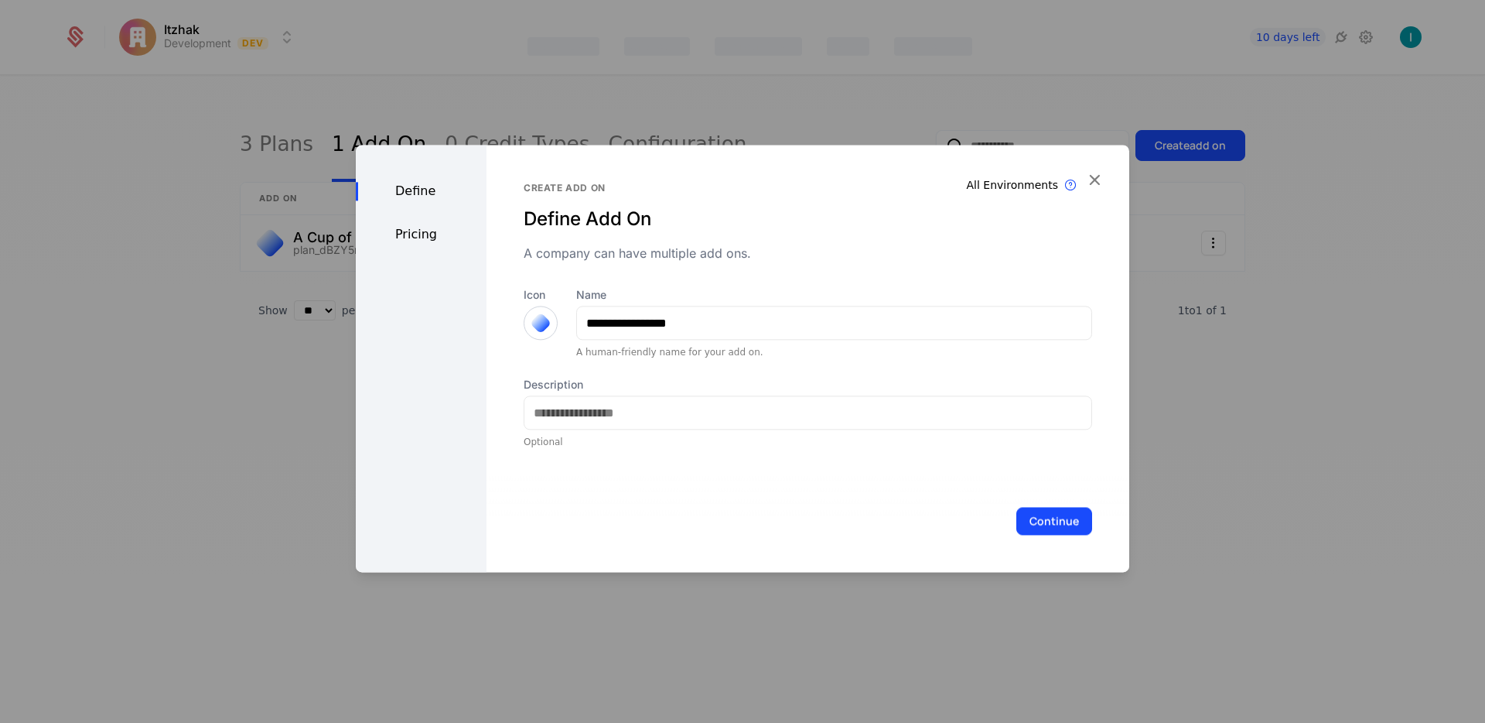
click at [1050, 525] on button "Continue" at bounding box center [1055, 521] width 76 height 28
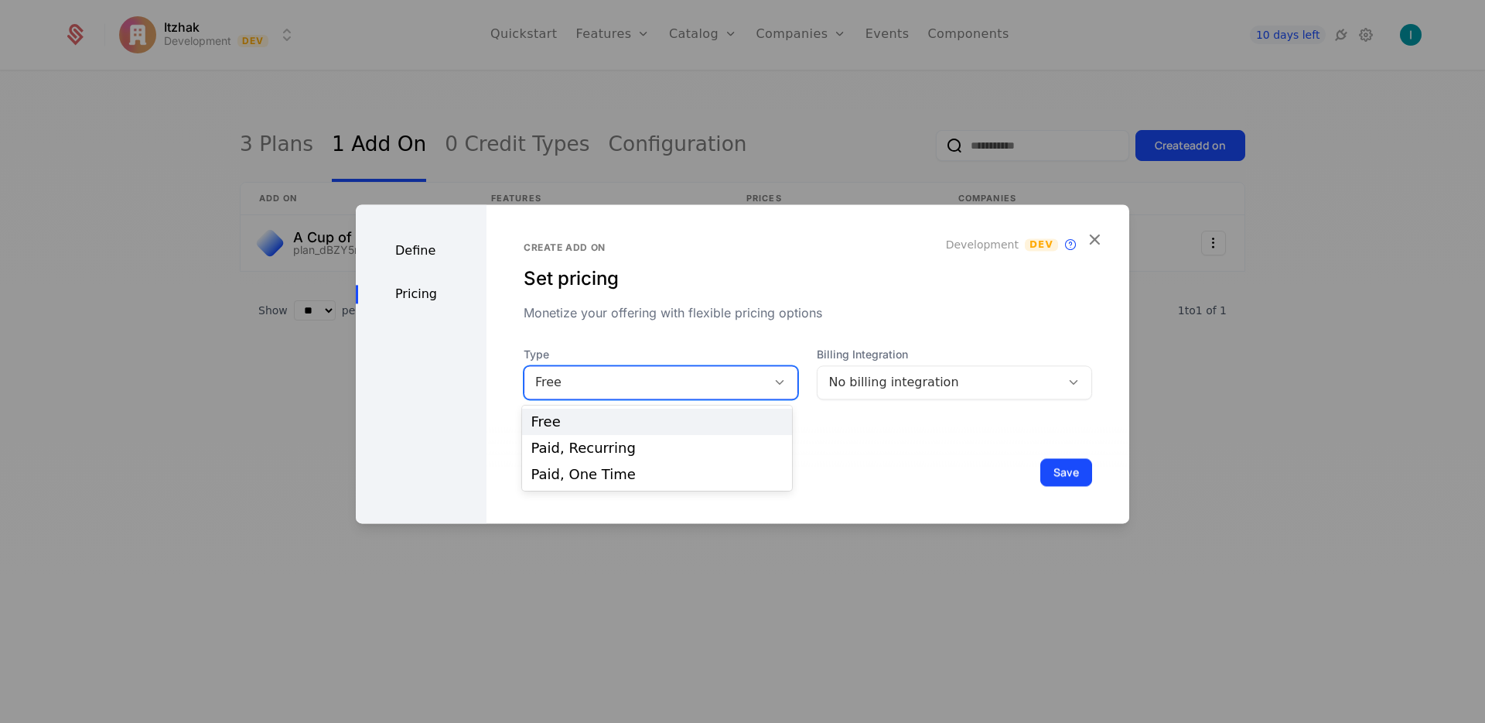
click at [542, 378] on div "Free" at bounding box center [645, 382] width 221 height 19
click at [596, 477] on div "Paid, One Time" at bounding box center [656, 474] width 251 height 14
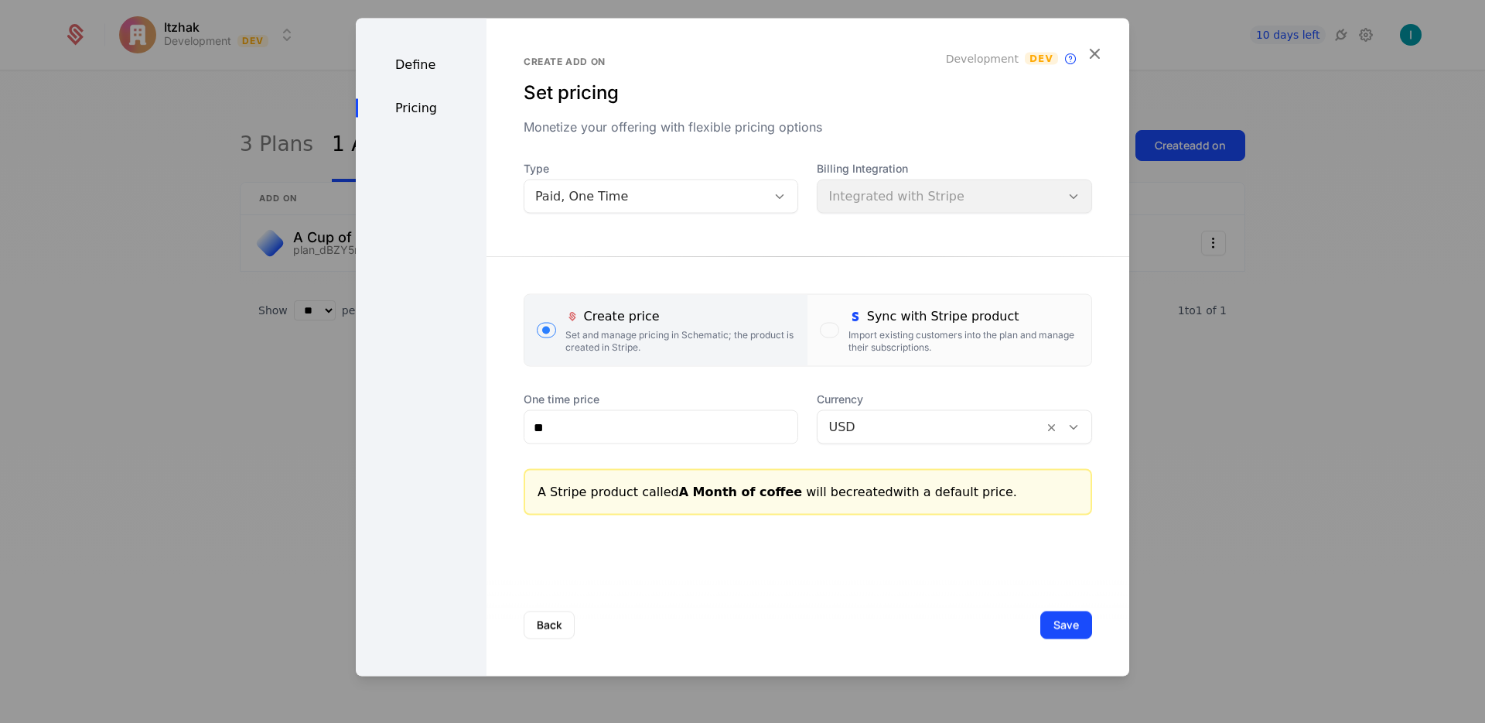
click at [821, 329] on div "button" at bounding box center [829, 330] width 19 height 15
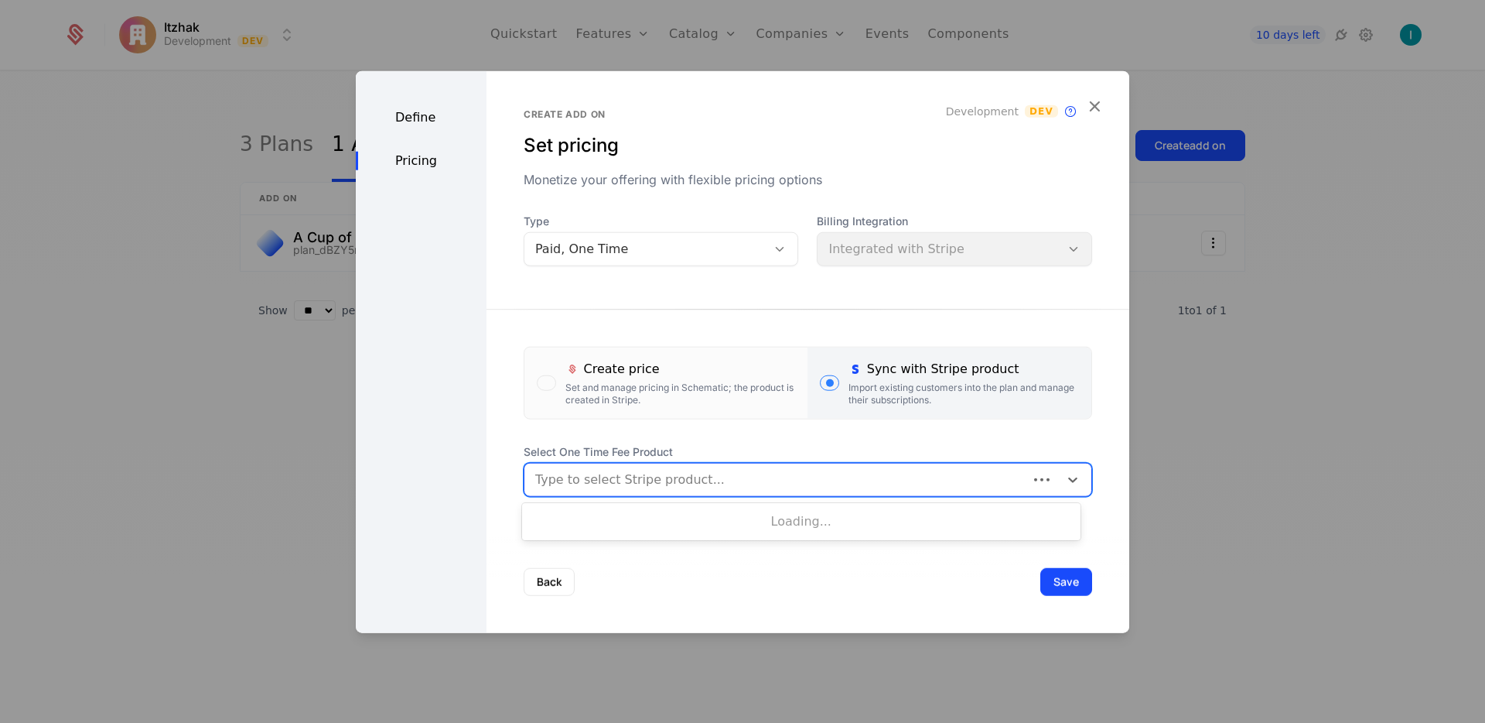
drag, startPoint x: 657, startPoint y: 484, endPoint x: 661, endPoint y: 503, distance: 19.9
click at [657, 484] on div at bounding box center [776, 480] width 482 height 22
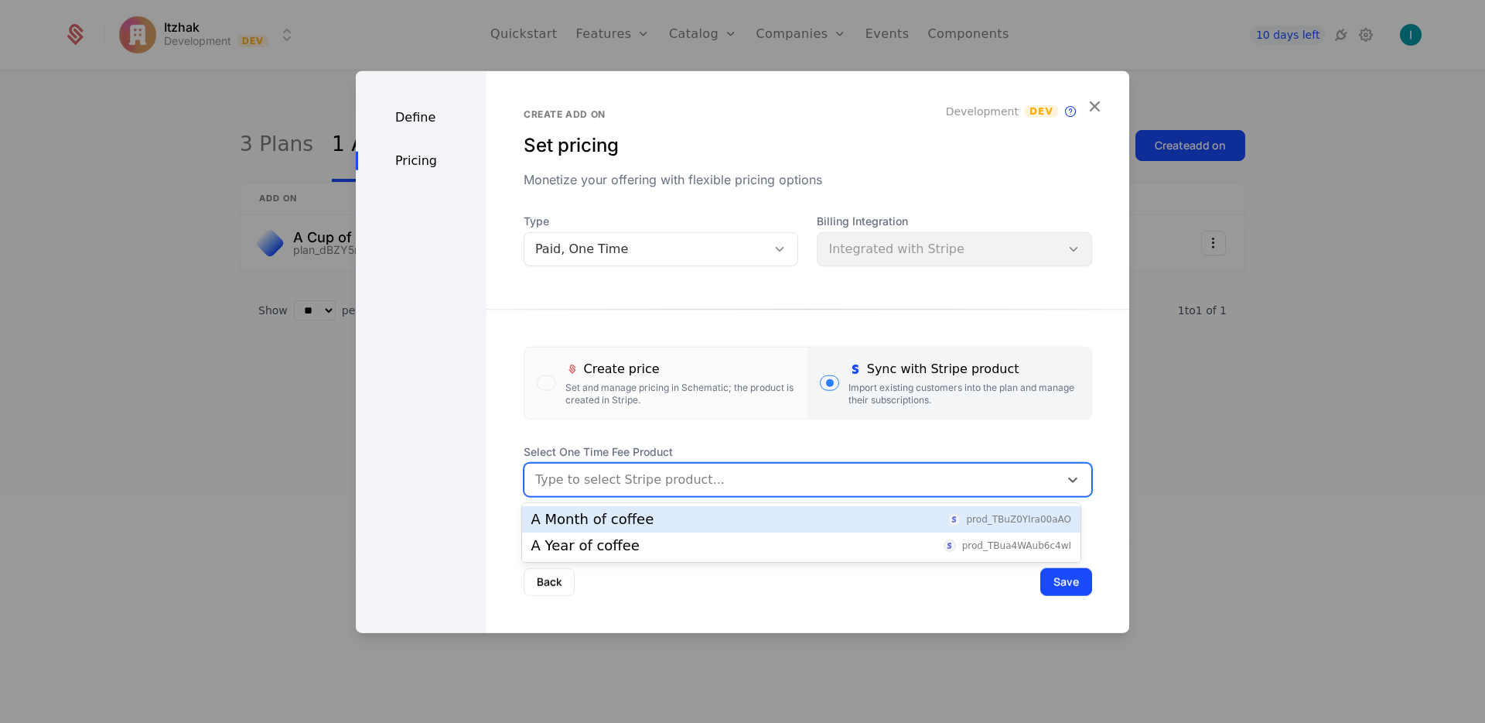
click at [660, 521] on div "A Month of coffee prod_TBuZ0YIra00aAO" at bounding box center [801, 519] width 540 height 14
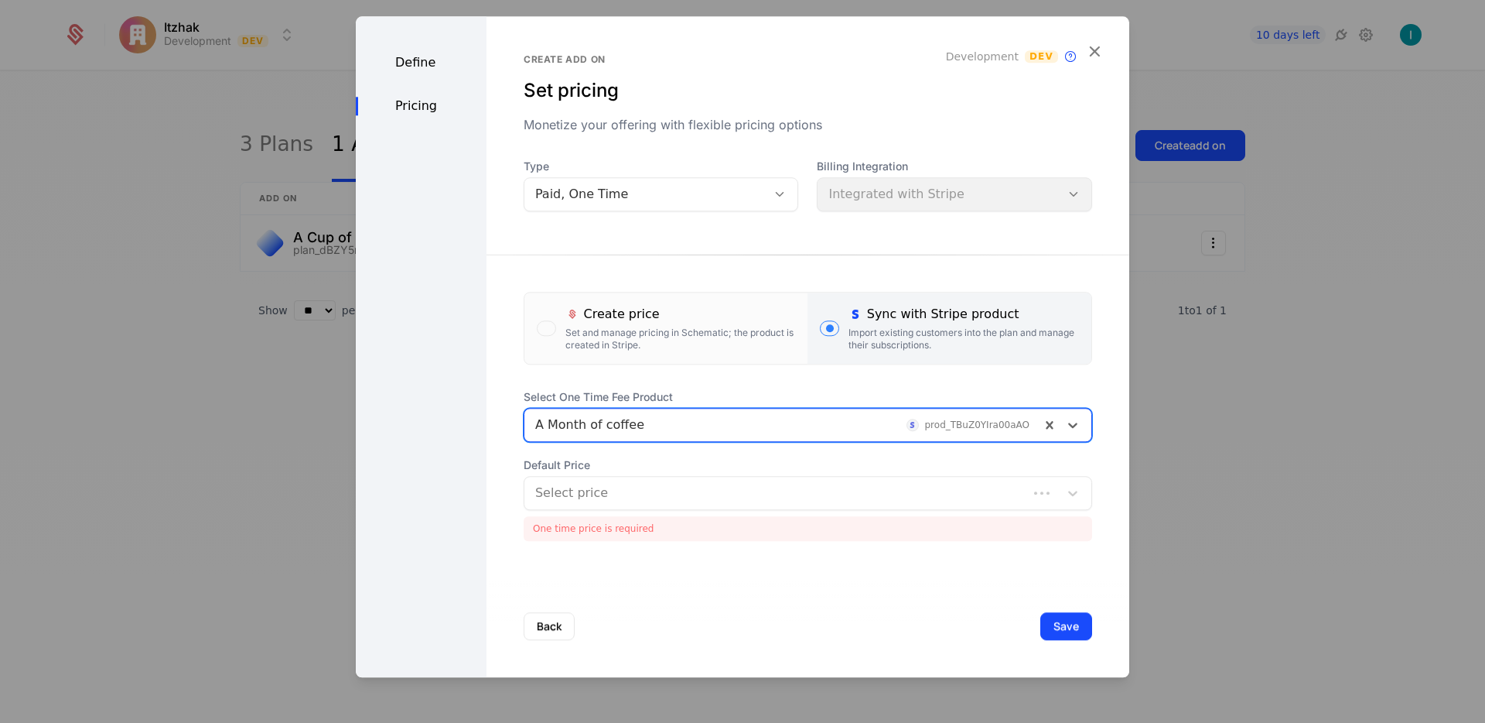
click at [562, 498] on div at bounding box center [776, 493] width 482 height 22
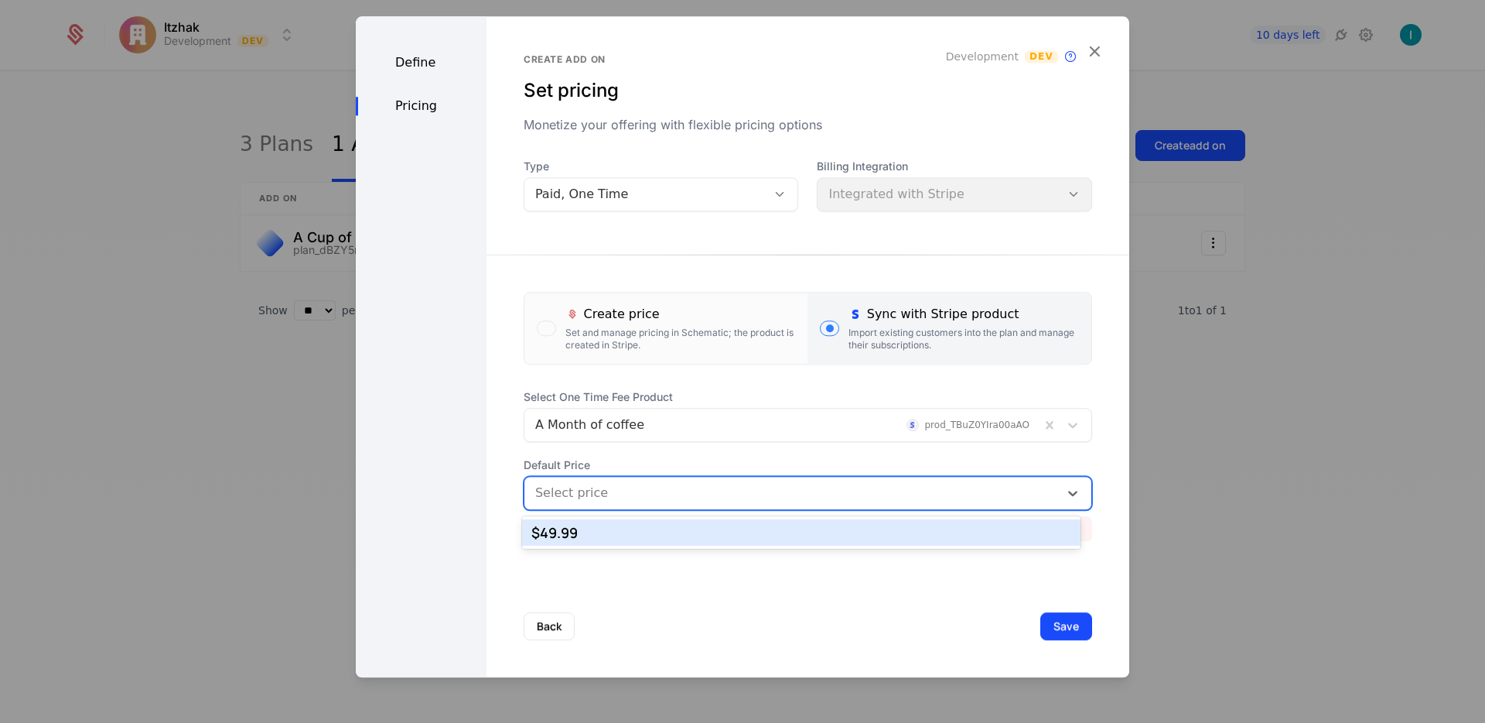
click at [651, 535] on div "$49.99" at bounding box center [801, 532] width 540 height 14
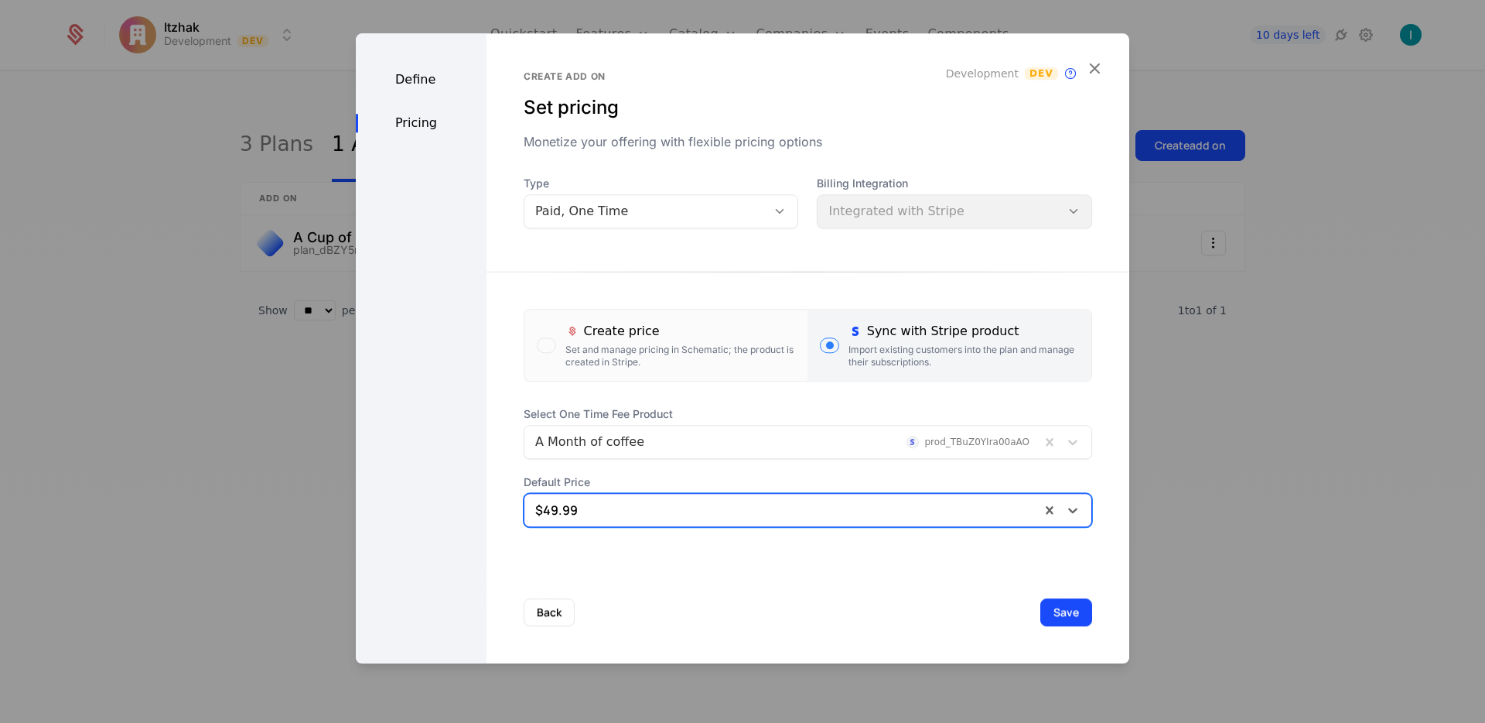
click at [1061, 615] on button "Save" at bounding box center [1067, 612] width 52 height 28
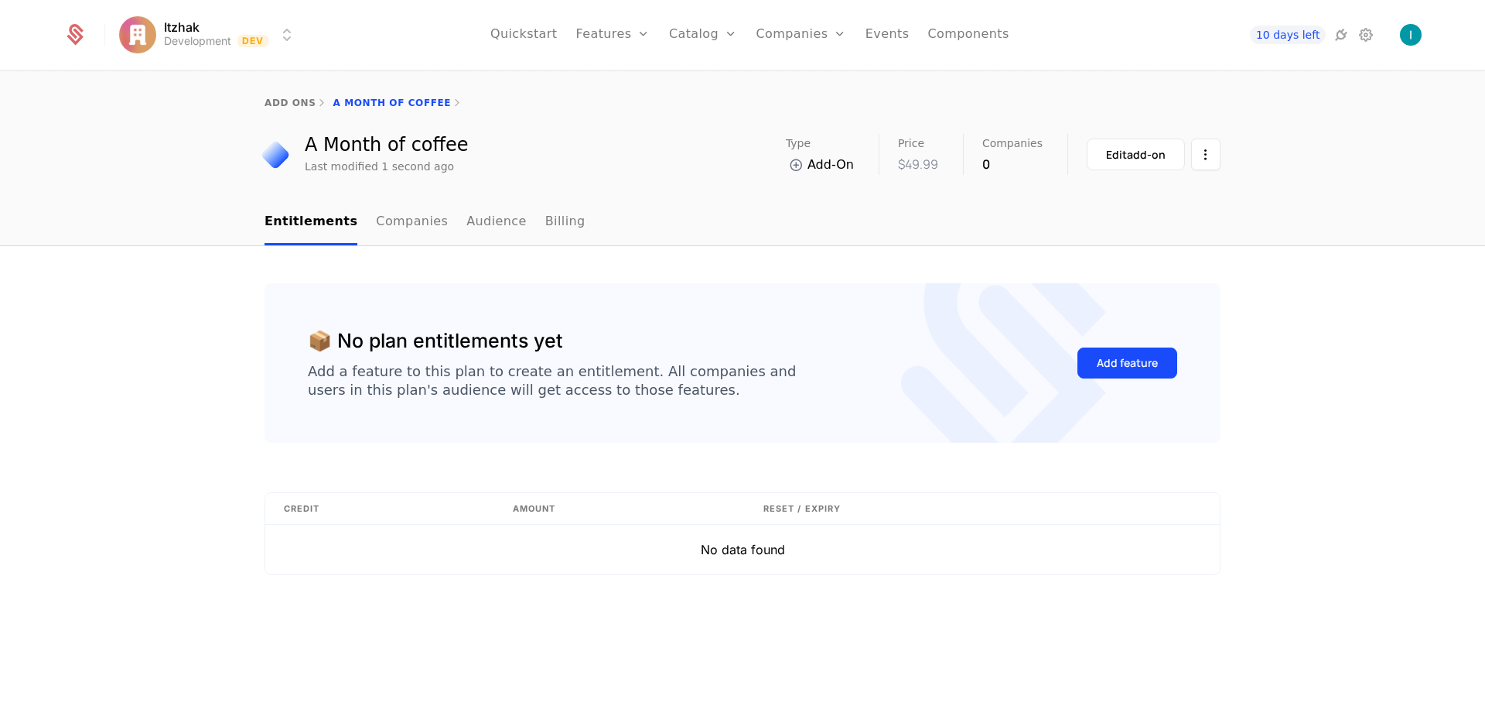
click at [268, 101] on link "add ons" at bounding box center [290, 102] width 51 height 11
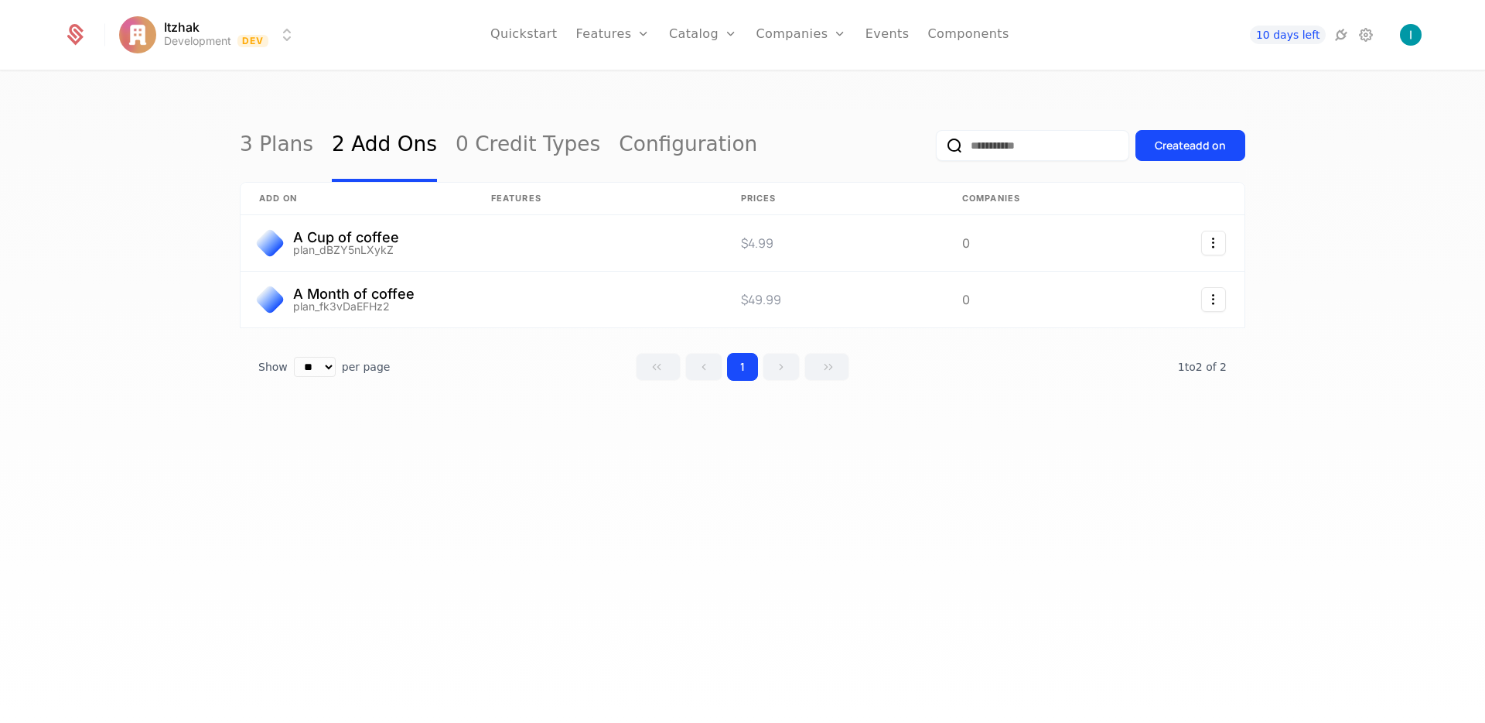
click at [1175, 128] on div "Create add on" at bounding box center [1090, 145] width 309 height 73
click at [1175, 143] on div "Create add on" at bounding box center [1190, 145] width 71 height 15
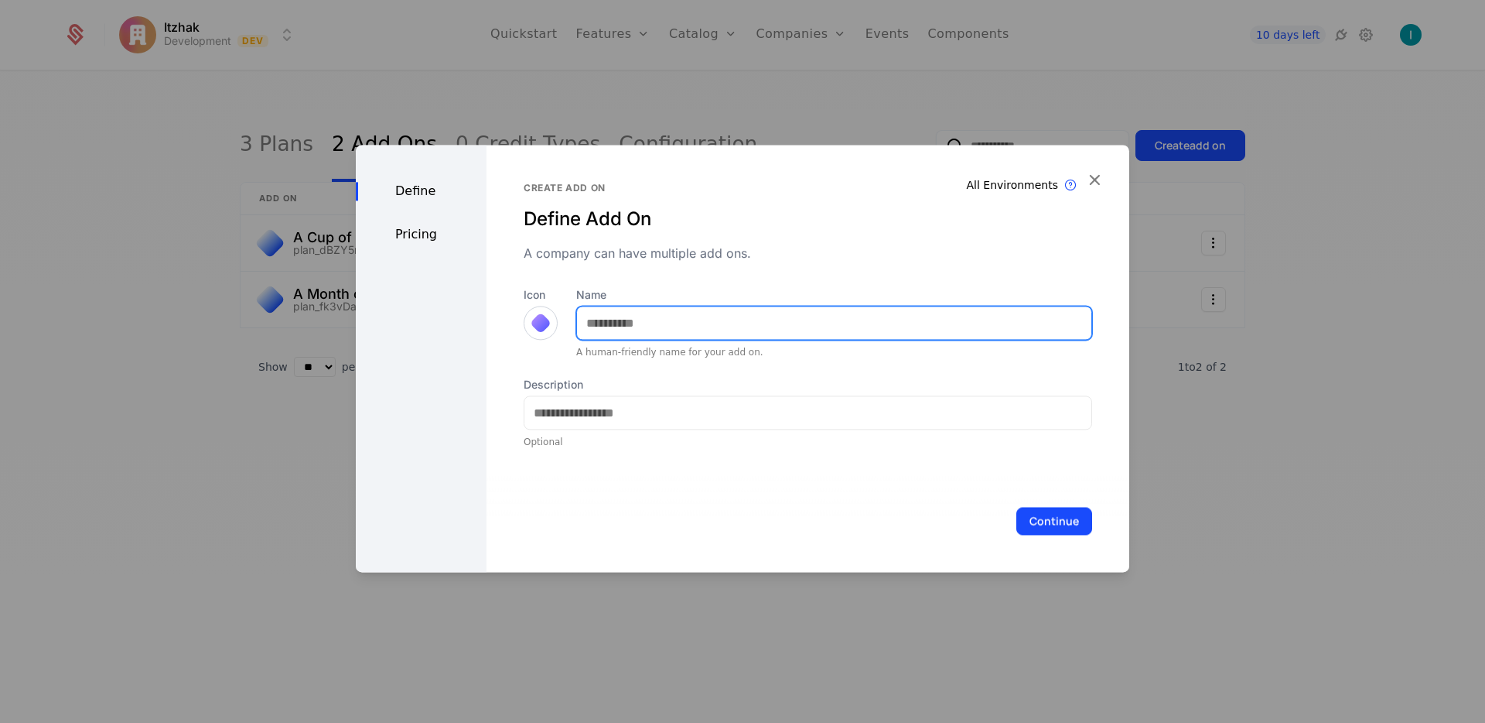
click at [713, 315] on input "Name" at bounding box center [834, 322] width 514 height 32
type input "**********"
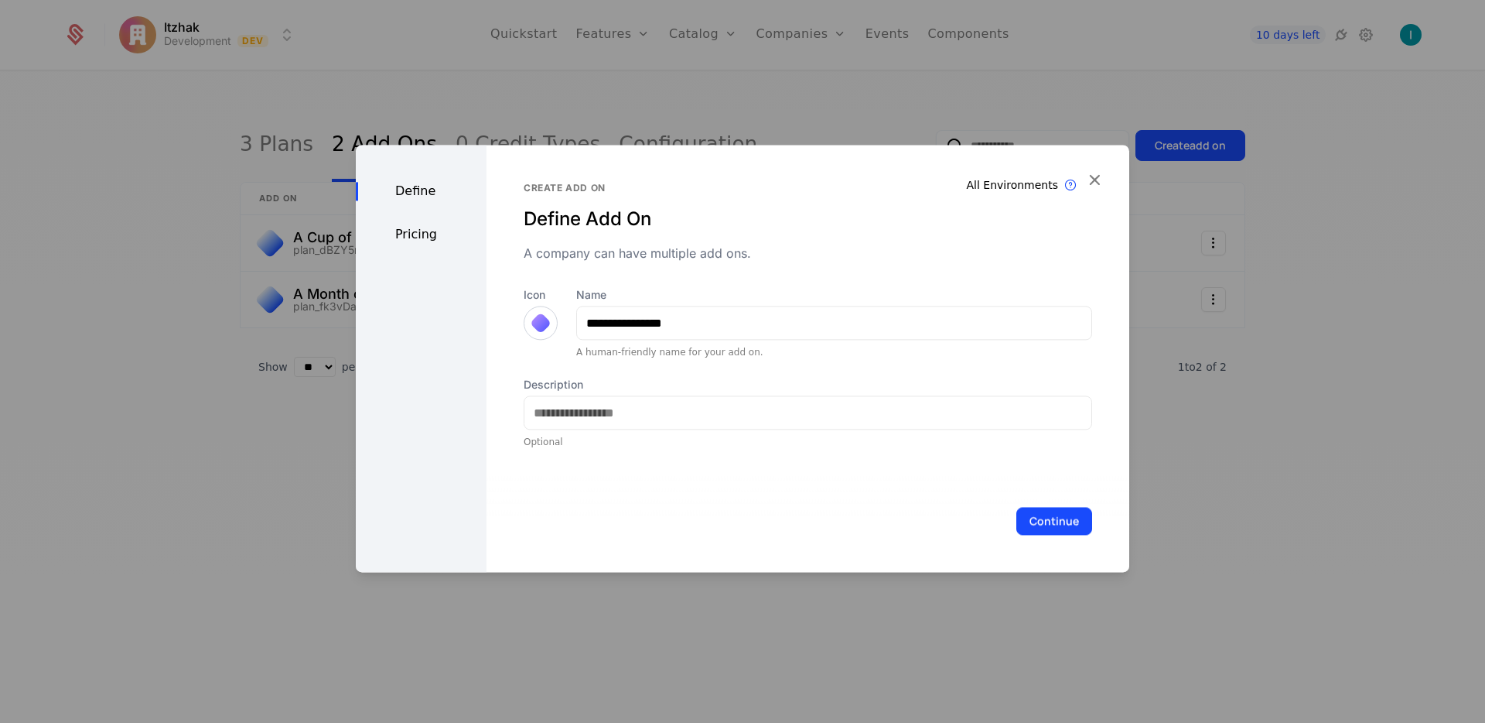
click at [1056, 535] on div "Continue" at bounding box center [808, 521] width 643 height 102
click at [1051, 521] on button "Continue" at bounding box center [1055, 521] width 76 height 28
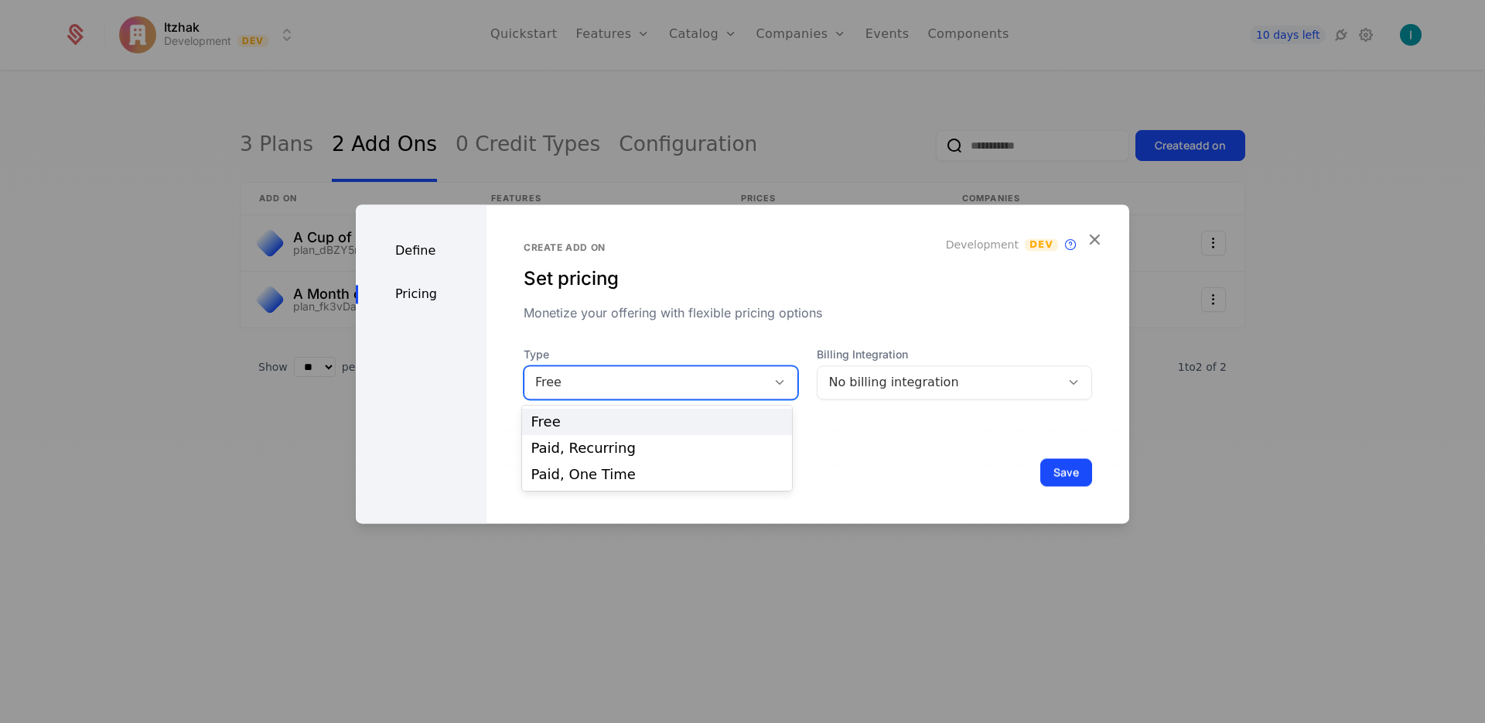
click at [658, 373] on div "Free" at bounding box center [645, 382] width 221 height 19
click at [675, 443] on div "Paid, Recurring" at bounding box center [656, 448] width 251 height 14
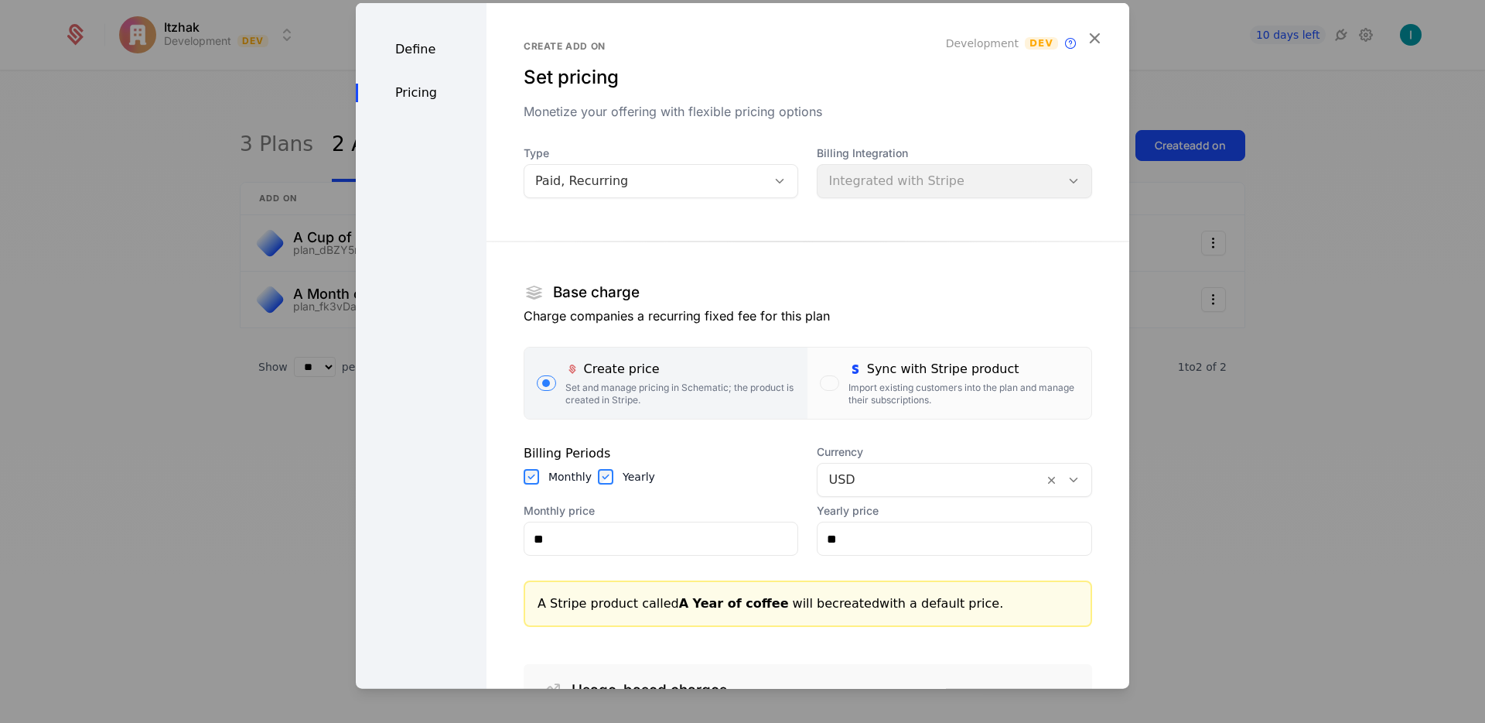
click at [820, 382] on div "button" at bounding box center [829, 382] width 19 height 15
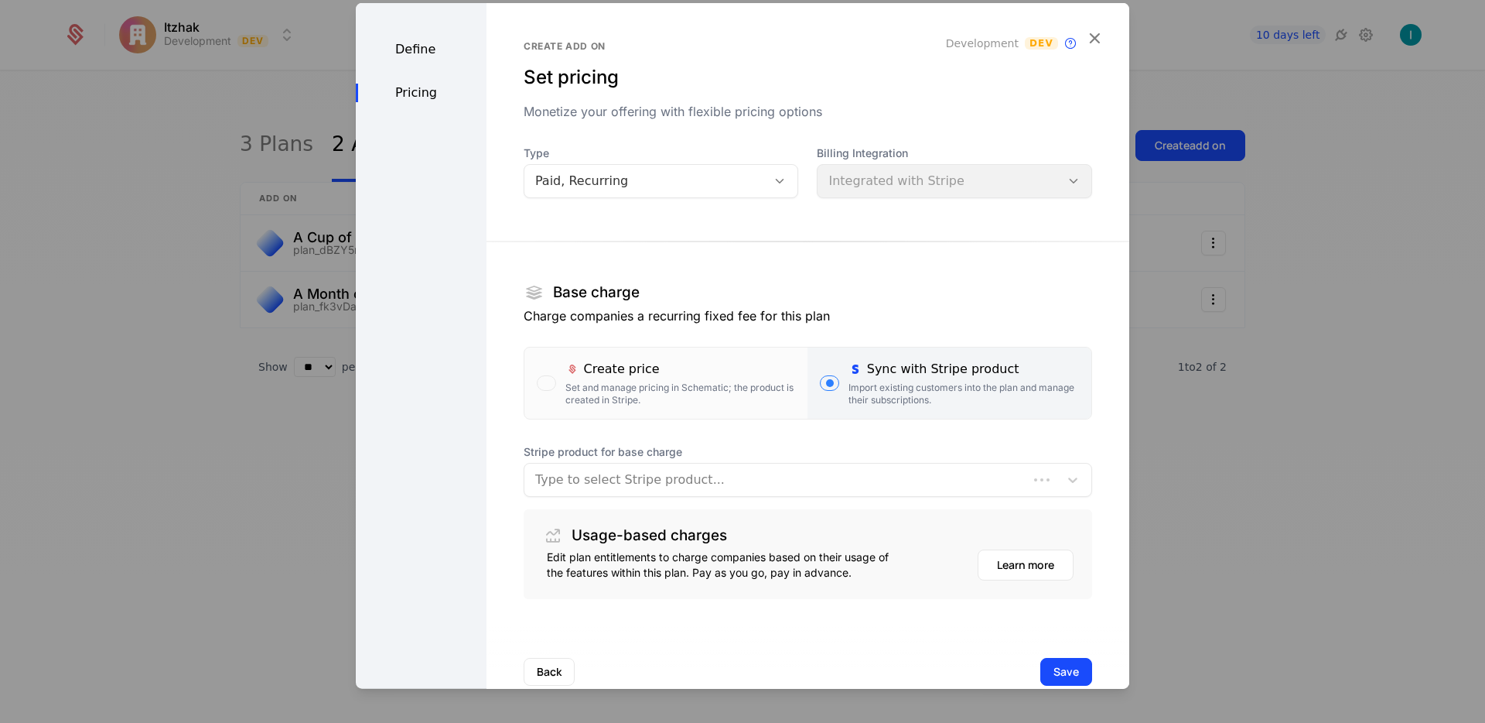
click at [730, 466] on div "Type to select Stripe product..." at bounding box center [777, 480] width 504 height 28
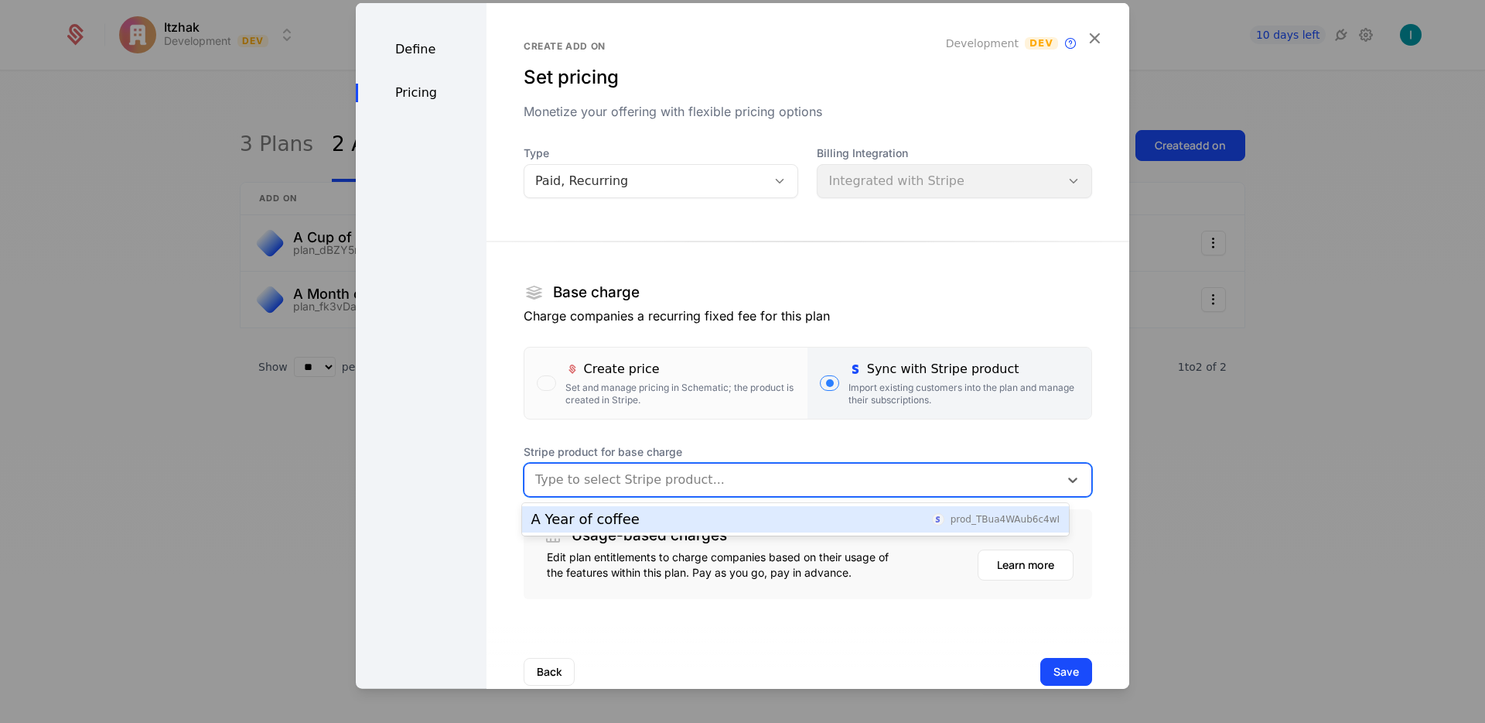
click at [679, 507] on div "A Year of coffee prod_TBua4WAub6c4wI" at bounding box center [795, 519] width 547 height 26
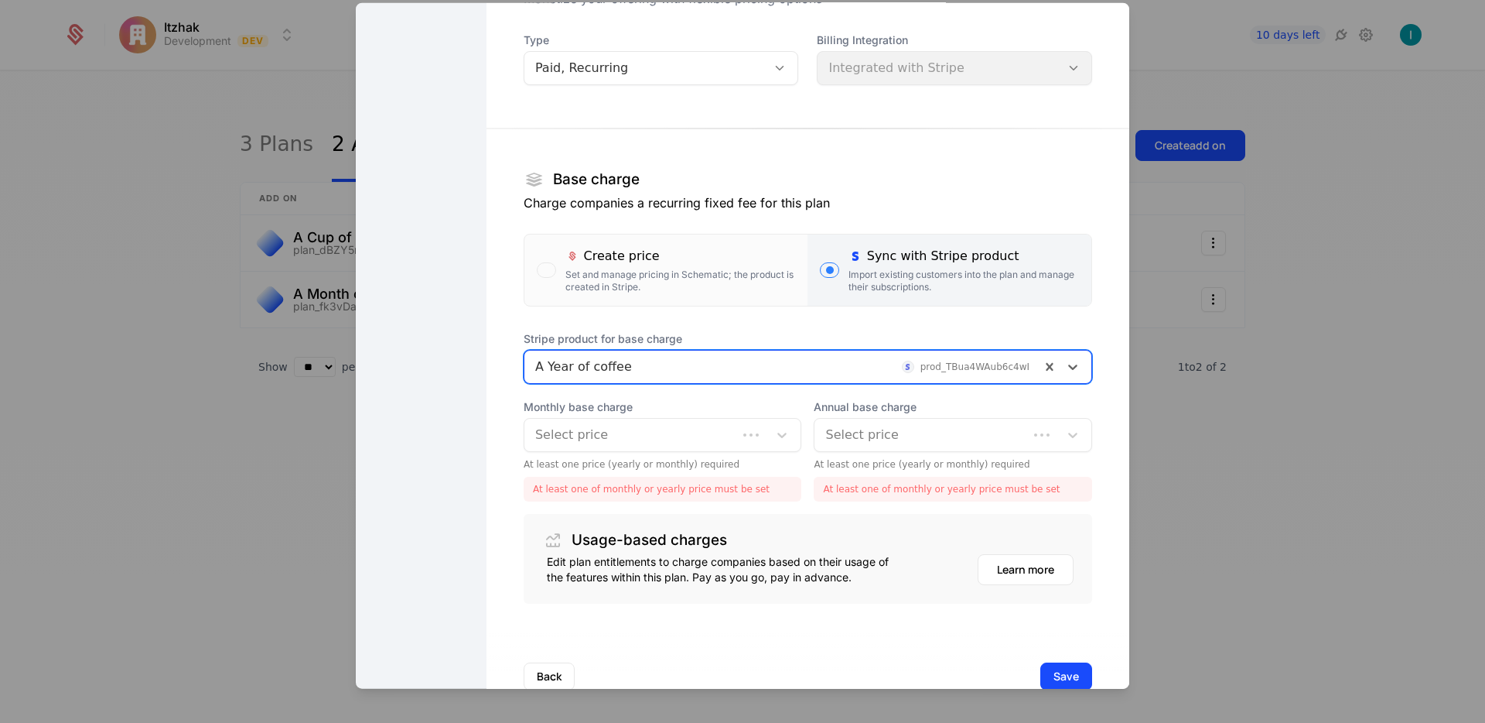
scroll to position [152, 0]
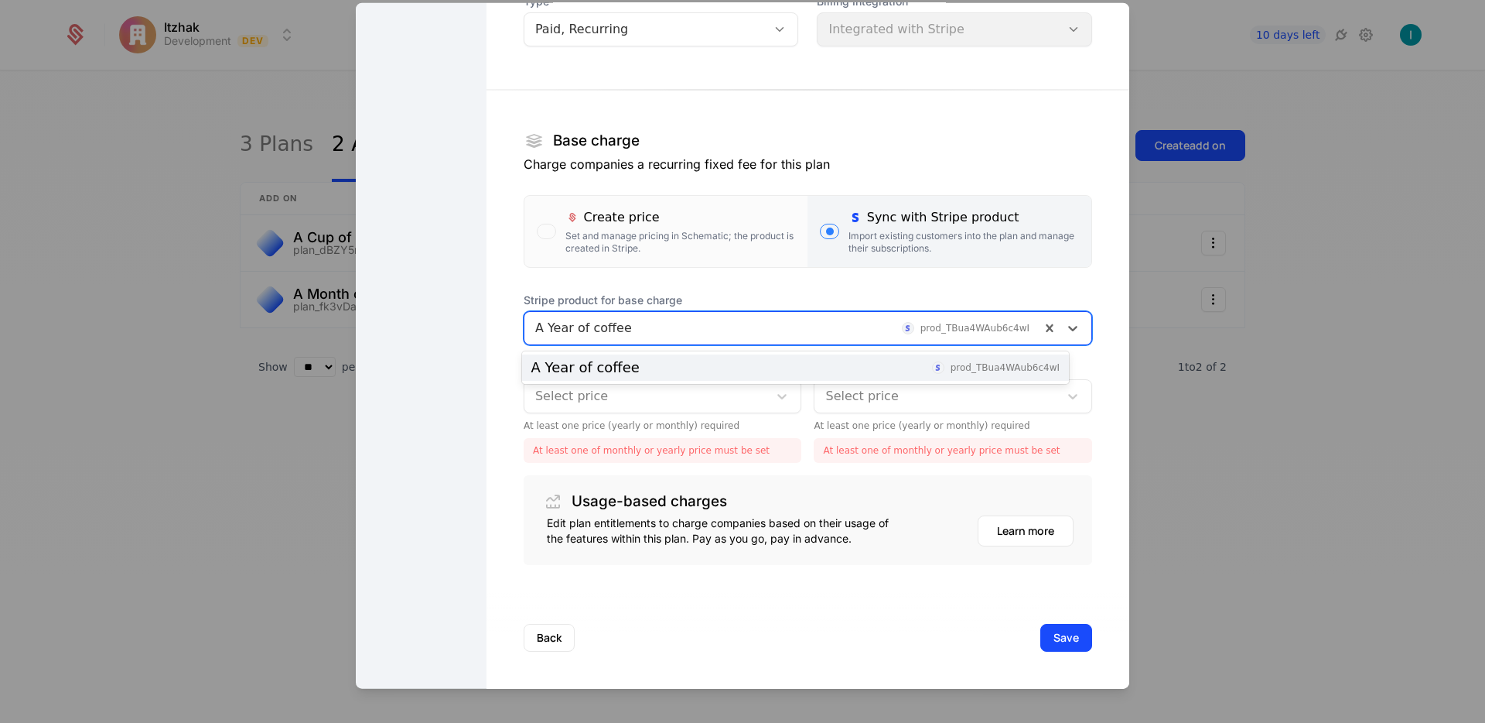
click at [630, 324] on div at bounding box center [782, 328] width 494 height 22
click at [629, 324] on div at bounding box center [782, 328] width 494 height 22
click at [621, 395] on div at bounding box center [646, 396] width 223 height 22
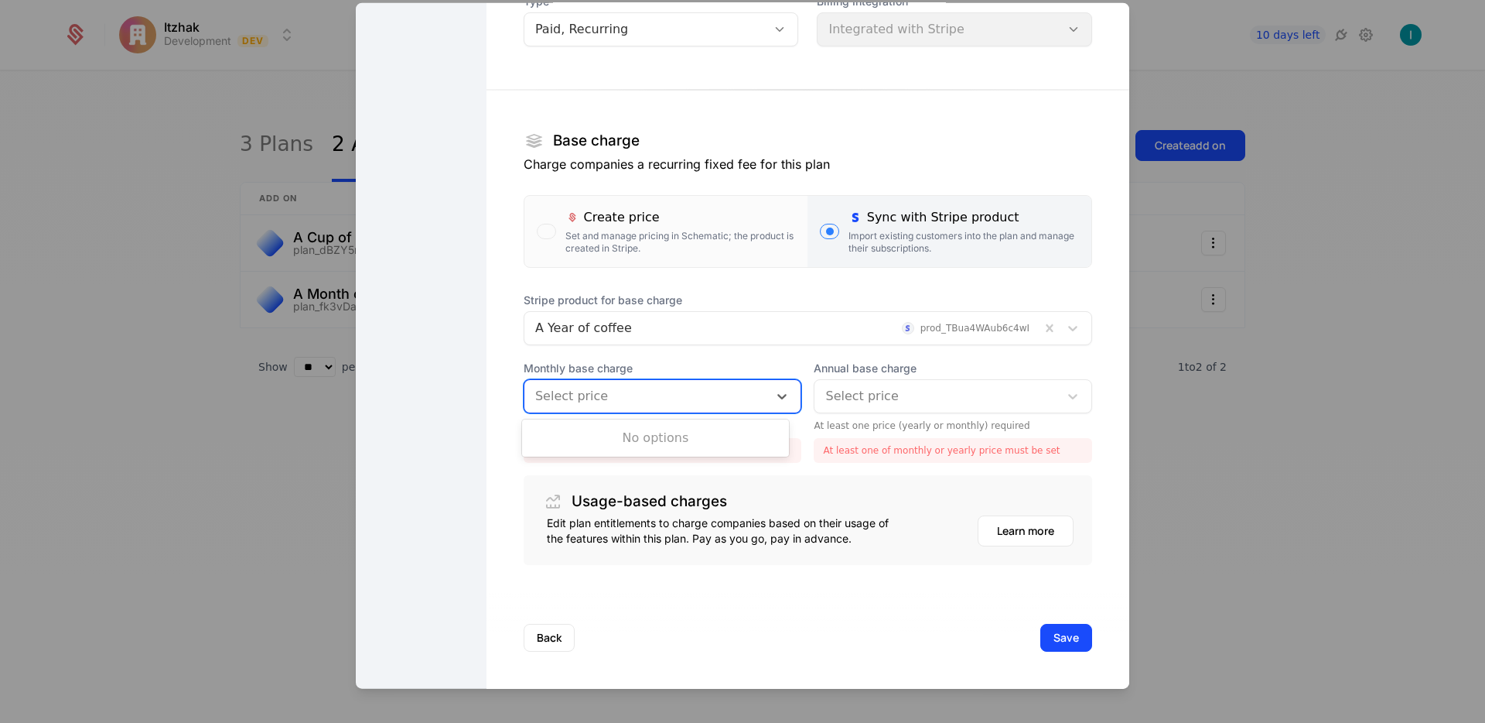
click at [419, 256] on div "Define Pricing" at bounding box center [421, 269] width 131 height 837
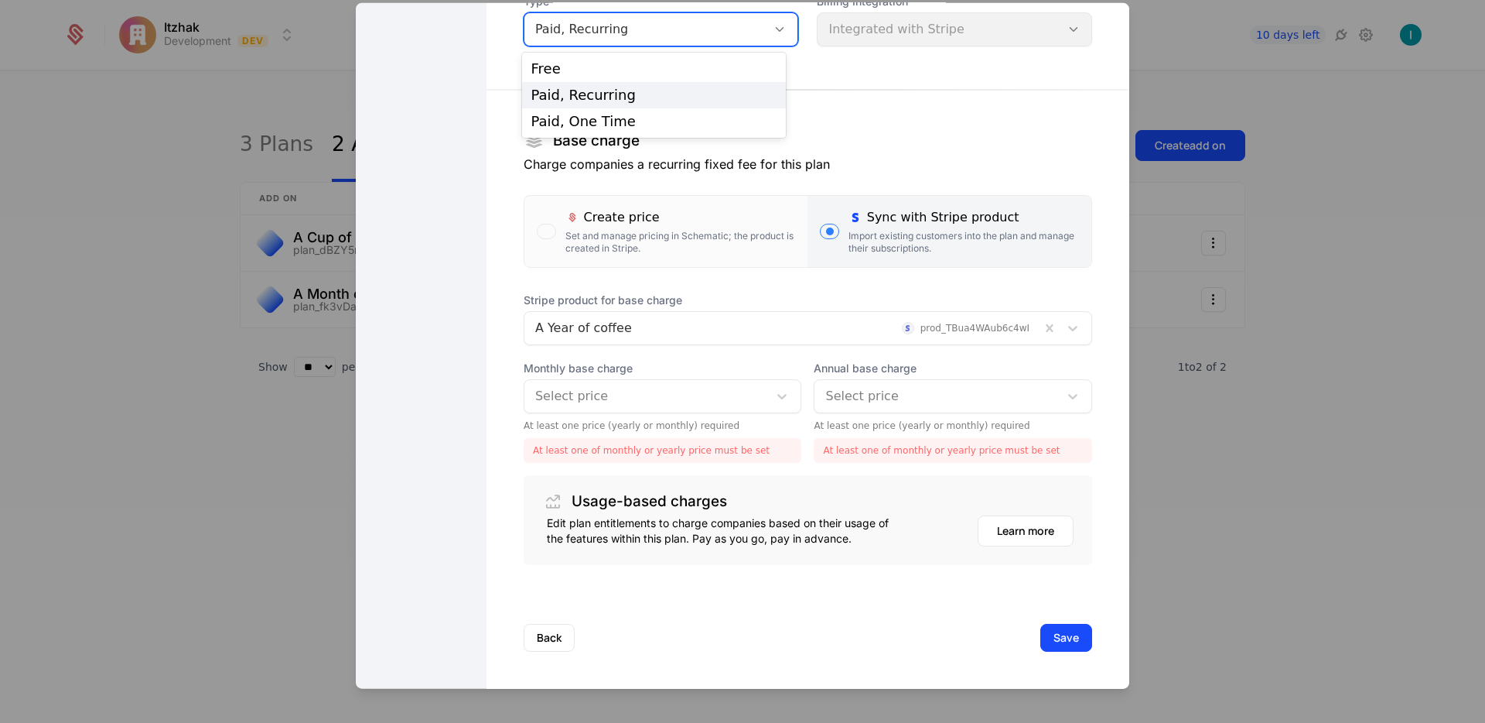
click at [552, 34] on div "Paid, Recurring" at bounding box center [645, 29] width 221 height 19
click at [613, 123] on div "Paid, One Time" at bounding box center [654, 121] width 246 height 14
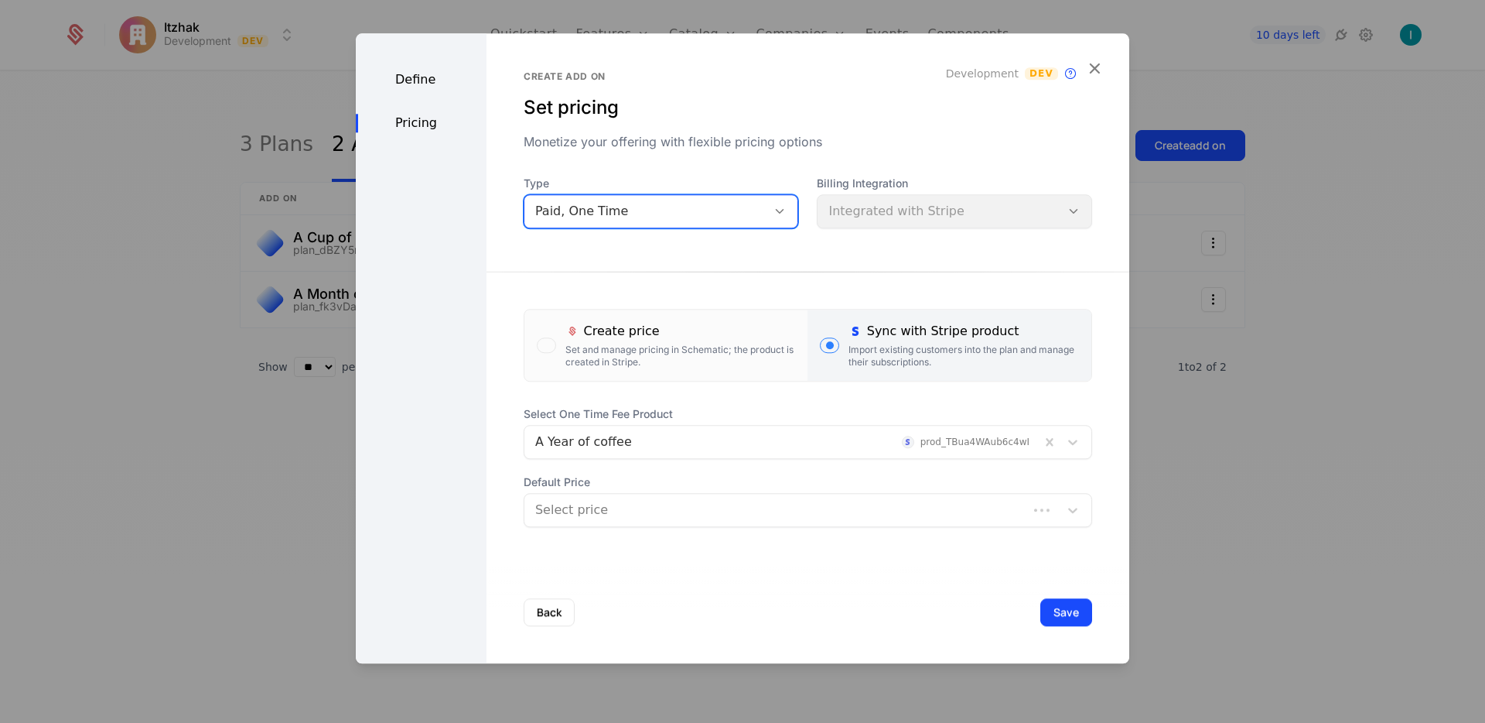
scroll to position [0, 0]
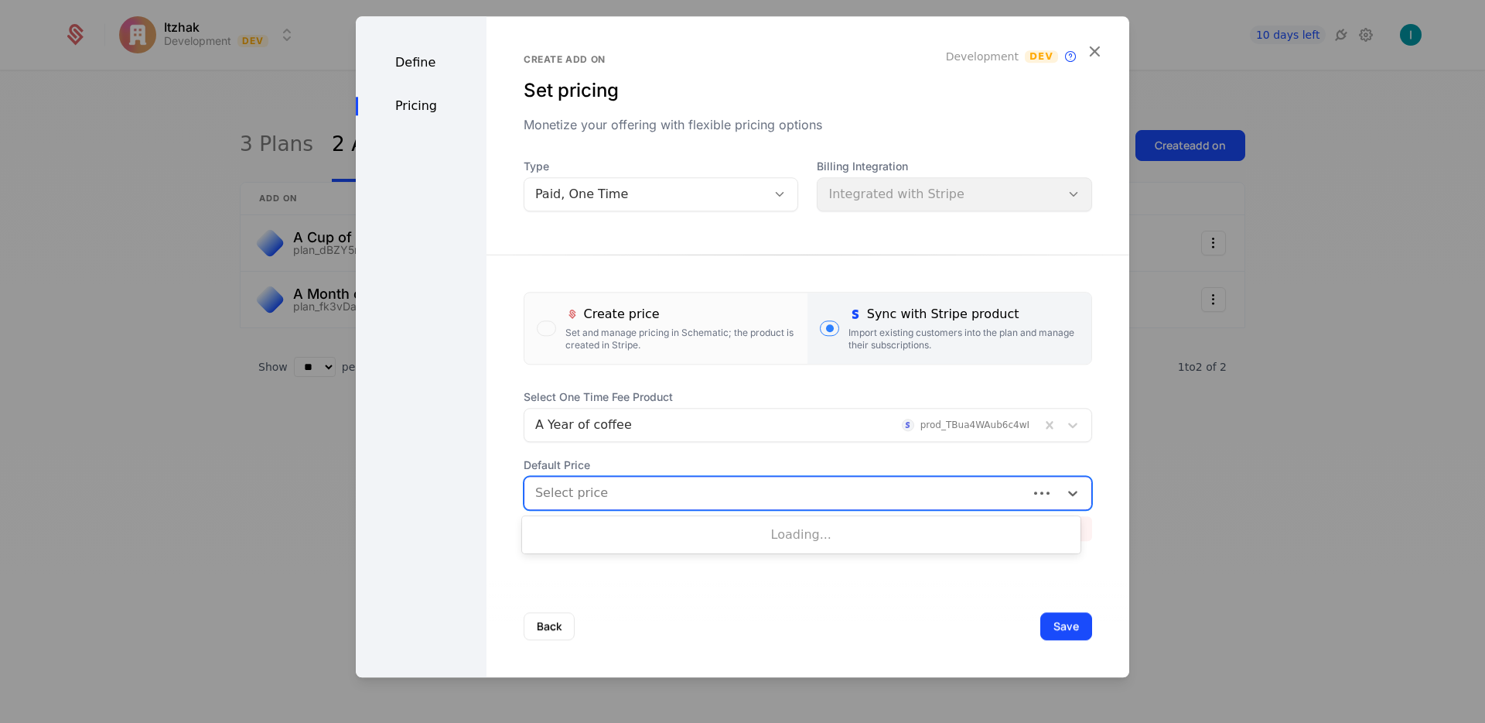
click at [642, 505] on div "Select price" at bounding box center [777, 493] width 504 height 28
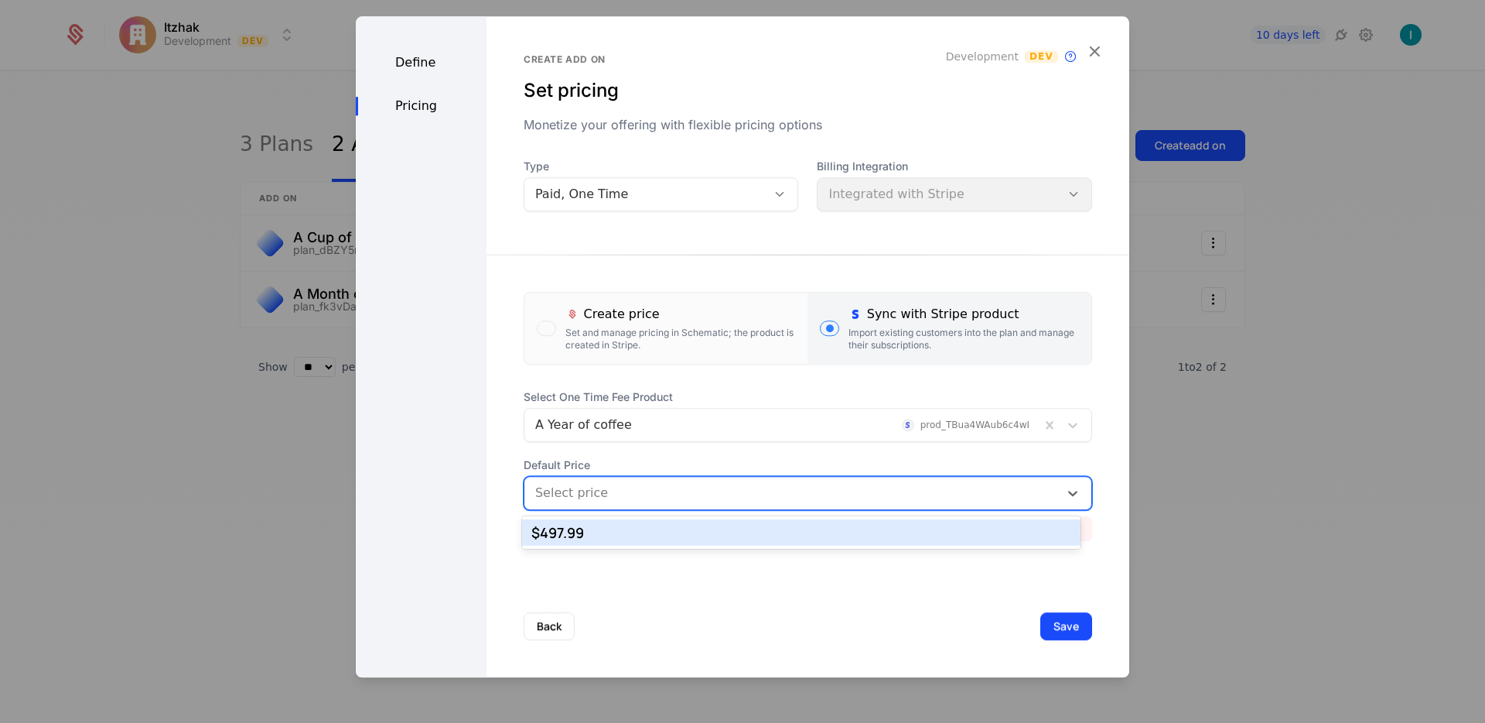
click at [648, 533] on div "$497.99" at bounding box center [801, 532] width 540 height 14
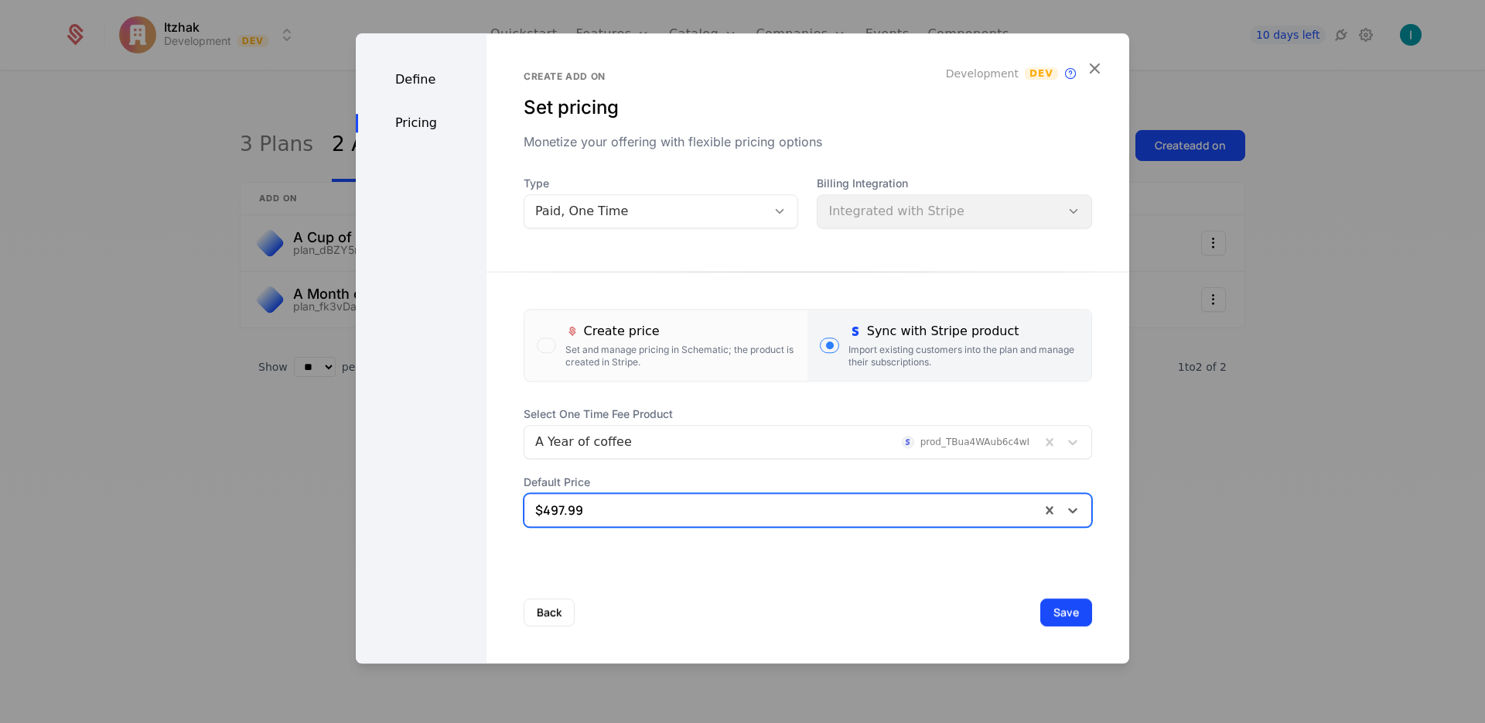
click at [1024, 610] on div "Back Save" at bounding box center [808, 612] width 643 height 102
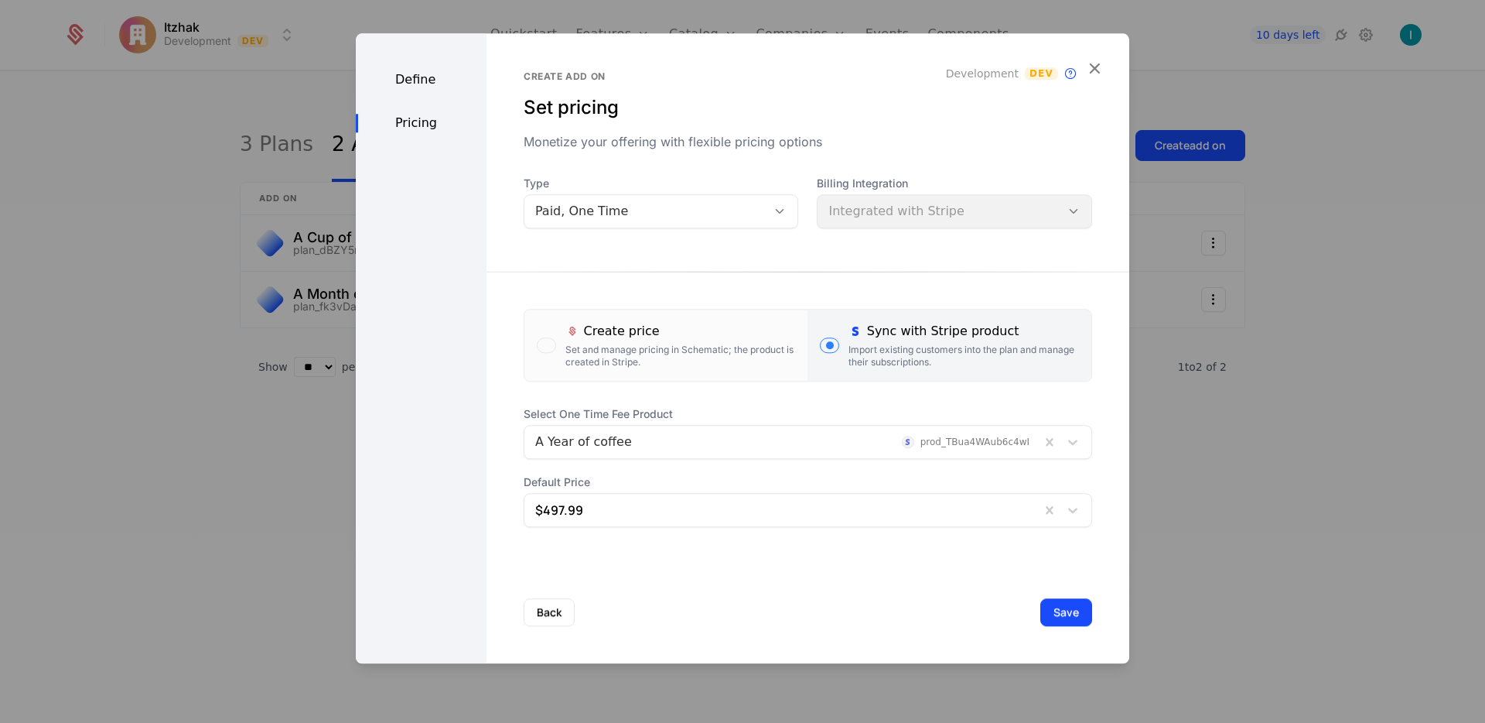
click at [1042, 613] on button "Save" at bounding box center [1067, 612] width 52 height 28
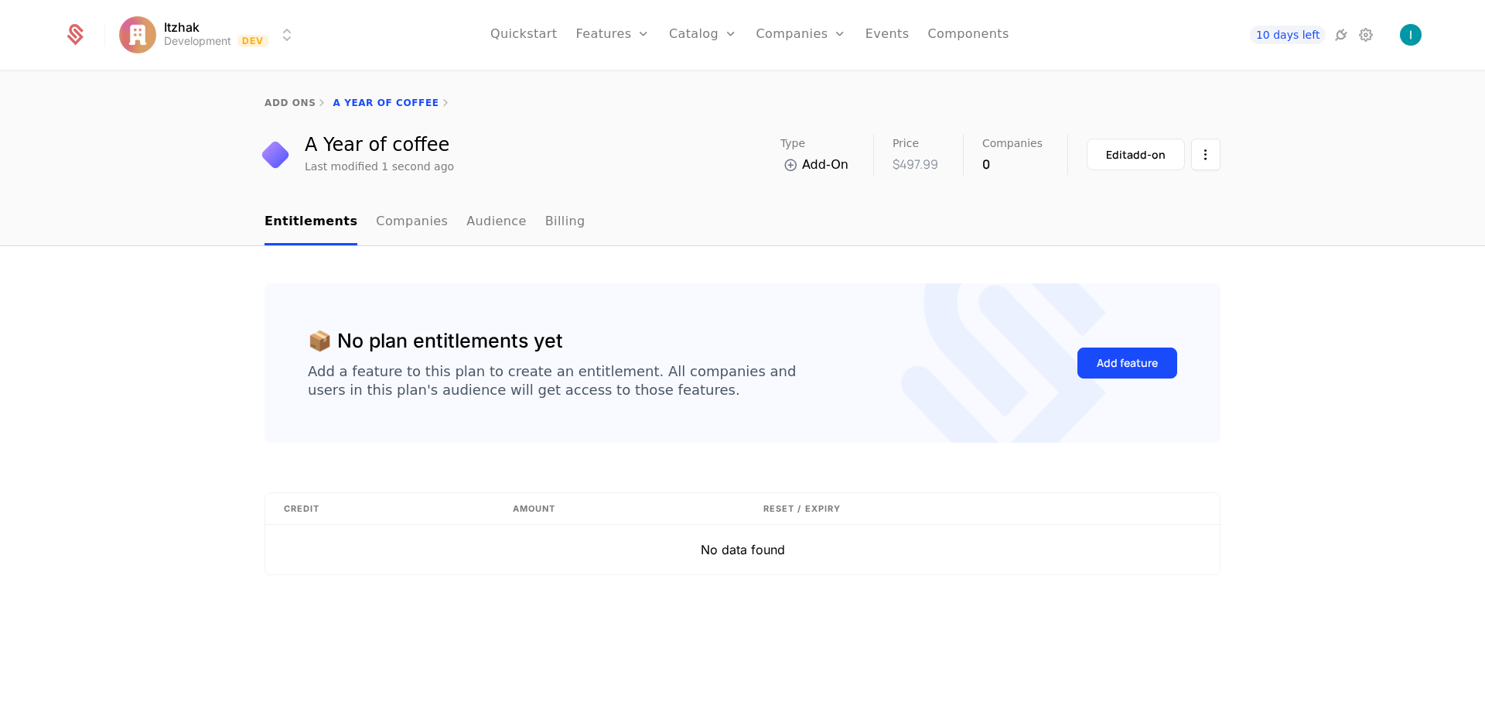
click at [284, 100] on link "add ons" at bounding box center [290, 102] width 51 height 11
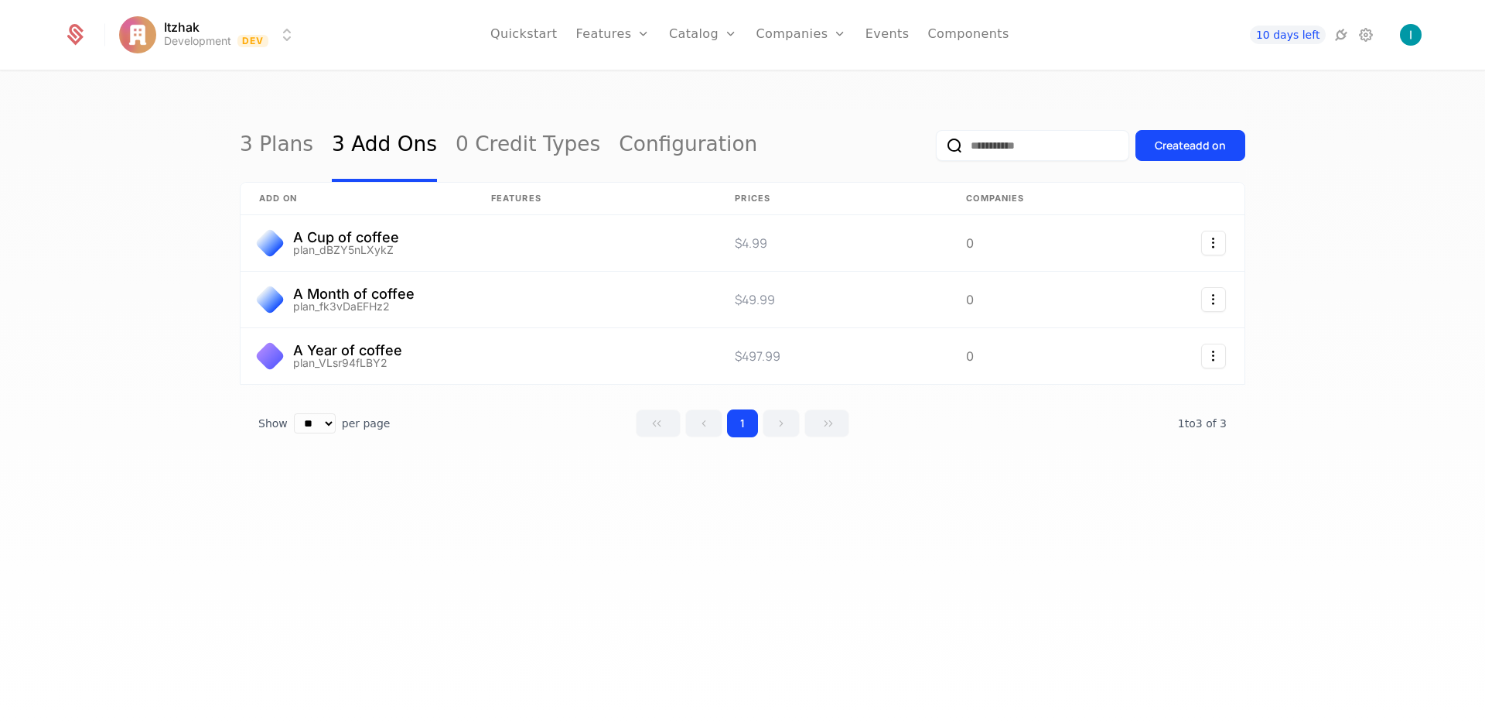
click at [266, 143] on link "3 Plans" at bounding box center [276, 145] width 73 height 73
click at [351, 147] on link "3 Add Ons" at bounding box center [384, 145] width 105 height 73
click at [280, 142] on link "3 Plans" at bounding box center [276, 145] width 73 height 73
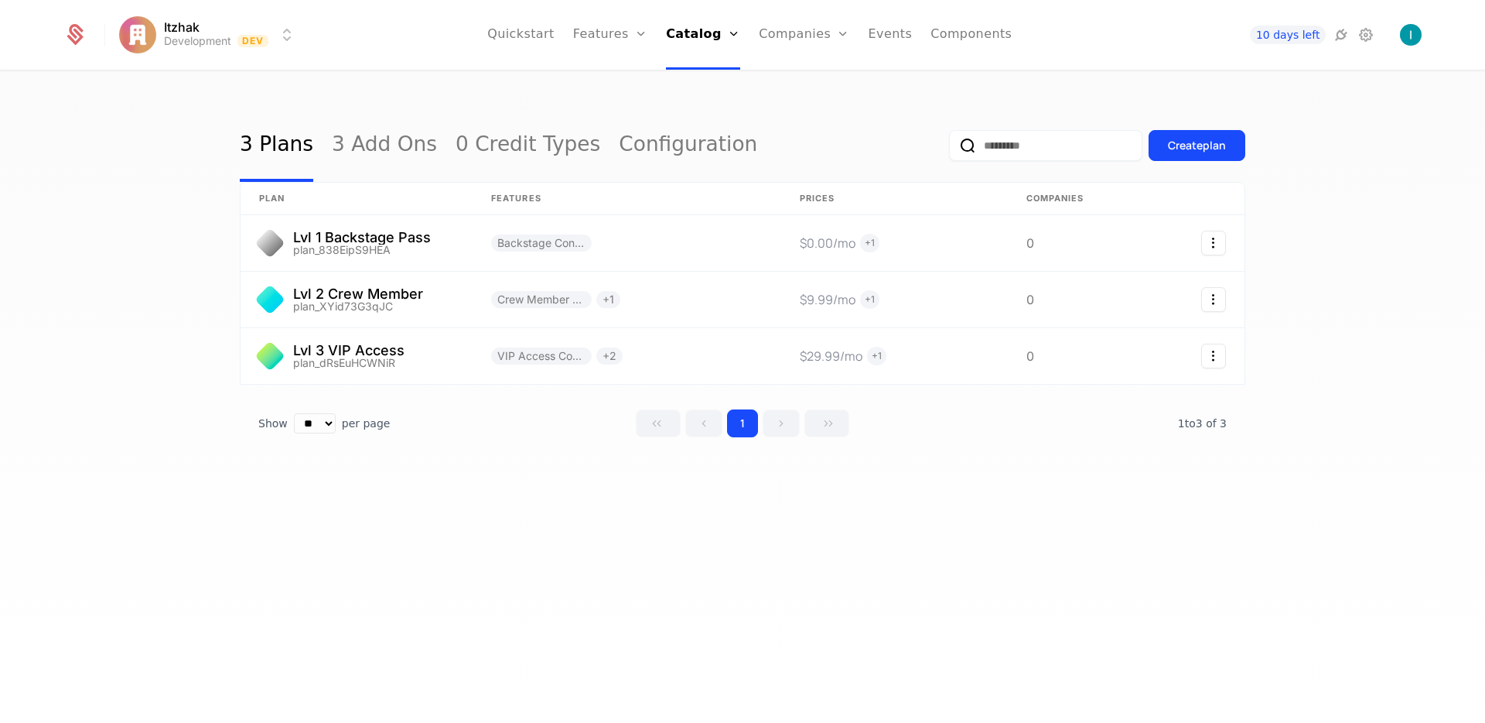
click at [640, 150] on link "Configuration" at bounding box center [688, 145] width 138 height 73
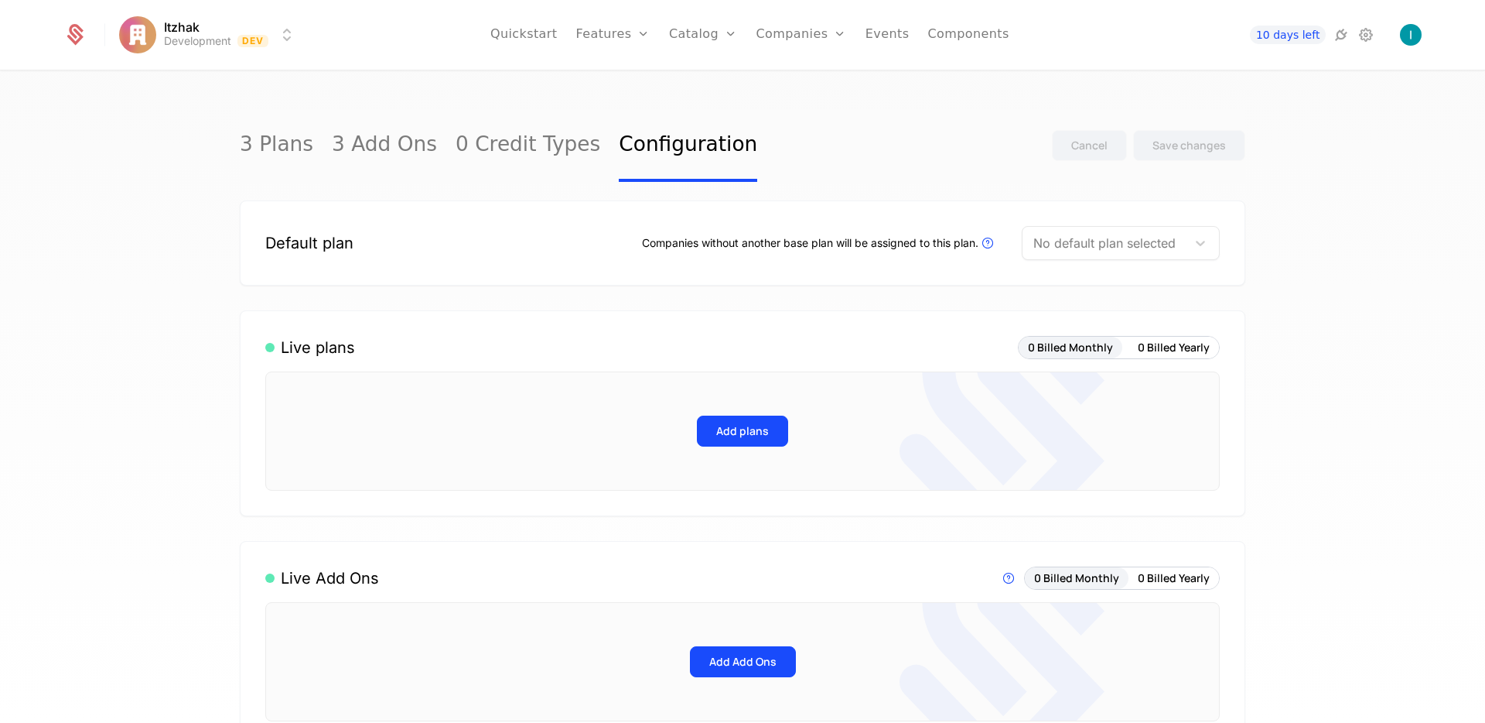
click at [730, 434] on button "Add plans" at bounding box center [742, 430] width 91 height 31
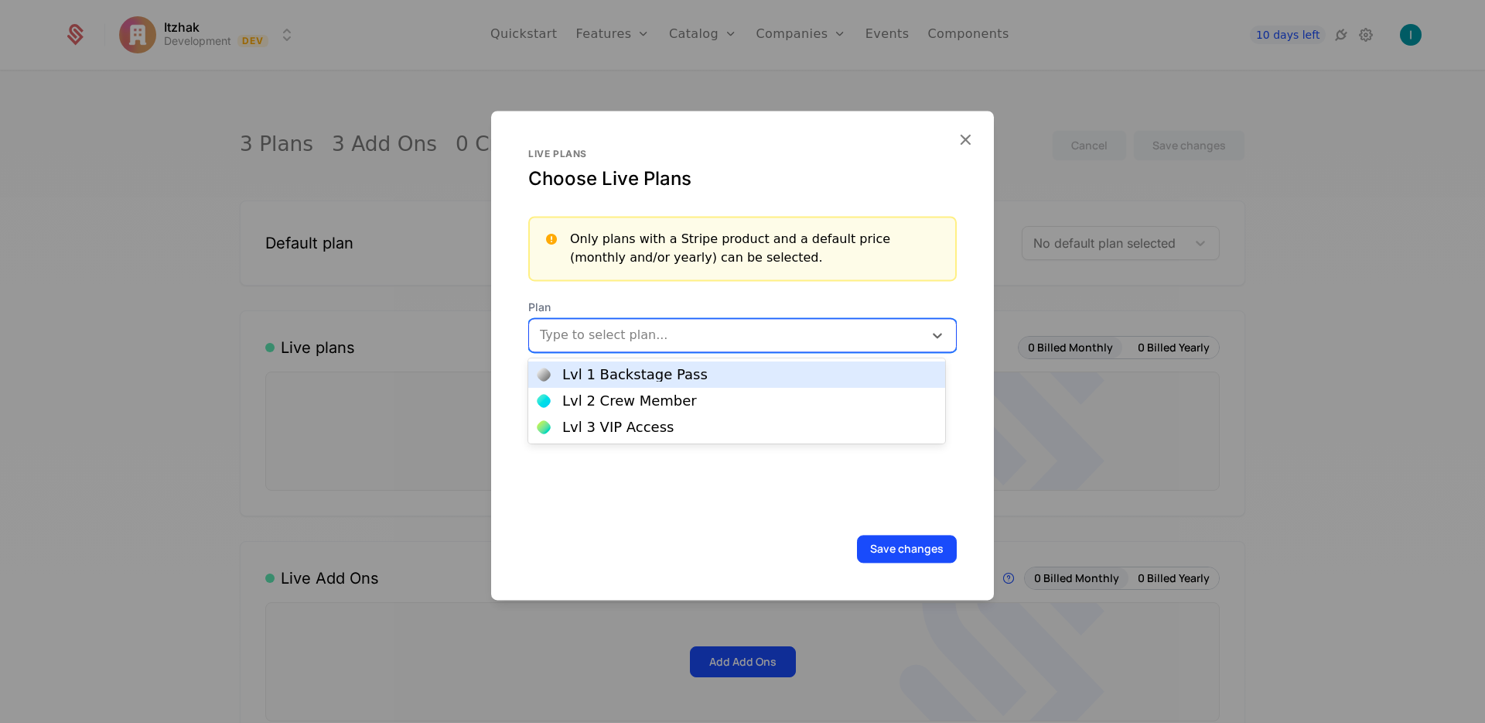
click at [640, 331] on div at bounding box center [726, 335] width 376 height 22
click at [630, 367] on div "Lvl 1 Backstage Pass" at bounding box center [736, 374] width 417 height 26
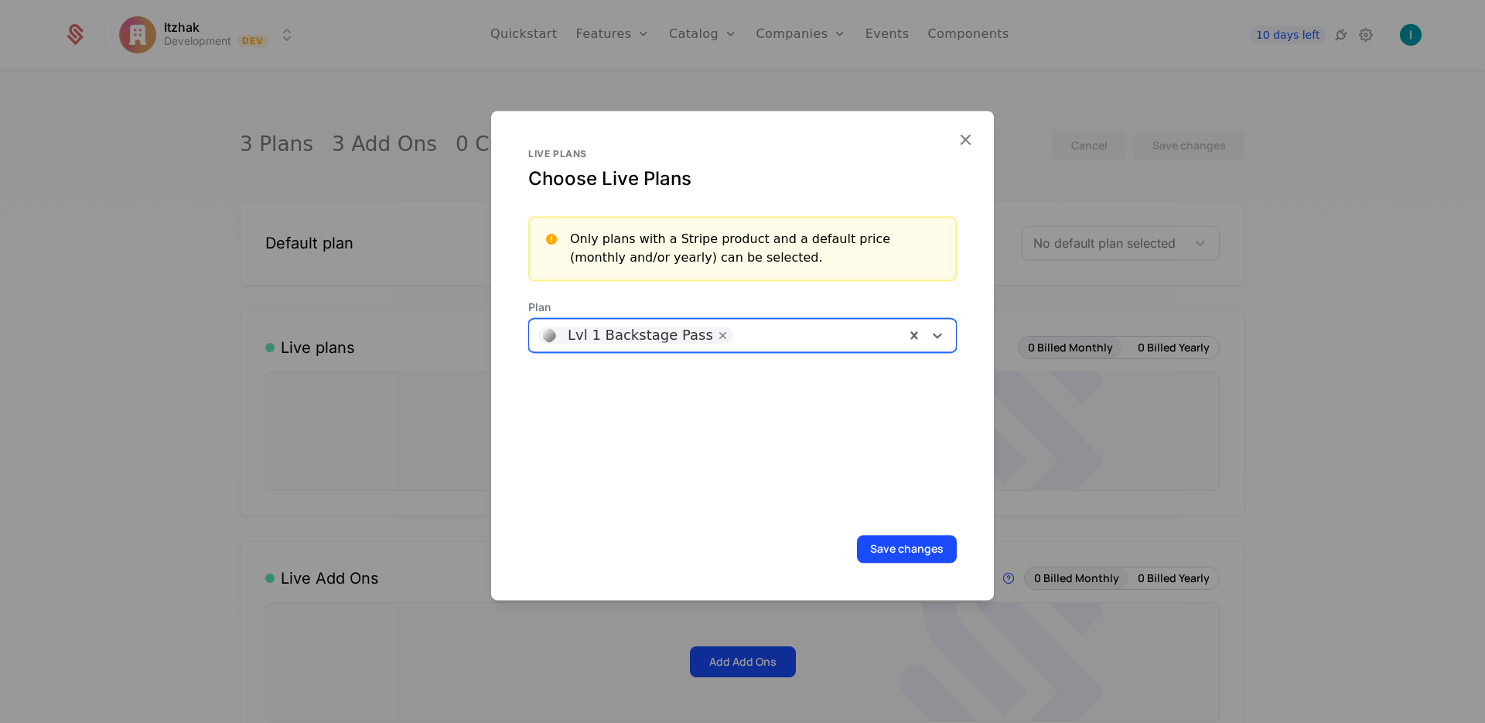
click at [863, 340] on div at bounding box center [817, 335] width 158 height 22
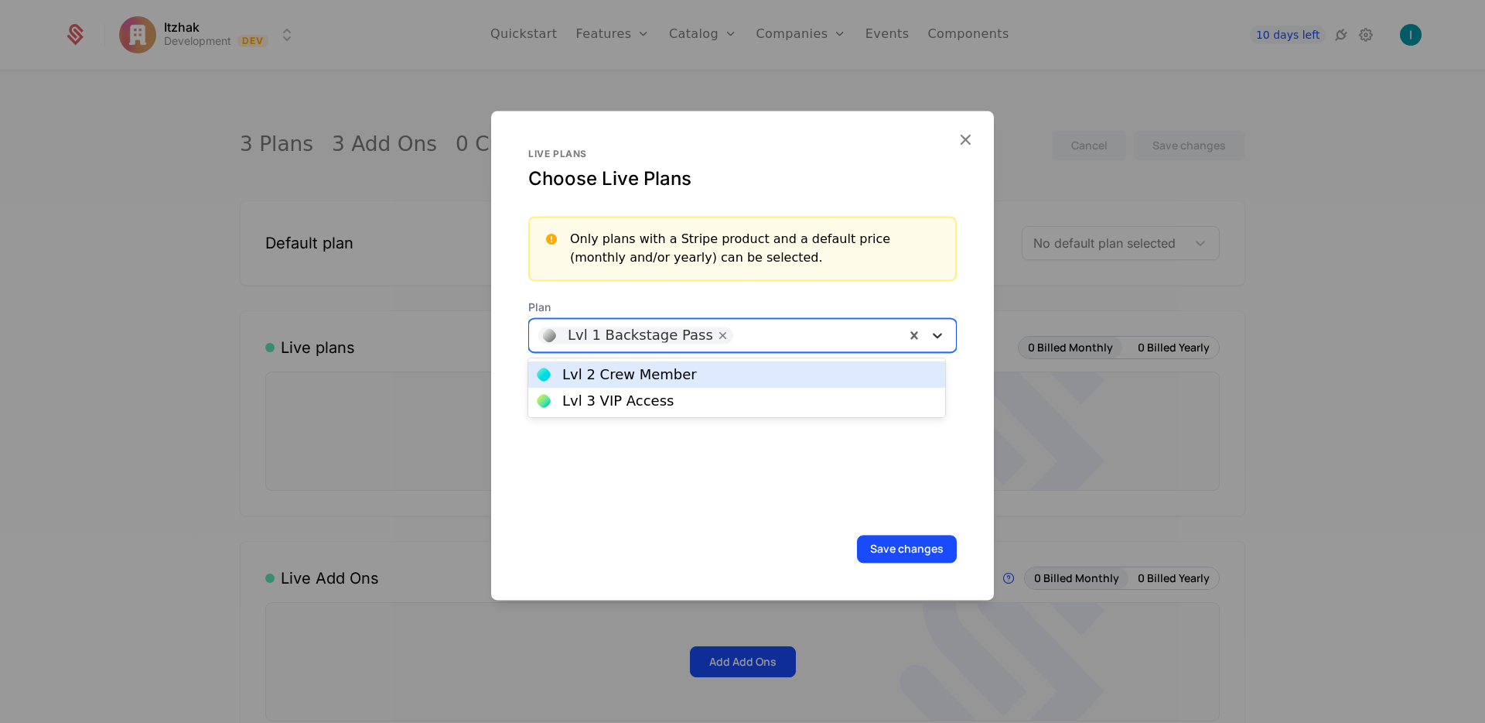
click at [930, 336] on icon at bounding box center [937, 334] width 15 height 15
click at [751, 372] on div "Lvl 2 Crew Member" at bounding box center [737, 374] width 398 height 14
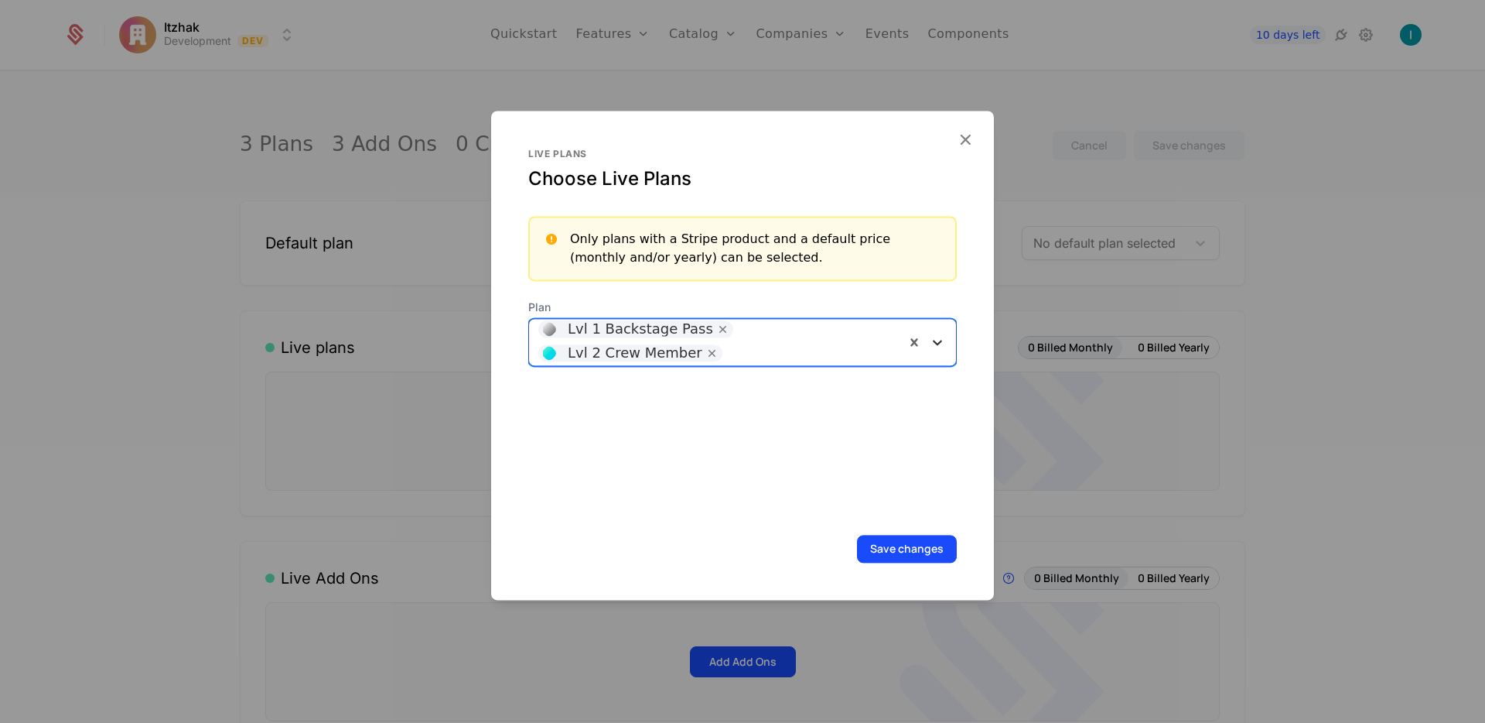
click at [931, 342] on icon at bounding box center [937, 341] width 15 height 15
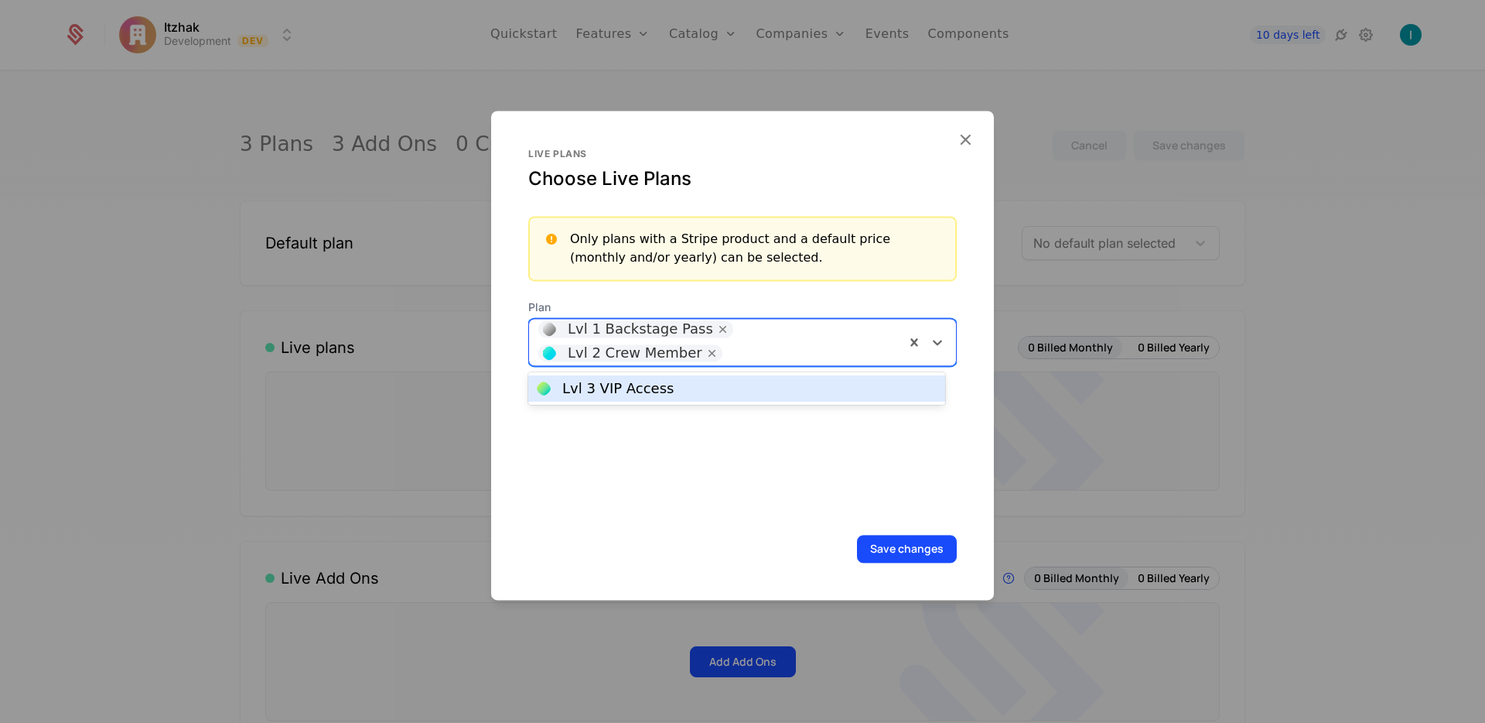
click at [787, 390] on div "Lvl 3 VIP Access" at bounding box center [737, 388] width 398 height 14
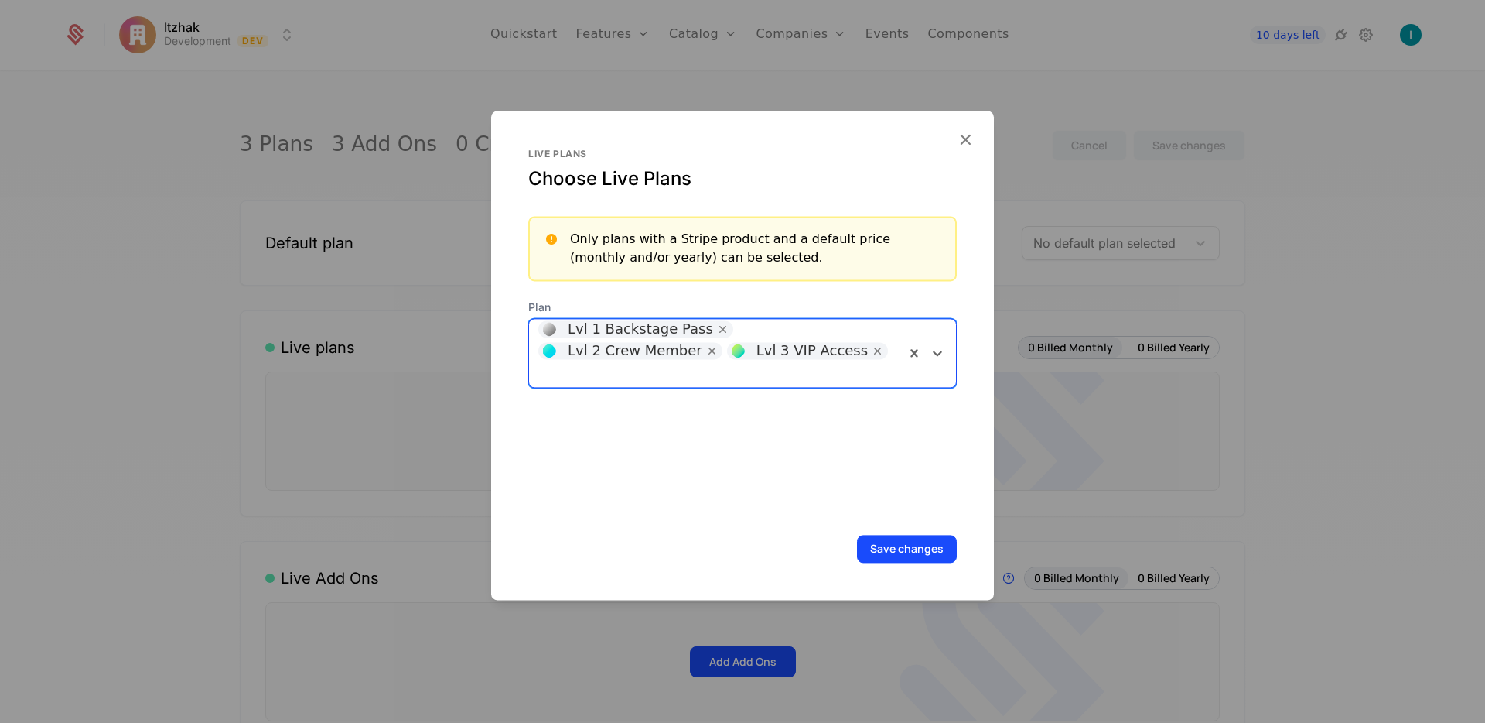
click at [900, 546] on button "Save changes" at bounding box center [907, 549] width 100 height 28
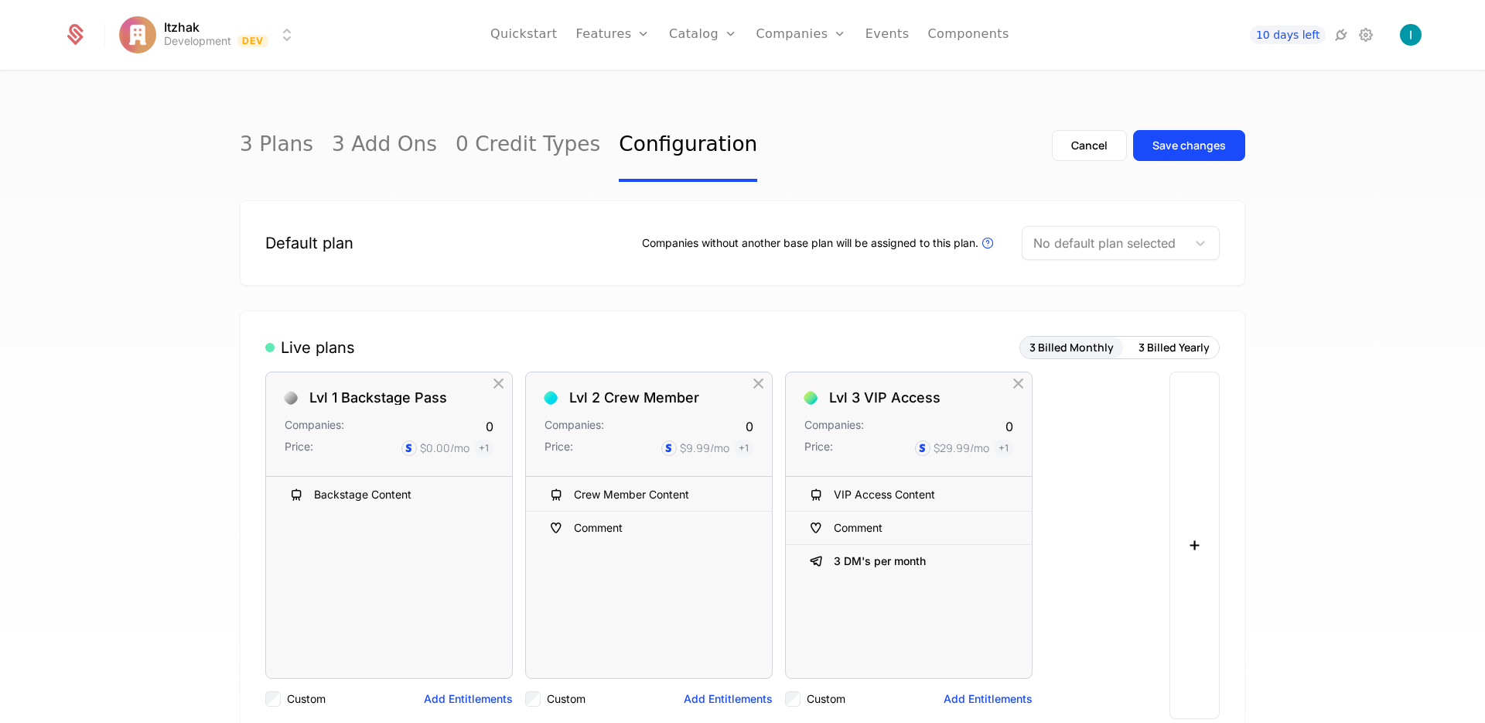
click at [1192, 346] on button "3 Billed Yearly" at bounding box center [1175, 348] width 90 height 22
click at [1190, 347] on button "3 Billed Yearly" at bounding box center [1175, 348] width 90 height 22
click at [1066, 343] on button "3 Billed Monthly" at bounding box center [1071, 348] width 103 height 22
click at [1174, 351] on button "3 Billed Yearly" at bounding box center [1175, 348] width 90 height 22
click at [1100, 353] on button "3 Billed Monthly" at bounding box center [1071, 348] width 103 height 22
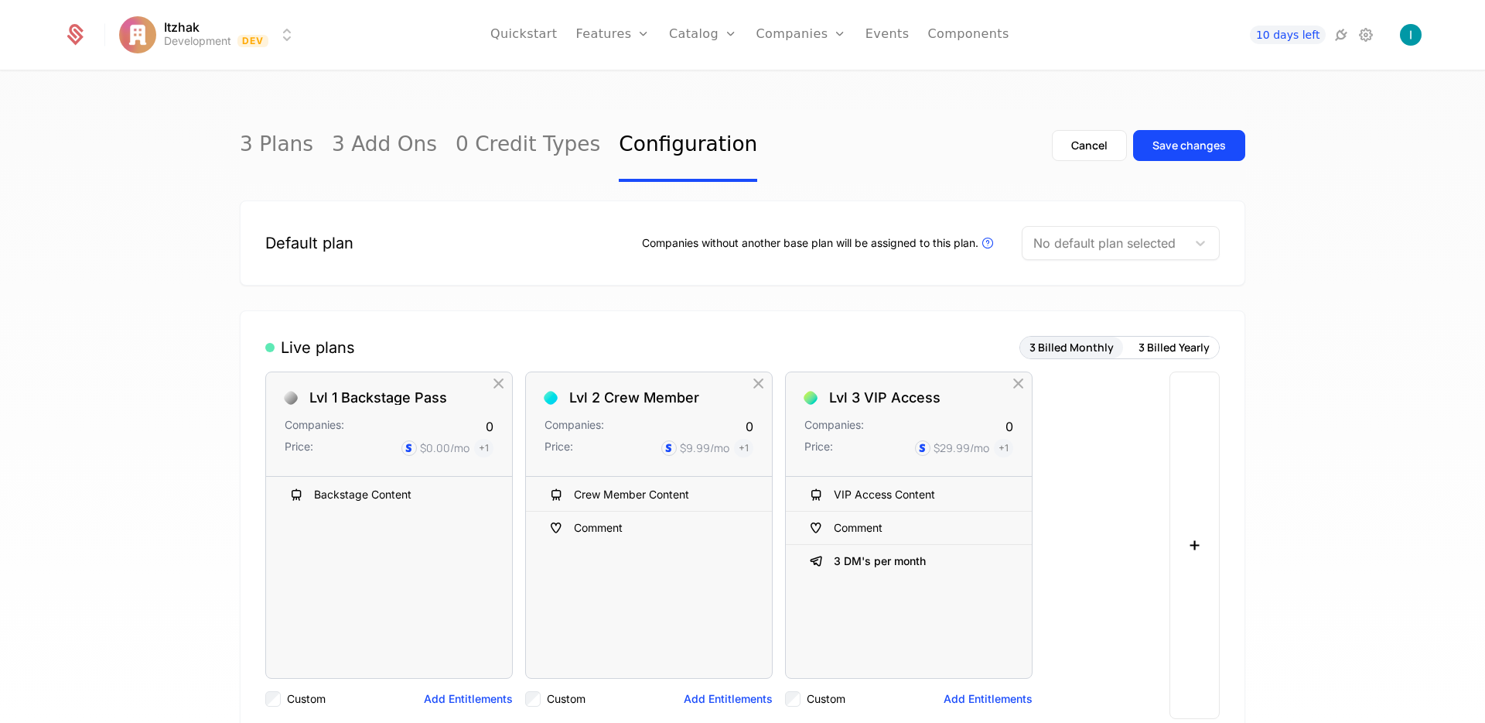
click at [1160, 347] on button "3 Billed Yearly" at bounding box center [1175, 348] width 90 height 22
click at [1078, 350] on button "3 Billed Monthly" at bounding box center [1071, 348] width 103 height 22
click at [1193, 347] on button "3 Billed Yearly" at bounding box center [1175, 348] width 90 height 22
click at [1065, 351] on button "3 Billed Monthly" at bounding box center [1071, 348] width 103 height 22
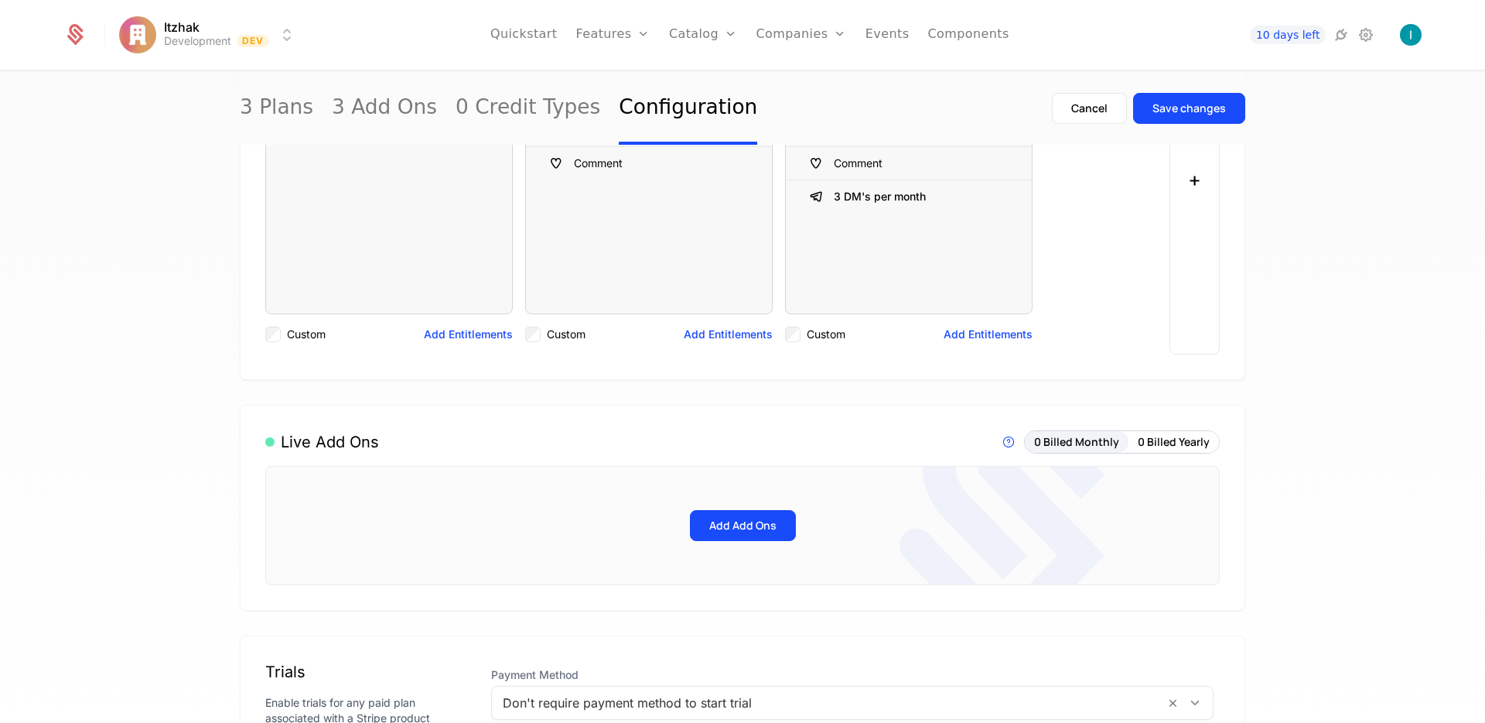
scroll to position [622, 0]
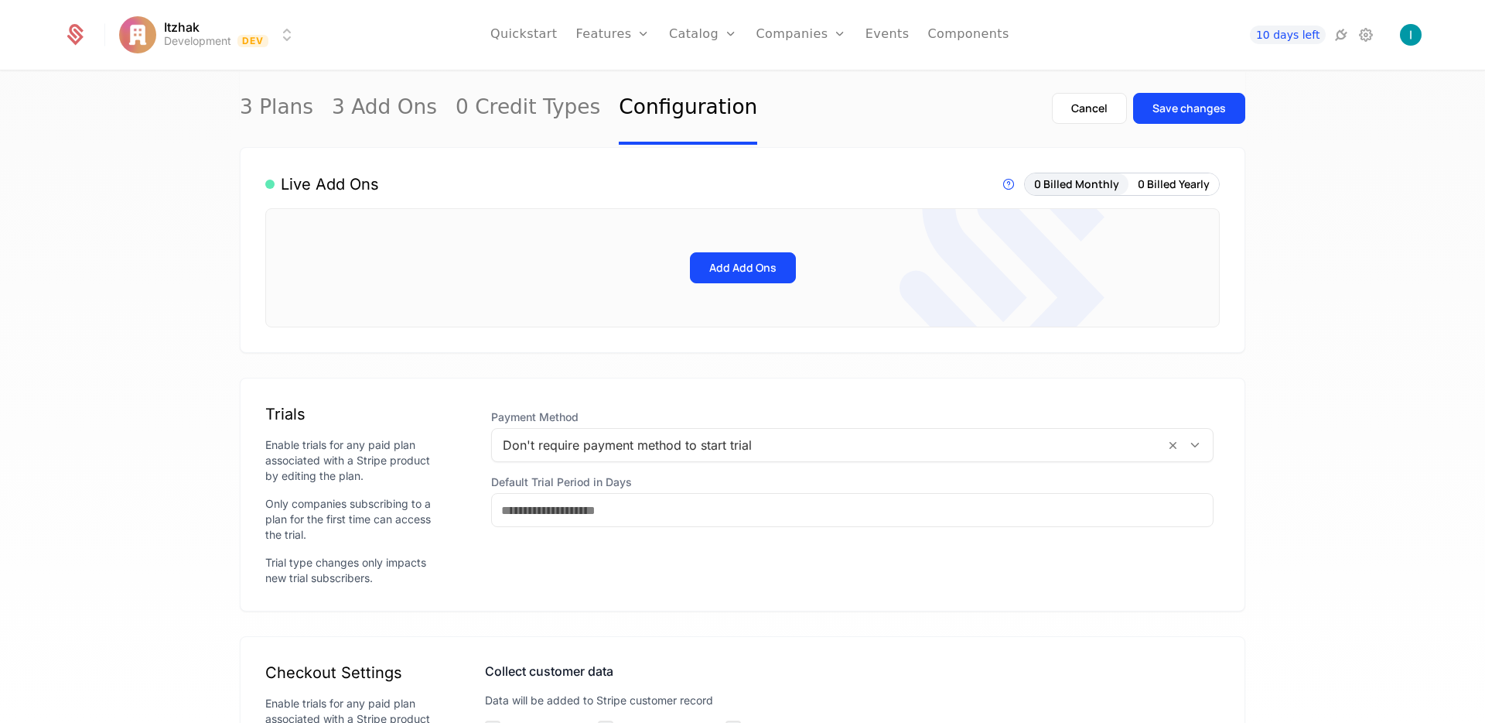
click at [721, 273] on button "Add Add Ons" at bounding box center [743, 267] width 106 height 31
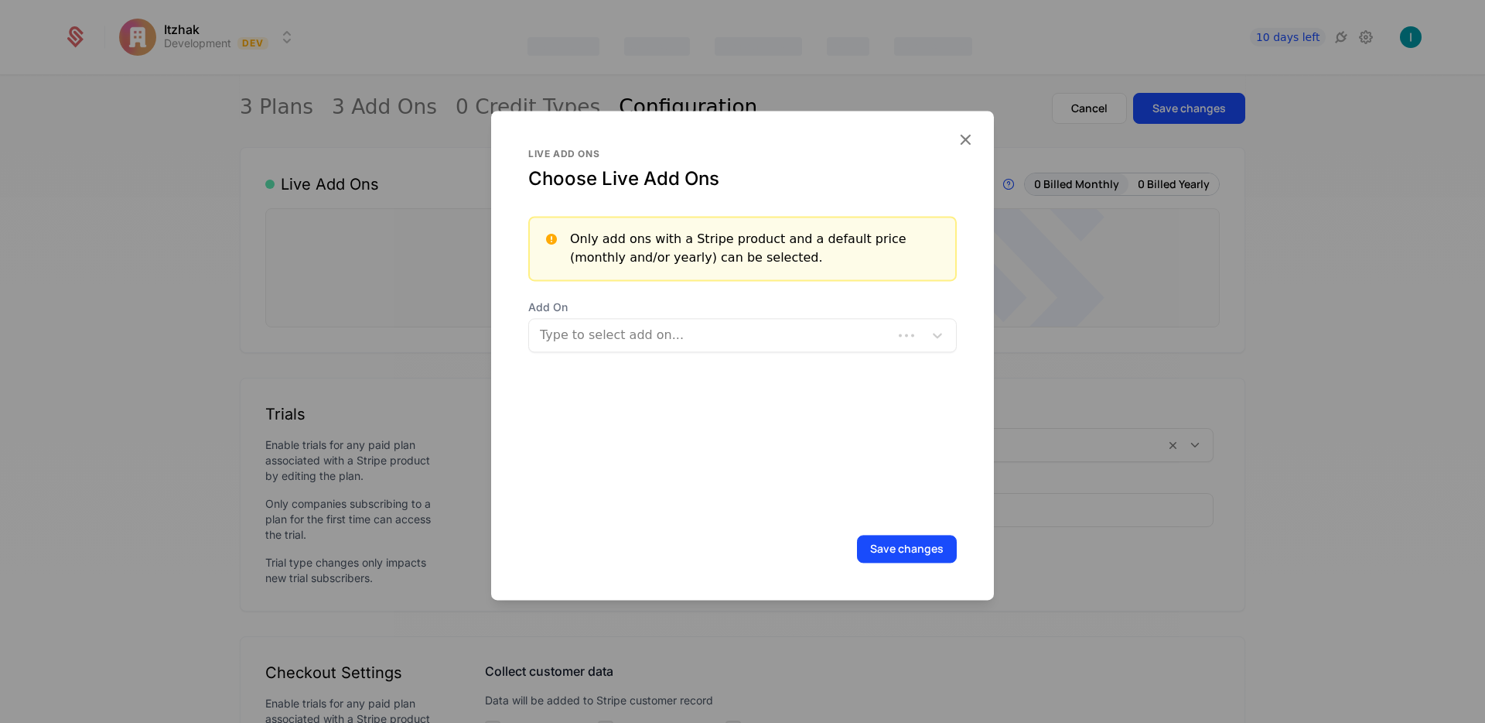
click at [668, 341] on div at bounding box center [710, 335] width 345 height 22
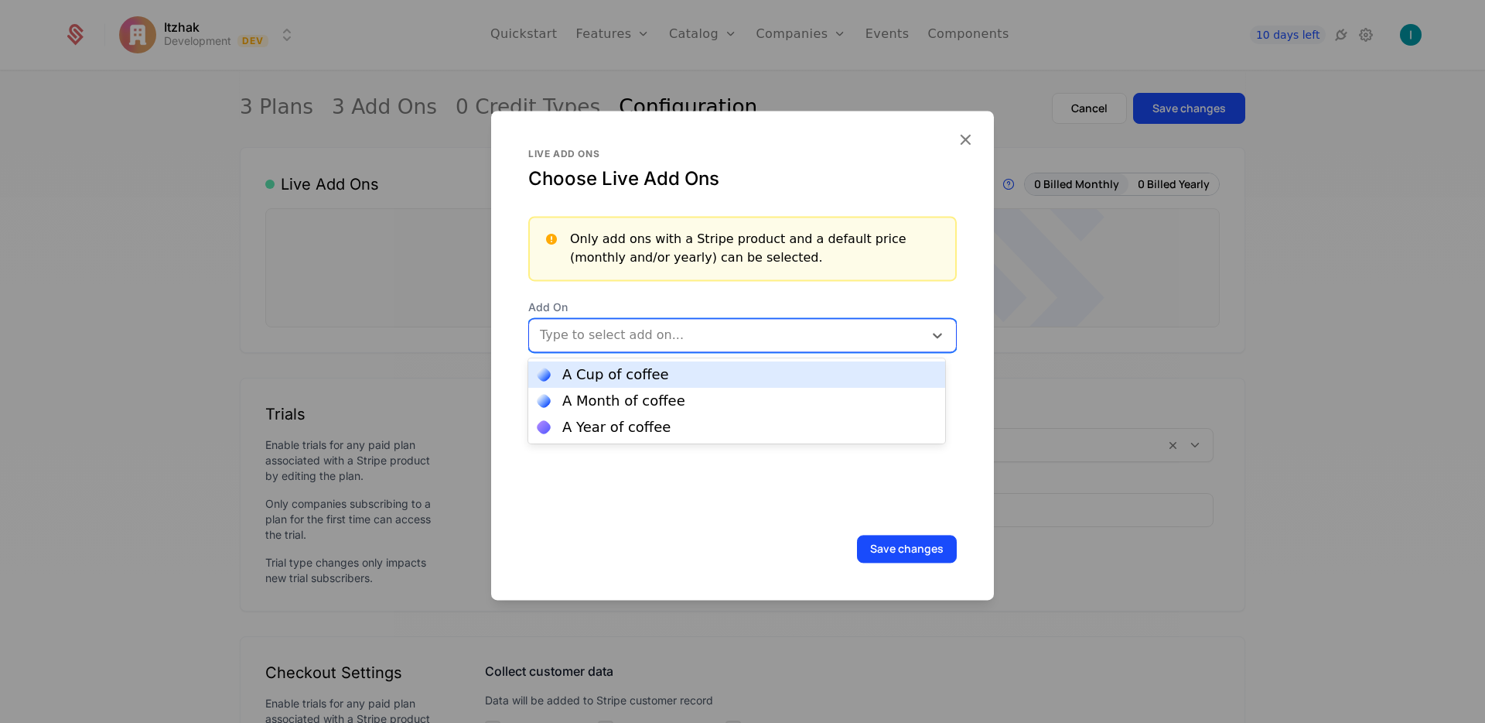
click at [600, 378] on div "A Cup of coffee" at bounding box center [615, 374] width 107 height 14
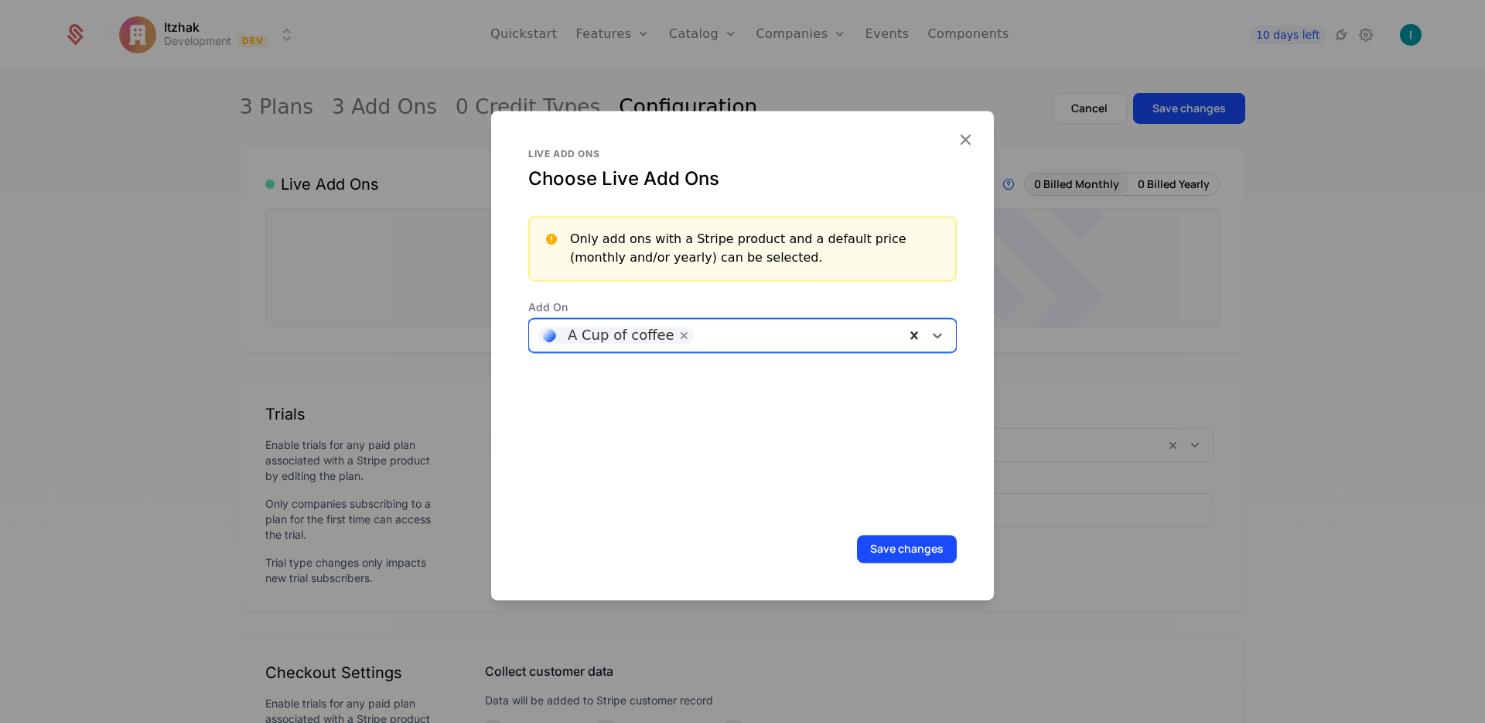
click at [930, 337] on icon at bounding box center [937, 334] width 15 height 15
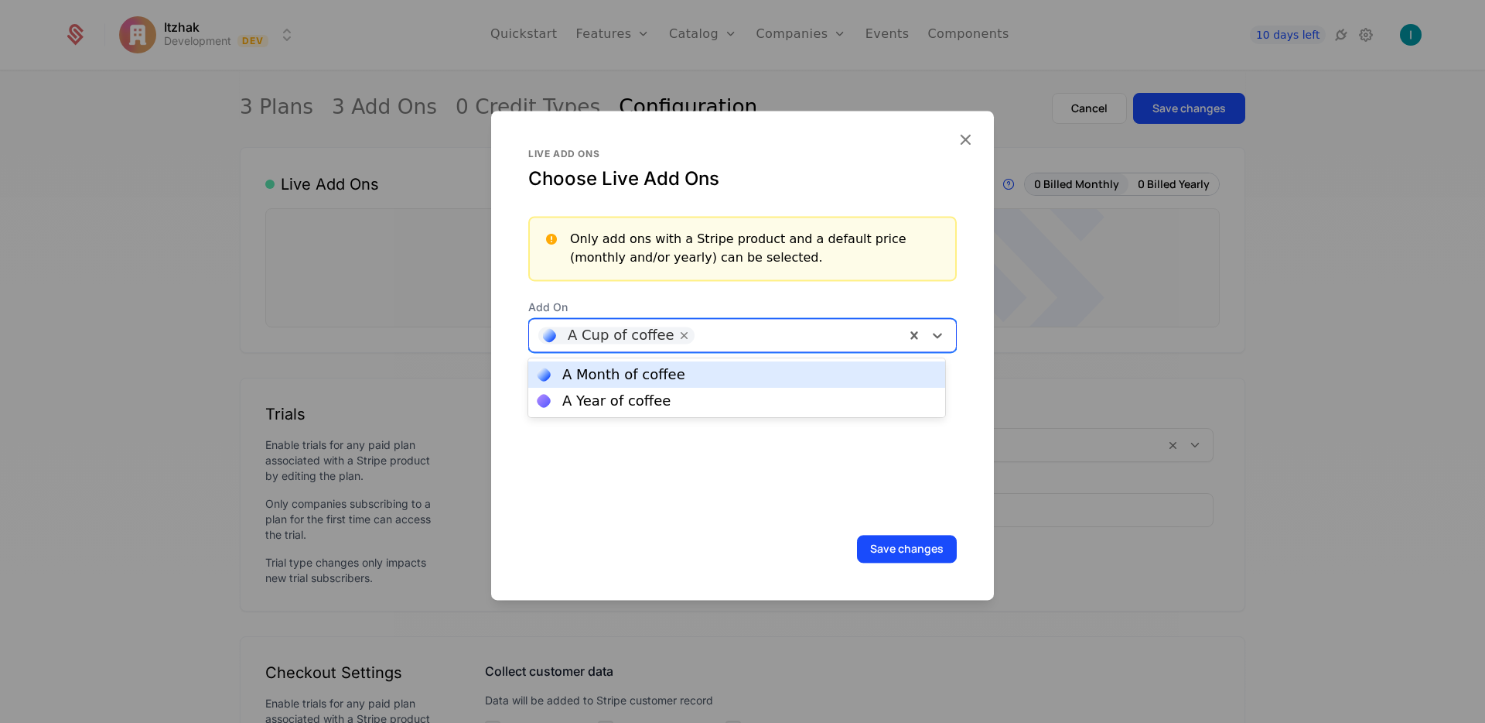
click at [644, 378] on div "A Month of coffee" at bounding box center [623, 374] width 123 height 14
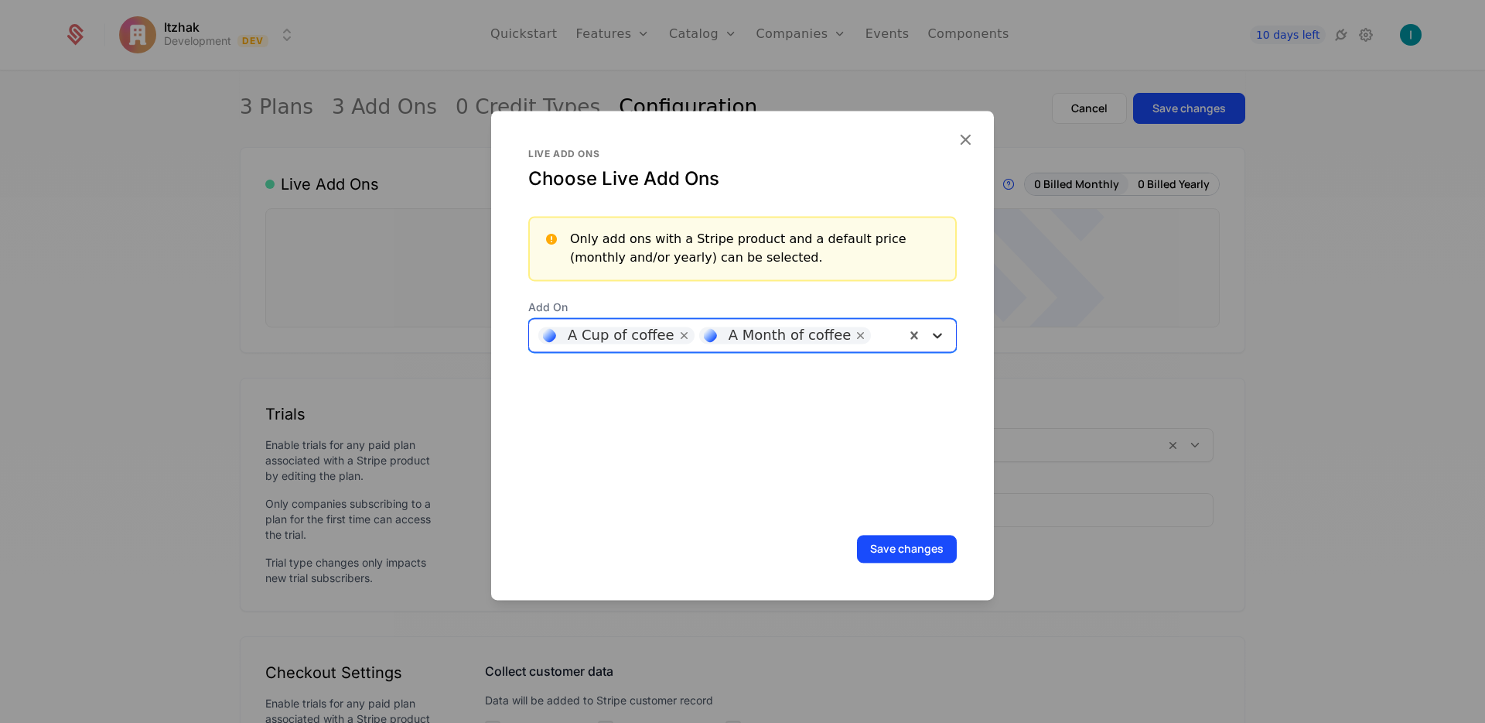
click at [936, 334] on div at bounding box center [938, 335] width 28 height 19
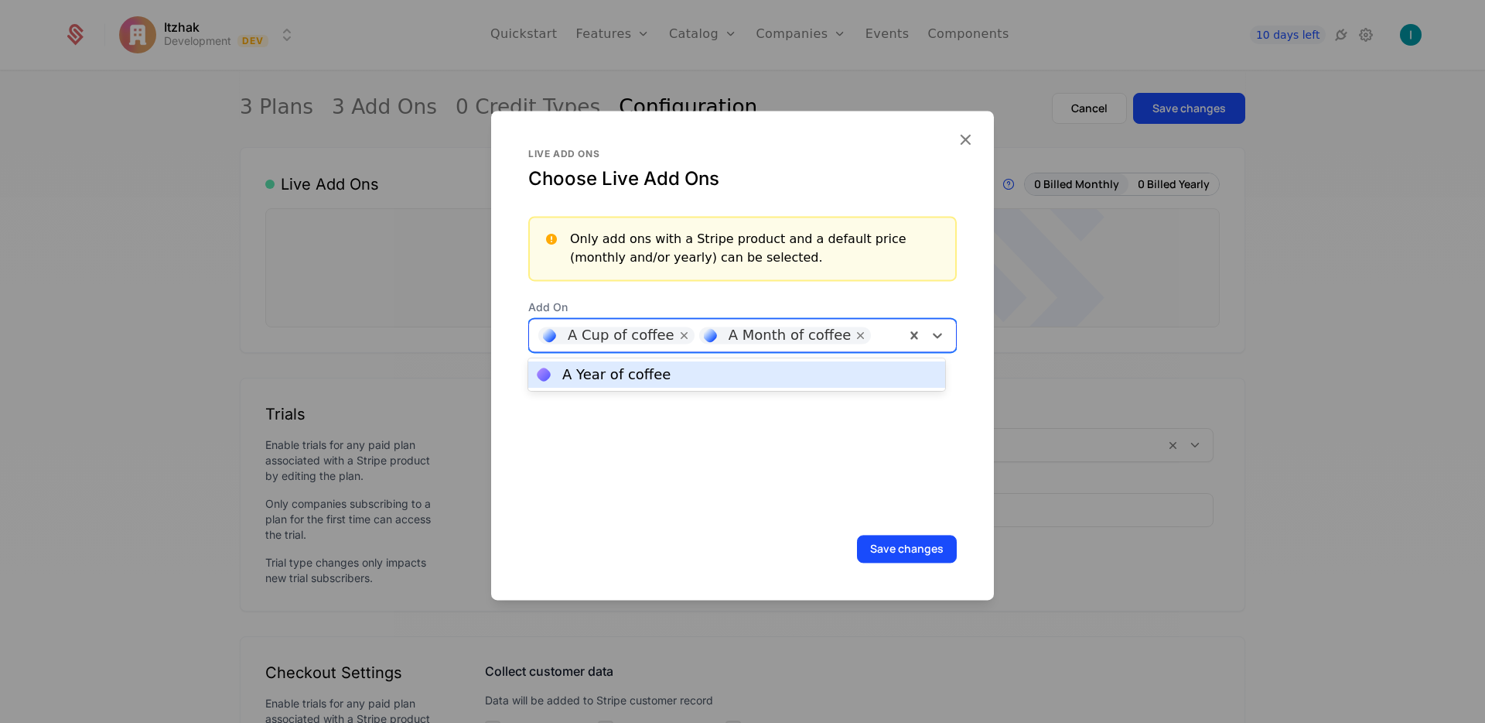
click at [822, 377] on div "A Year of coffee" at bounding box center [737, 374] width 398 height 14
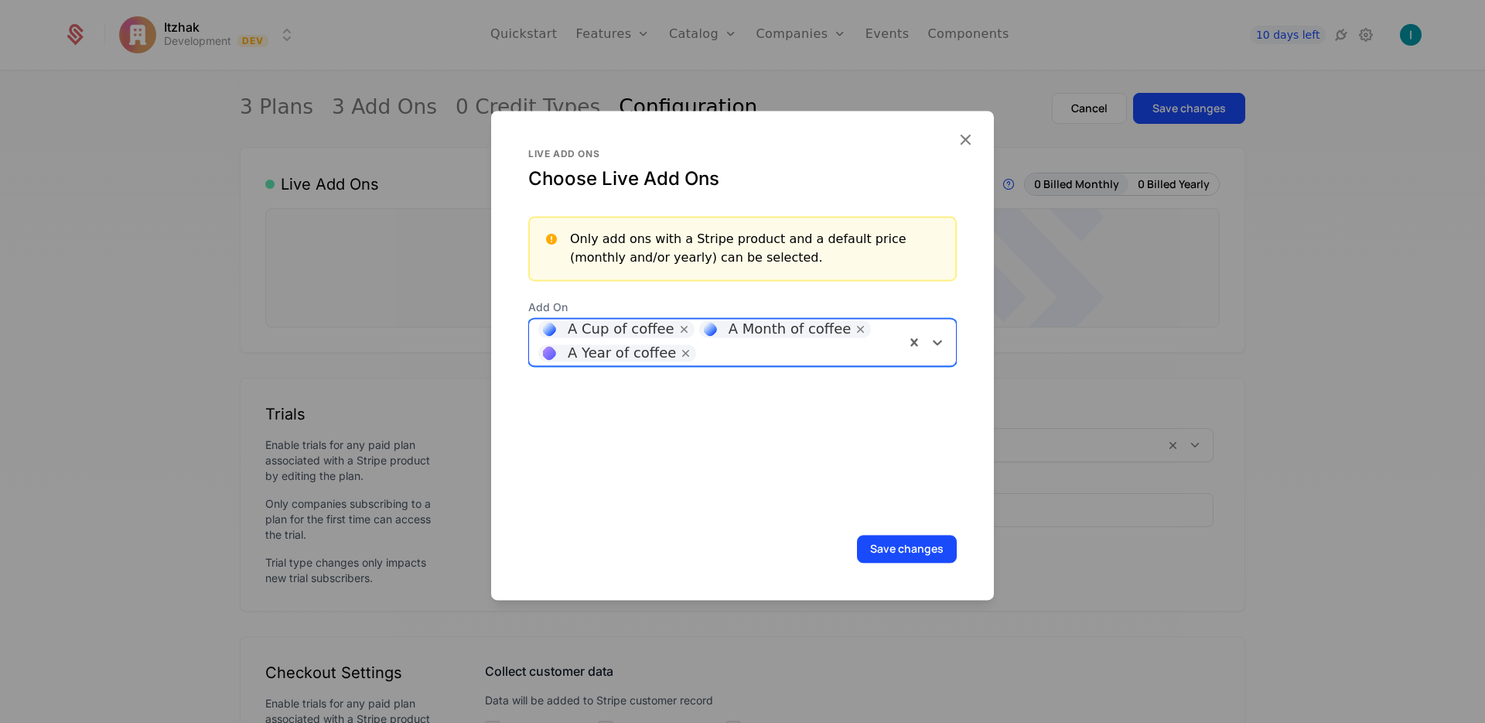
click at [887, 552] on button "Save changes" at bounding box center [907, 549] width 100 height 28
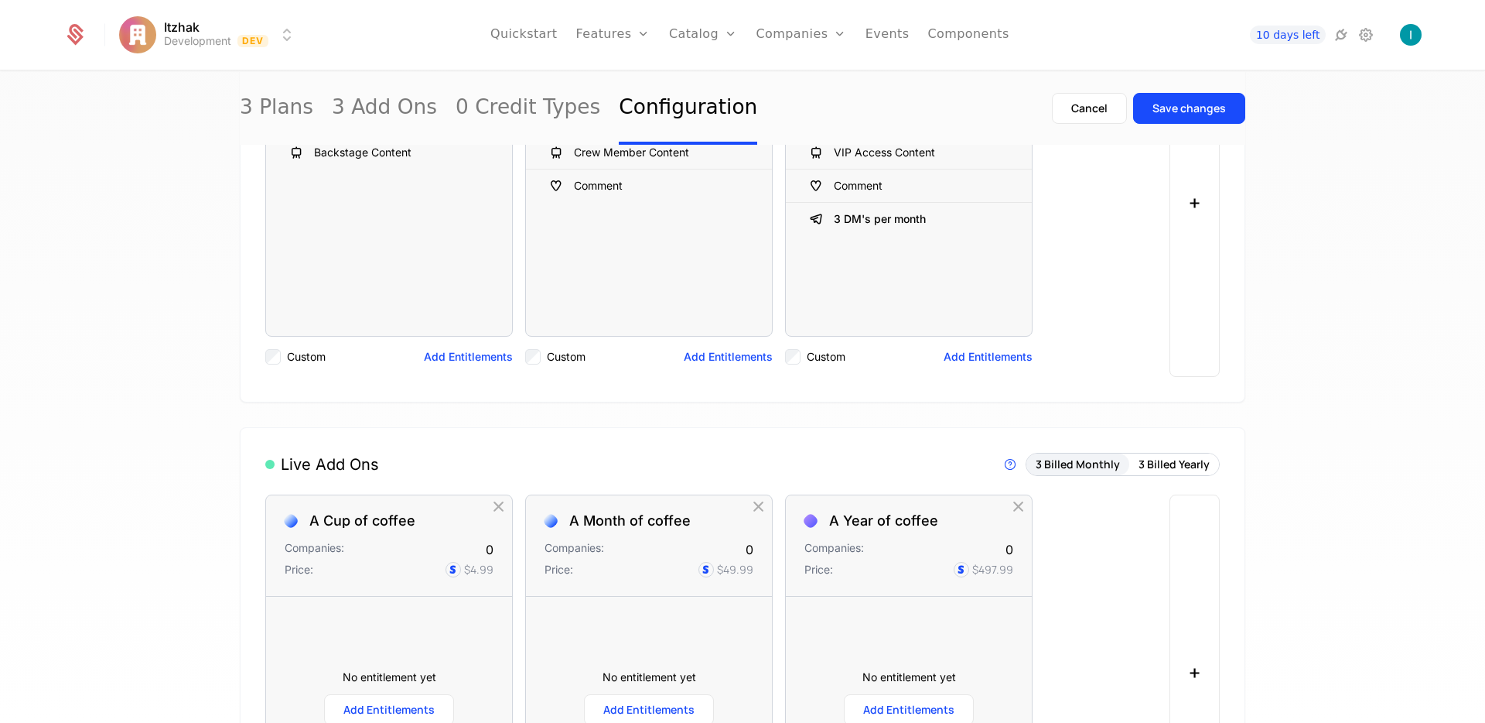
scroll to position [0, 0]
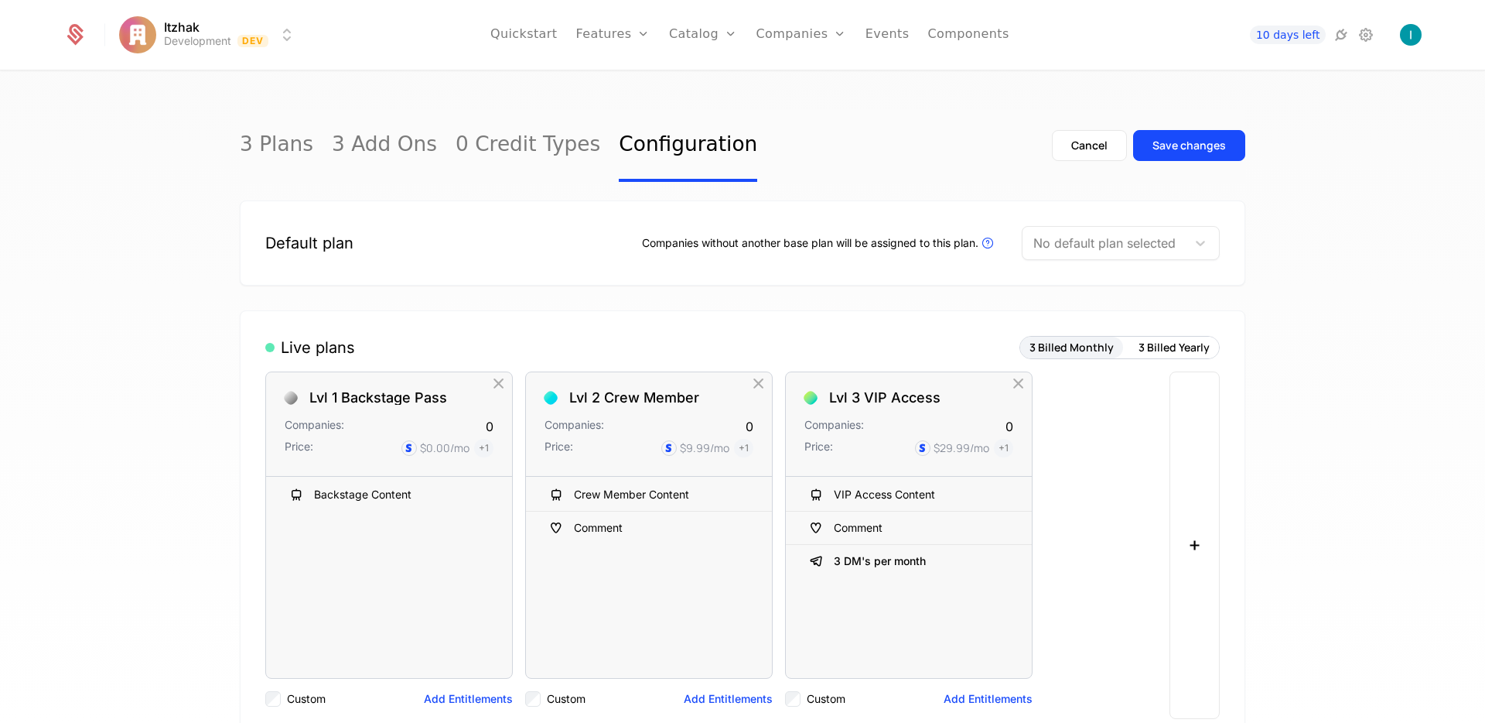
click at [1056, 243] on div at bounding box center [1105, 243] width 142 height 22
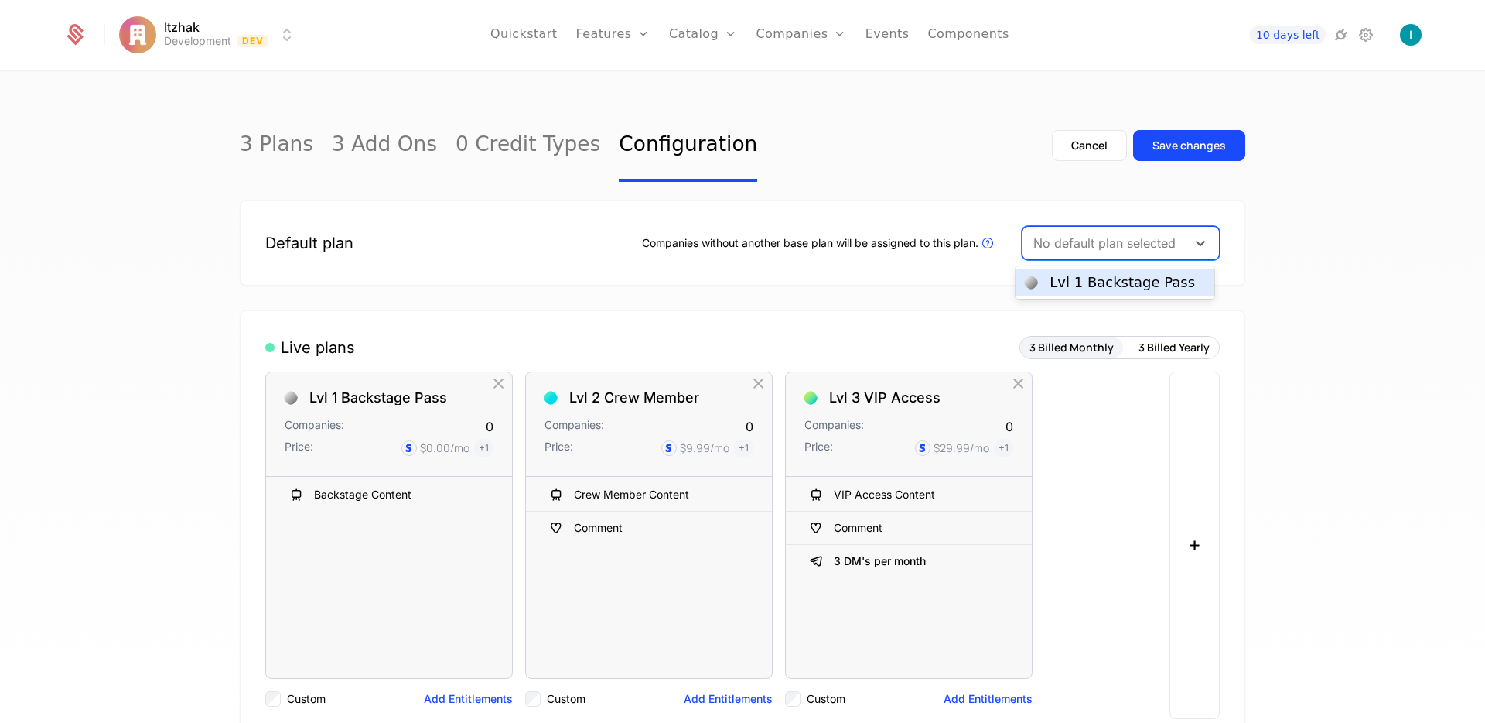
click at [1075, 282] on div "Lvl 1 Backstage Pass" at bounding box center [1122, 282] width 145 height 14
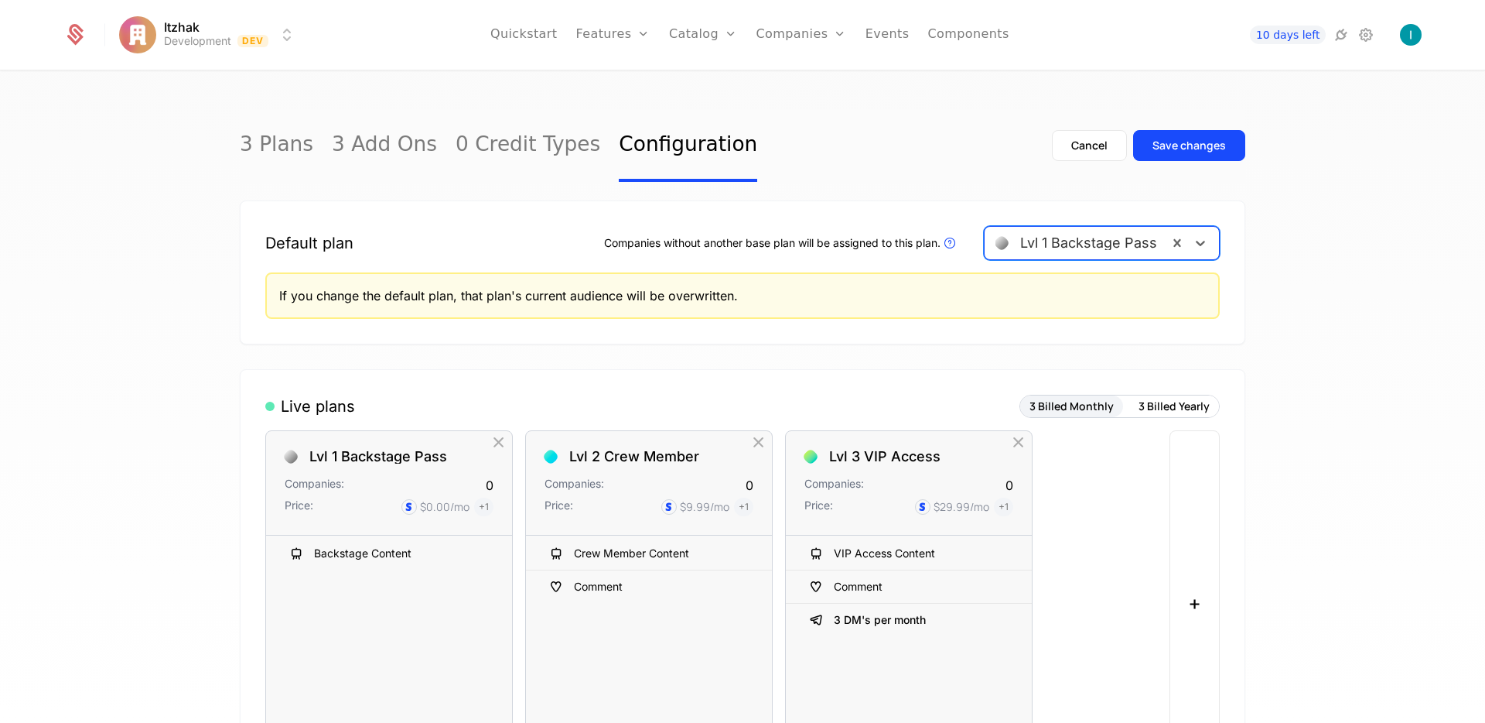
click at [1201, 149] on div "Save changes" at bounding box center [1189, 145] width 73 height 15
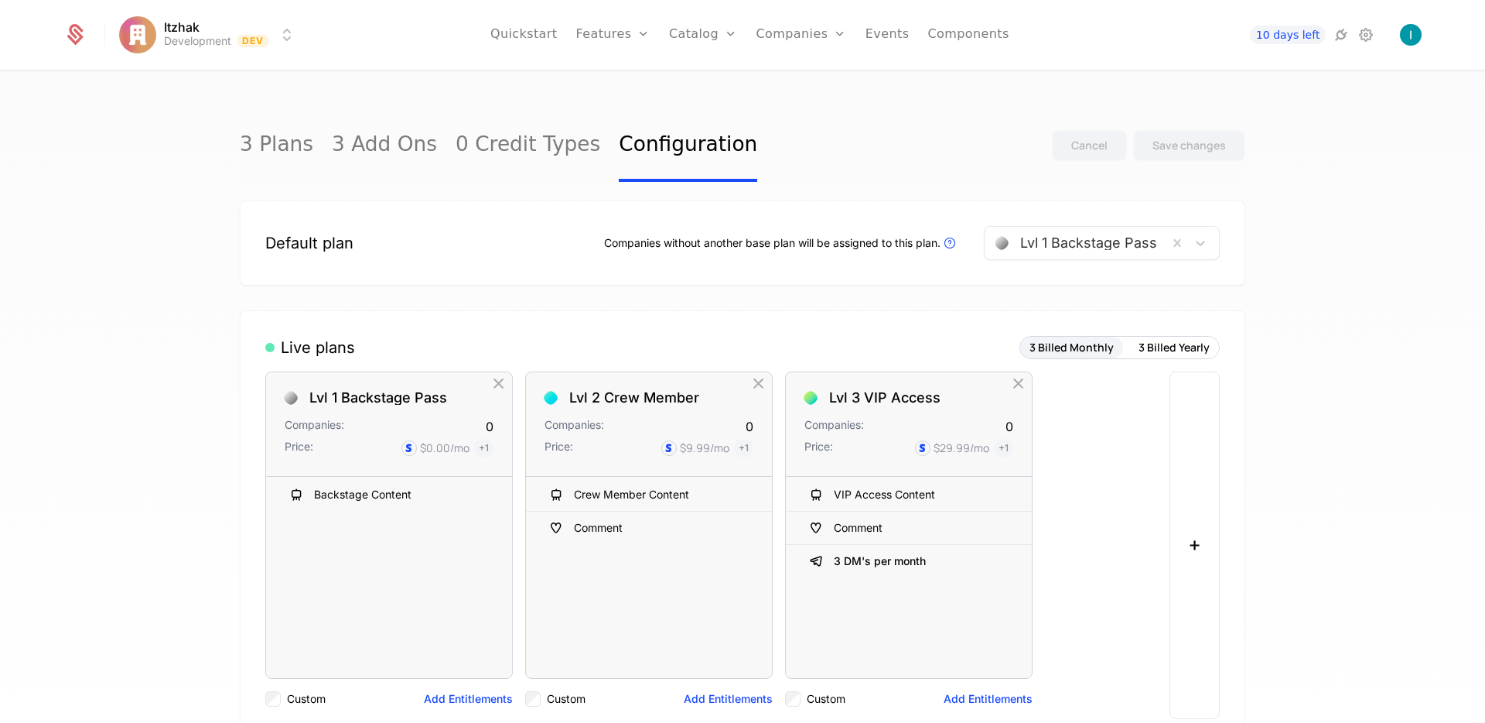
click at [982, 34] on link "Components" at bounding box center [968, 35] width 81 height 70
